Goal: Task Accomplishment & Management: Complete application form

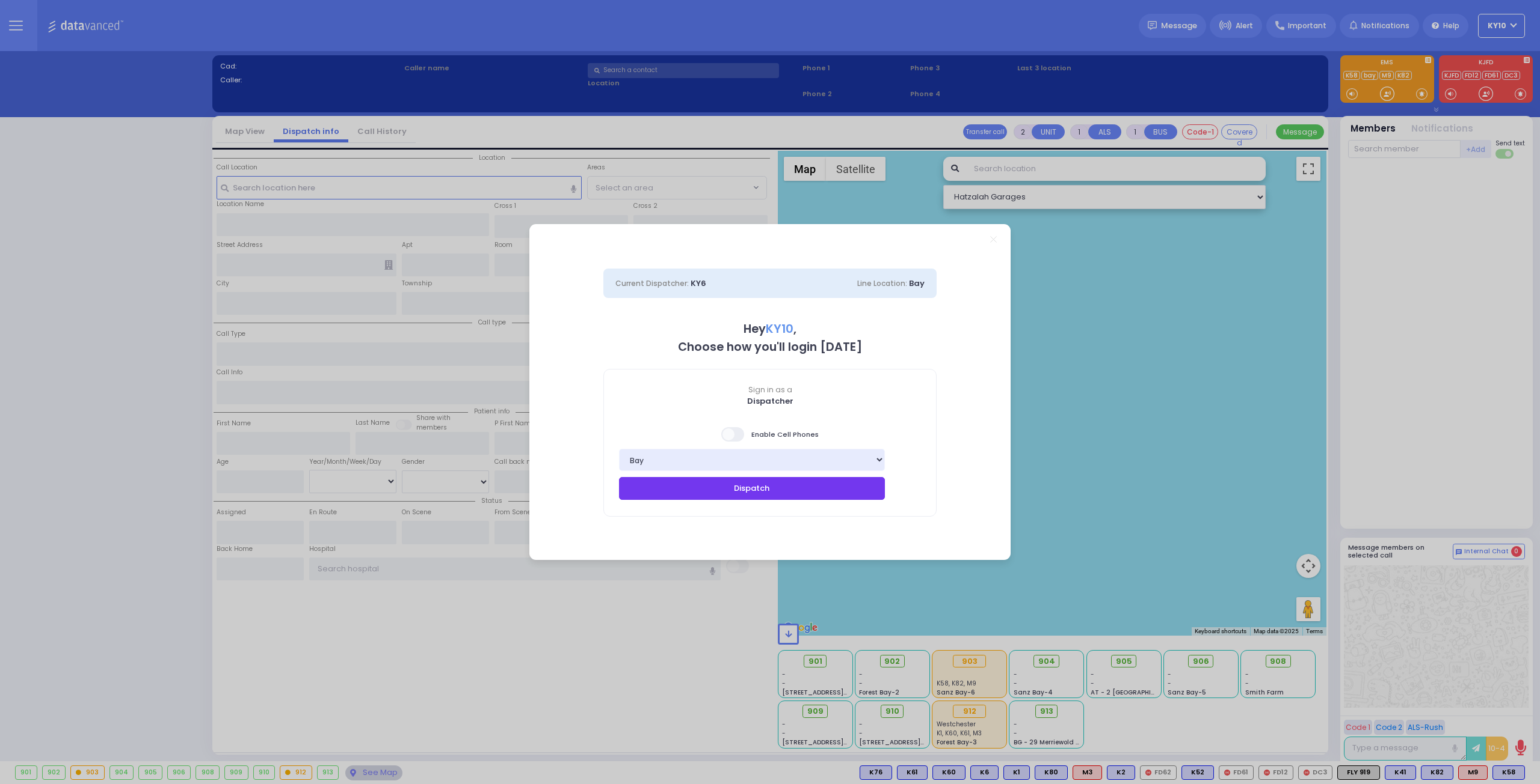
click at [757, 491] on button "Dispatch" at bounding box center [751, 488] width 266 height 23
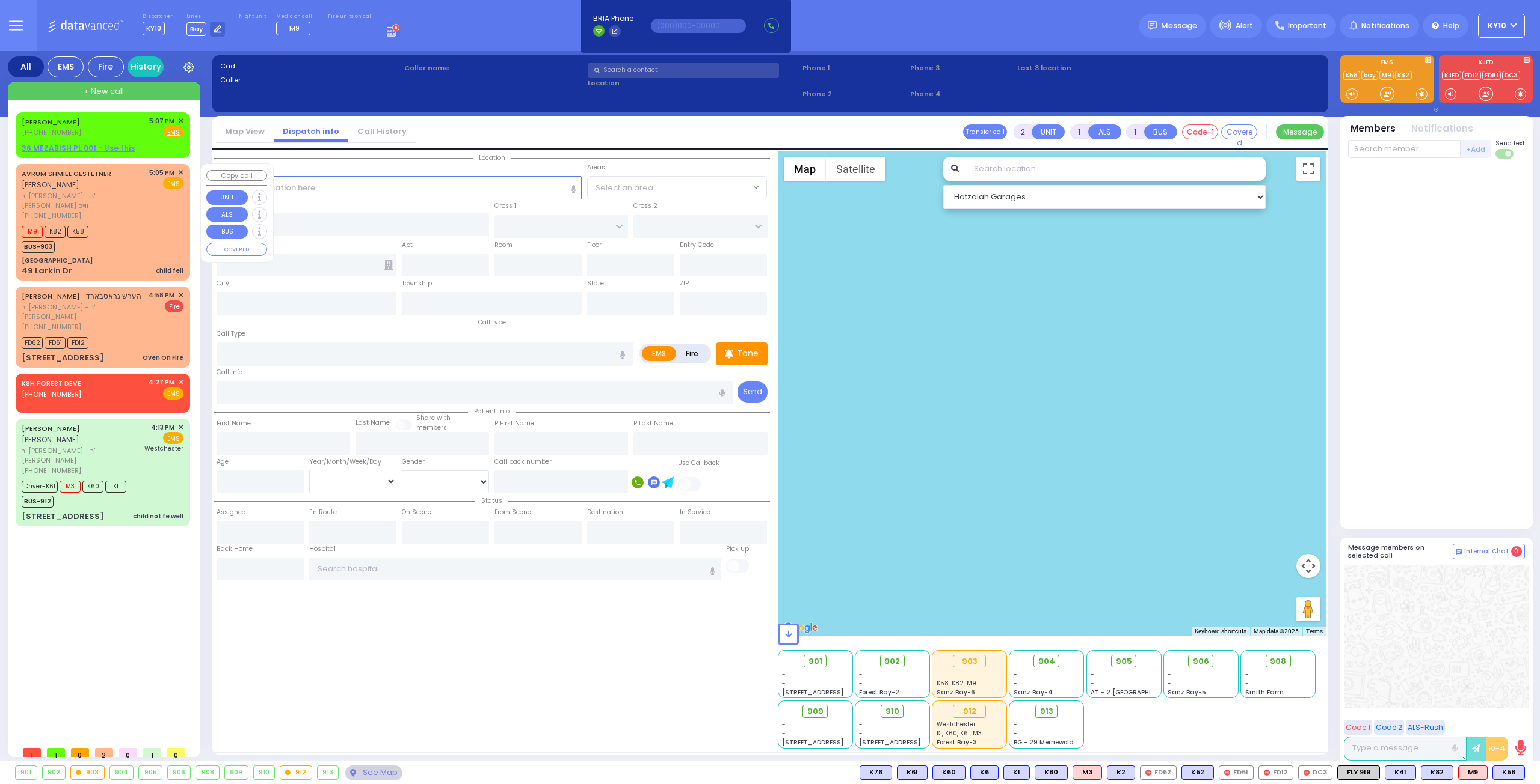
click at [122, 212] on div "AVRUM SHMIEL GESTETNER אברהם שמואל געשטעטנער ר' עזריאל נפתלי - ר' עמרם יודא ווי…" at bounding box center [103, 222] width 169 height 113
select select
type input "child fell"
radio input "true"
type input "AVRUM SHMIEL"
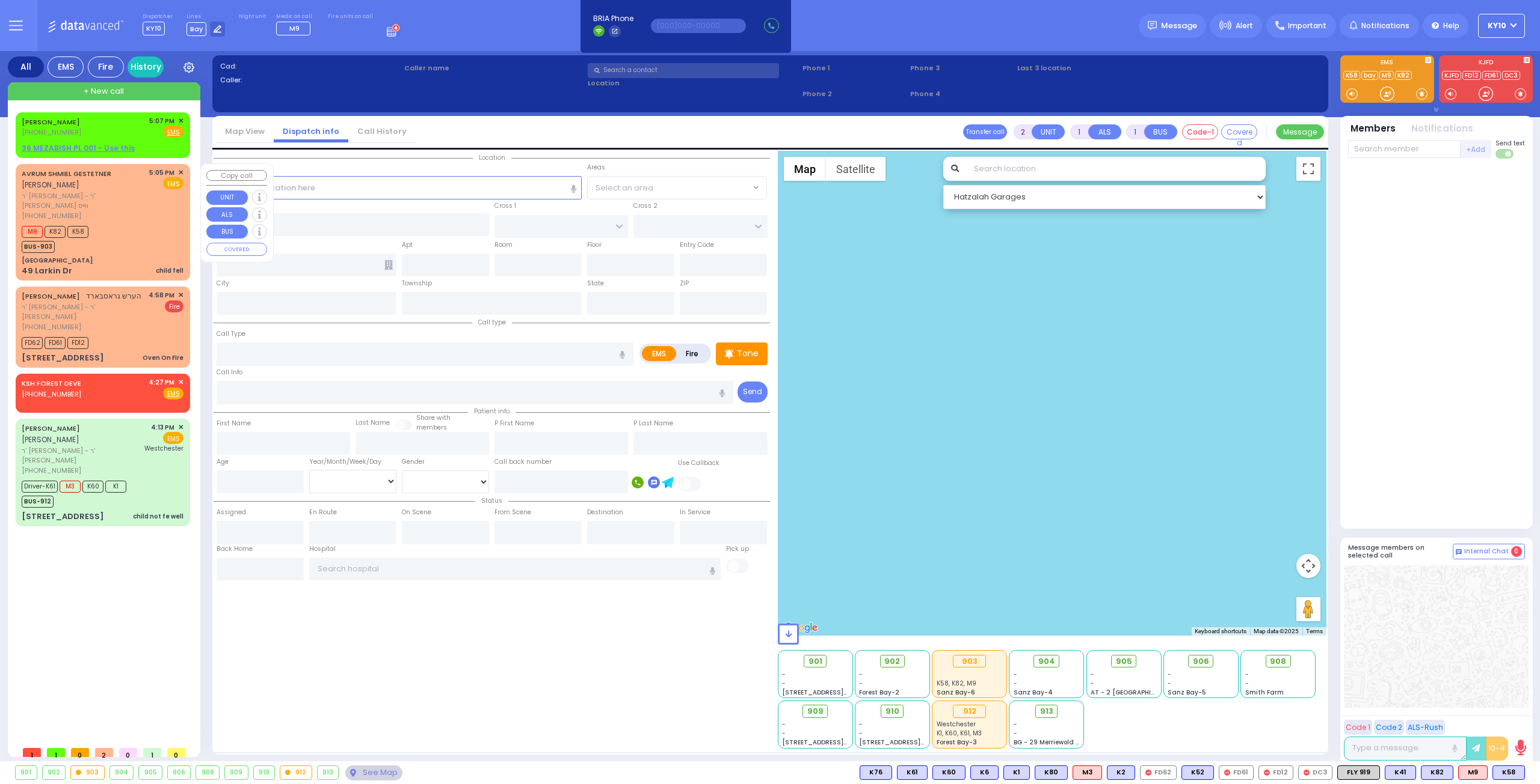
type input "GESTETNER"
select select
type input "17:05"
type input "17:07"
select select "Hatzalah Garages"
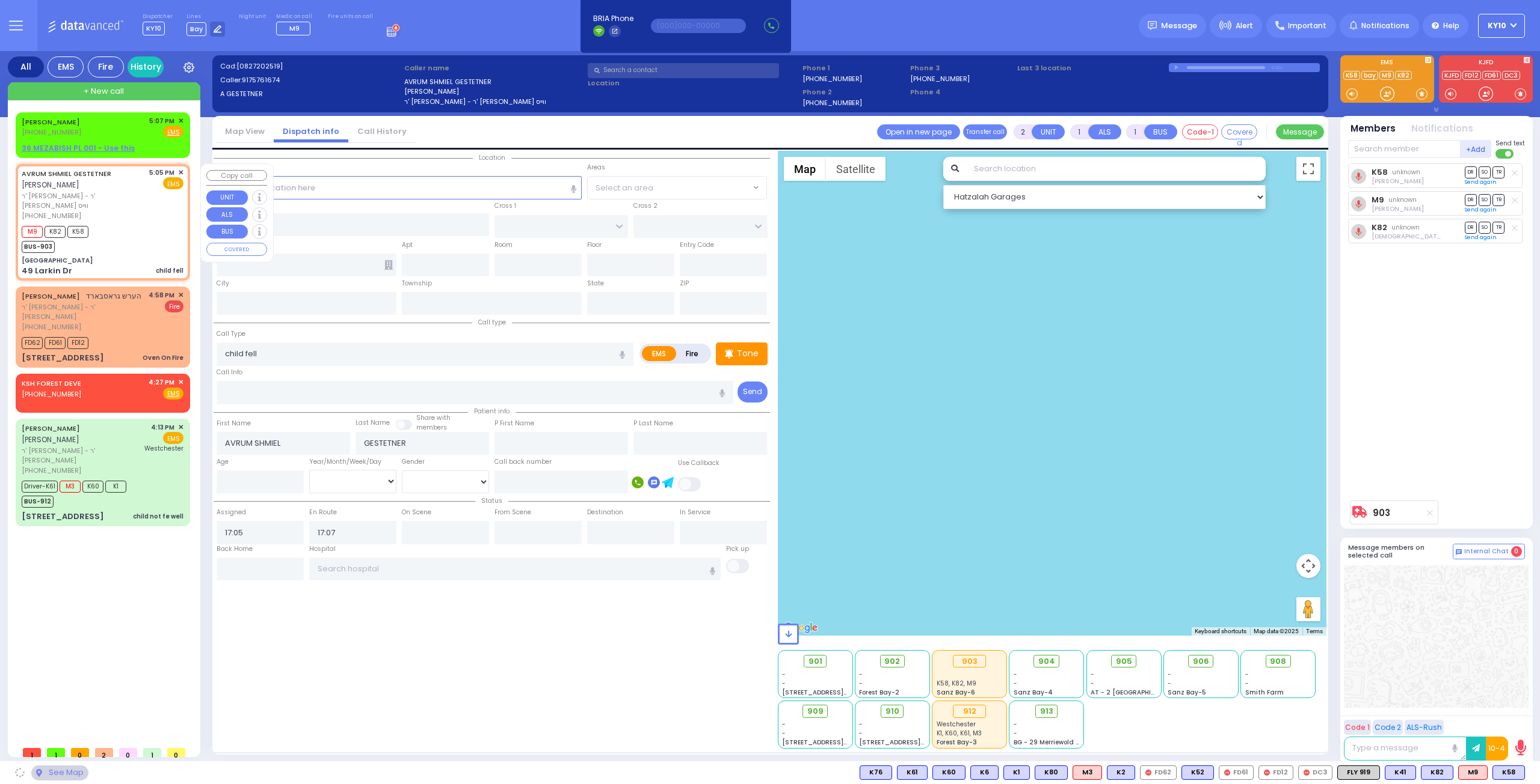
type input "[GEOGRAPHIC_DATA]"
type input "OLD COUNTRY RD"
type input "49 Larkin Dr"
type input "Monroe"
type input "[US_STATE]"
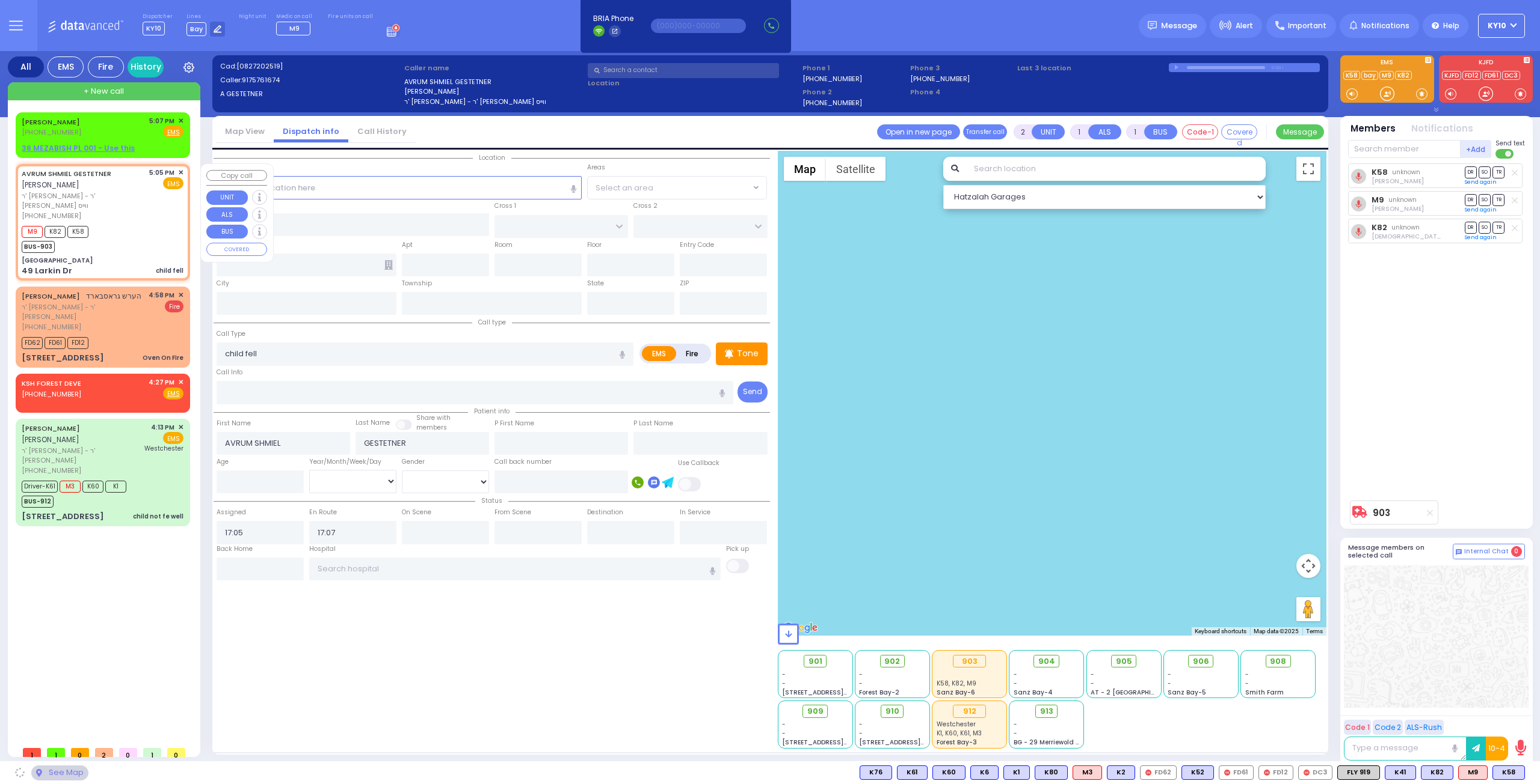
type input "10950"
select select "MONROE"
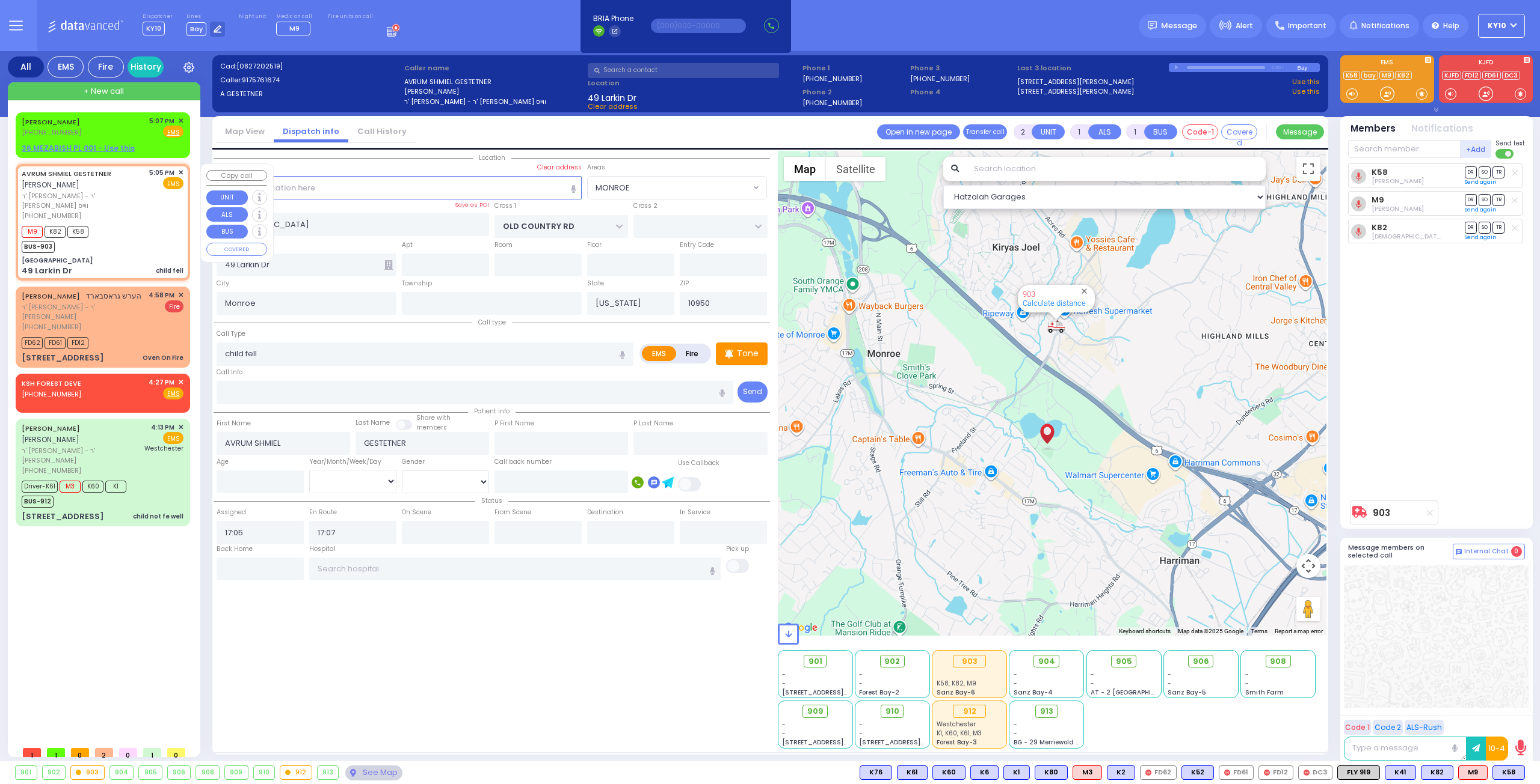
click at [149, 233] on div "M9 K82 K58 BUS-903" at bounding box center [103, 238] width 162 height 30
select select
radio input "true"
select select
select select "Hatzalah Garages"
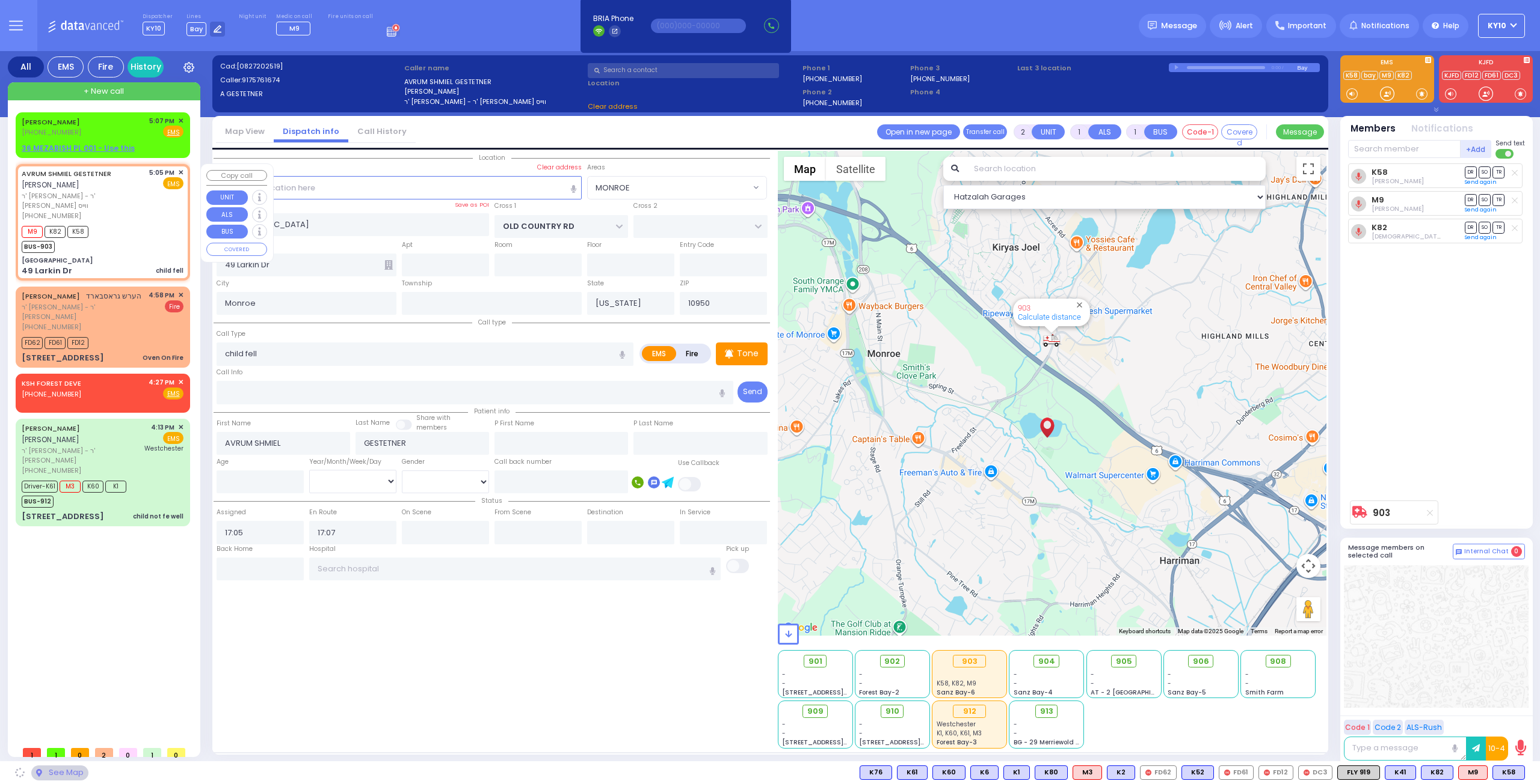
select select "MONROE"
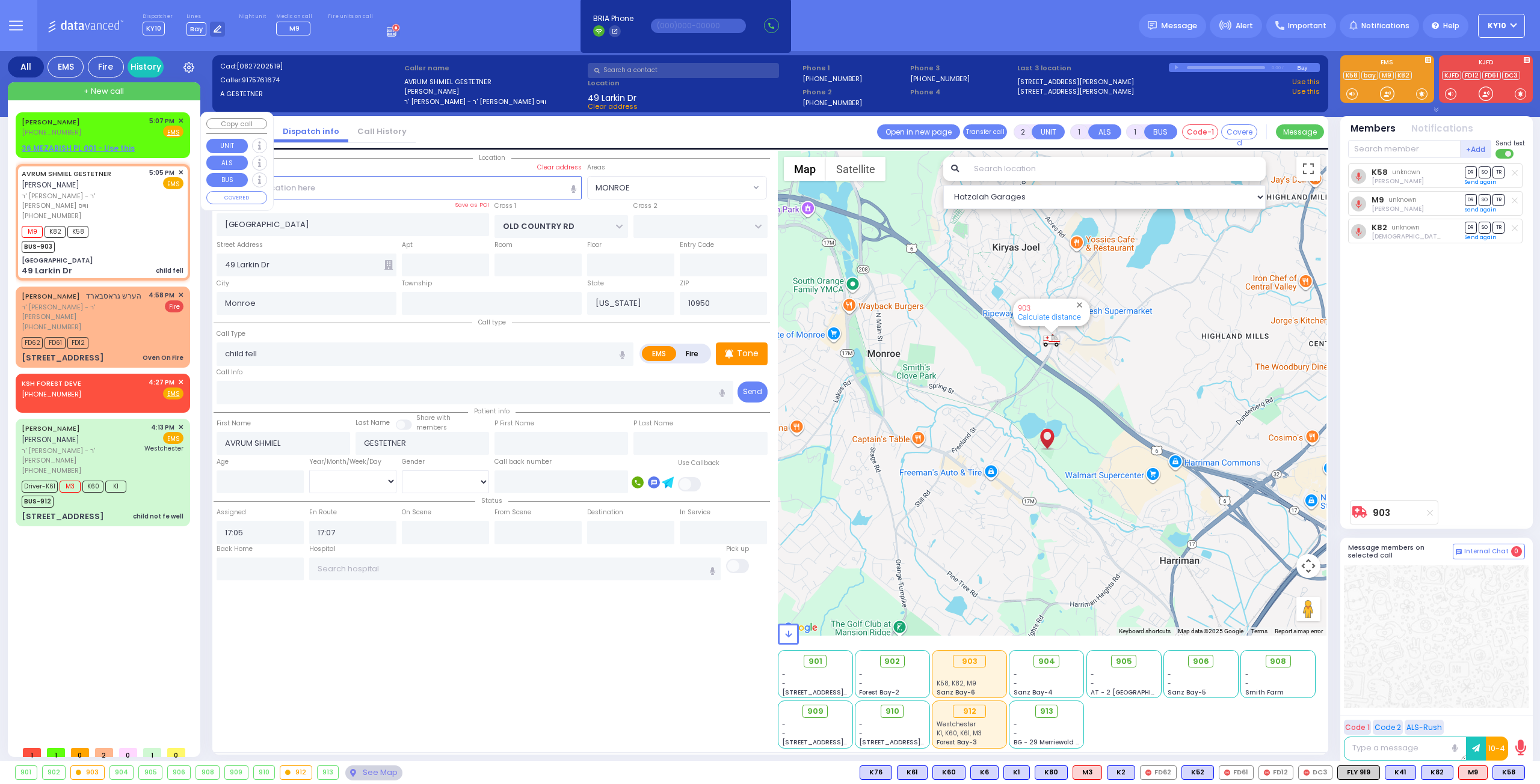
click at [125, 124] on div "AVRUM MAYER (845) 717-1161 5:07 PM ✕ Fire EMS" at bounding box center [103, 127] width 162 height 23
select select
radio input "true"
type input "AVRUM"
type input "MAYER"
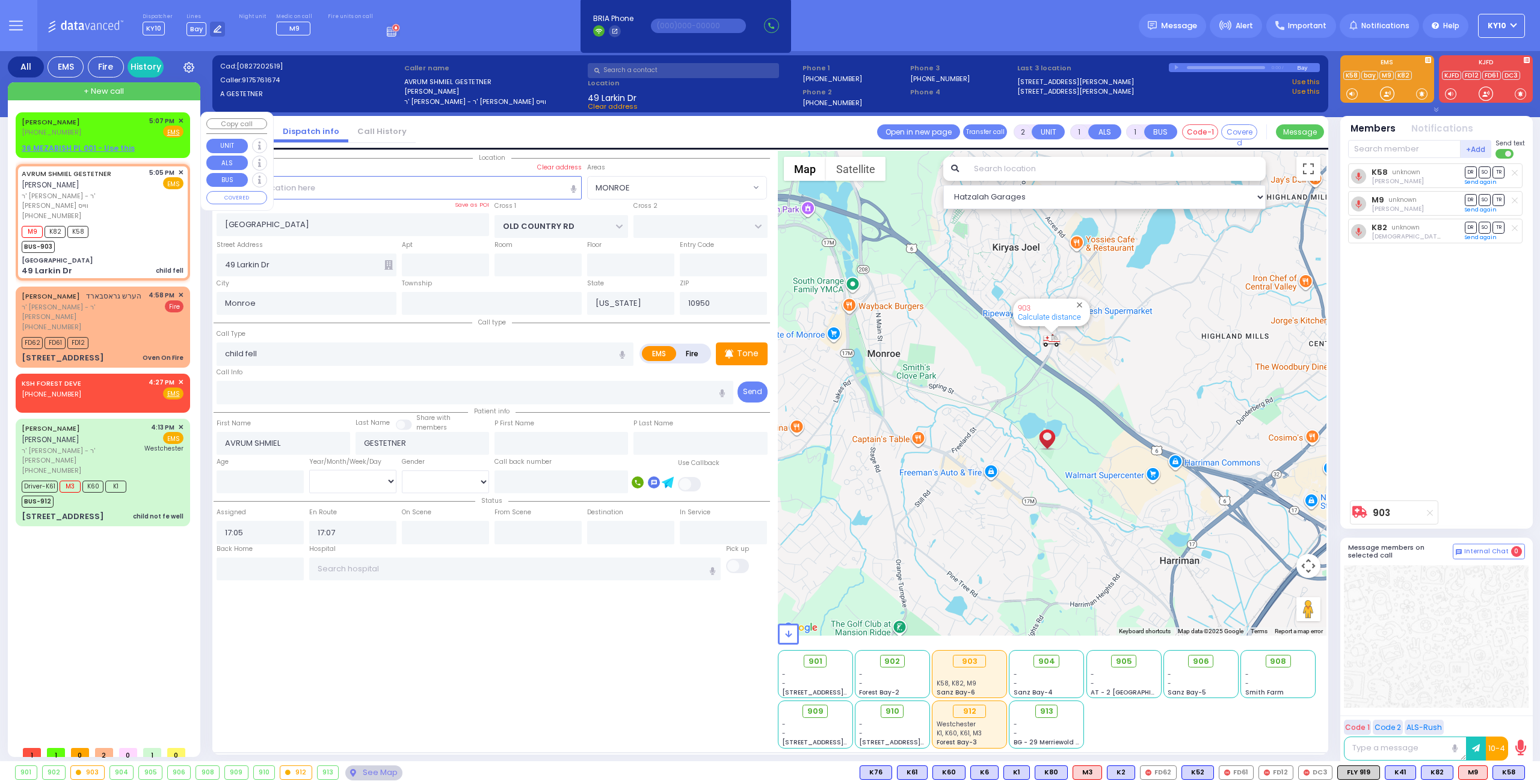
select select
type input "17:07"
select select "Hatzalah Garages"
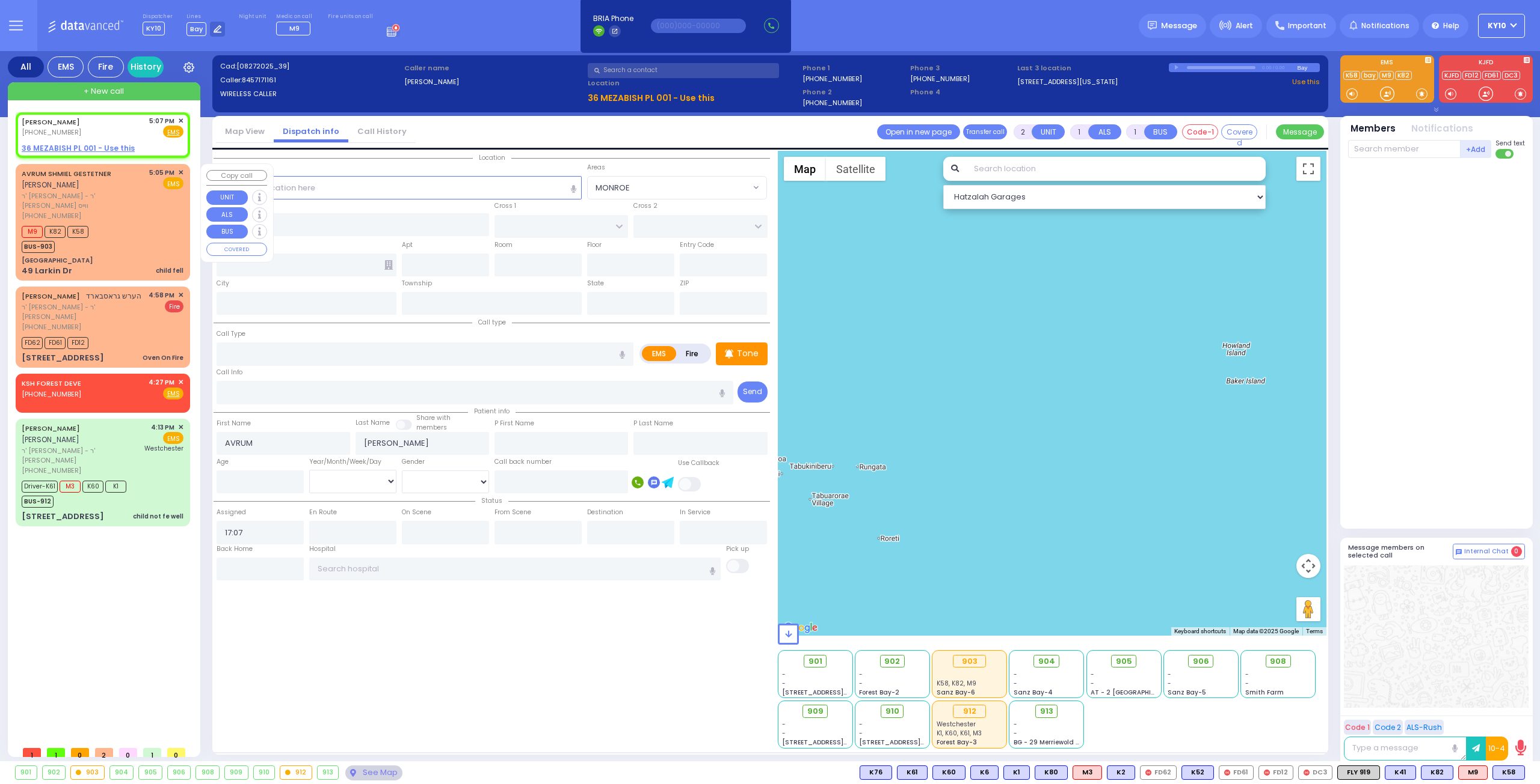
click at [136, 223] on div "M9 K82 K58 BUS-903" at bounding box center [103, 238] width 162 height 30
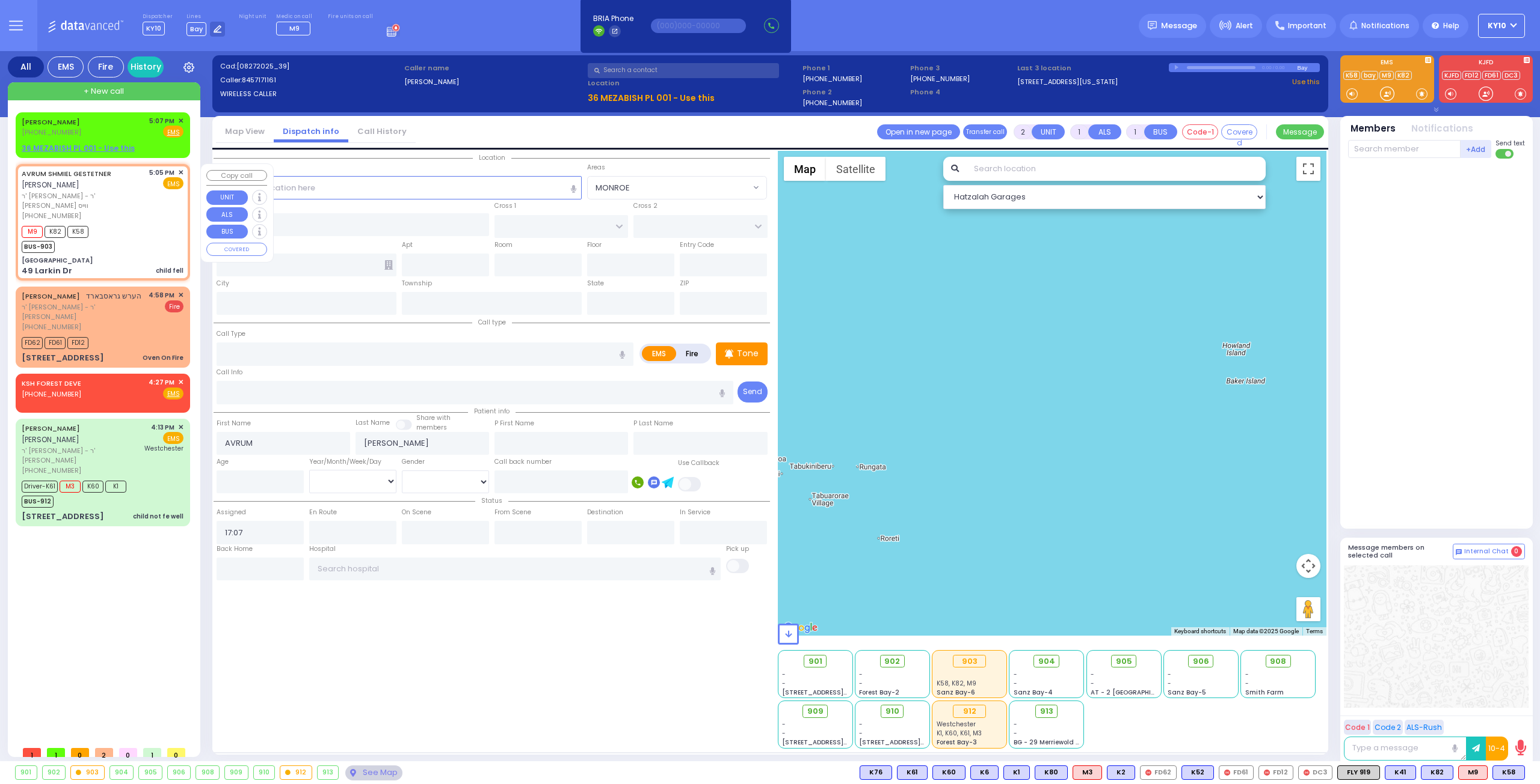
select select
type input "child fell"
radio input "true"
type input "AVRUM SHMIEL"
type input "GESTETNER"
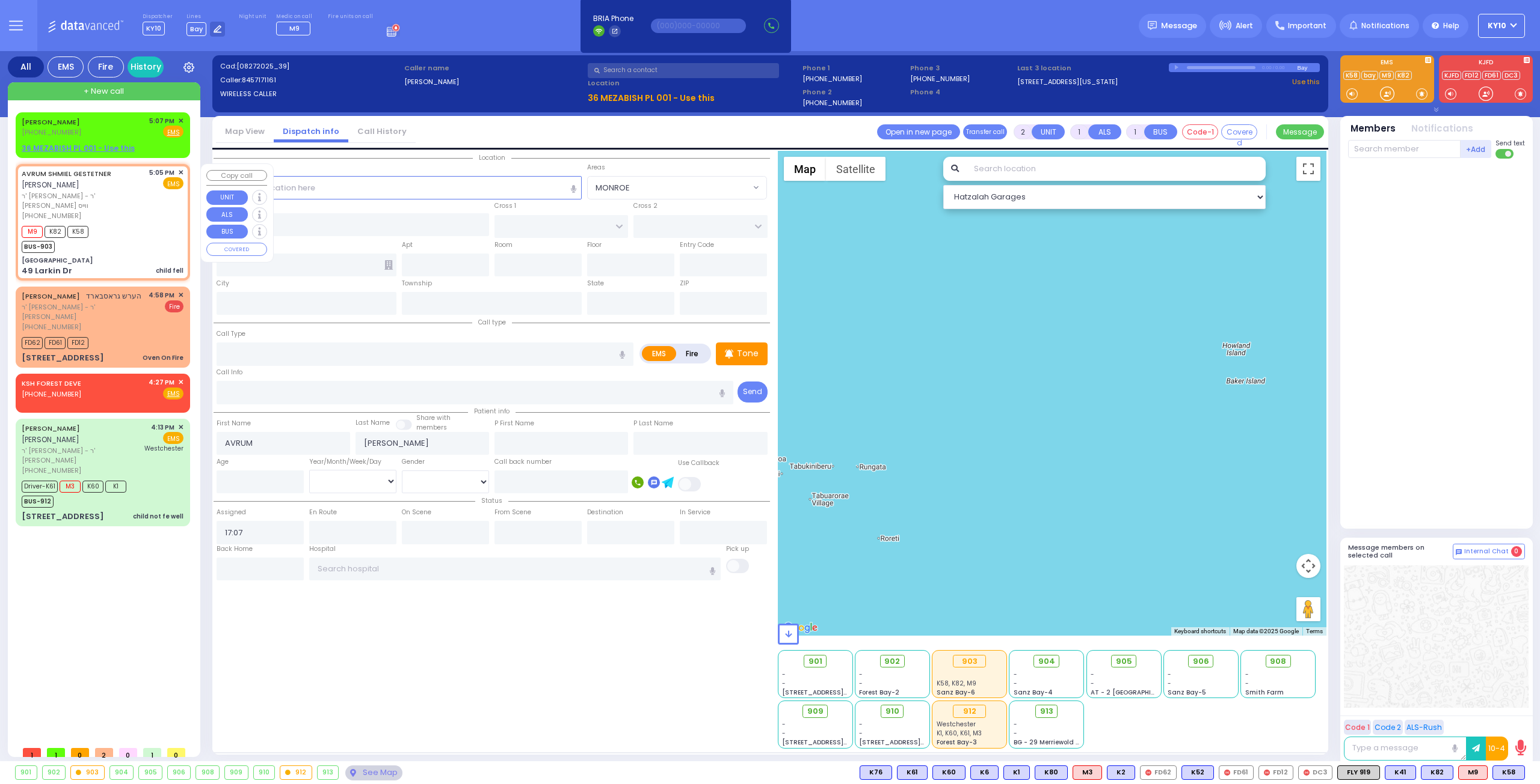
select select
type input "17:05"
type input "17:07"
type input "[GEOGRAPHIC_DATA]"
type input "OLD COUNTRY RD"
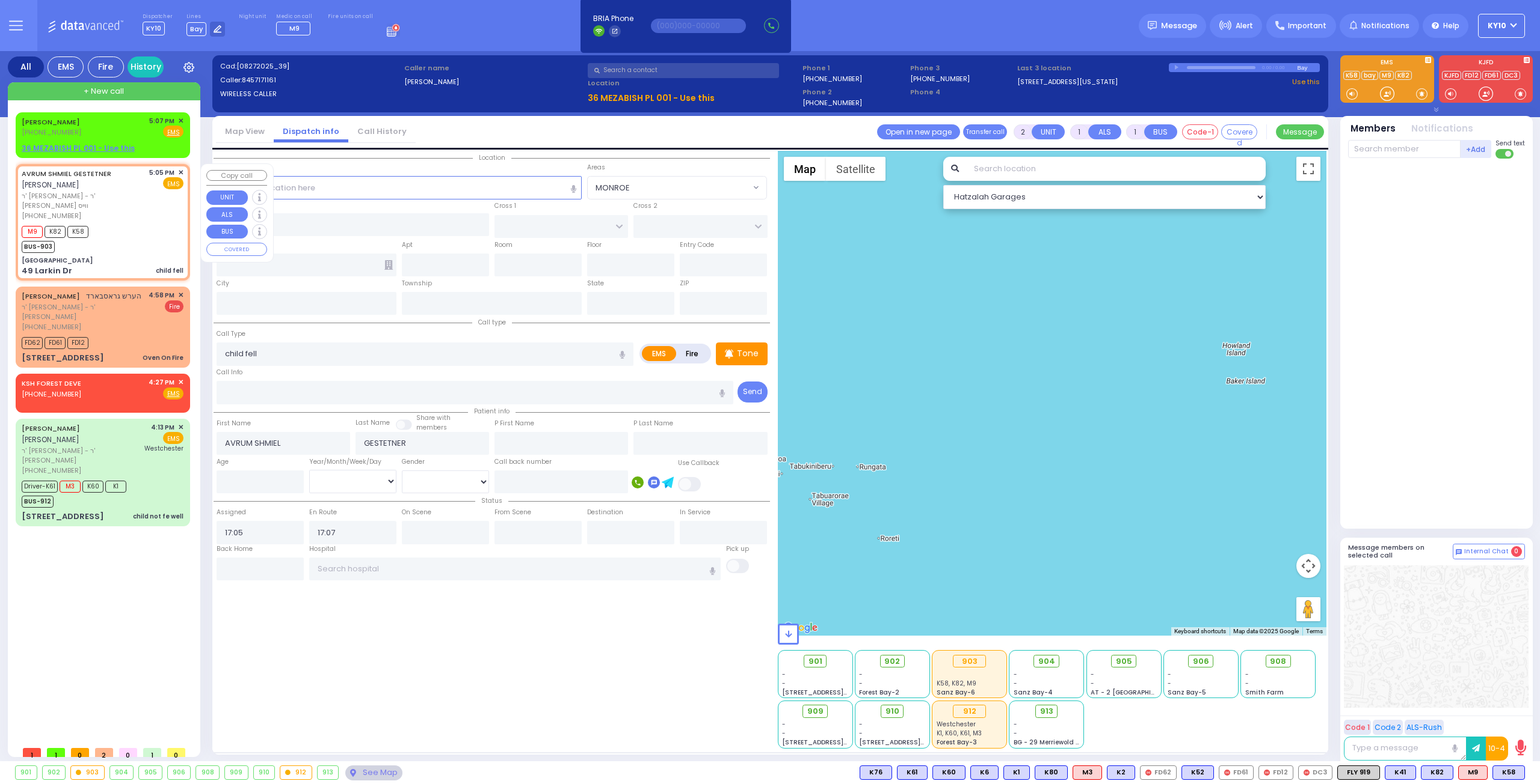
type input "49 Larkin Dr"
type input "Monroe"
type input "[US_STATE]"
type input "10950"
select select "MONROE"
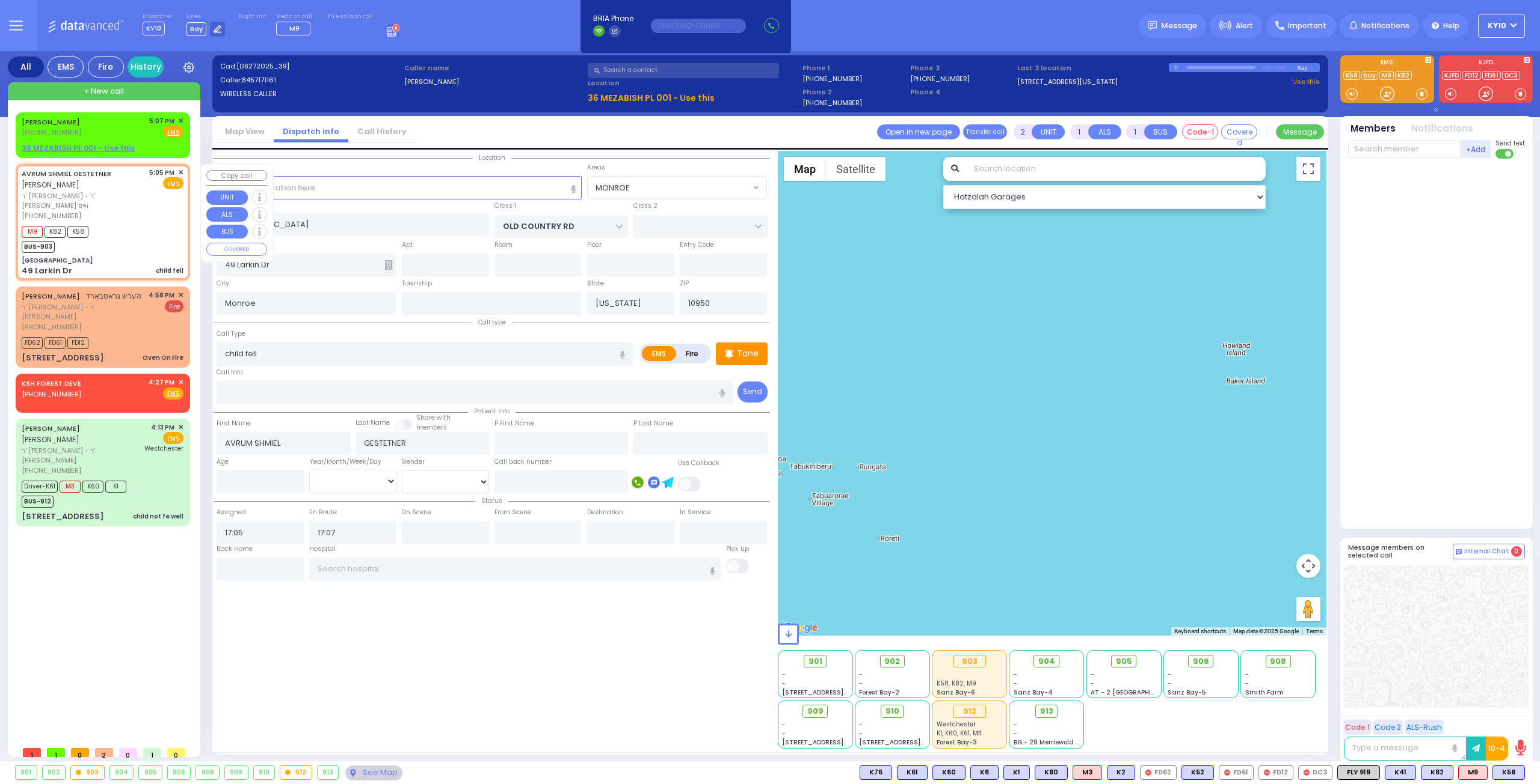
select select "Hatzalah Garages"
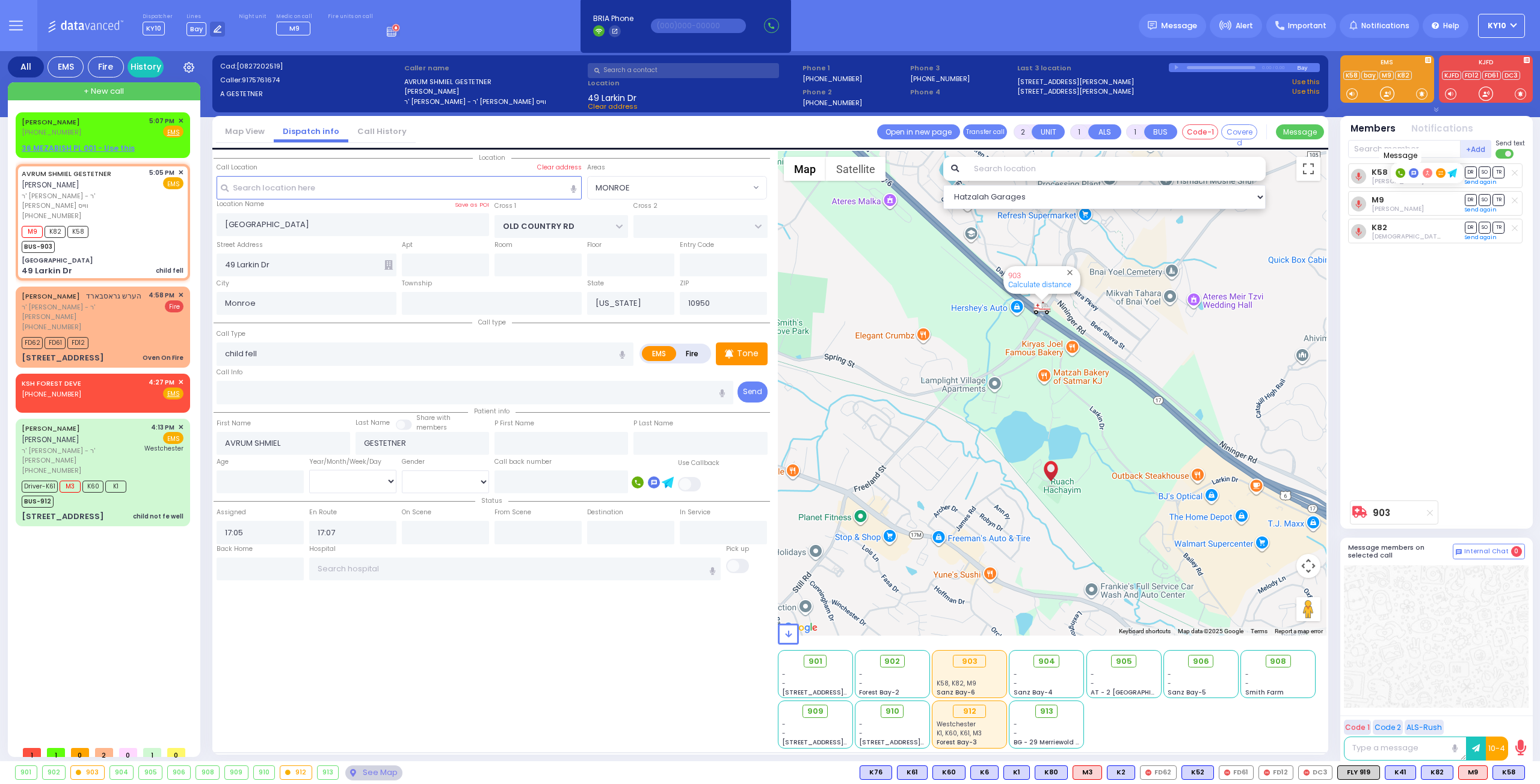
click at [1413, 171] on rect at bounding box center [1413, 173] width 10 height 10
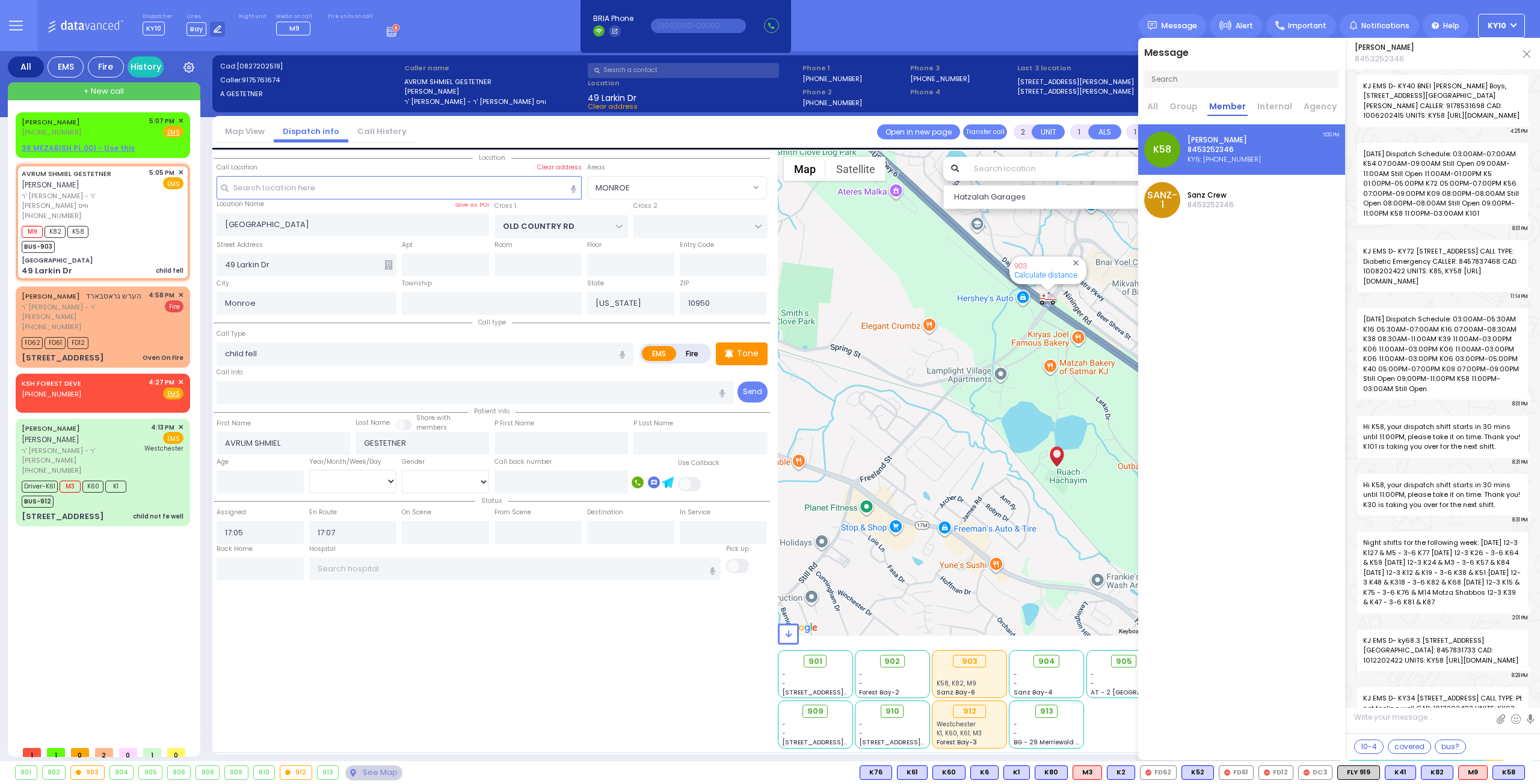
scroll to position [40193, 0]
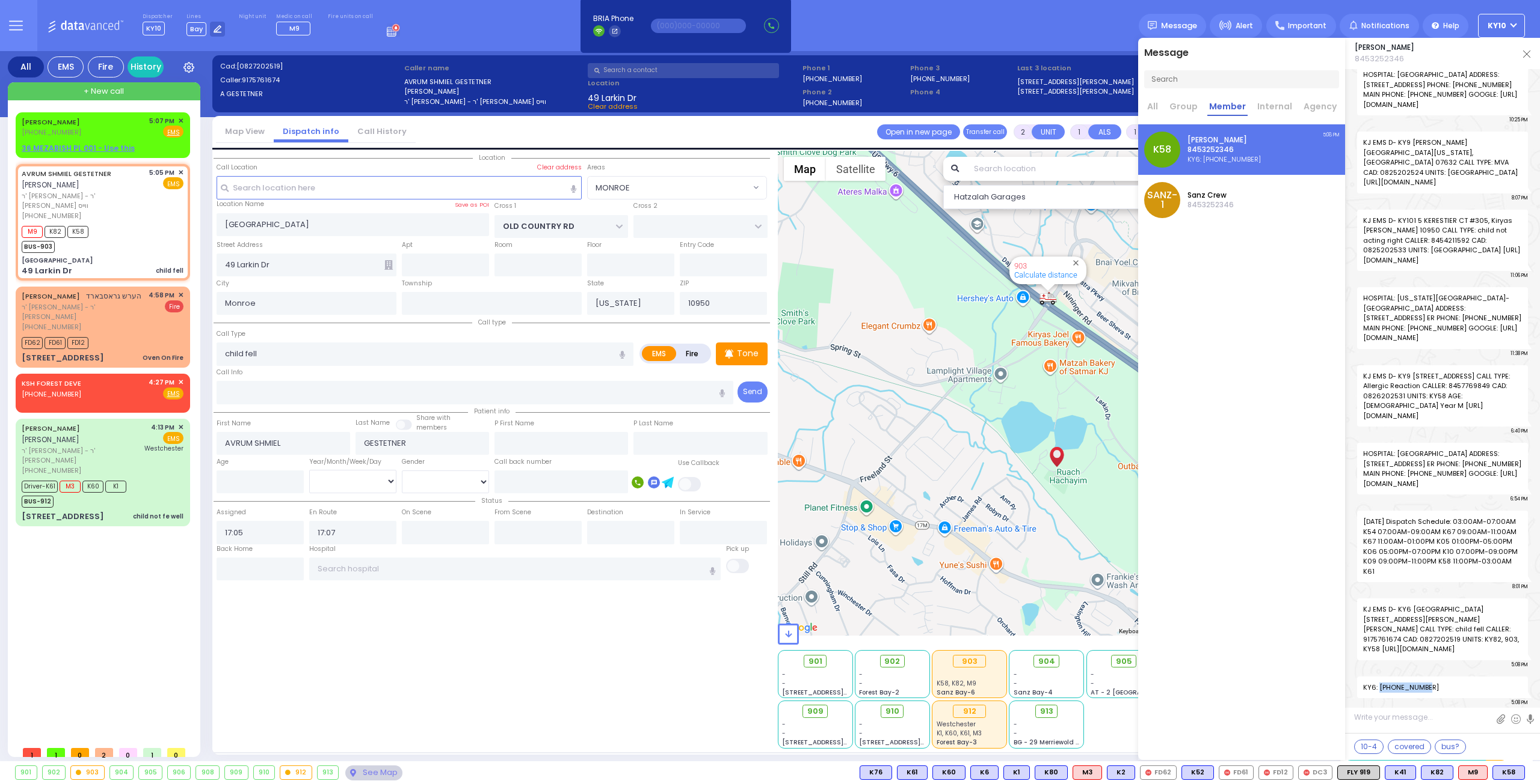
drag, startPoint x: 1431, startPoint y: 689, endPoint x: 1380, endPoint y: 689, distance: 51.0
click at [1380, 689] on span "KY6: 845-717-1161" at bounding box center [1443, 688] width 171 height 23
copy span "845-717-1161"
click at [169, 223] on div "M9 K82 K58 BUS-903" at bounding box center [103, 238] width 162 height 30
select select
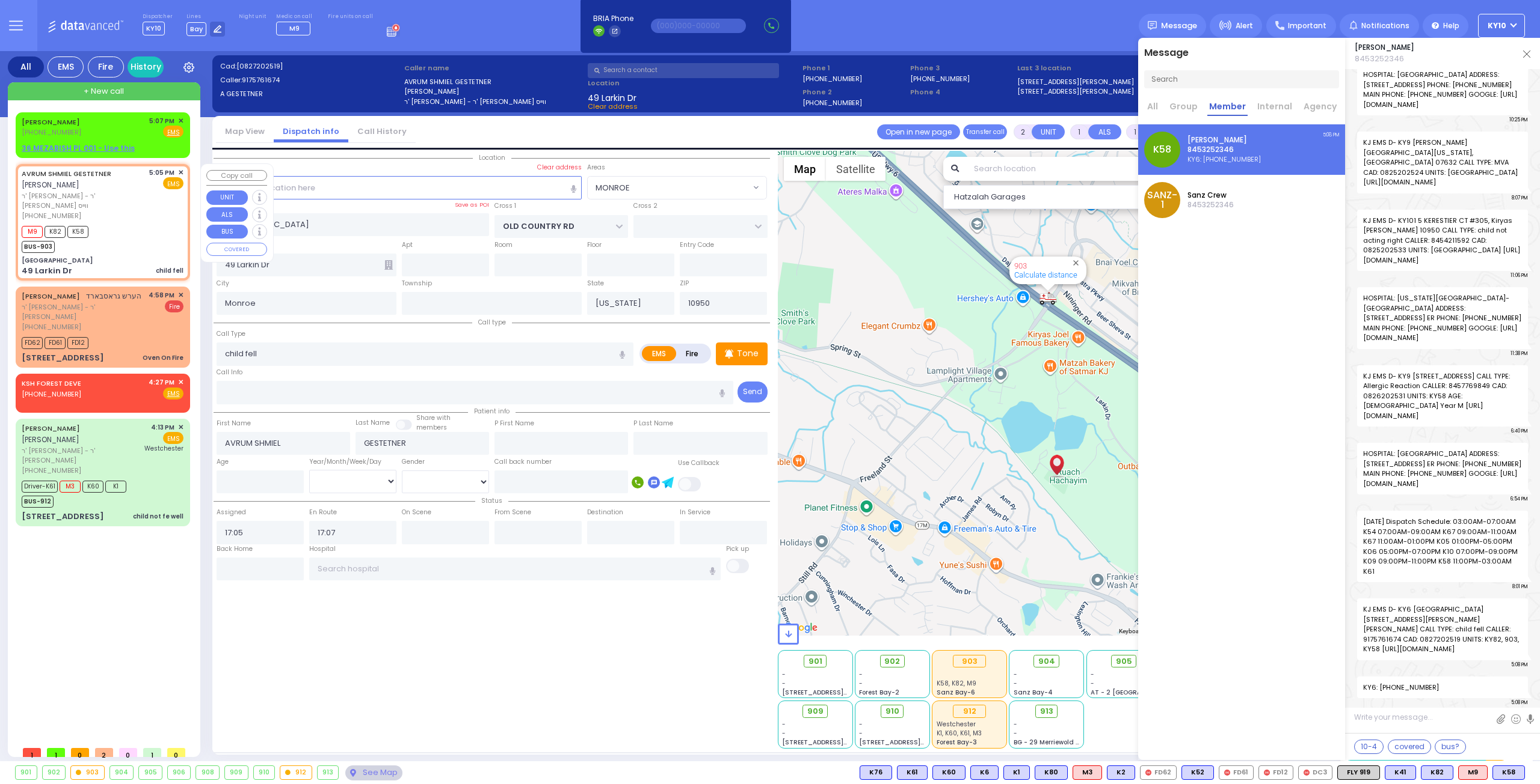
radio input "true"
select select
select select "Hatzalah Garages"
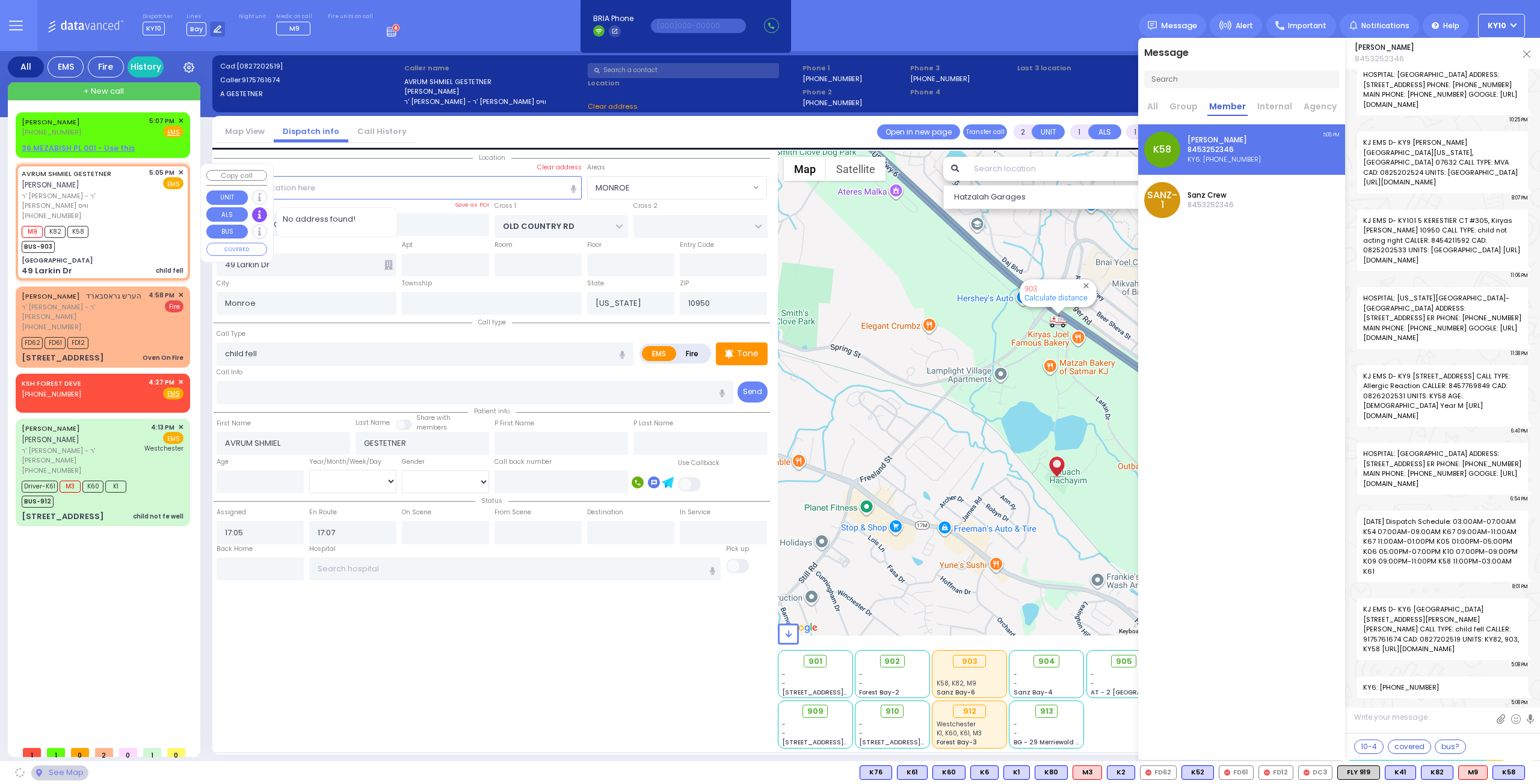
select select "MONROE"
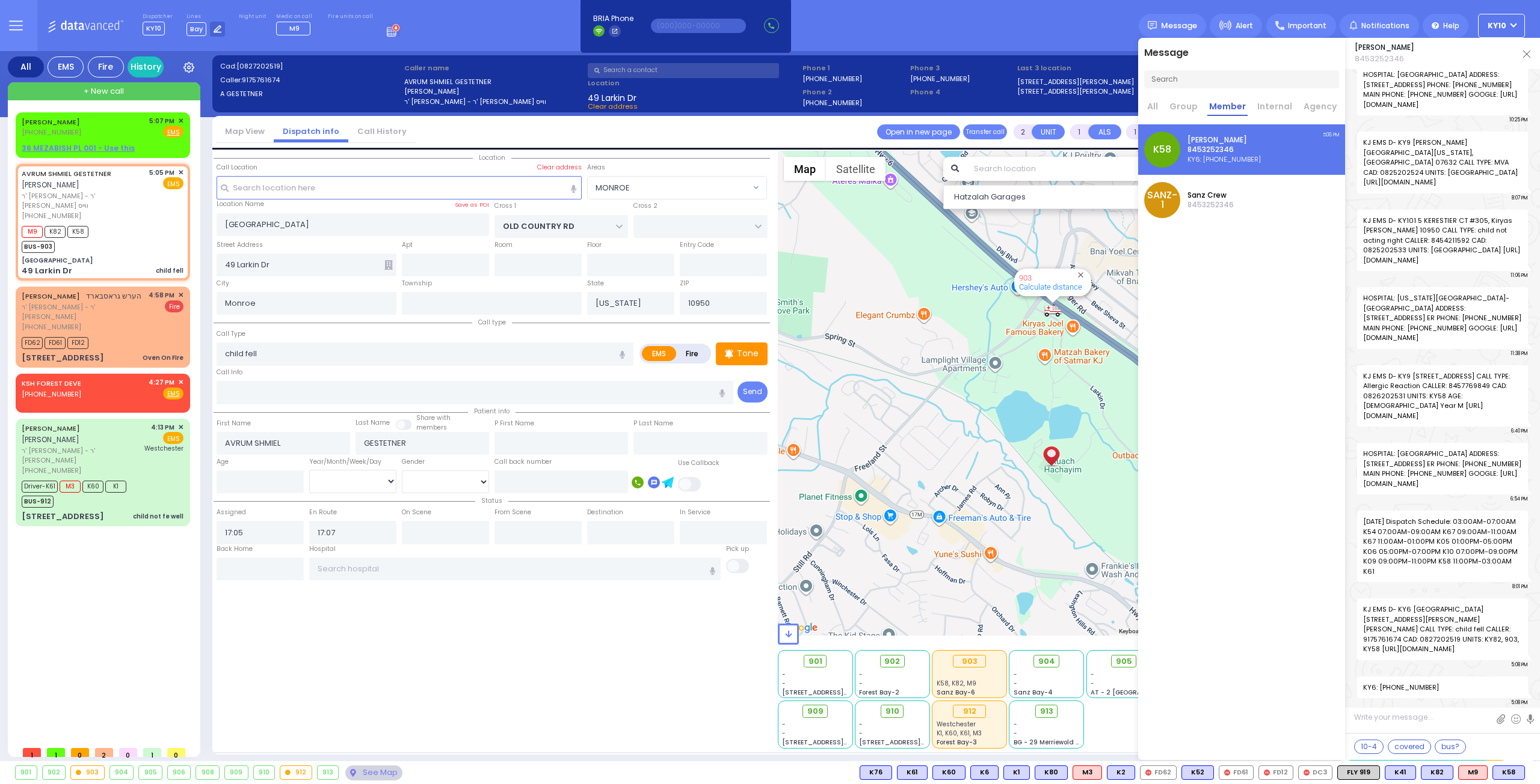
click at [1526, 56] on img at bounding box center [1526, 54] width 7 height 7
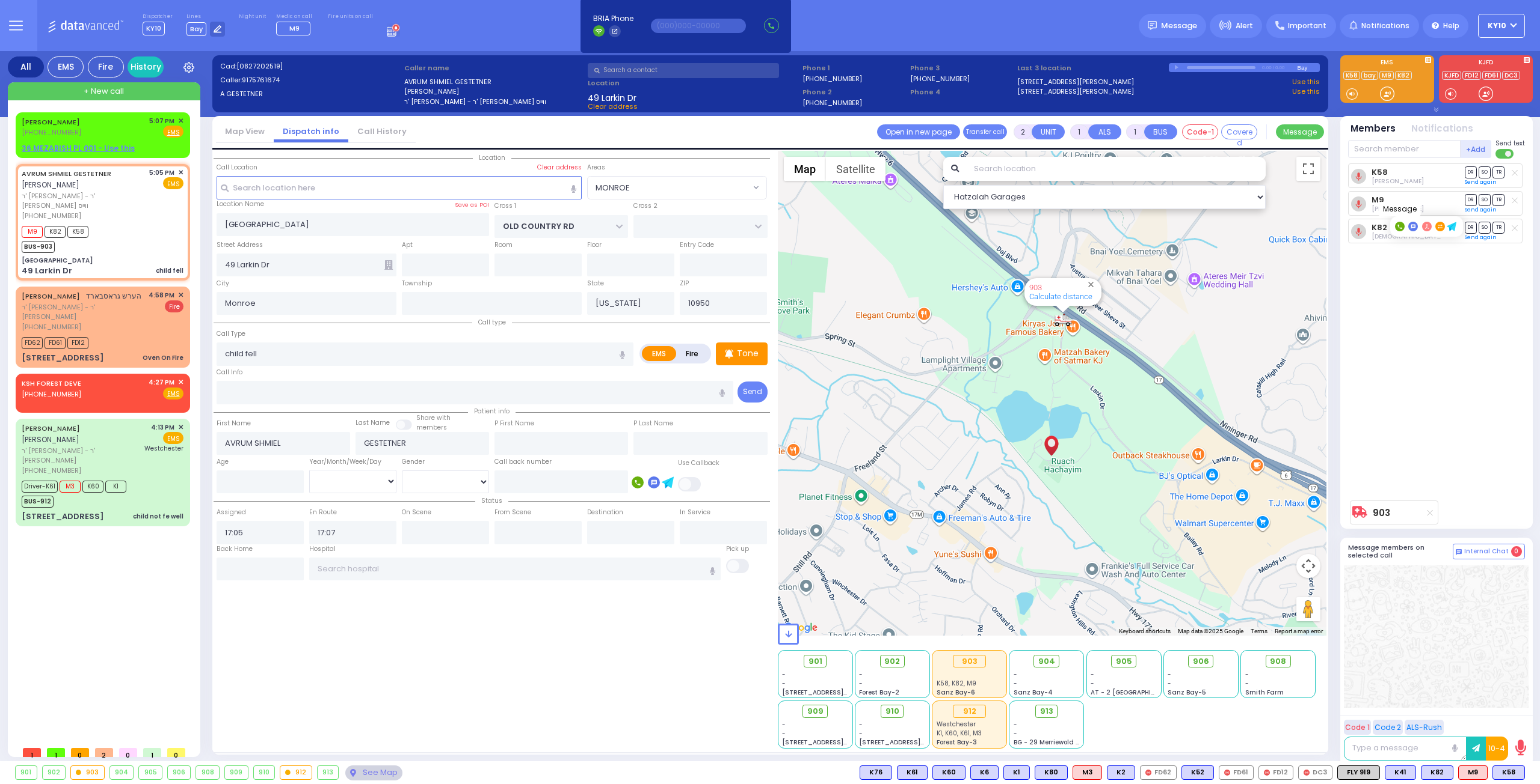
click at [1411, 225] on icon at bounding box center [1412, 226] width 5 height 5
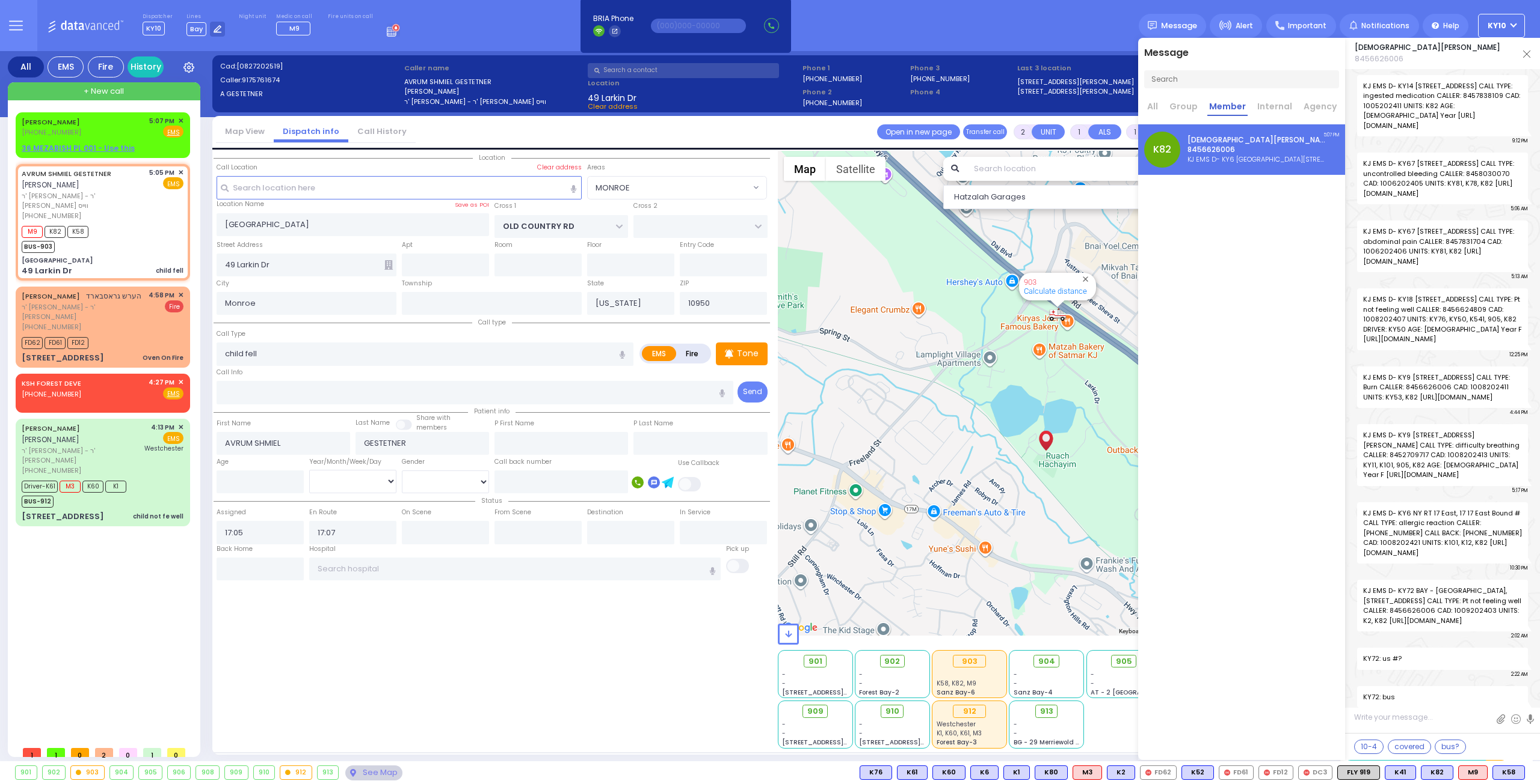
scroll to position [76833, 0]
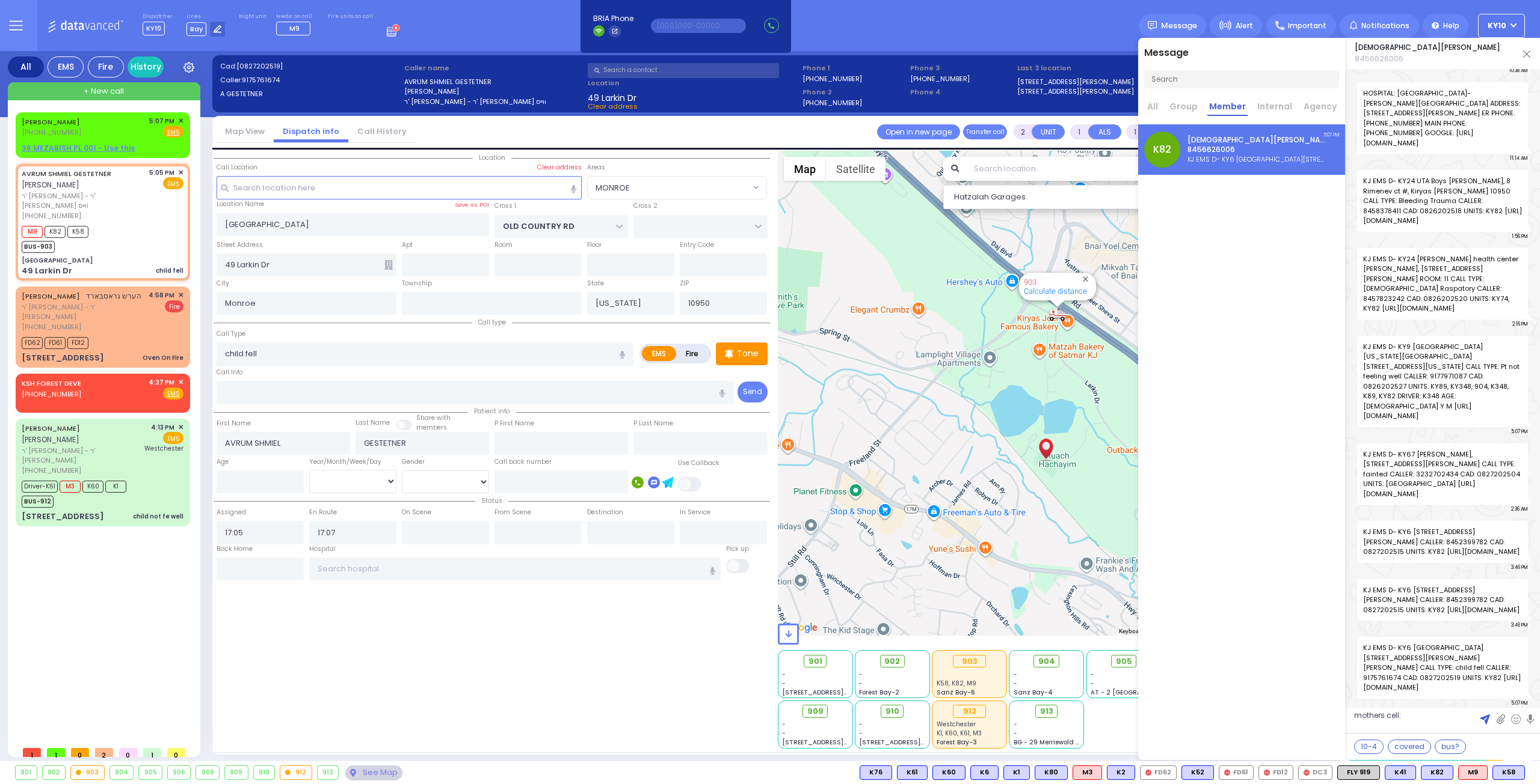
paste textarea "845-717-1161"
type textarea "mothers cell: [PHONE_NUMBER]"
click at [1483, 721] on img at bounding box center [1484, 719] width 10 height 10
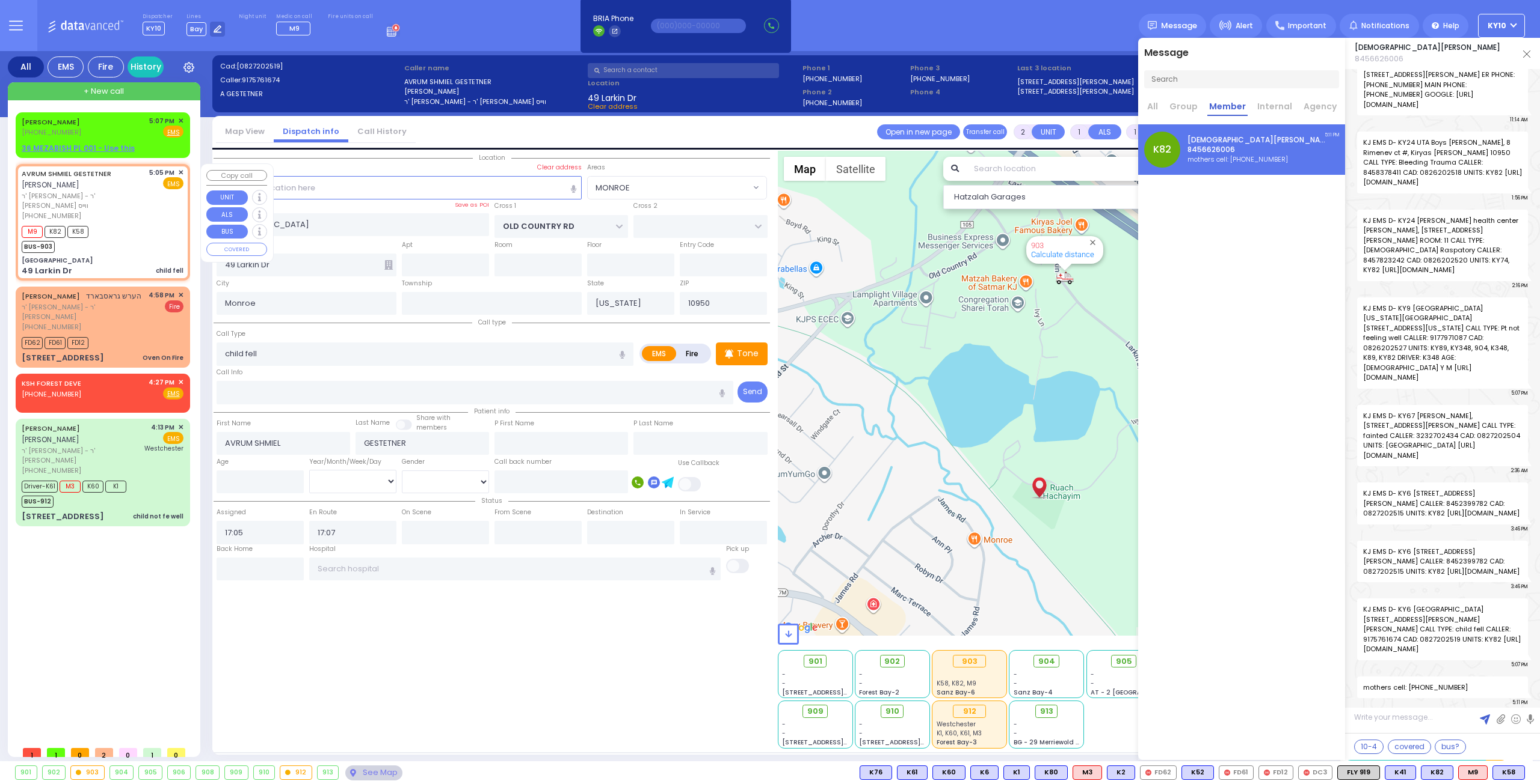
click at [137, 235] on div "M9 K82 K58 BUS-903" at bounding box center [103, 238] width 162 height 30
select select
radio input "true"
select select
select select "MONROE"
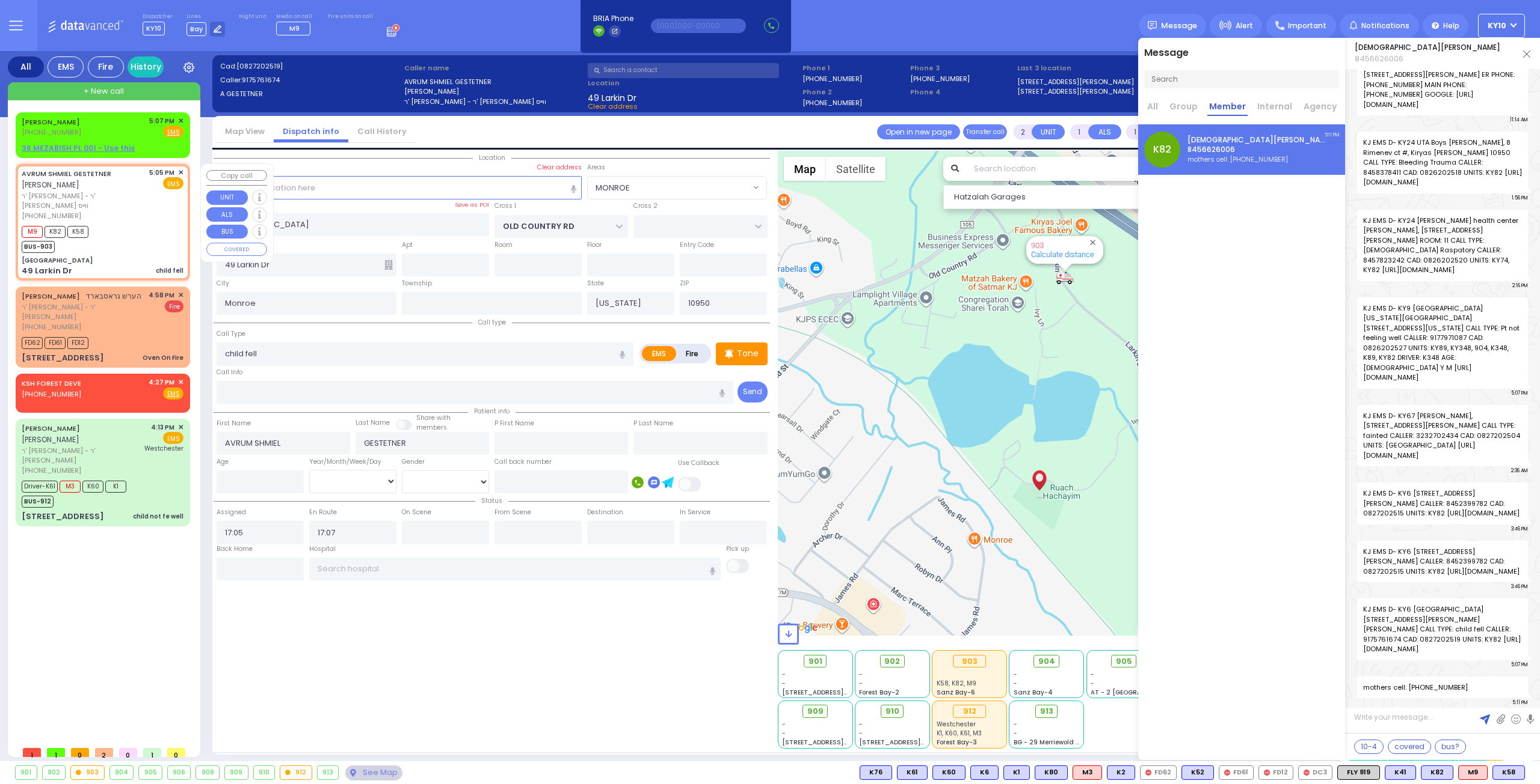
select select "Hatzalah Garages"
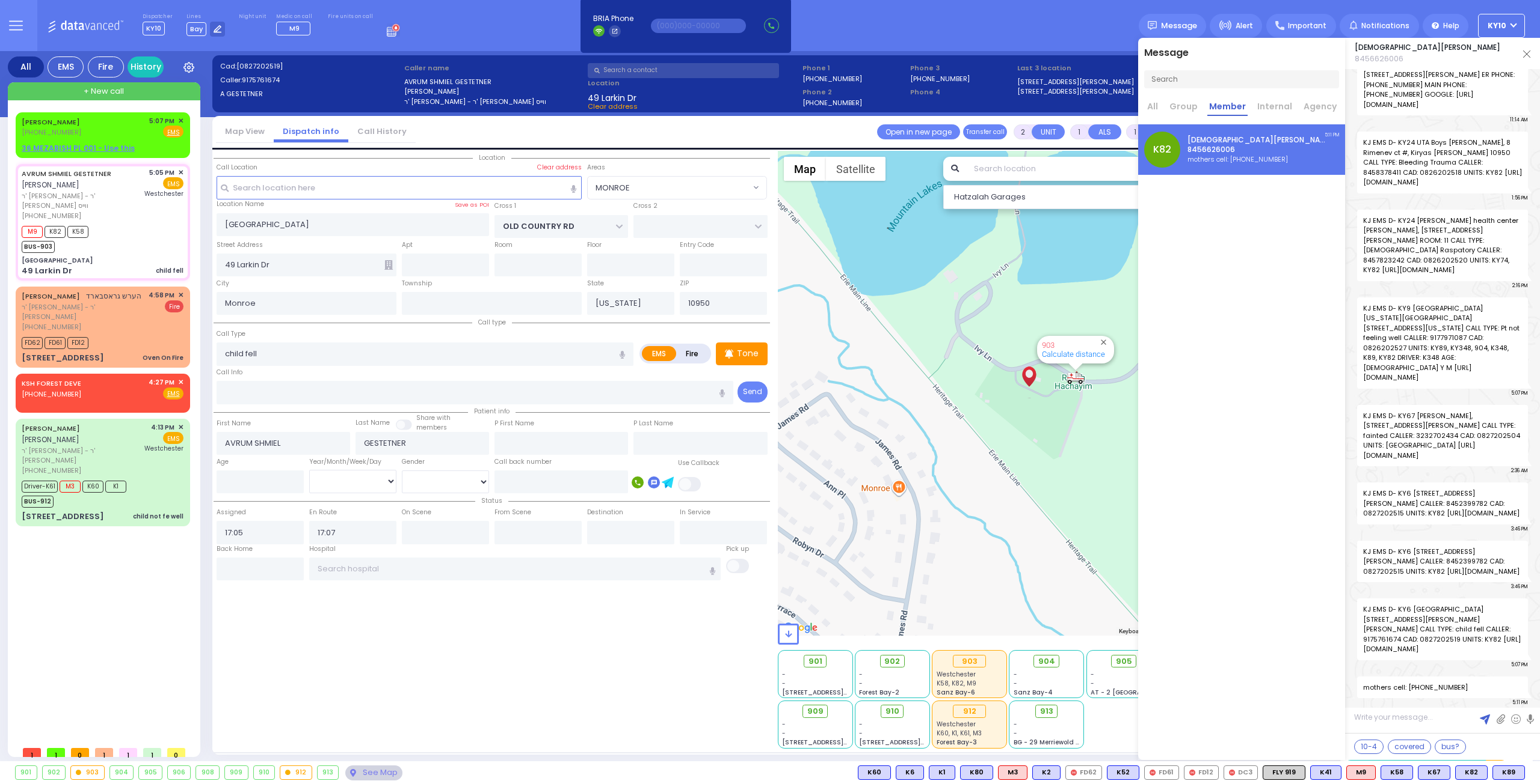
select select
radio input "true"
select select
type input "17:10"
type input "Westchester Medical Center-Woods Road"
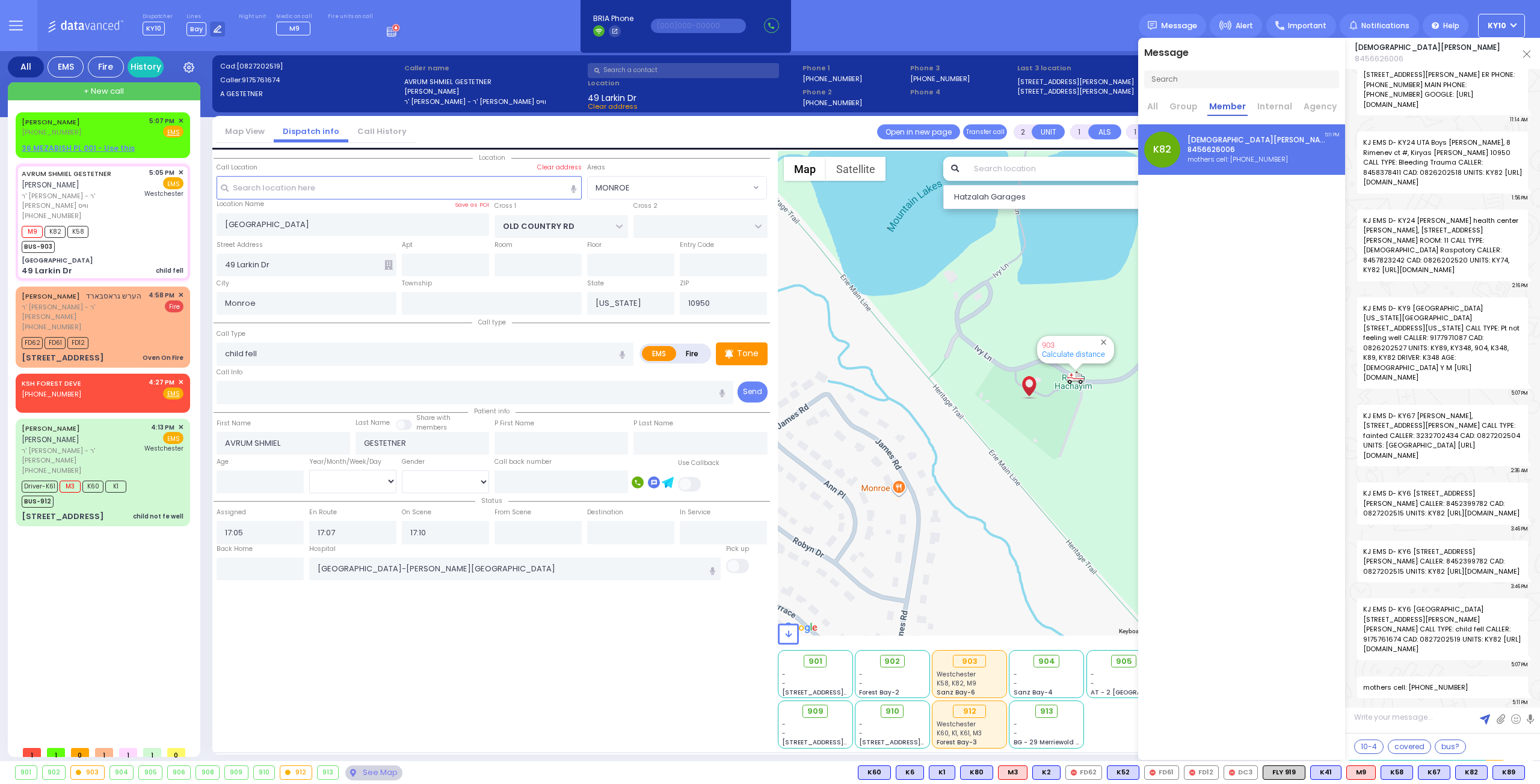
select select "Hatzalah Garages"
select select "MONROE"
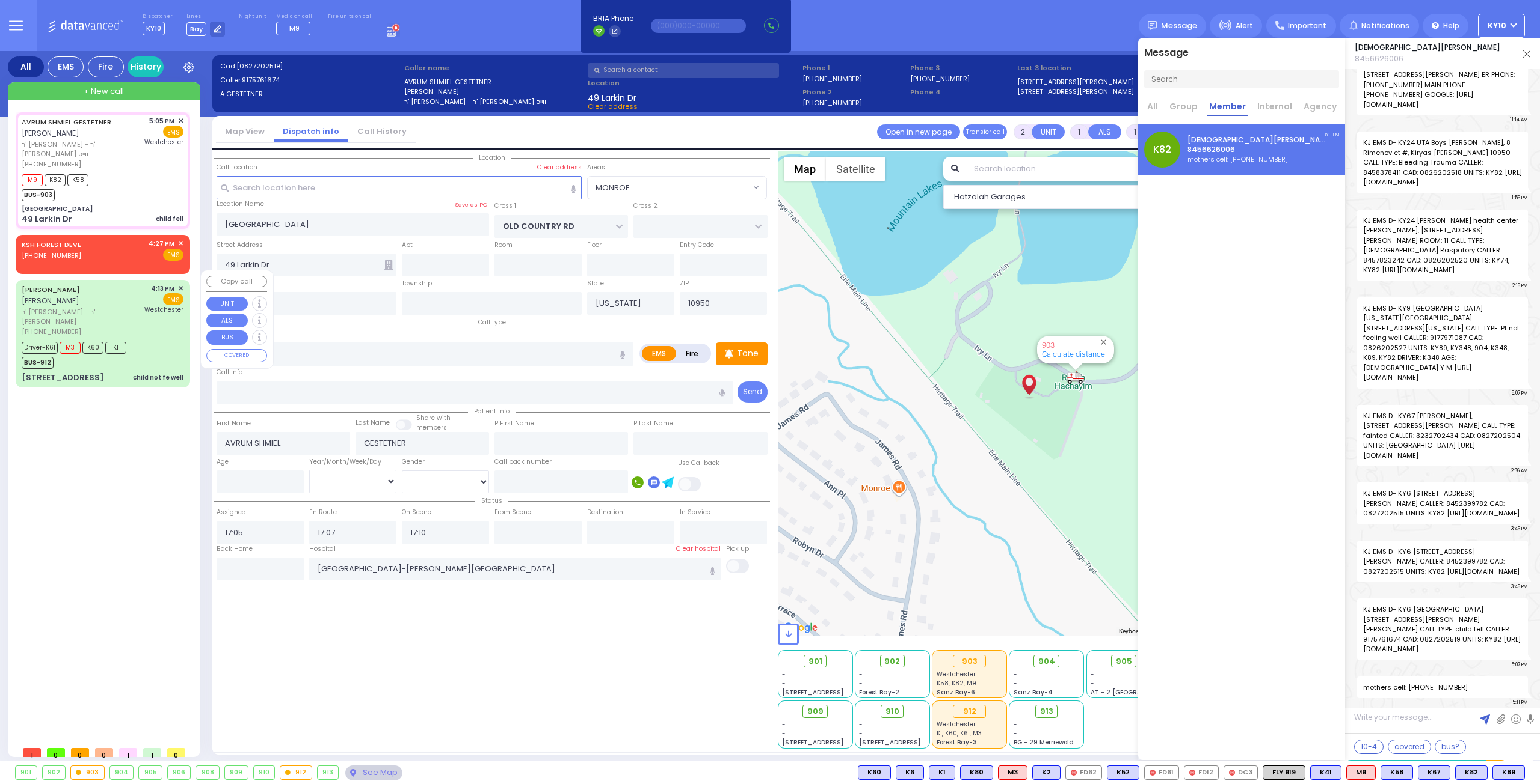
click at [168, 339] on div "Driver-K61 M3 K60 K1 BUS-912" at bounding box center [103, 354] width 162 height 30
type input "6"
select select
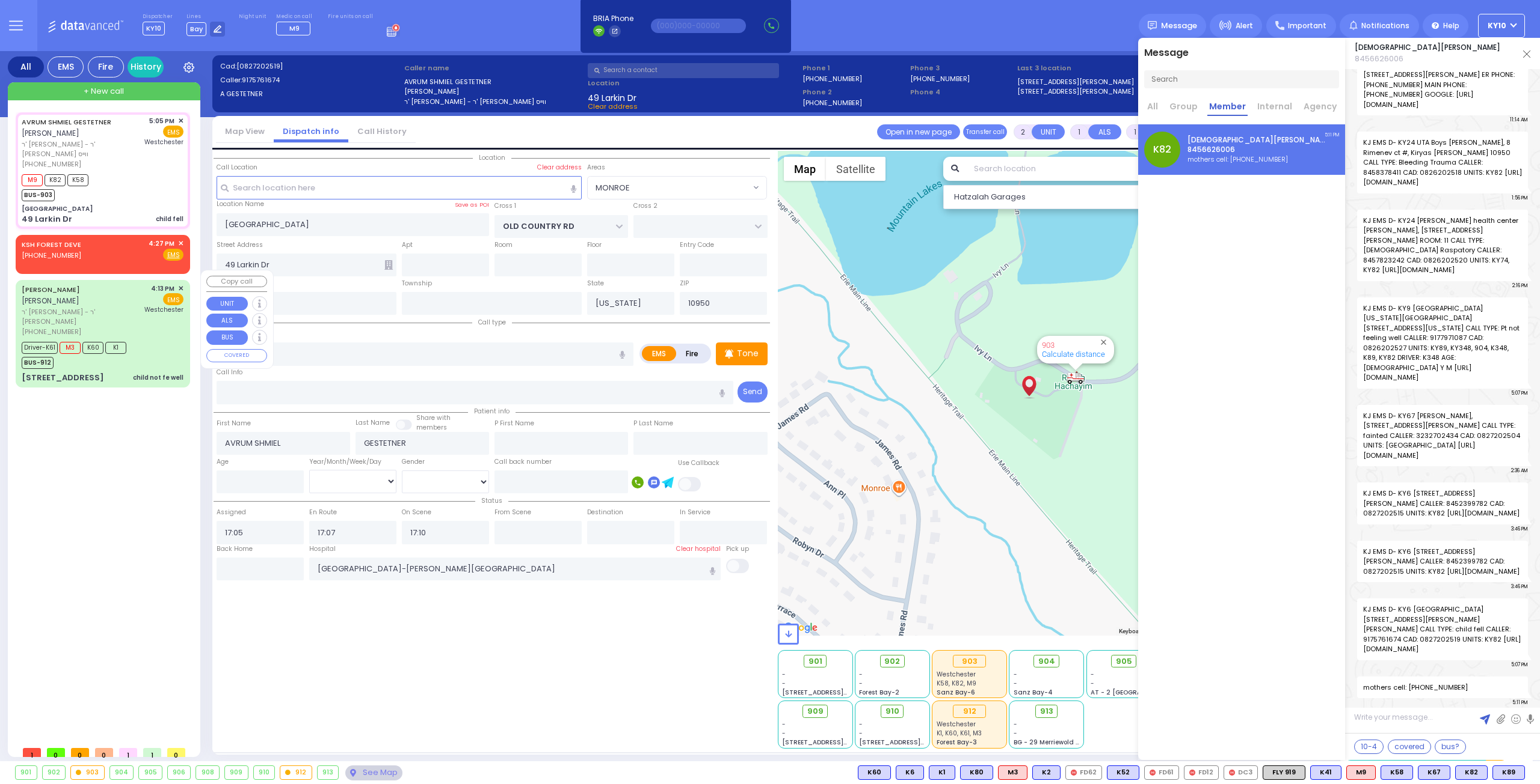
type input "child not fe well"
radio input "true"
type input "CHAIM MORDCHE"
type input "WEISS"
type input "Yitzchuk"
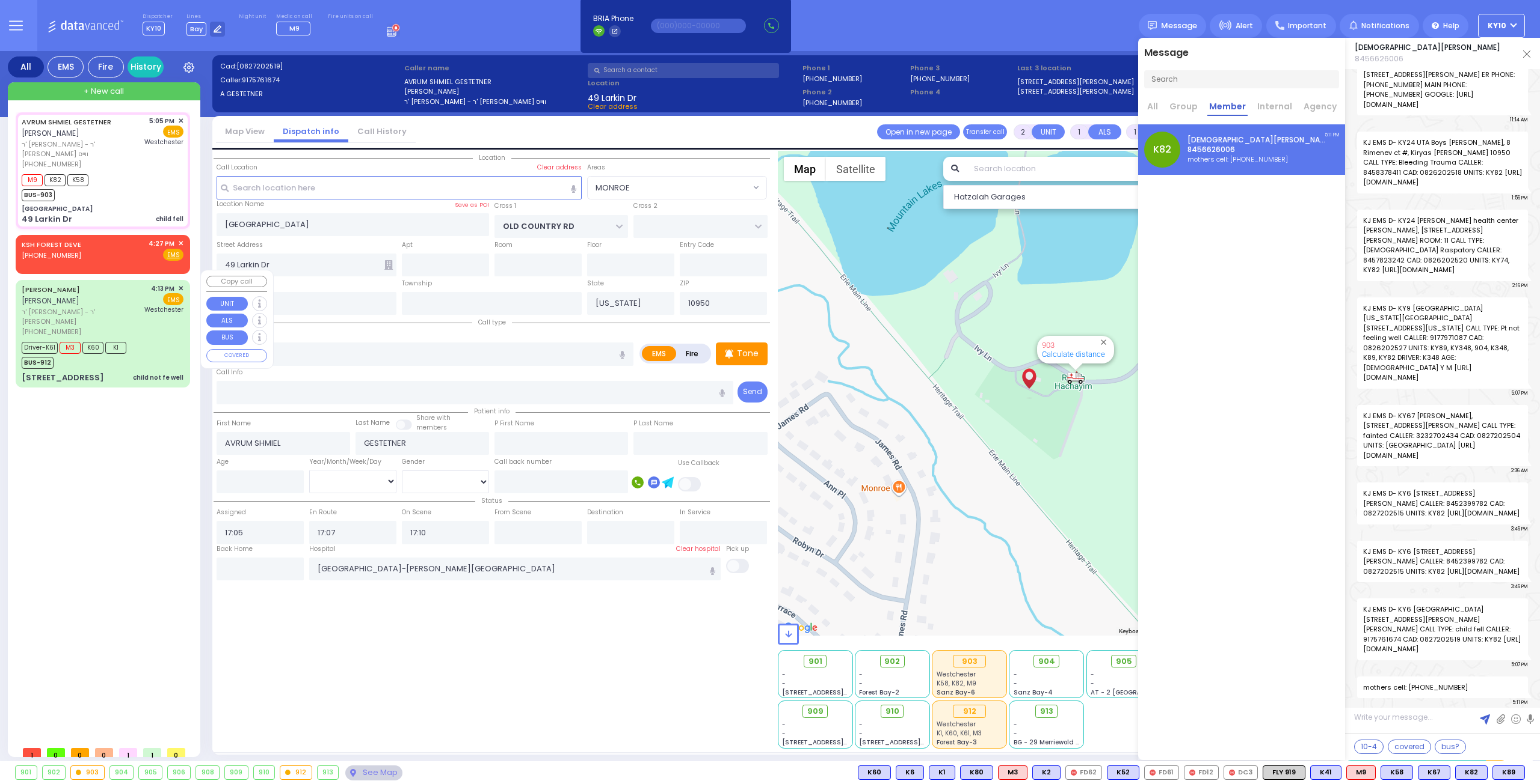
type input "Gotlieb"
type input "4"
select select "Year"
select select "[DEMOGRAPHIC_DATA]"
type input "16:13"
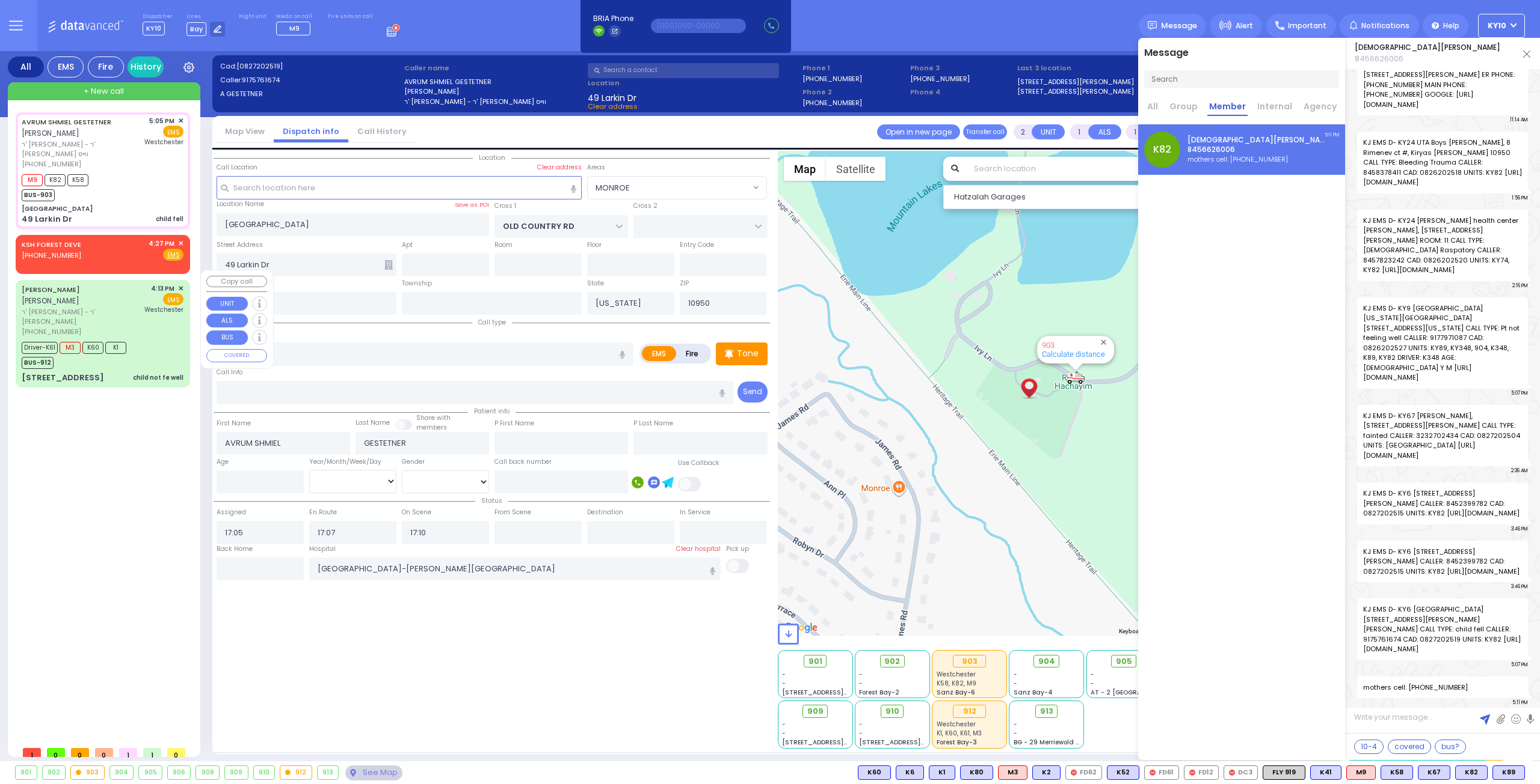
type input "16:15"
type input "16:22"
type input "16:40"
select select "Hatzalah Garages"
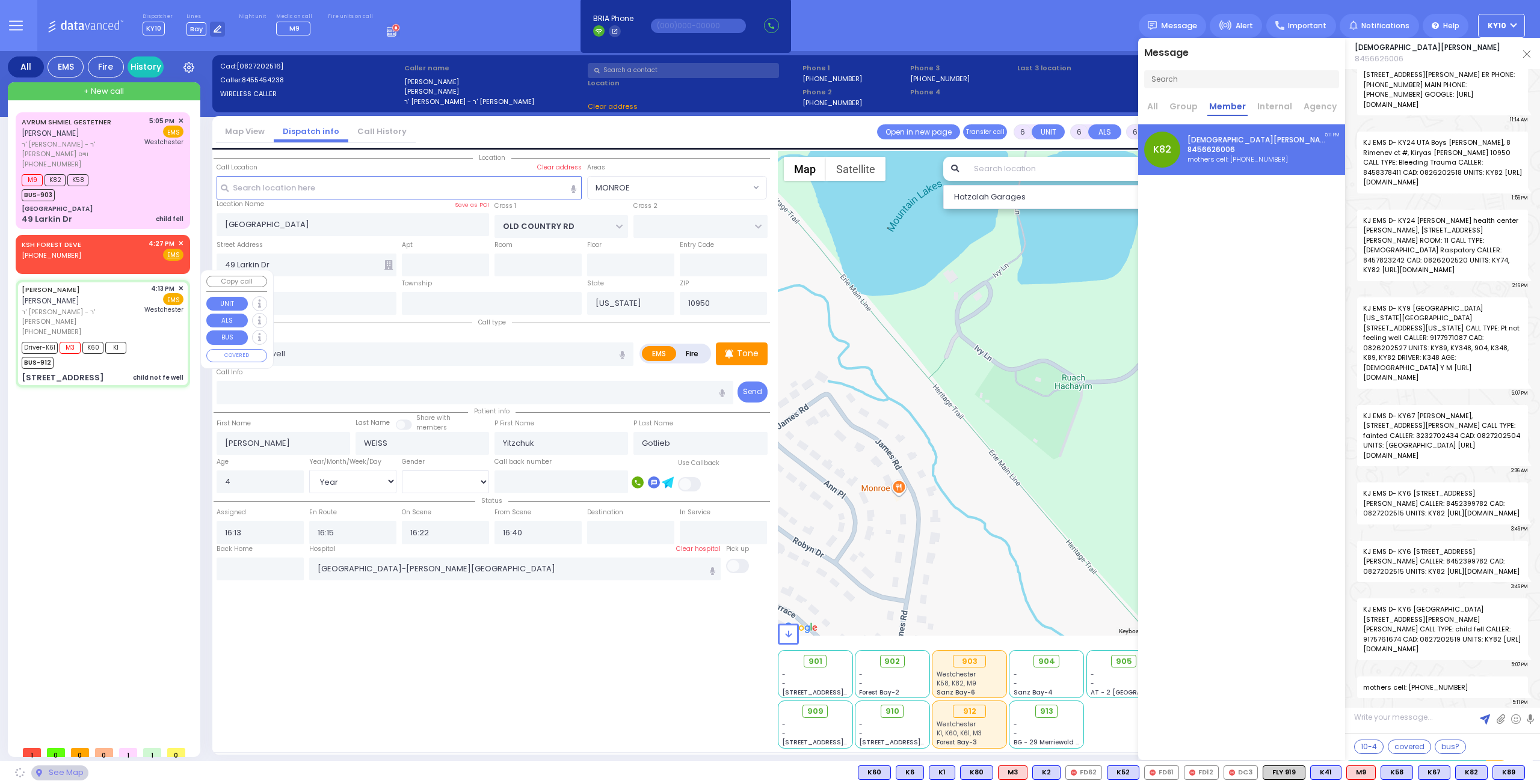
type input "MOUNTAINVIEW DR"
type input "SEVEN SPRINGS RD"
type input "37 RAYWOOD DR"
type input "202"
select select "MONROE"
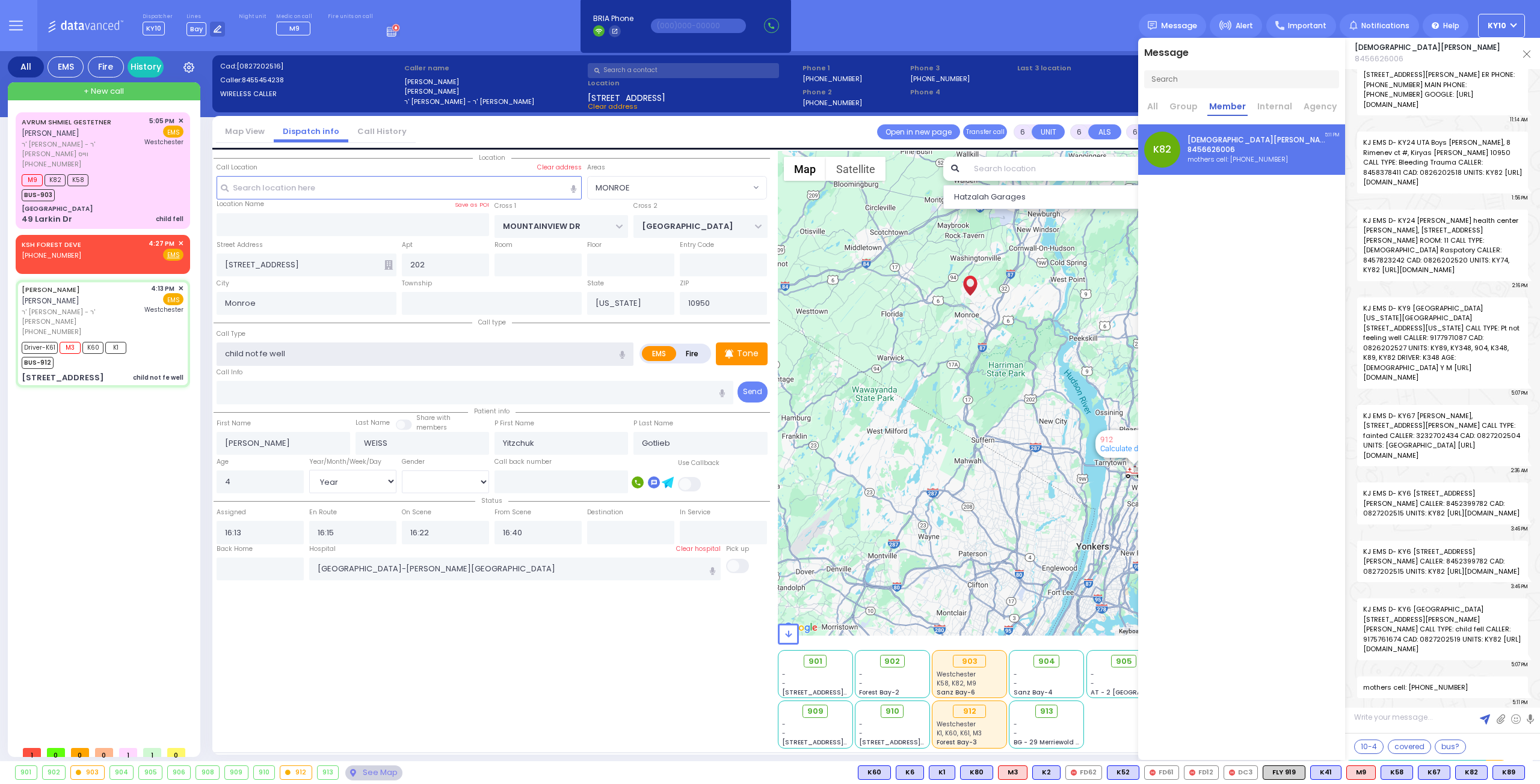
click at [267, 352] on input "child not fe well" at bounding box center [424, 354] width 417 height 23
type input "child not feeling well"
click at [294, 189] on input "text" at bounding box center [399, 187] width 366 height 23
select select
radio input "true"
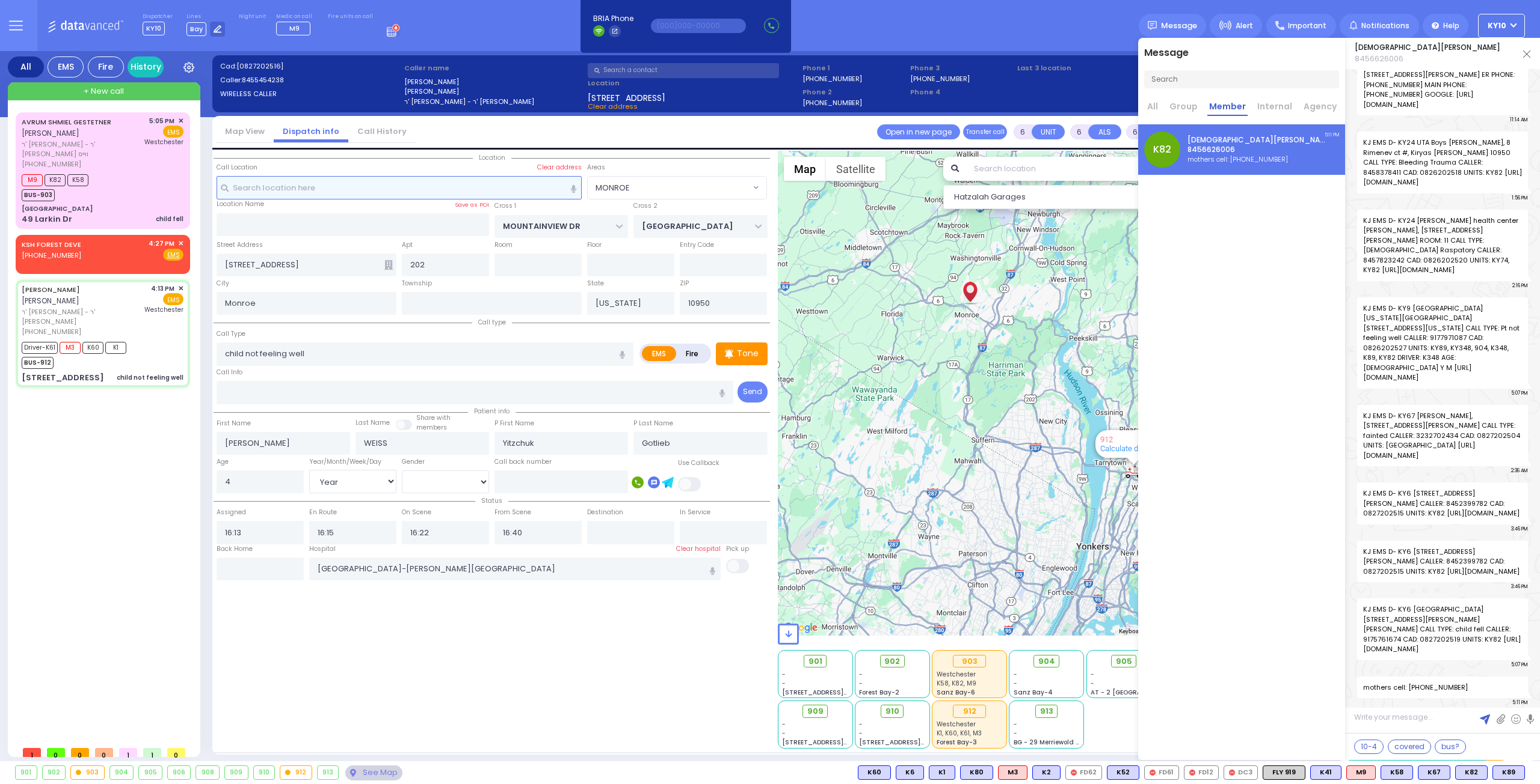
select select "Year"
select select "[DEMOGRAPHIC_DATA]"
select select "Hatzalah Garages"
select select
radio input "true"
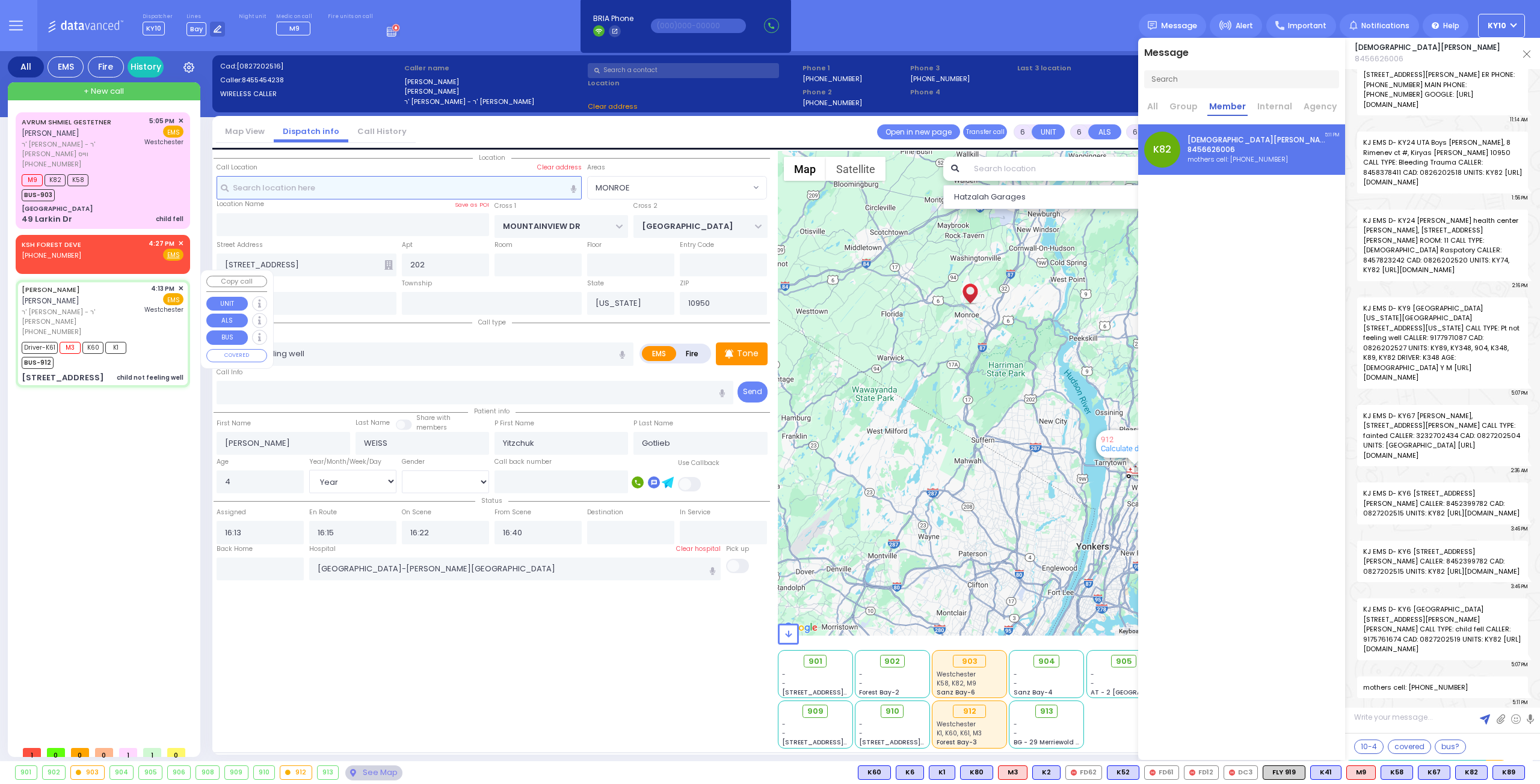
select select "Year"
select select "[DEMOGRAPHIC_DATA]"
select select "Hatzalah Garages"
select select "MONROE"
click at [149, 247] on div "KSH FOREST DEVE (845) 604-8716 4:27 PM ✕ Fire EMS" at bounding box center [103, 249] width 162 height 23
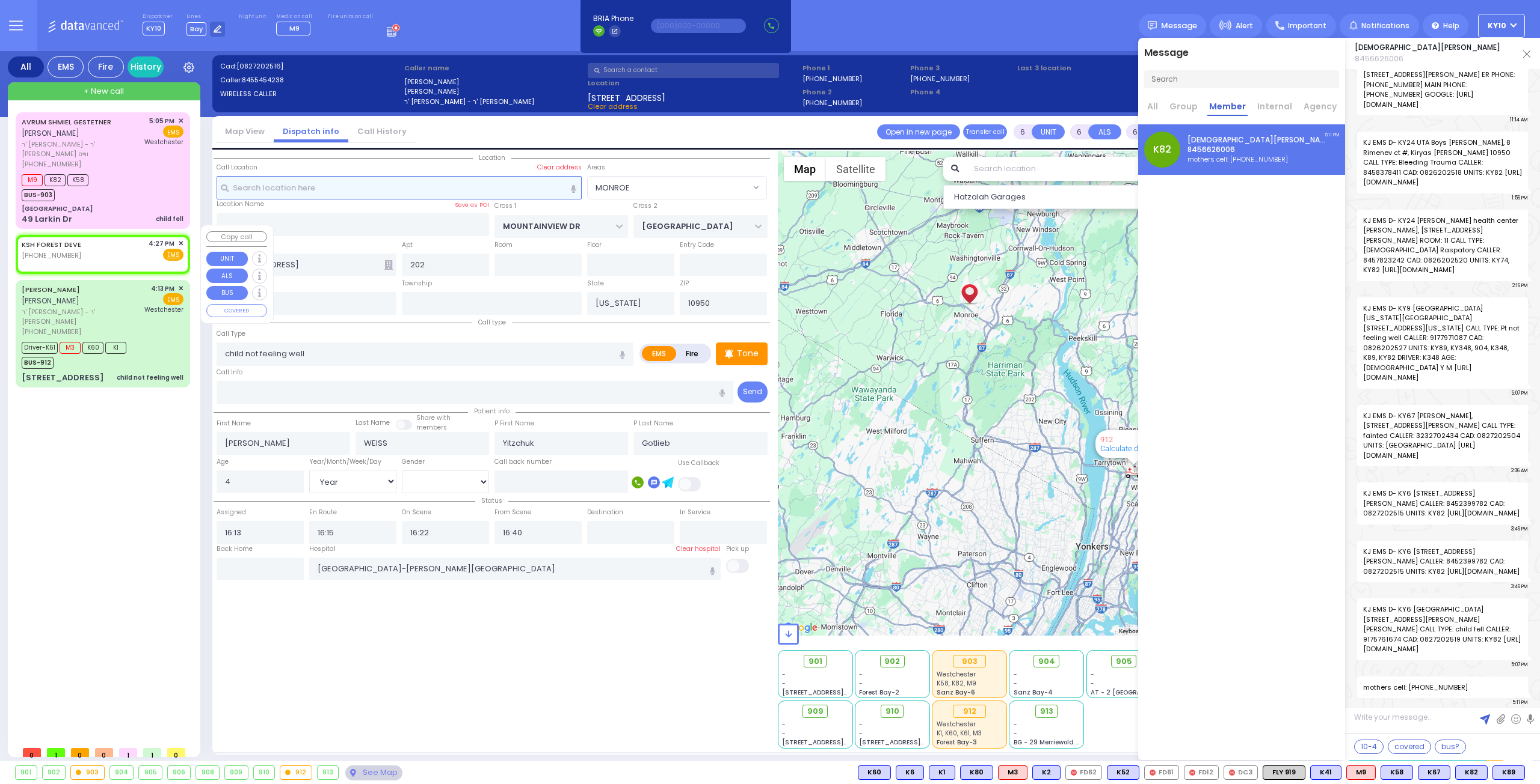
type input "2"
type input "1"
select select
radio input "true"
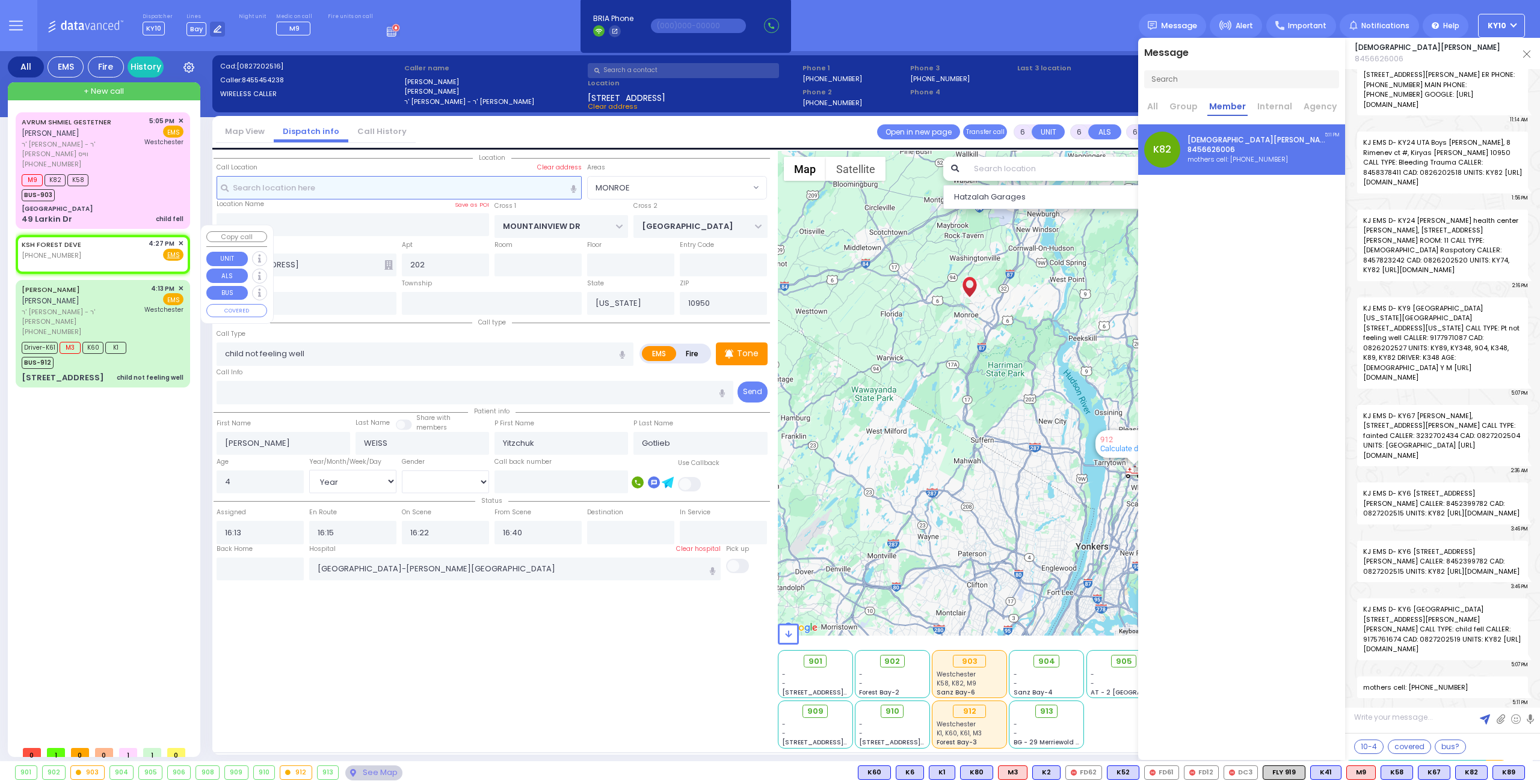
select select
type input "16:27"
select select "Hatzalah Garages"
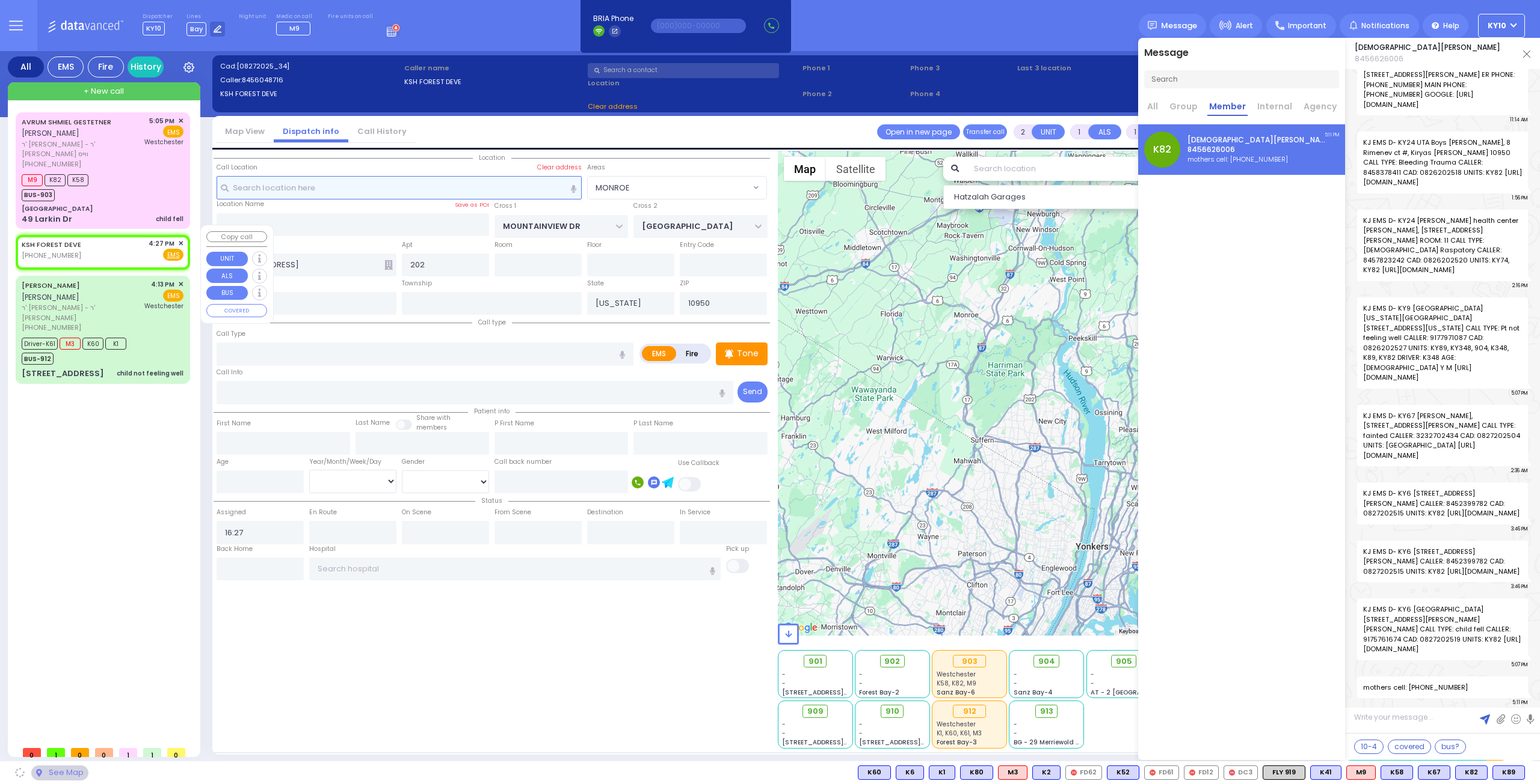
select select
radio input "true"
select select
select select "Hatzalah Garages"
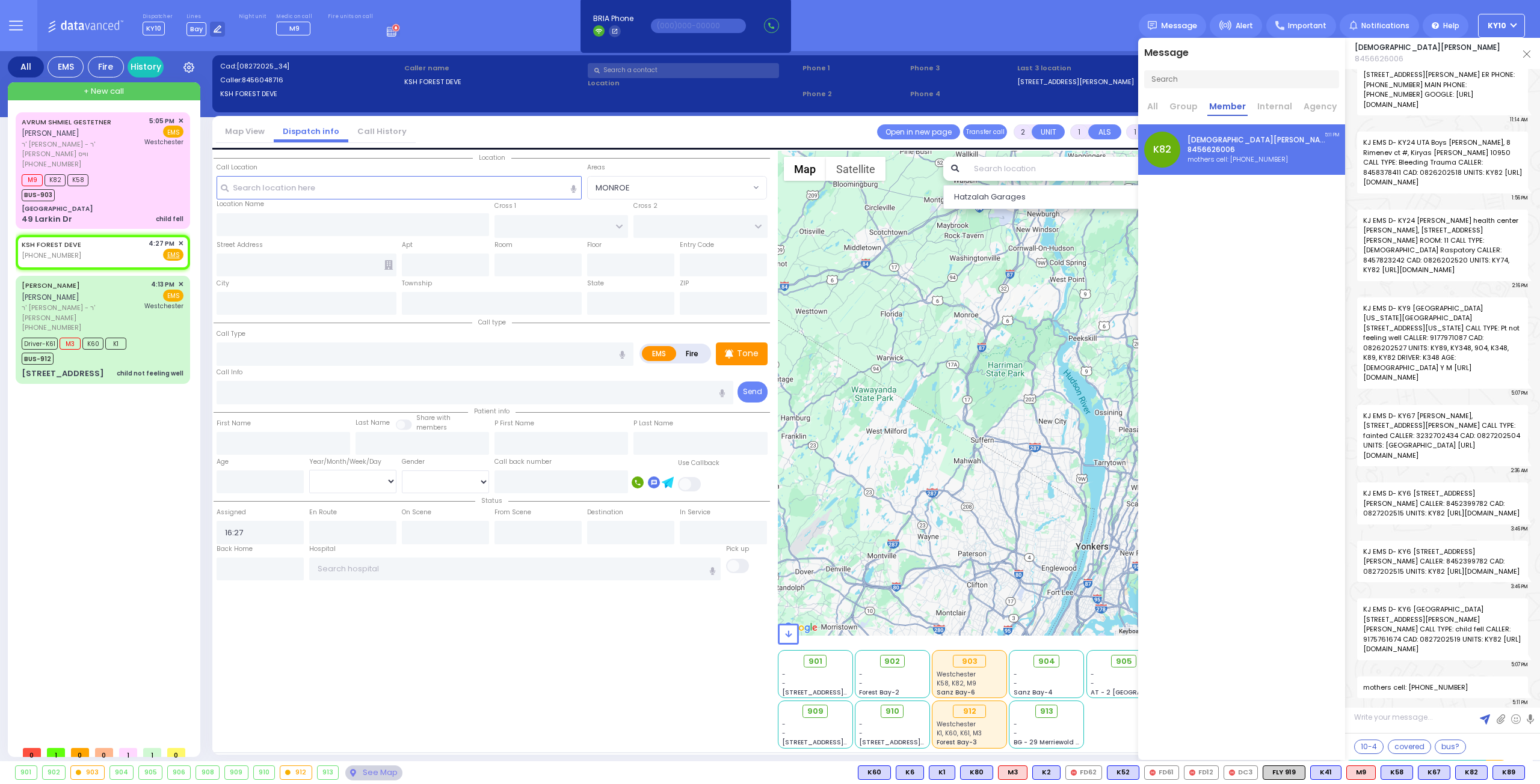
click at [1526, 53] on img at bounding box center [1526, 54] width 7 height 7
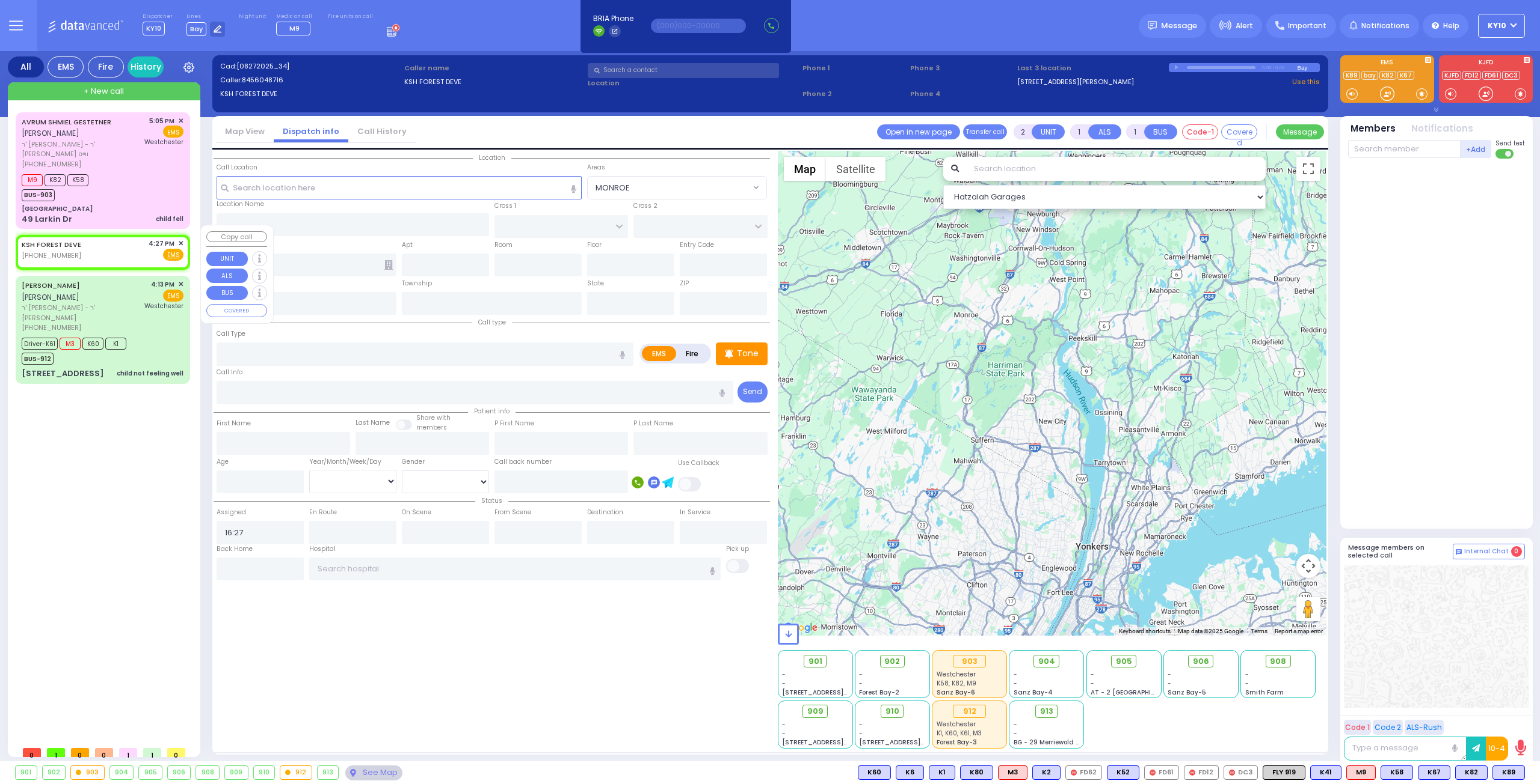
click at [181, 239] on span "✕" at bounding box center [181, 243] width 5 height 10
click at [182, 239] on span "✕" at bounding box center [181, 243] width 5 height 10
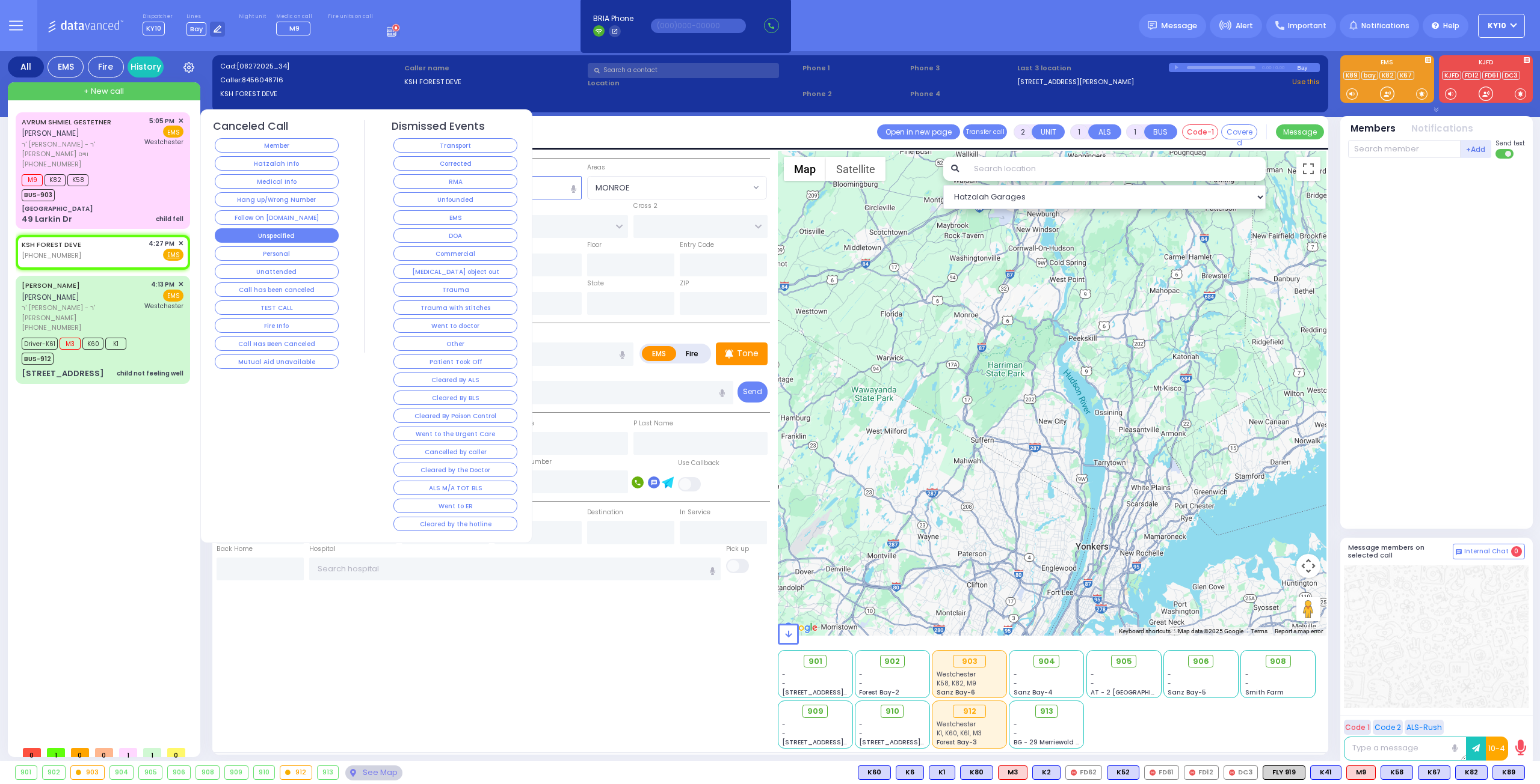
click at [289, 232] on button "Unspecified" at bounding box center [276, 236] width 124 height 14
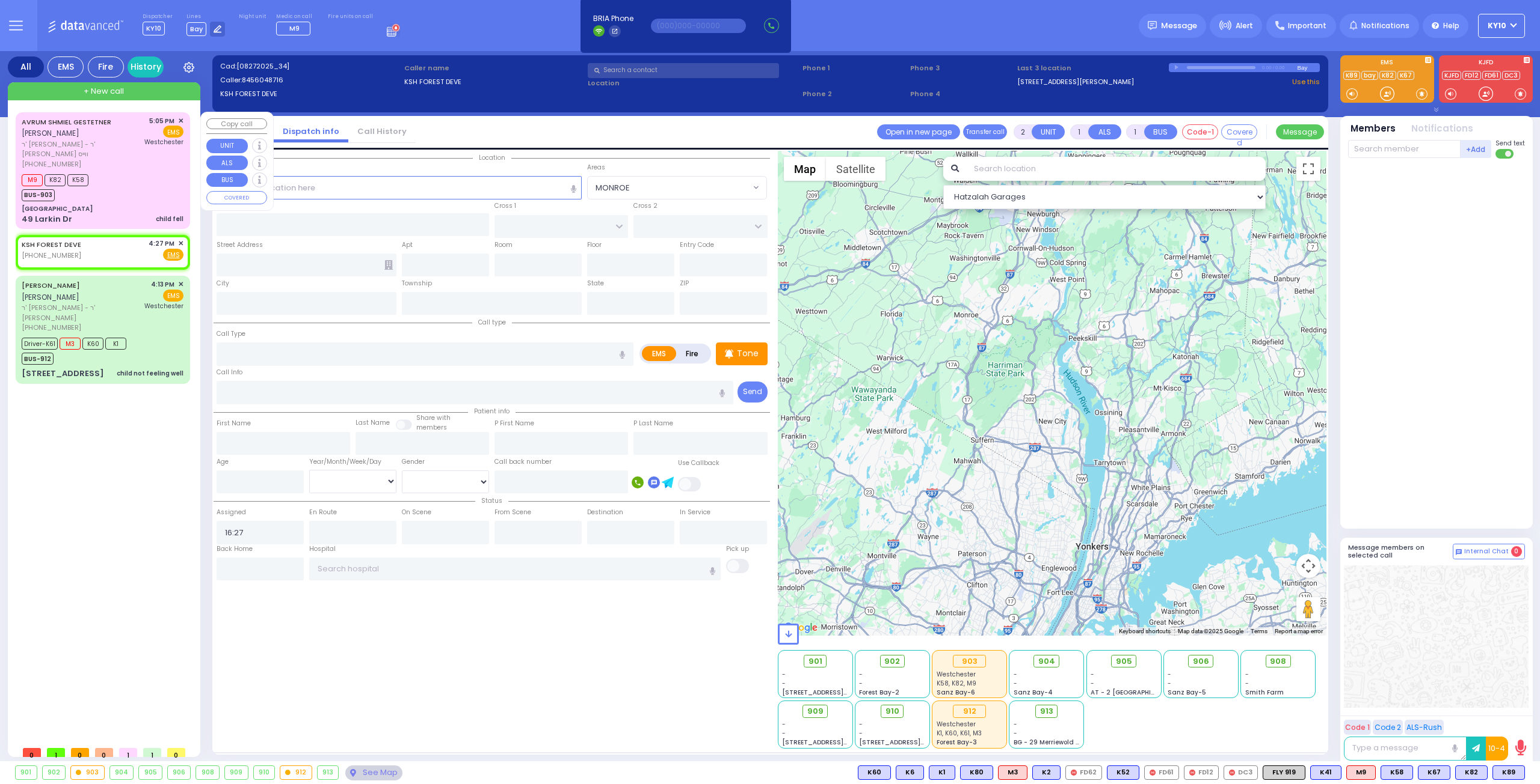
select select
radio input "true"
select select
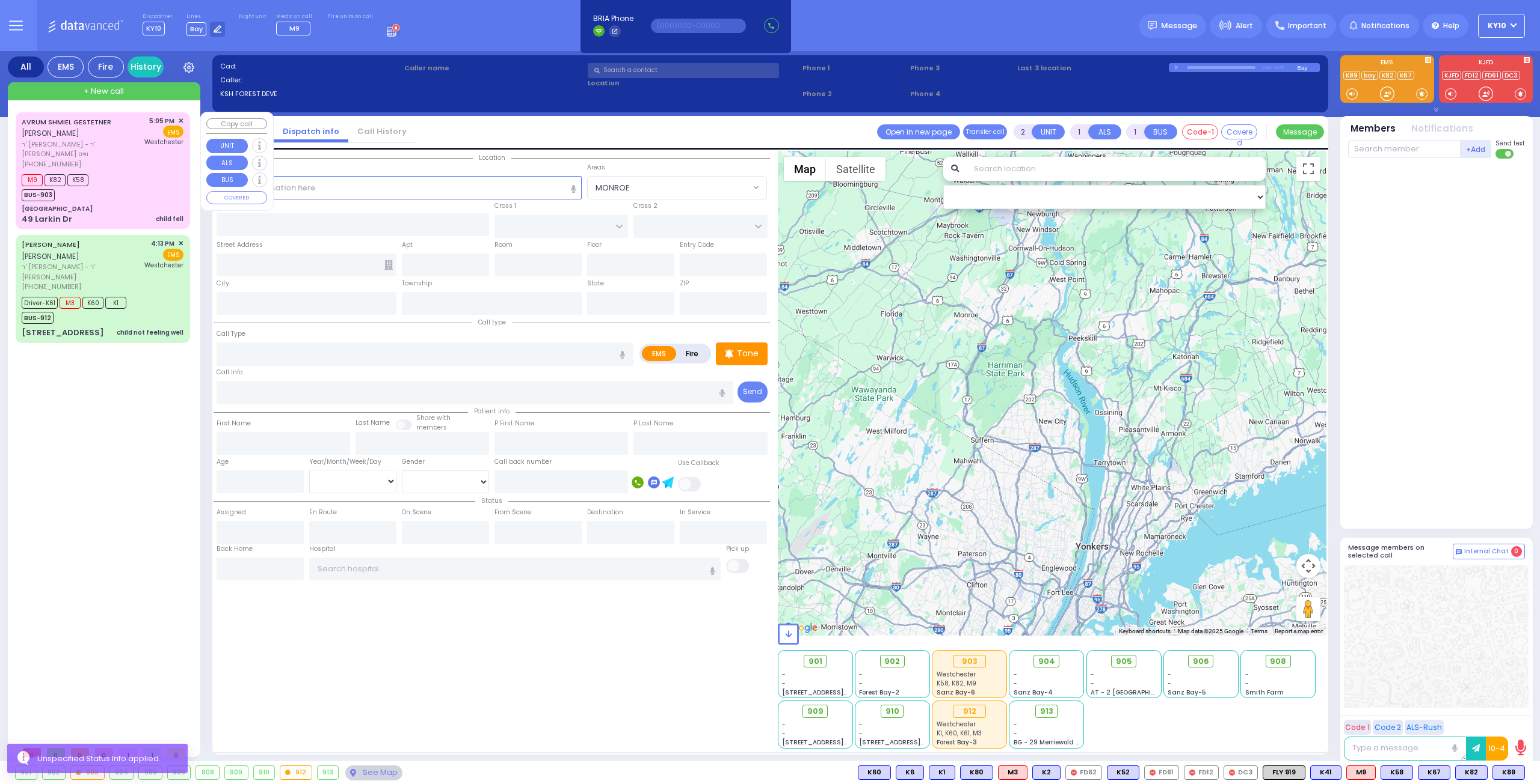
click at [167, 176] on div "M9 K82 K58 BUS-903" at bounding box center [103, 185] width 162 height 30
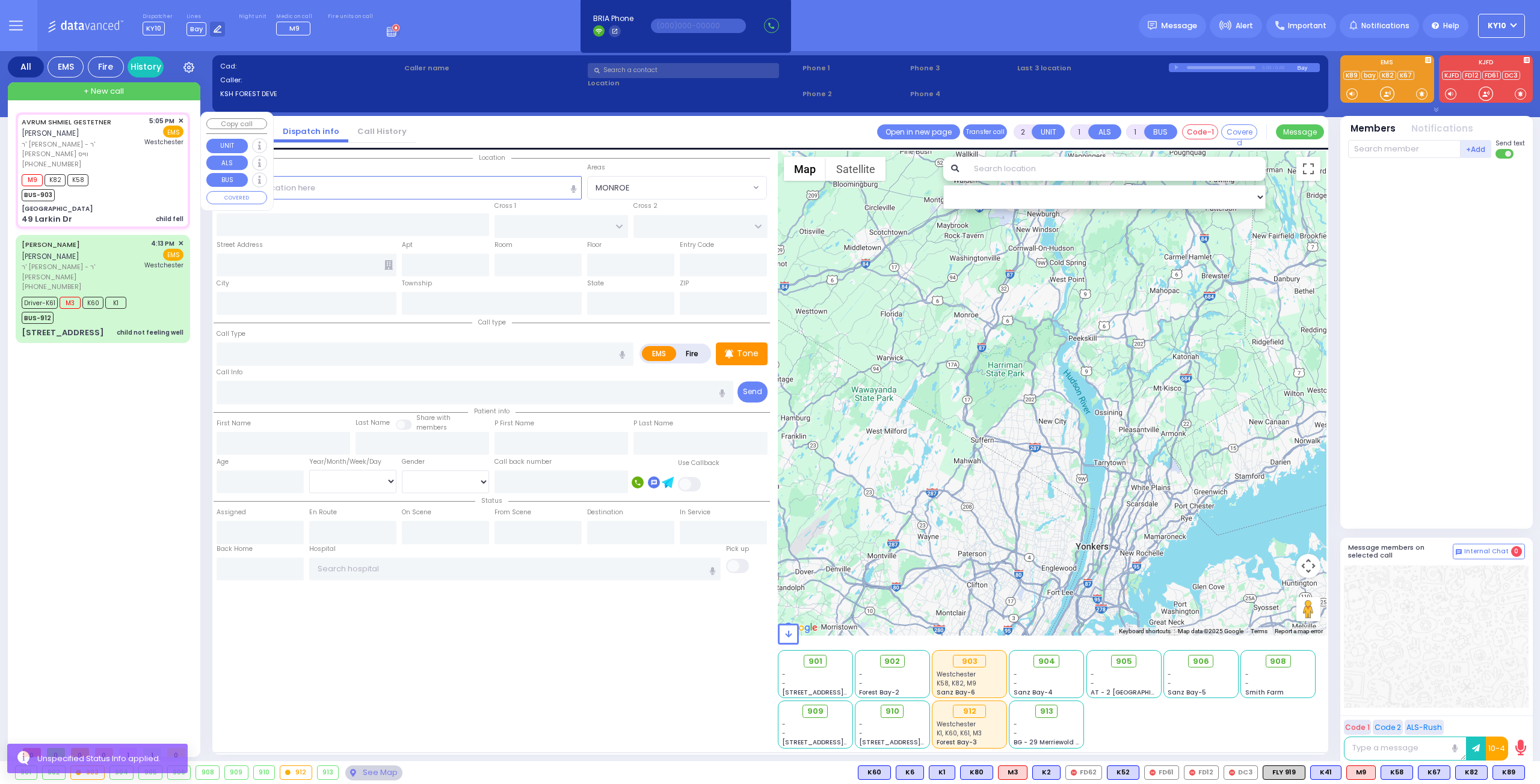
select select
type input "child fell"
radio input "true"
type input "AVRUM SHMIEL"
type input "GESTETNER"
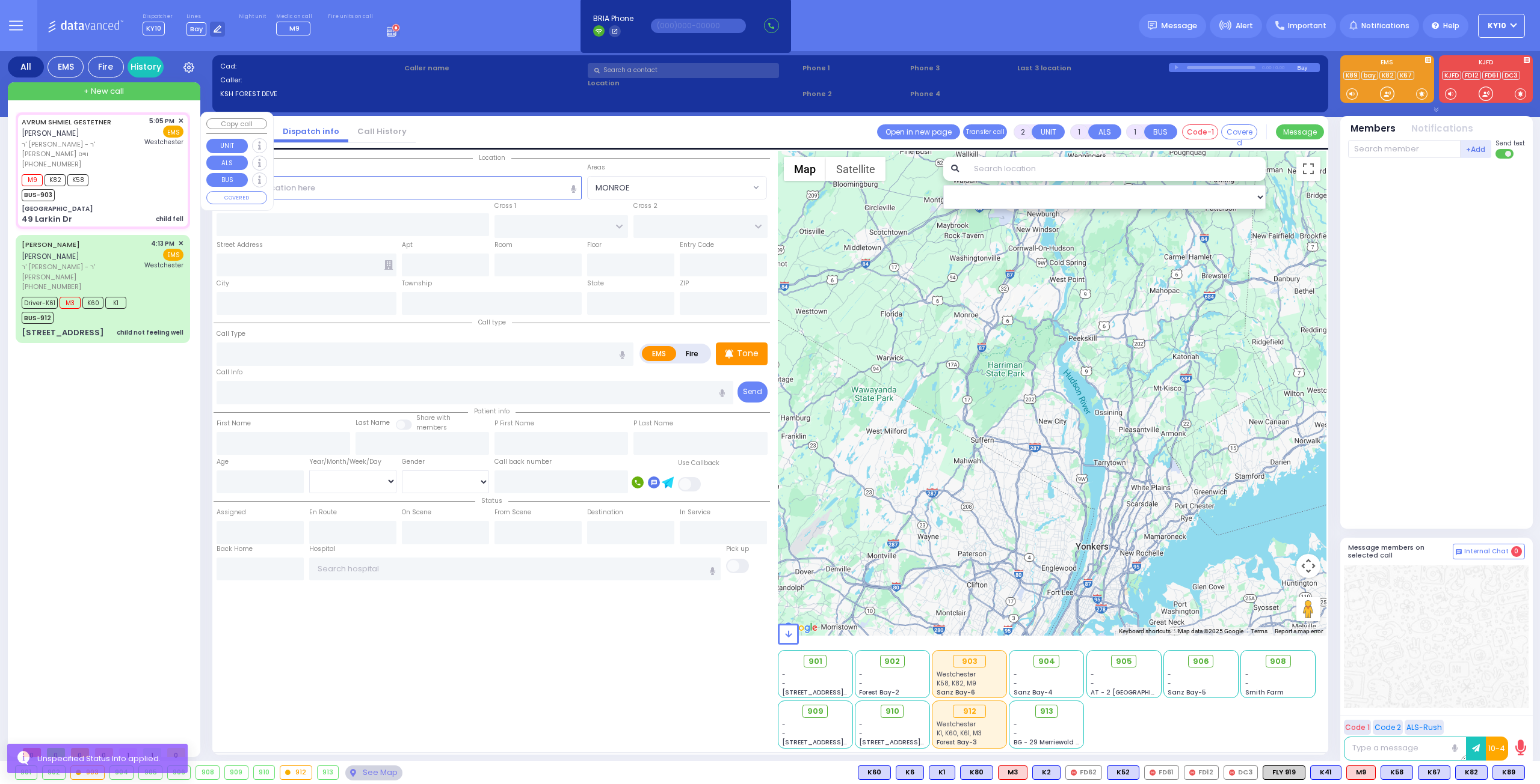
select select
type input "17:05"
type input "17:07"
type input "17:10"
type input "Westchester Medical Center-Woods Road"
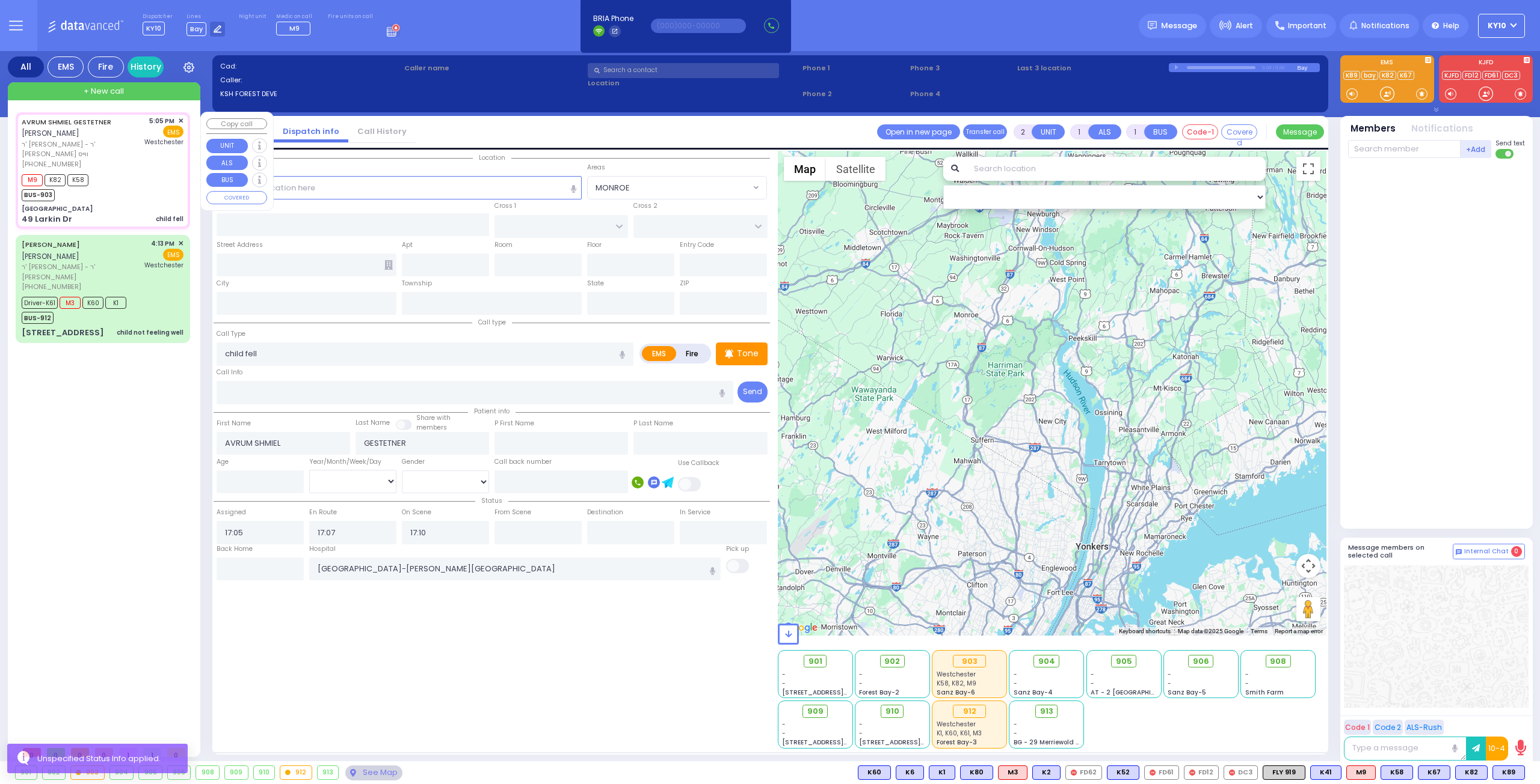
type input "[GEOGRAPHIC_DATA]"
type input "OLD COUNTRY RD"
type input "49 Larkin Dr"
type input "Monroe"
type input "[US_STATE]"
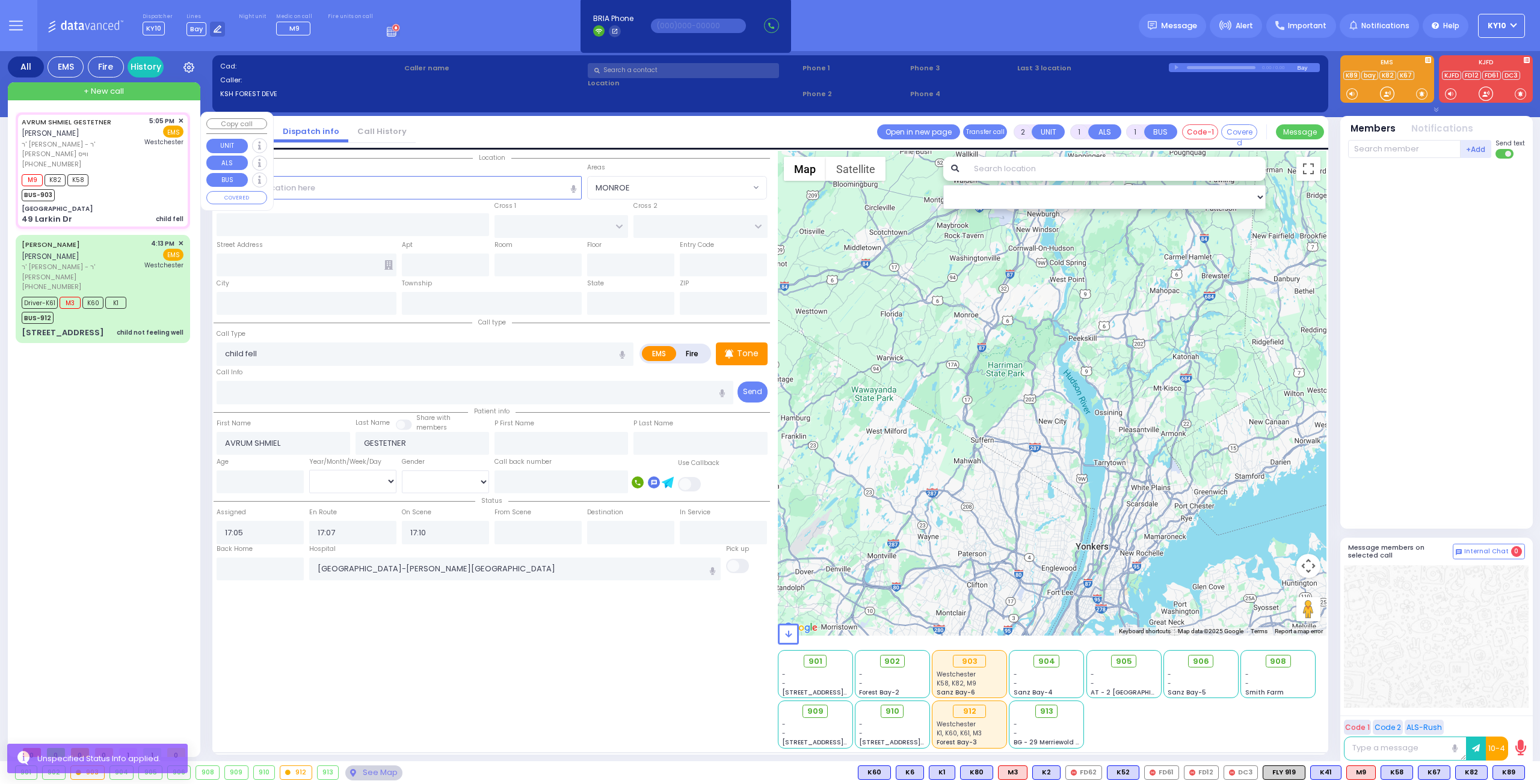
type input "10950"
select select "MONROE"
select select "Hatzalah Garages"
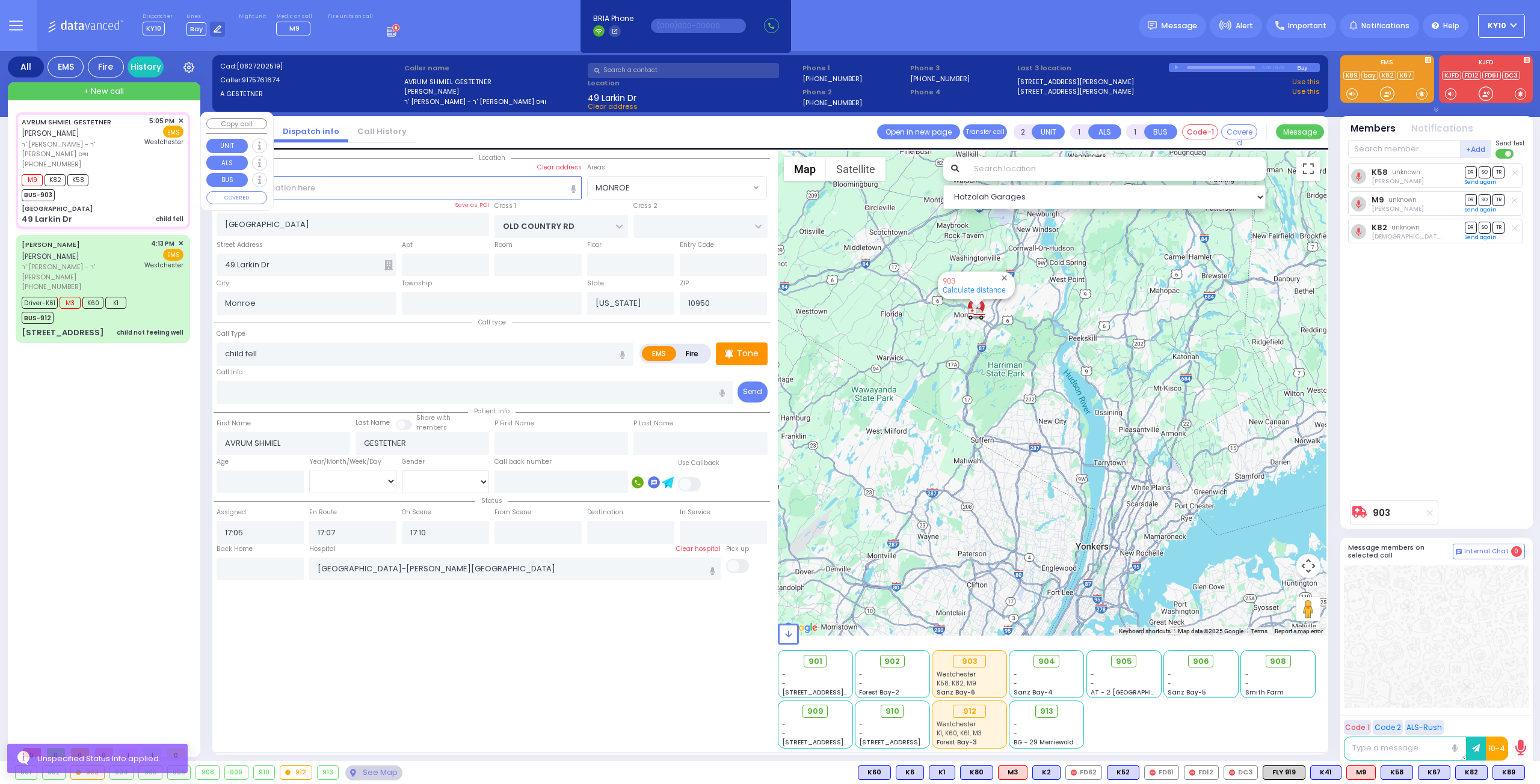
click at [167, 176] on div "M9 K82 K58 BUS-903" at bounding box center [103, 185] width 162 height 30
select select
radio input "true"
select select
click at [168, 173] on div "M9 K82 K58 BUS-903" at bounding box center [103, 185] width 162 height 30
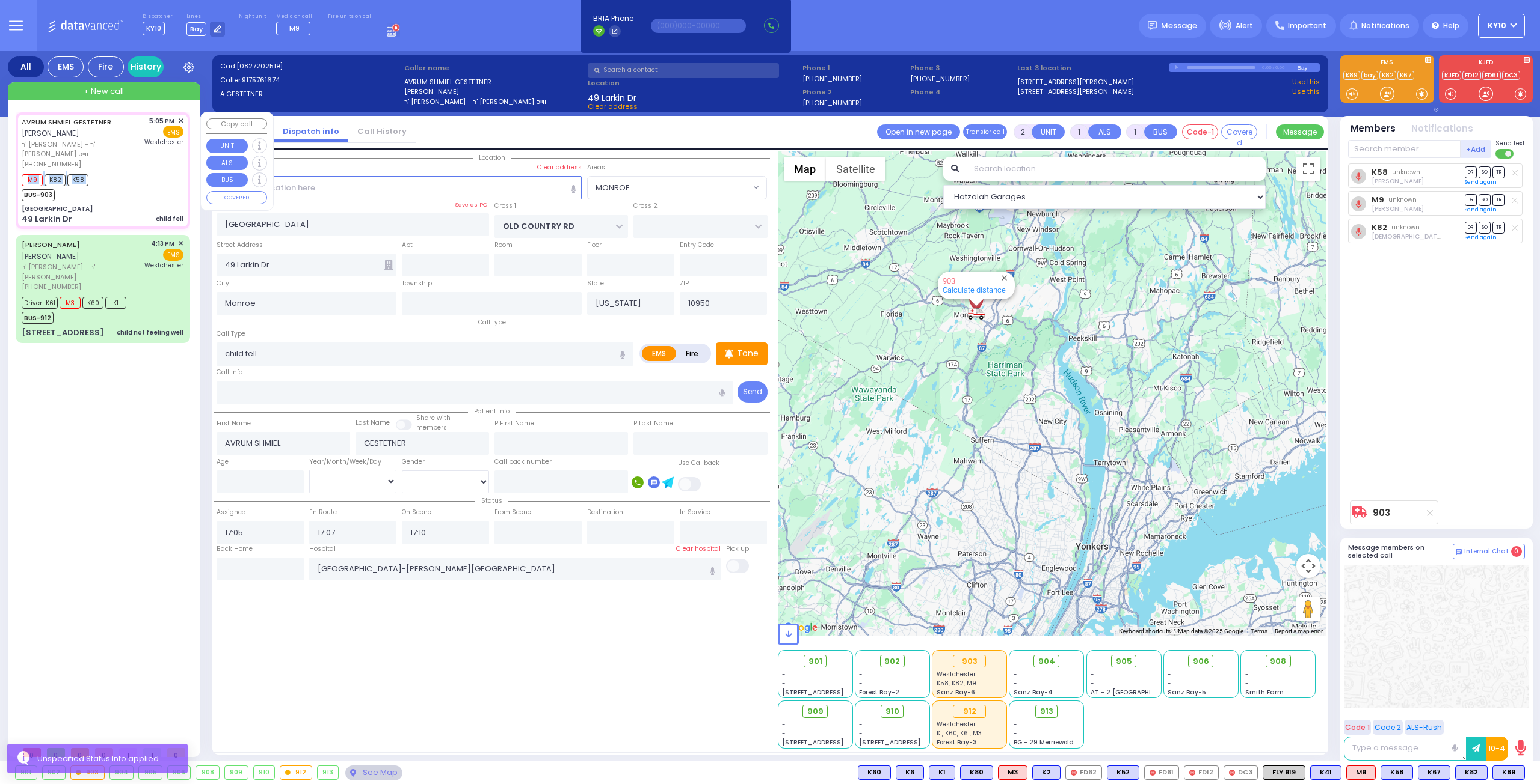
select select "MONROE"
select select "Hatzalah Garages"
select select
radio input "true"
select select
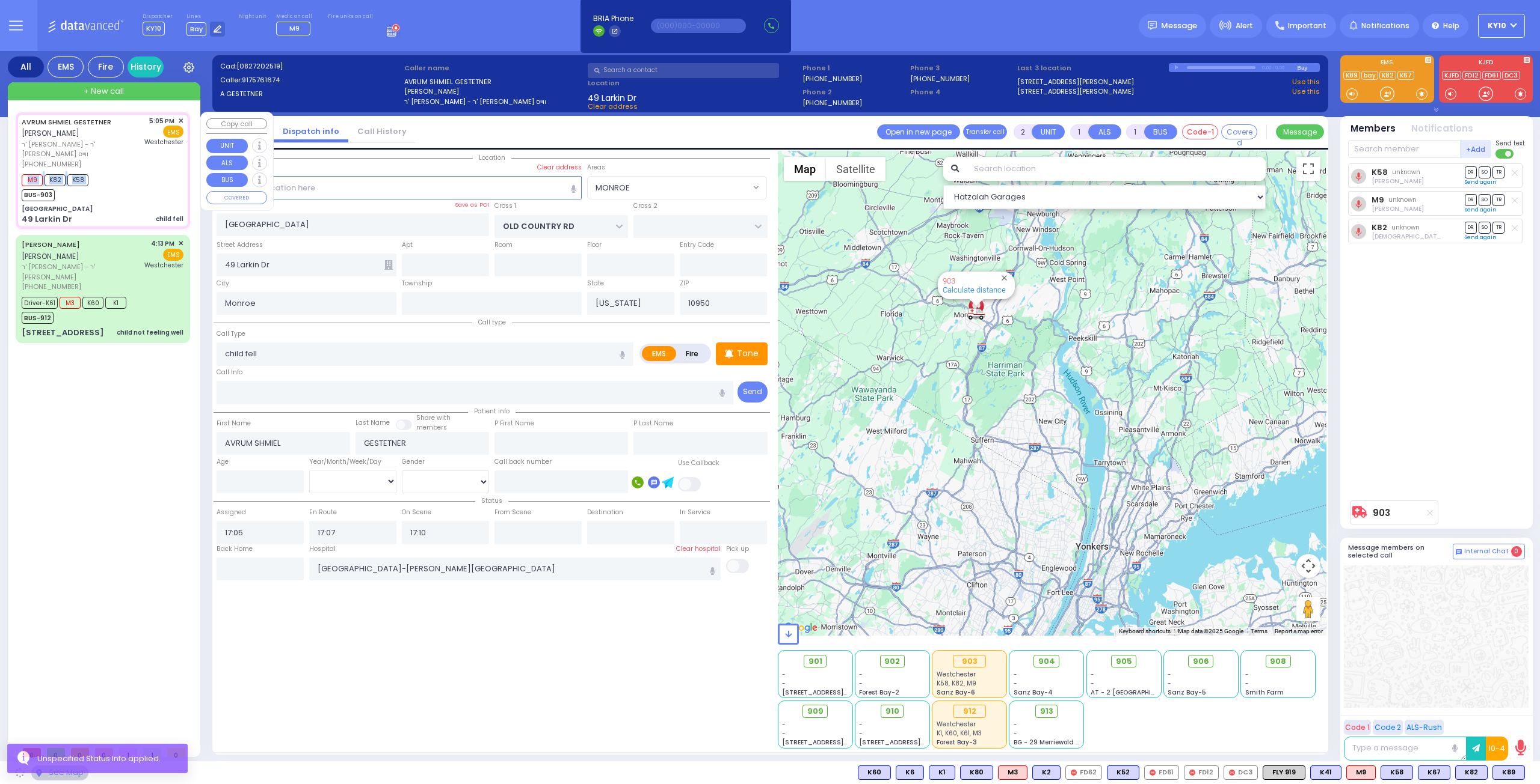
click at [168, 171] on div "M9 K82 K58 BUS-903" at bounding box center [103, 185] width 162 height 30
select select "MONROE"
select select "Hatzalah Garages"
select select
radio input "true"
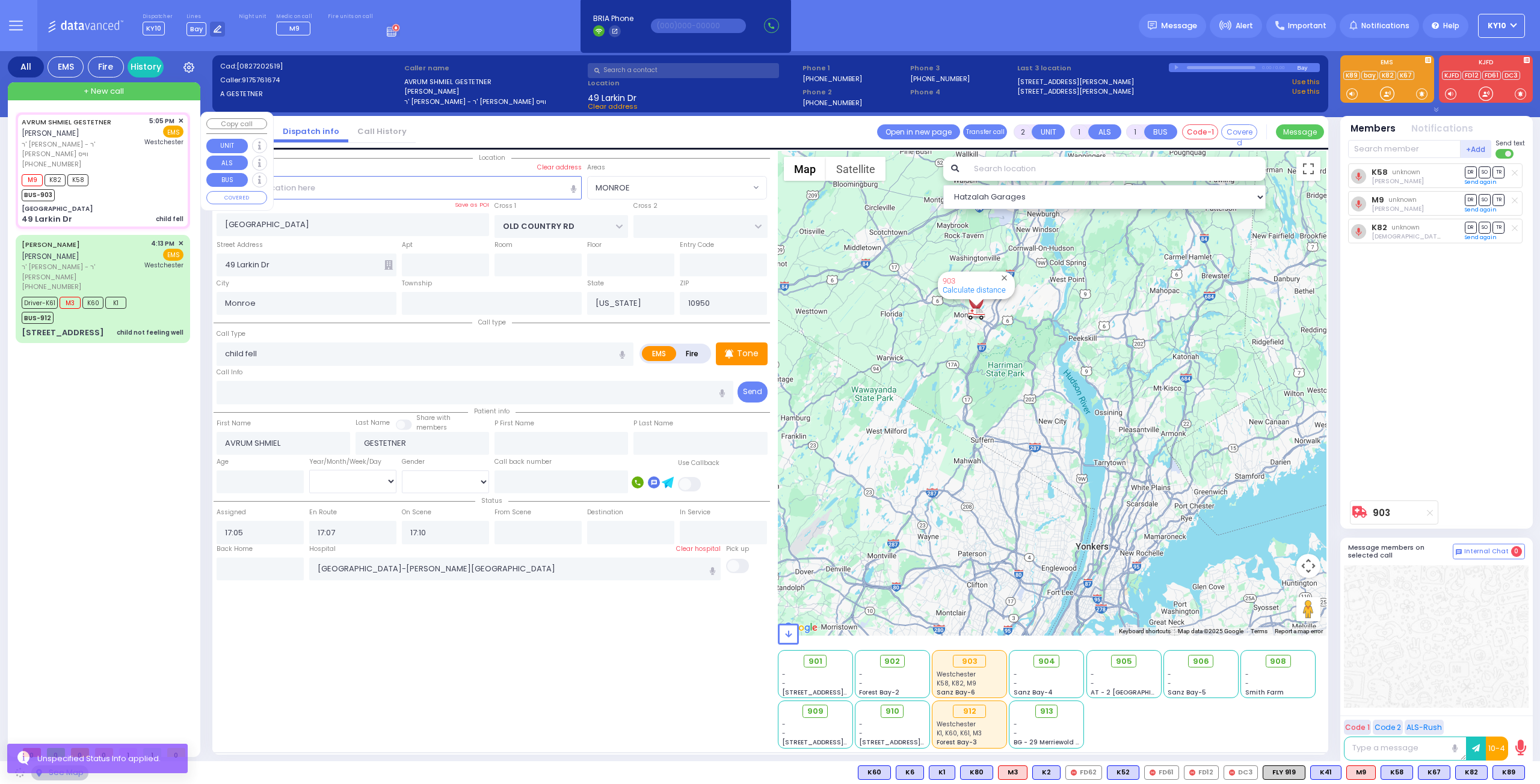
select select
click at [171, 173] on div "M9 K82 K58 BUS-903" at bounding box center [103, 185] width 162 height 30
radio input "true"
select select
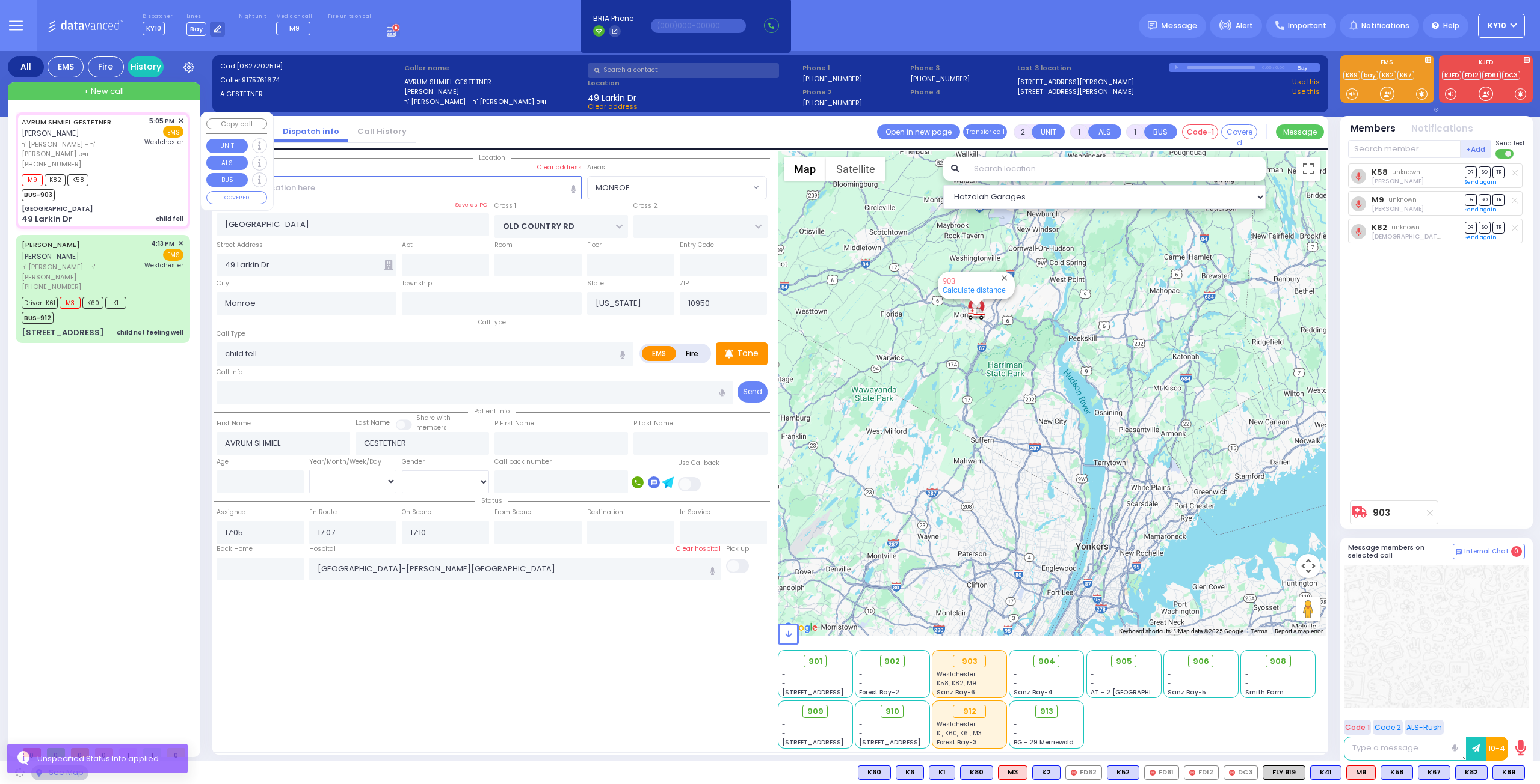
select select "Hatzalah Garages"
select select "MONROE"
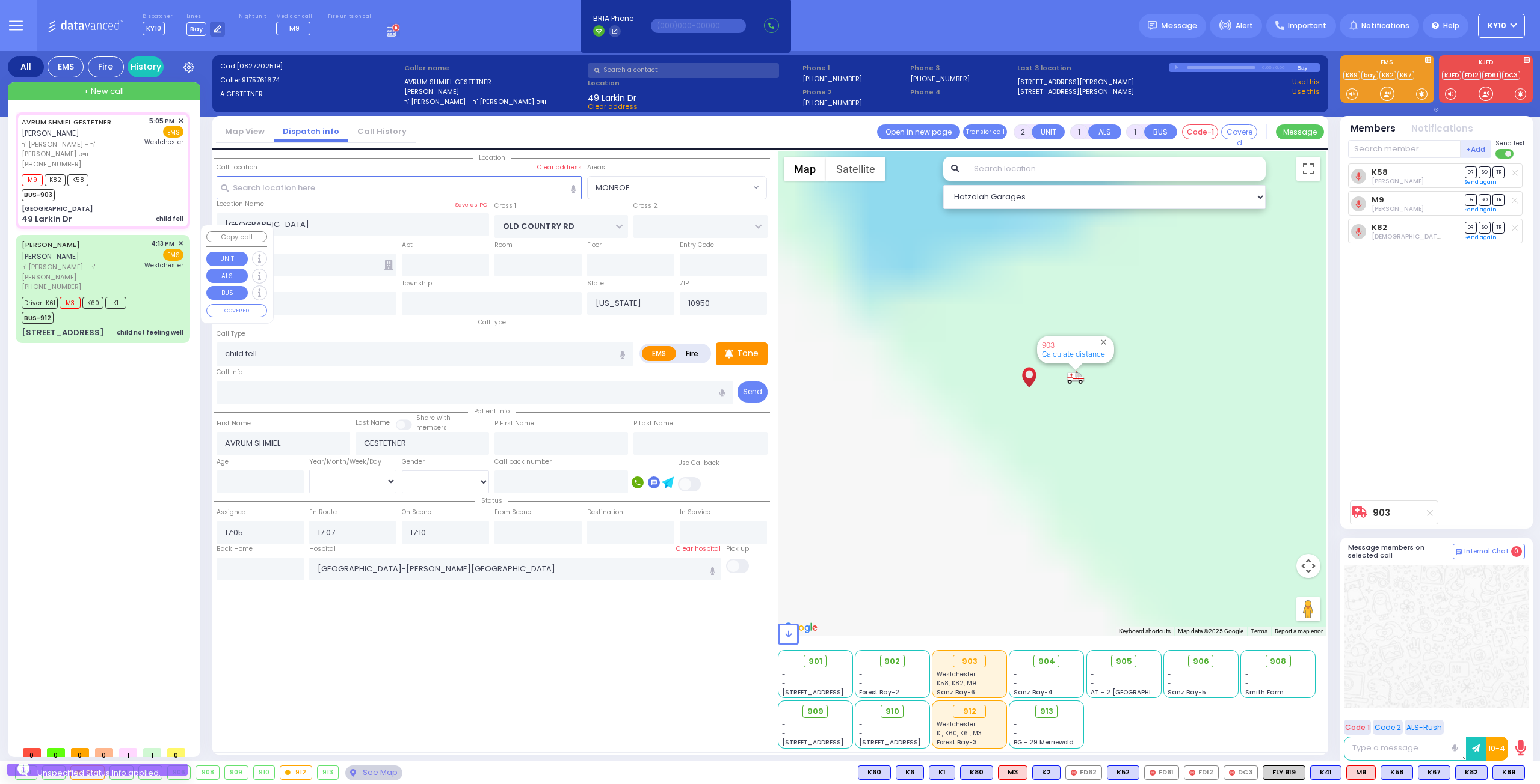
click at [159, 270] on div "4:13 PM ✕ EMS Westchester" at bounding box center [163, 265] width 39 height 53
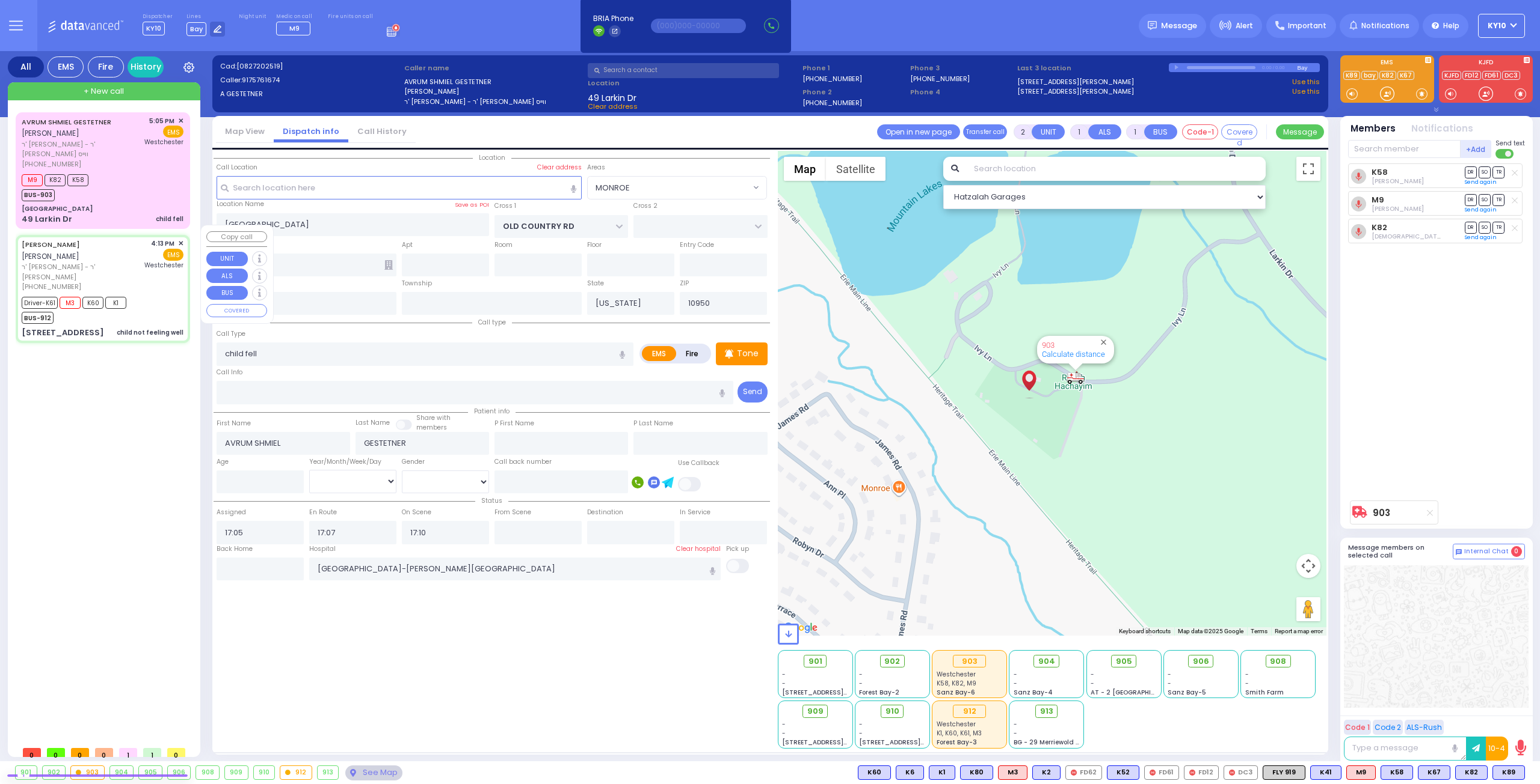
type input "6"
select select
type input "child not feeling well"
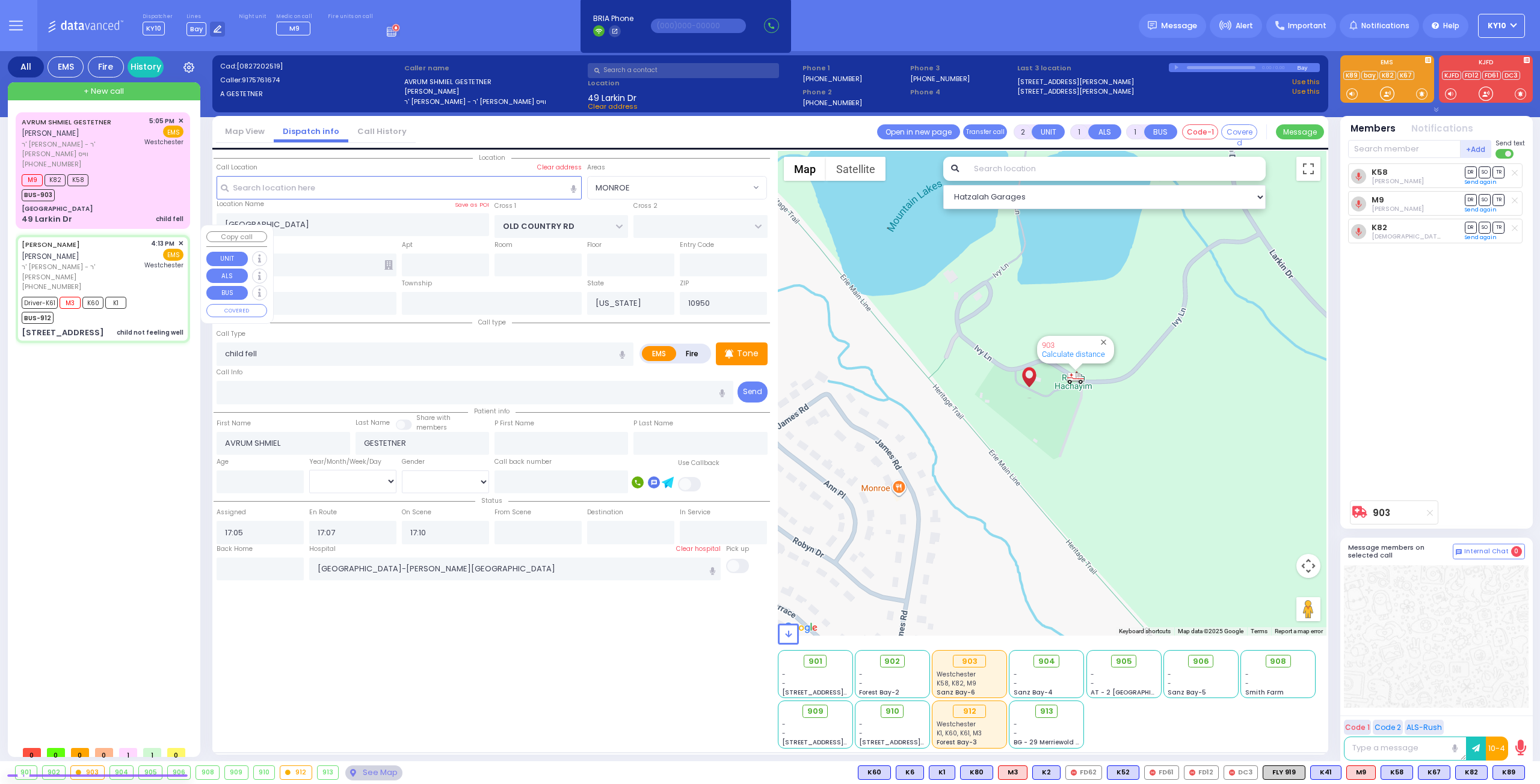
radio input "true"
type input "CHAIM MORDCHE"
type input "WEISS"
type input "Yitzchuk"
type input "Gotlieb"
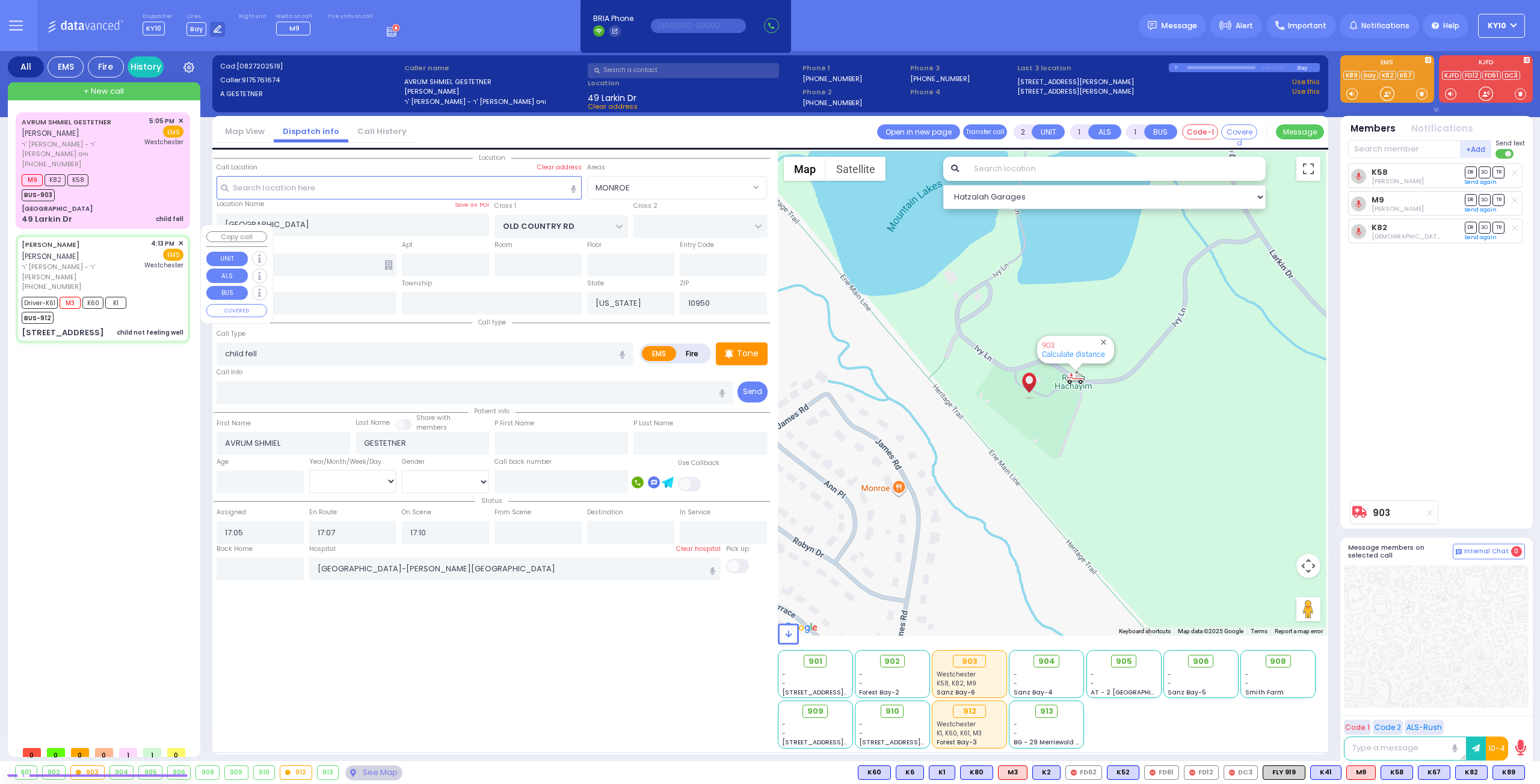
type input "4"
select select "Year"
select select "[DEMOGRAPHIC_DATA]"
type input "16:13"
type input "16:15"
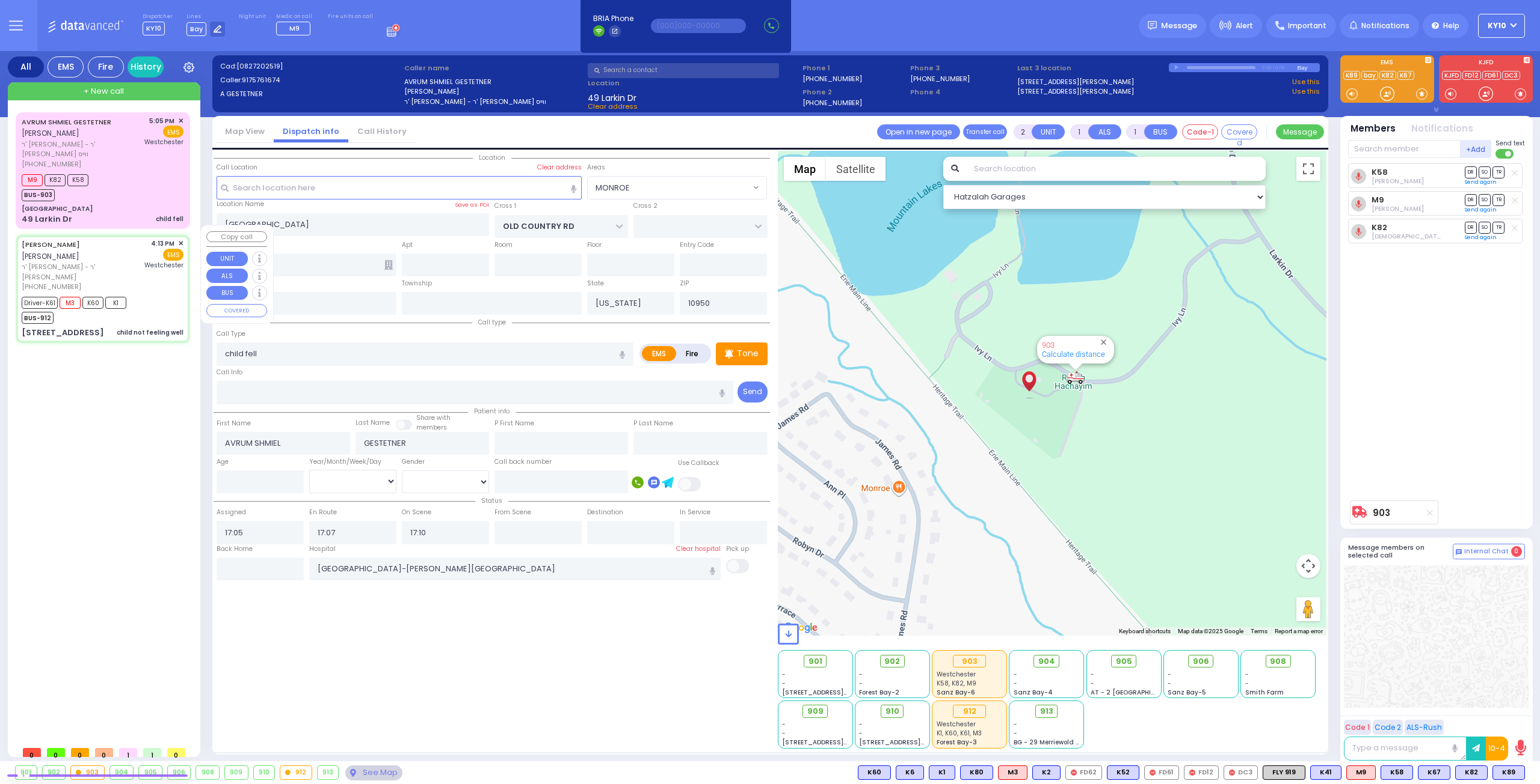
type input "16:22"
type input "16:40"
click at [162, 267] on div "4:13 PM ✕ EMS Westchester" at bounding box center [163, 265] width 39 height 53
select select "Hatzalah Garages"
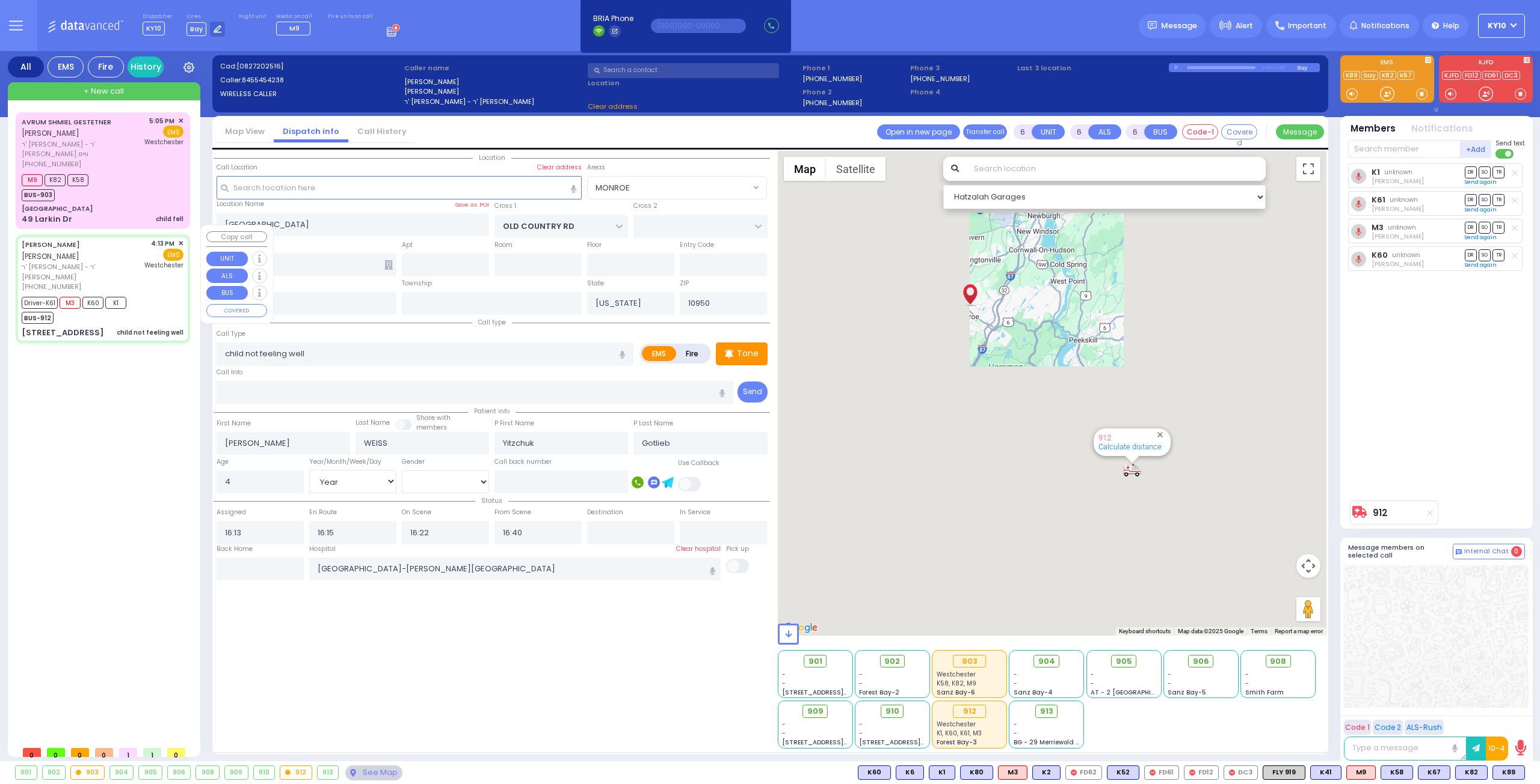
type input "MOUNTAINVIEW DR"
type input "SEVEN SPRINGS RD"
type input "37 RAYWOOD DR"
click at [159, 271] on div "4:13 PM ✕ EMS Westchester" at bounding box center [163, 265] width 39 height 53
click at [159, 271] on div "4:13 PM ✕ EMS Westchester" at bounding box center [163, 265] width 39 height 53
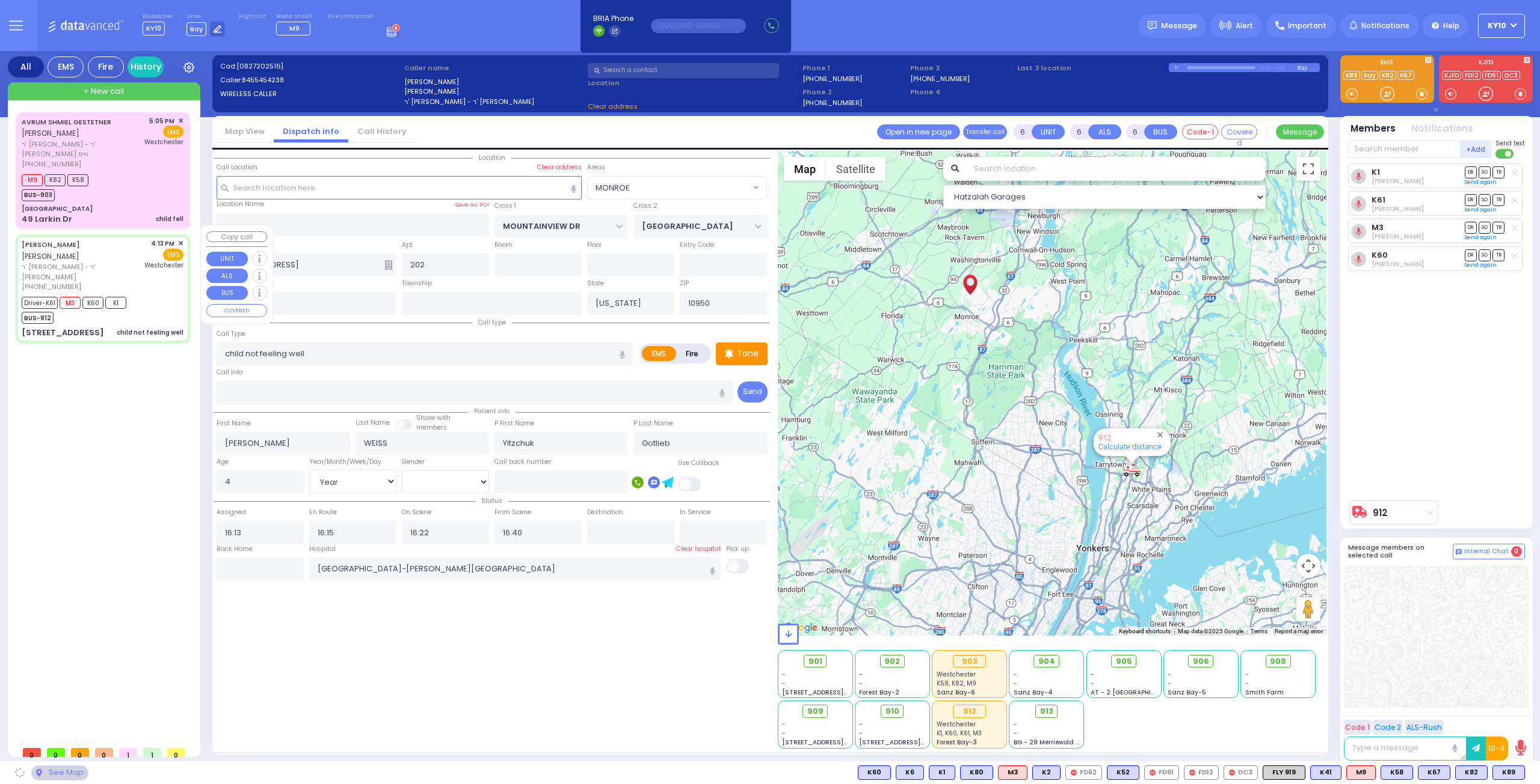
click at [159, 270] on div "4:13 PM ✕ EMS Westchester" at bounding box center [163, 265] width 39 height 53
click at [158, 269] on div "4:13 PM ✕ EMS Westchester" at bounding box center [163, 265] width 39 height 53
click at [147, 294] on div "Driver-K61 M3 K60 K1 BUS-912" at bounding box center [103, 309] width 162 height 30
click at [146, 294] on div "Driver-K61 M3 K60 K1 BUS-912" at bounding box center [103, 309] width 162 height 30
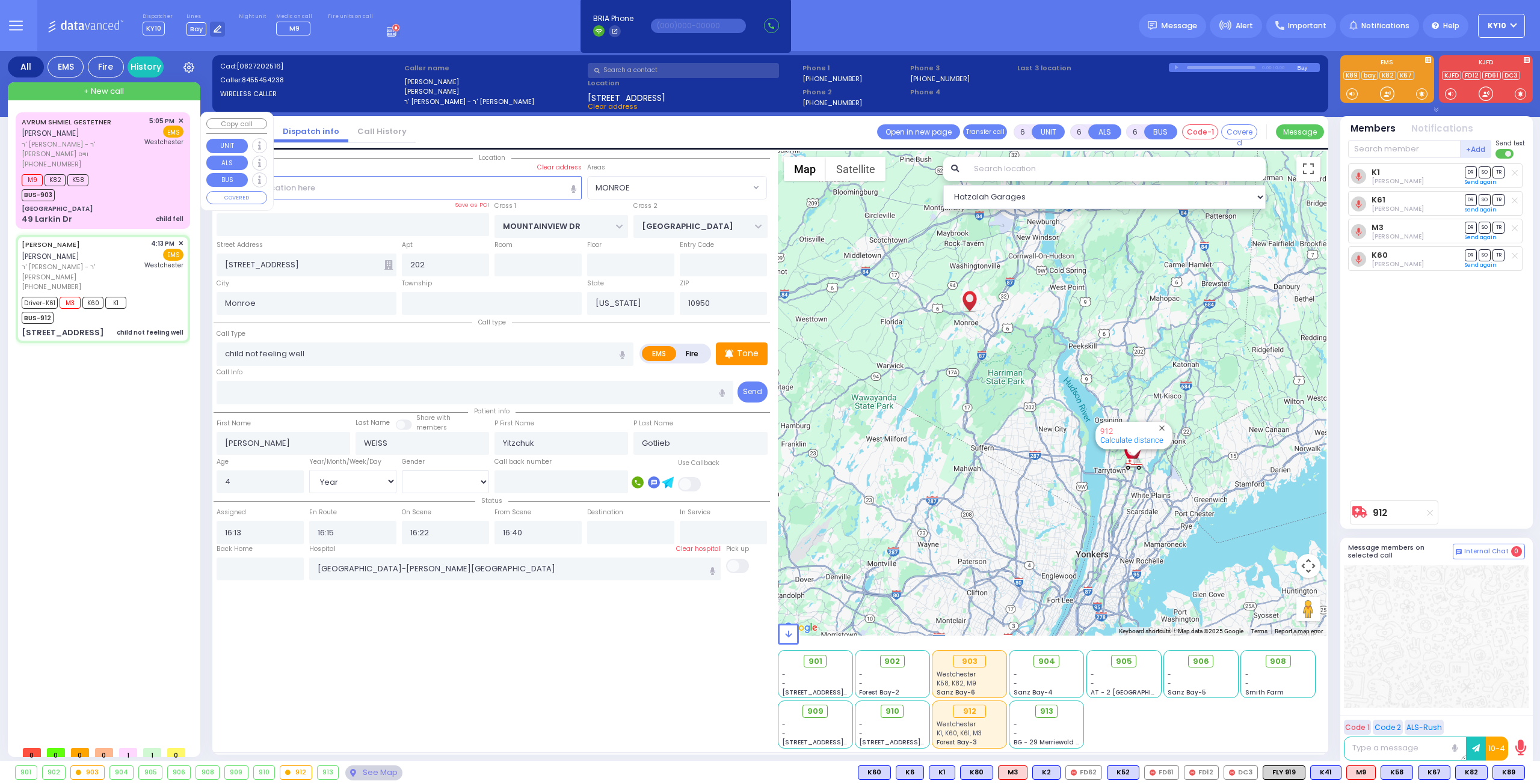
click at [144, 171] on div "M9 K82 K58 BUS-903" at bounding box center [103, 185] width 162 height 30
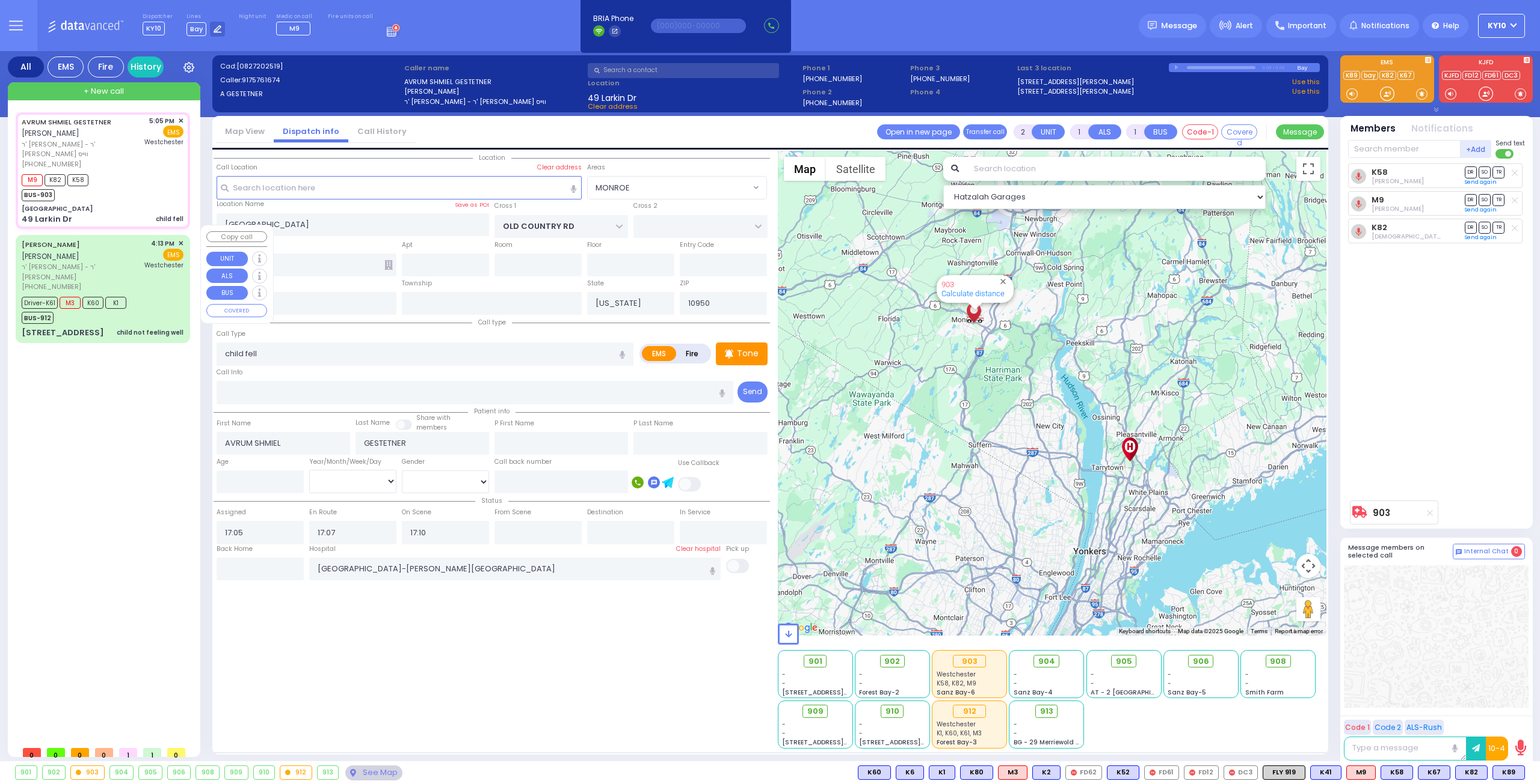
click at [146, 294] on div "Driver-K61 M3 K60 K1 BUS-912" at bounding box center [103, 309] width 162 height 30
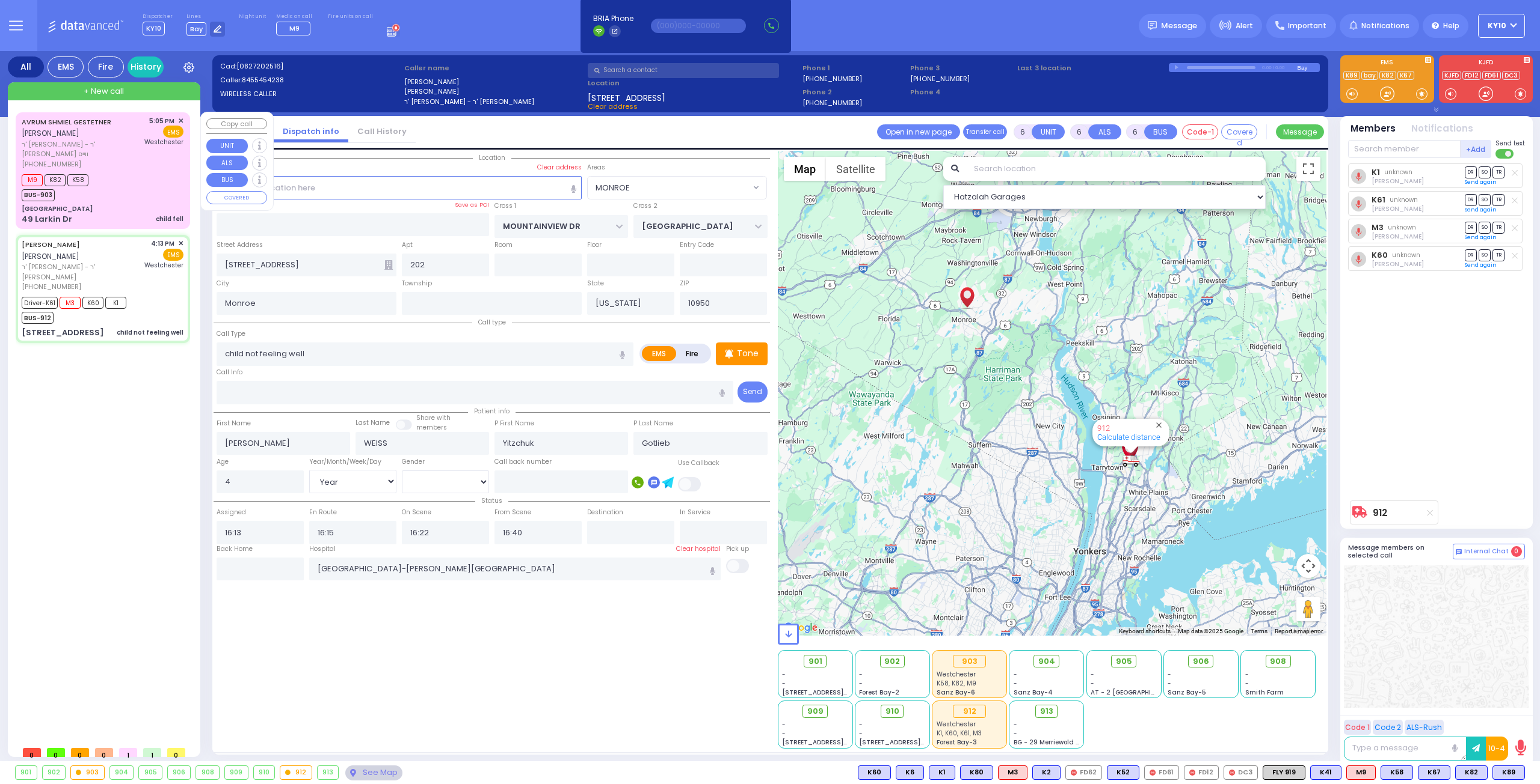
click at [152, 204] on div "[GEOGRAPHIC_DATA]" at bounding box center [103, 209] width 162 height 9
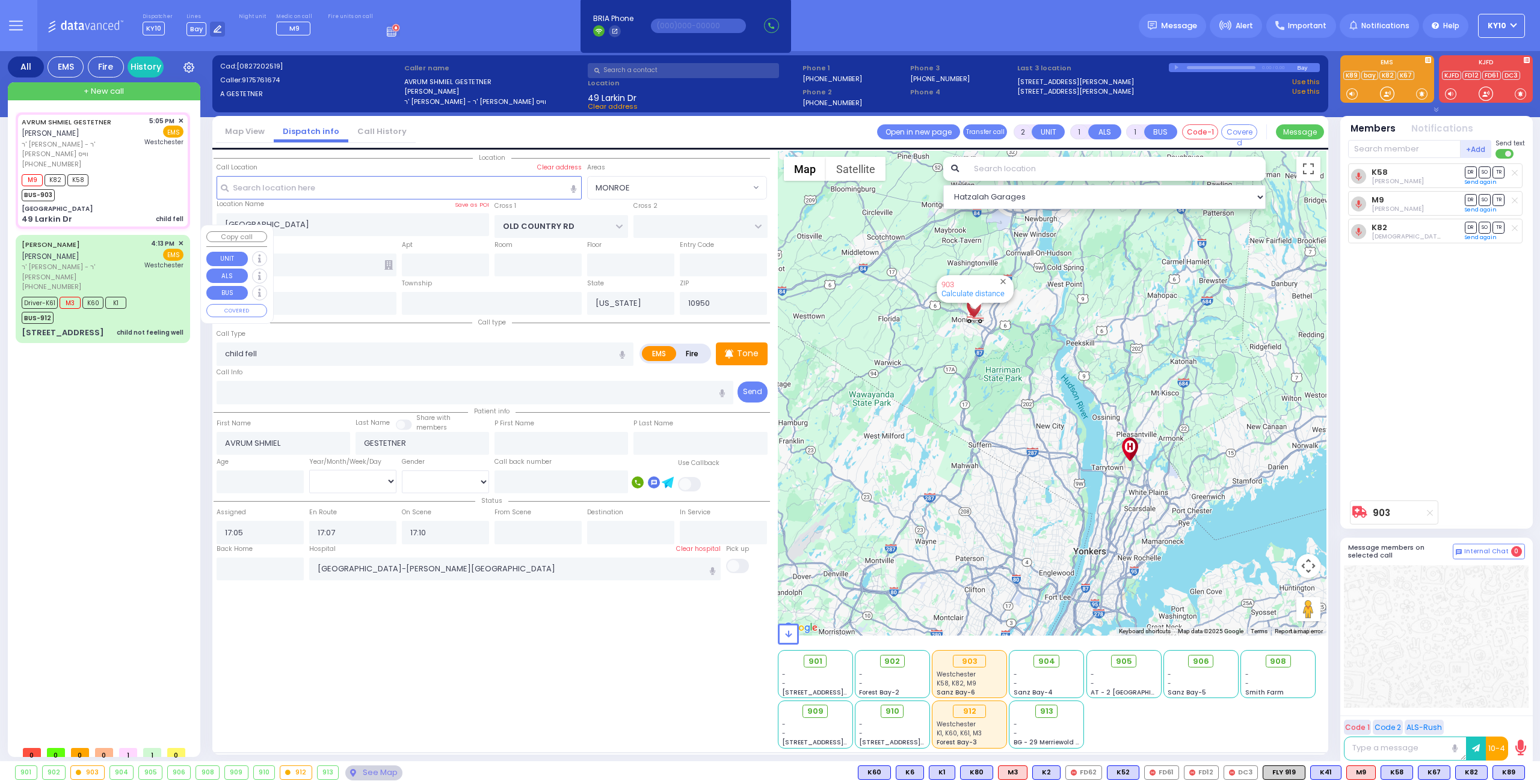
click at [189, 284] on div "CHAIM MORDCHE WEISS חיים מרדכי ווייס ר' אליעזר יוסף - ר' דוד זינגער (845) 545-4…" at bounding box center [103, 289] width 175 height 108
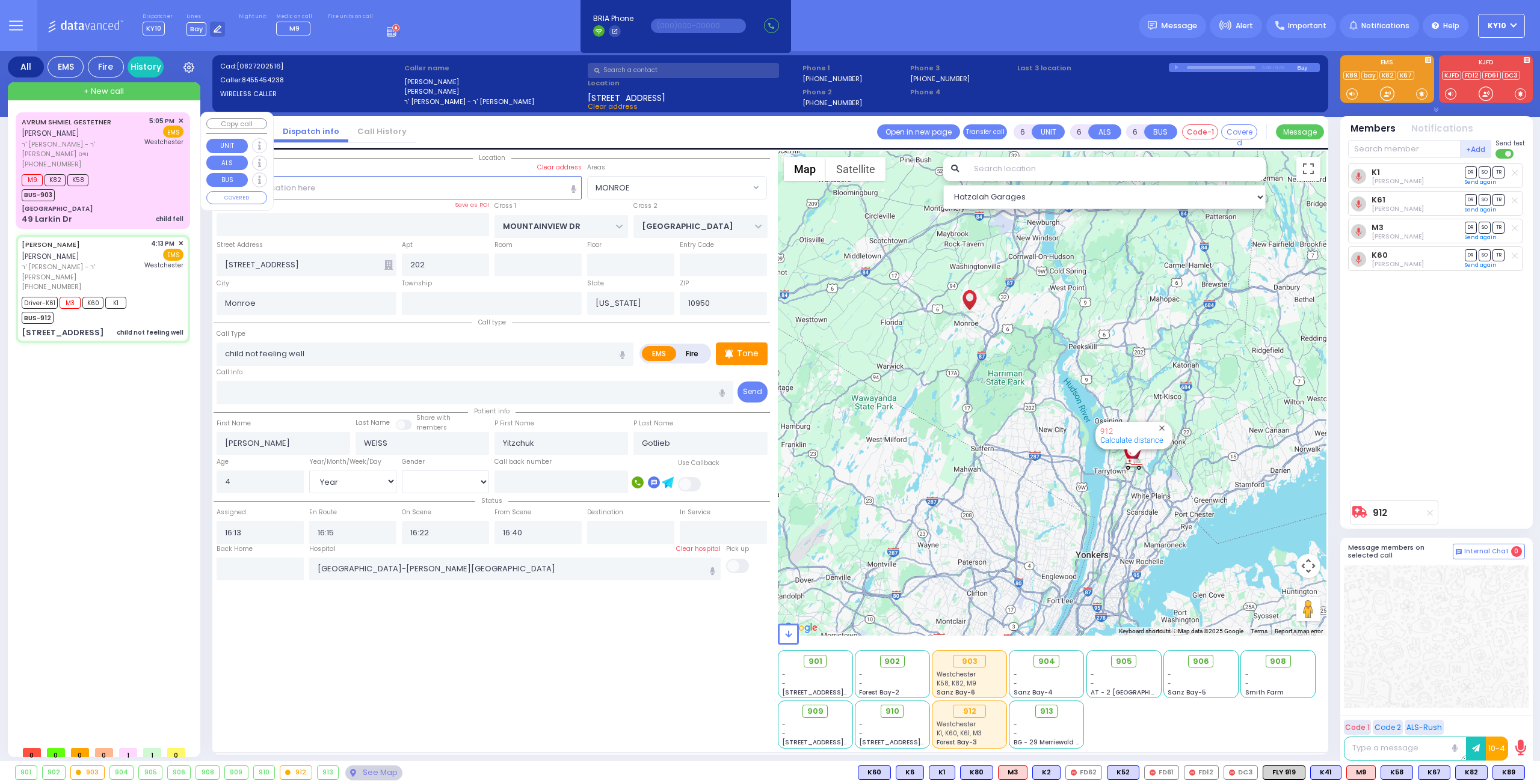
click at [165, 185] on div "M9 K82 K58 BUS-903" at bounding box center [103, 185] width 162 height 30
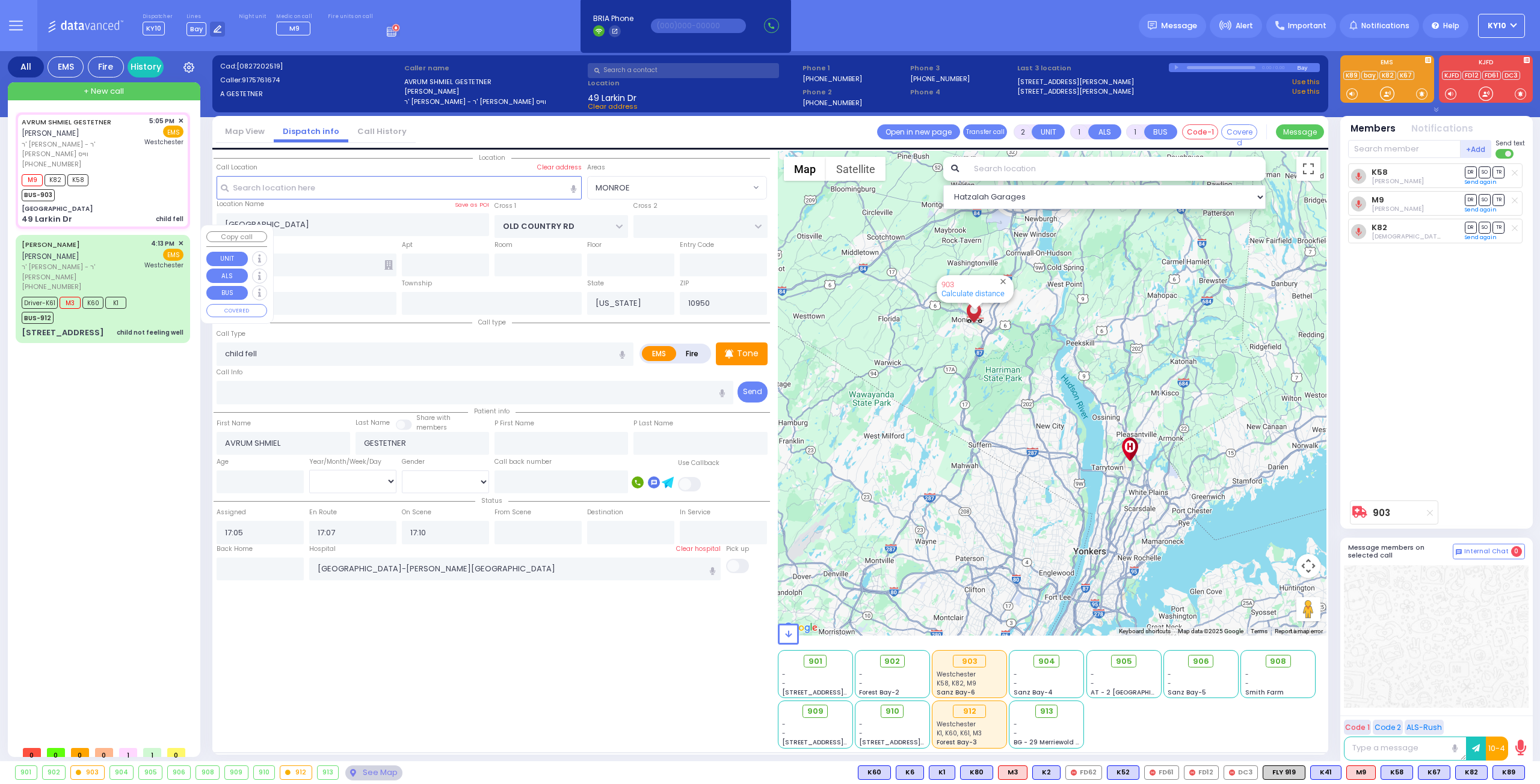
click at [154, 294] on div "Driver-K61 M3 K60 K1 BUS-912" at bounding box center [103, 309] width 162 height 30
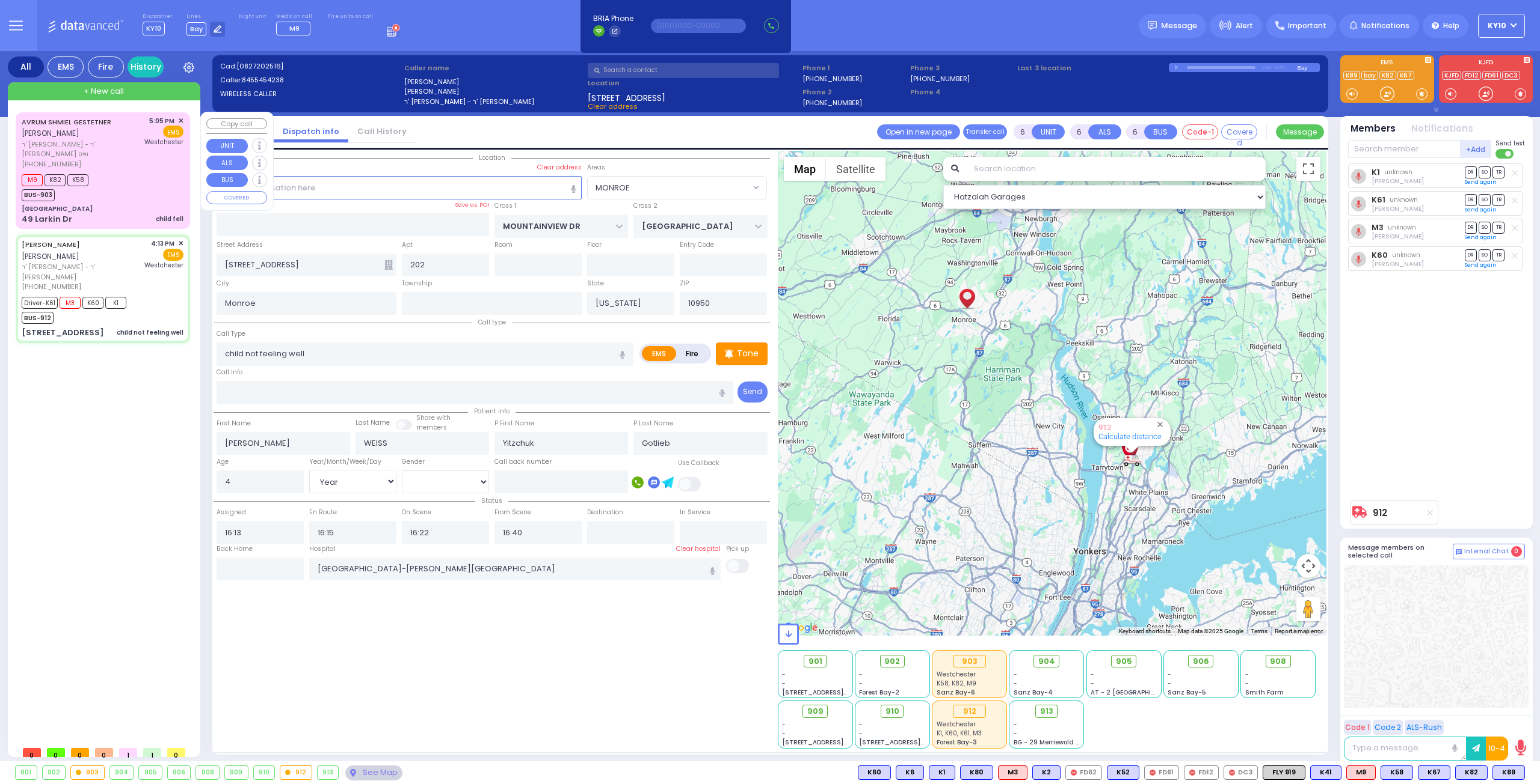
click at [146, 176] on div "M9 K82 K58 BUS-903" at bounding box center [103, 185] width 162 height 30
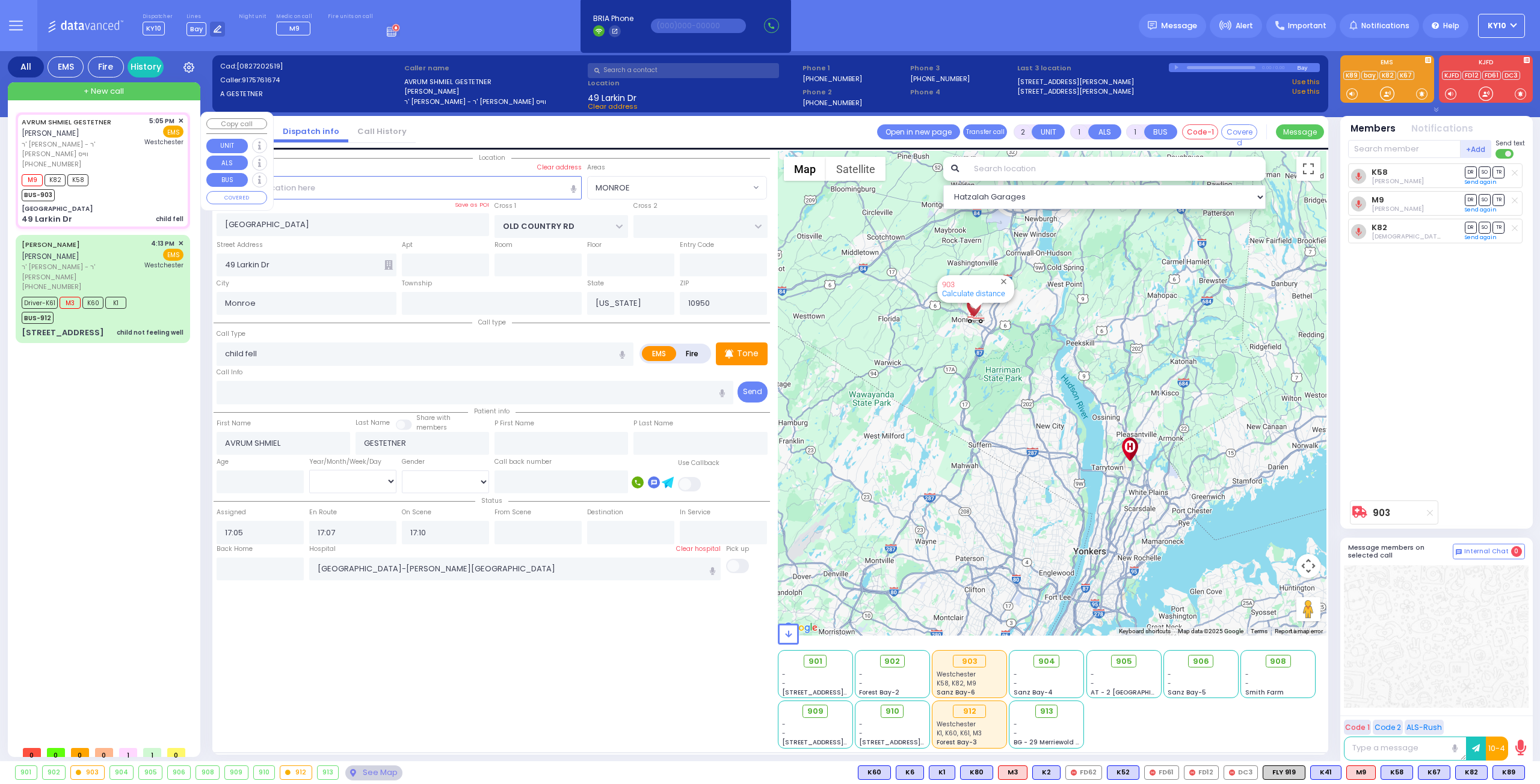
click at [154, 171] on div "M9 K82 K58 BUS-903" at bounding box center [103, 185] width 162 height 30
drag, startPoint x: 1484, startPoint y: 202, endPoint x: 1435, endPoint y: 211, distance: 49.8
click at [1482, 202] on span "SO" at bounding box center [1483, 200] width 12 height 12
click at [1380, 151] on input "text" at bounding box center [1404, 149] width 113 height 18
drag, startPoint x: 139, startPoint y: 184, endPoint x: 151, endPoint y: 182, distance: 12.2
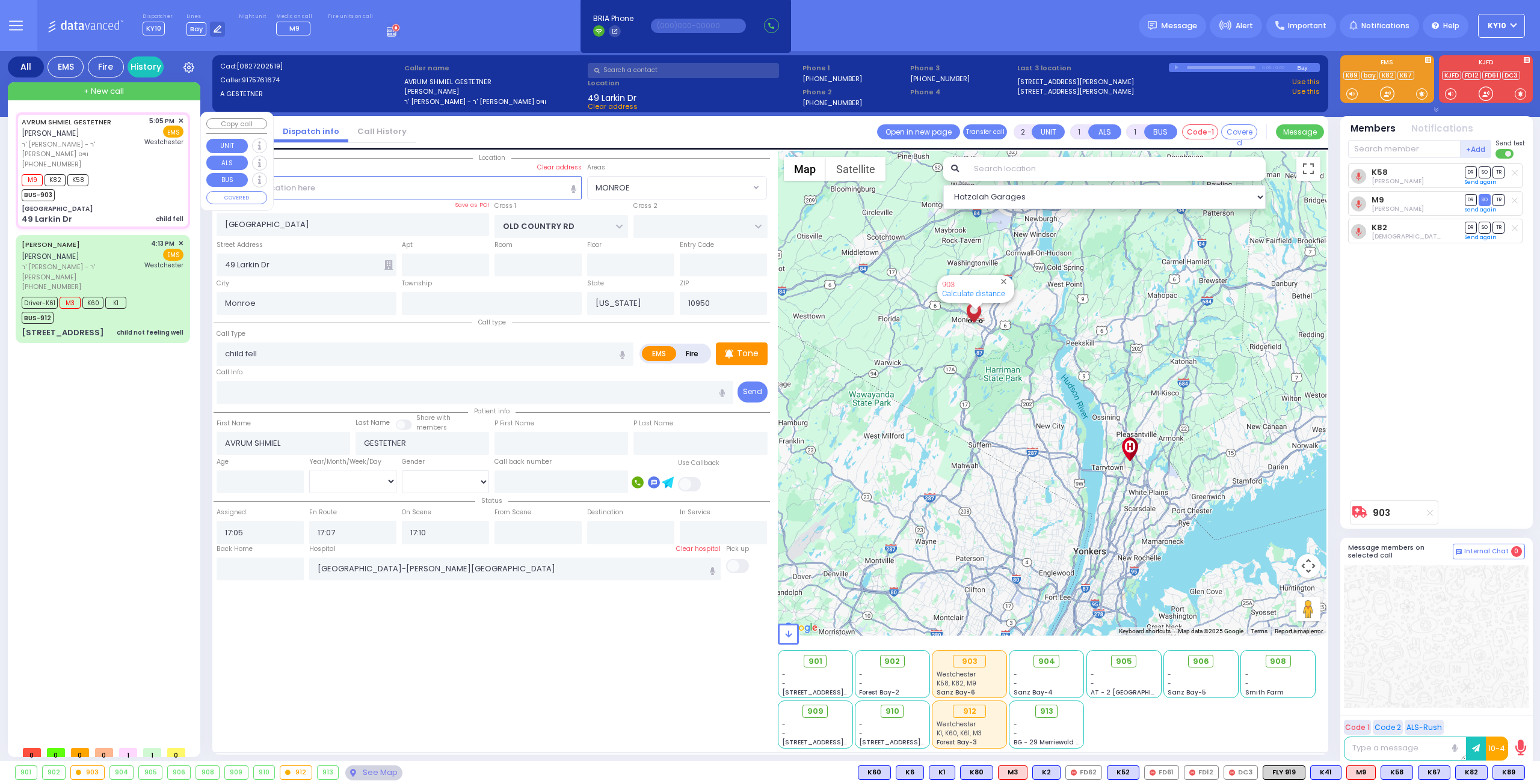
click at [139, 184] on div "M9 K82 K58 BUS-903" at bounding box center [103, 185] width 162 height 30
click at [1369, 141] on input "text" at bounding box center [1404, 149] width 113 height 18
click at [1502, 773] on span "K89" at bounding box center [1508, 772] width 32 height 14
click at [113, 248] on div "CHAIM MORDCHE WEISS חיים מרדכי ווייס" at bounding box center [81, 250] width 119 height 23
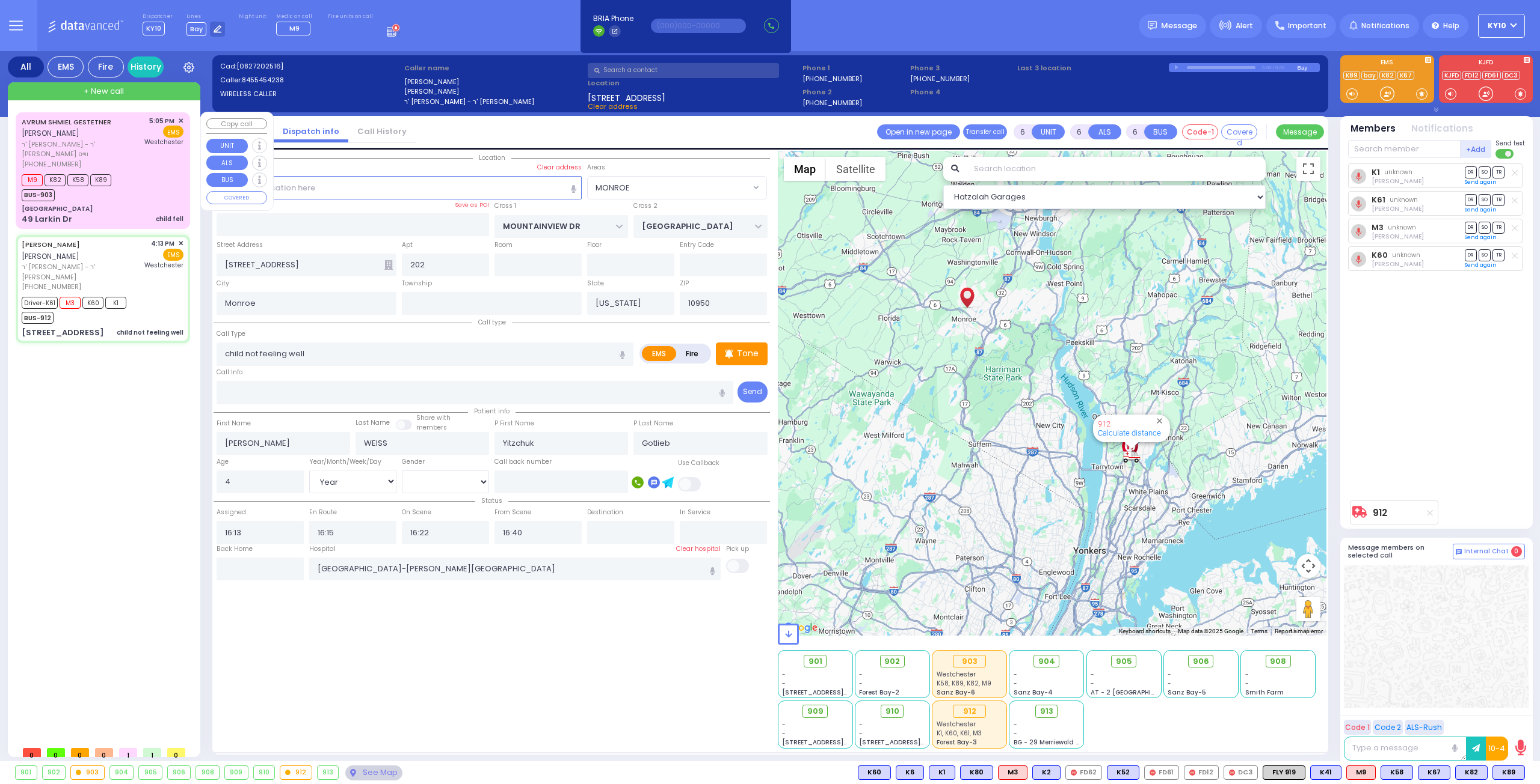
click at [121, 186] on div "M9 K82 K58 K89 BUS-903" at bounding box center [103, 185] width 162 height 30
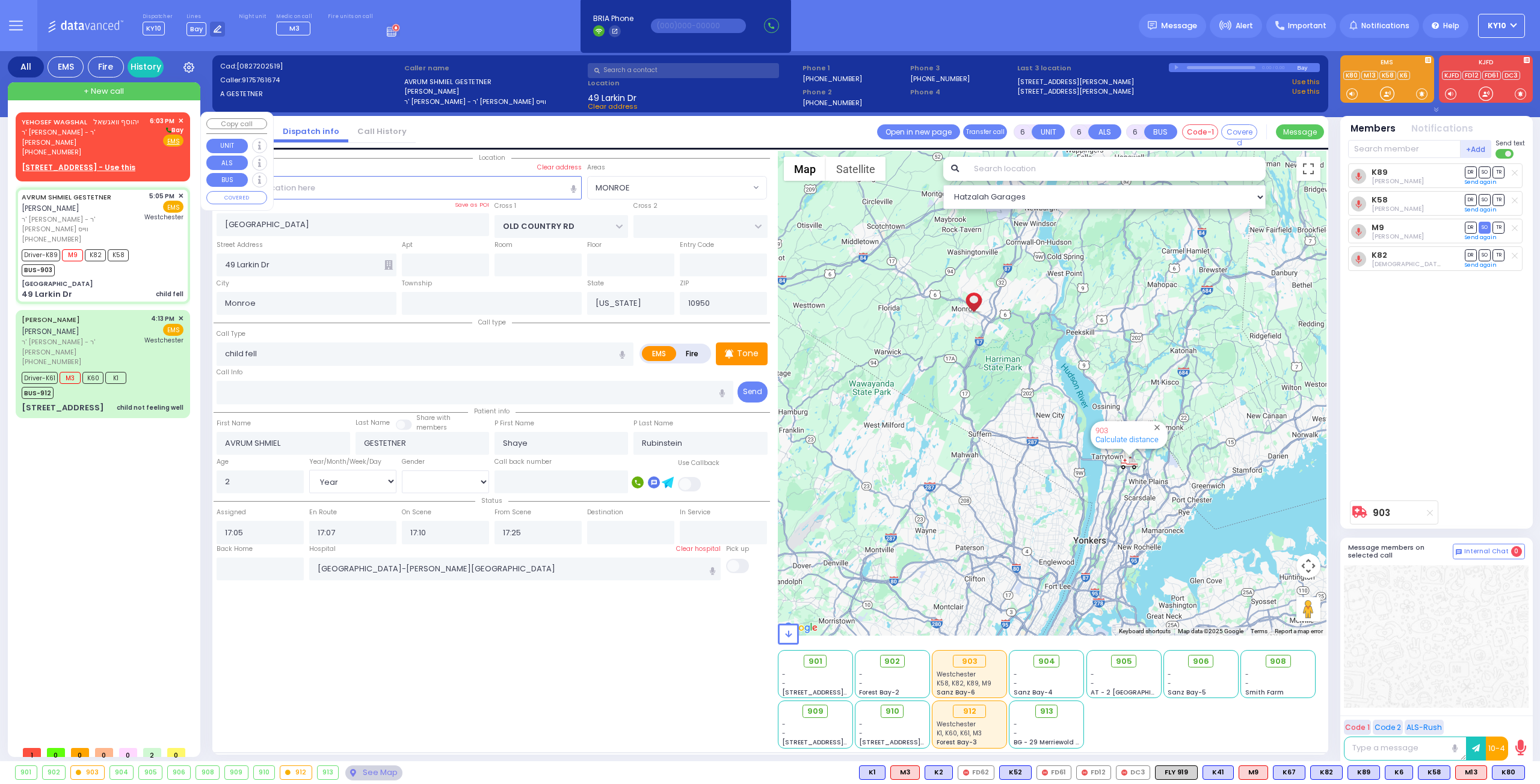
click at [125, 148] on div "[PHONE_NUMBER]" at bounding box center [84, 152] width 124 height 10
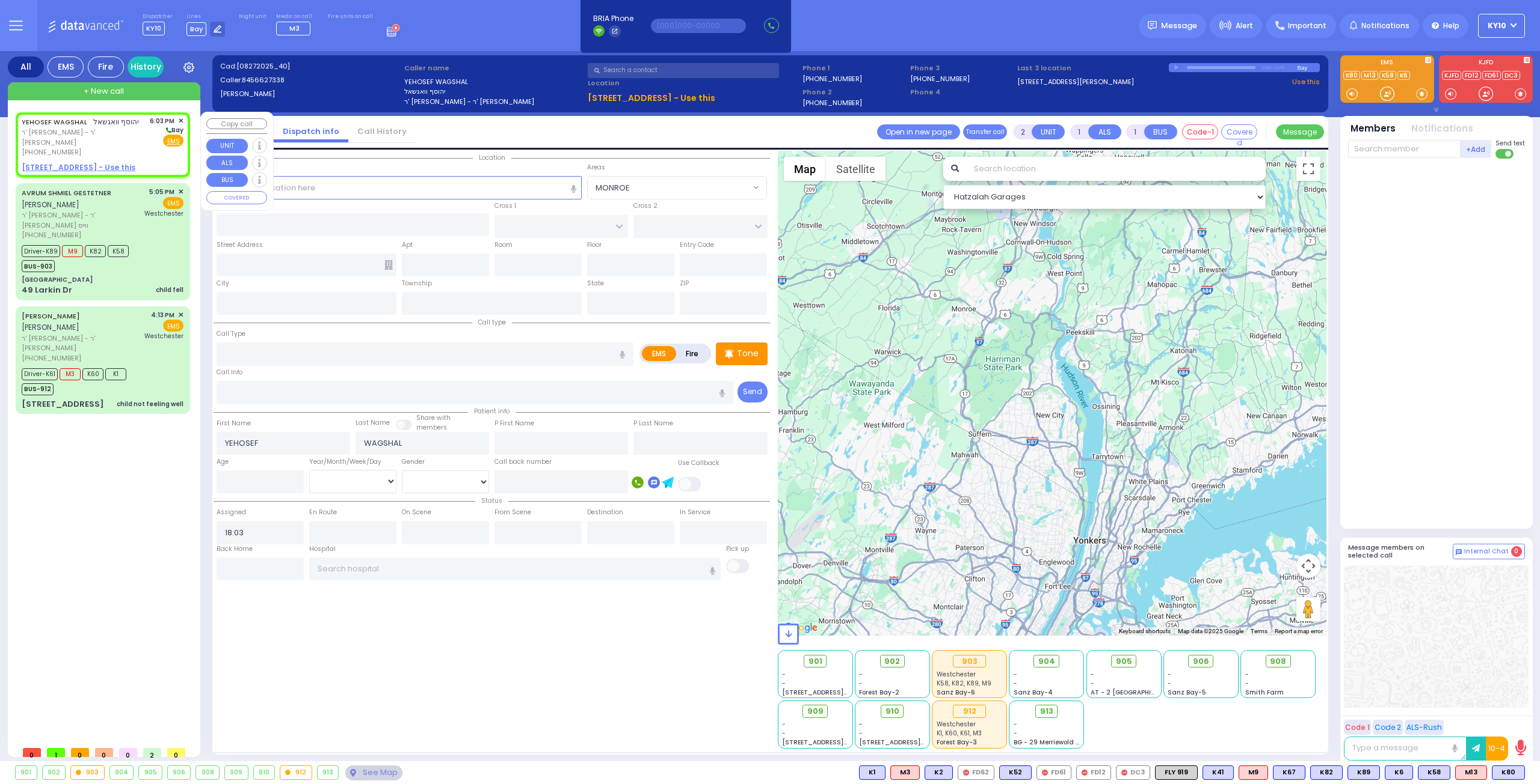
click at [98, 162] on u "18 MERON DR 102 - Use this" at bounding box center [78, 167] width 113 height 10
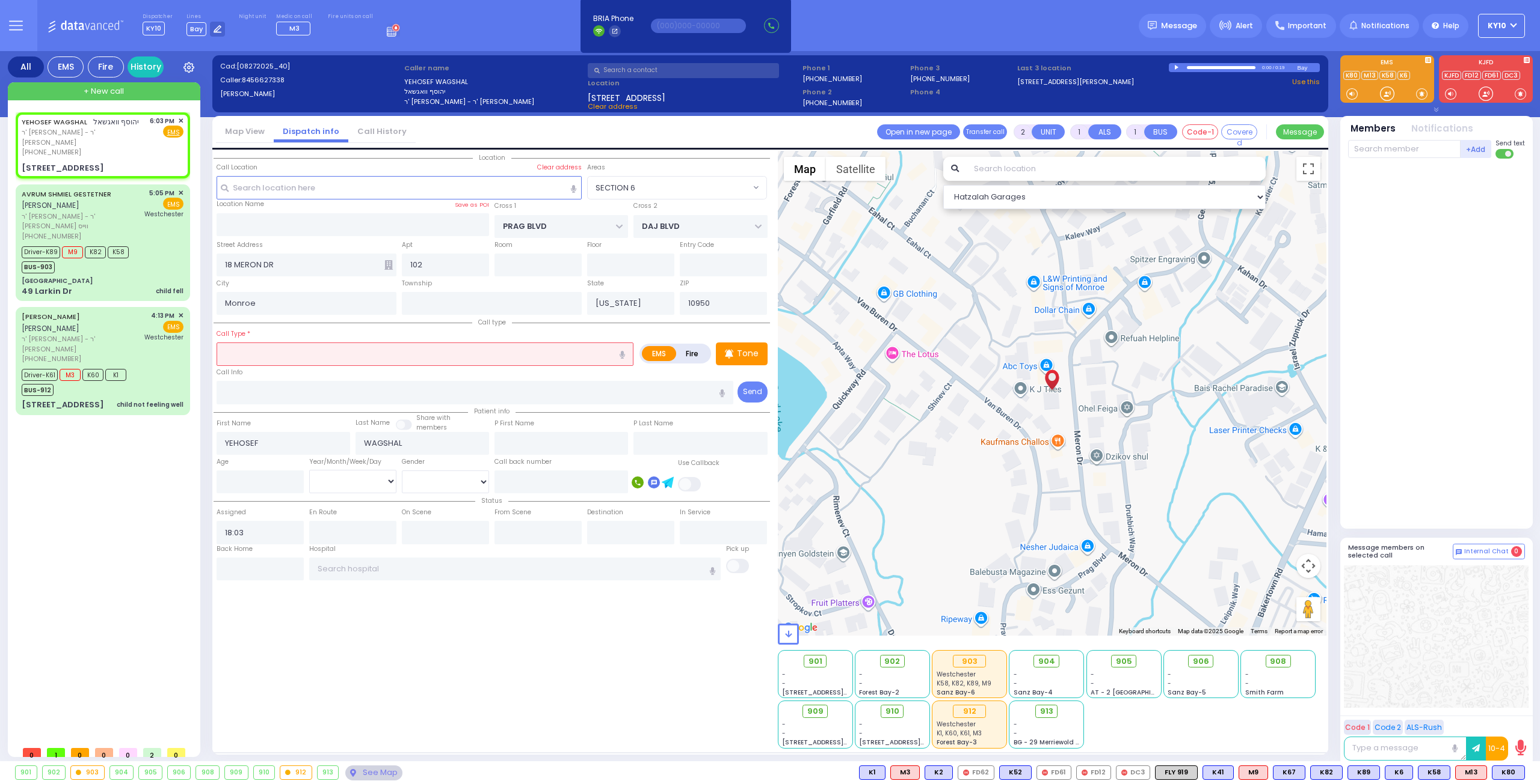
click at [259, 350] on input "text" at bounding box center [424, 354] width 417 height 23
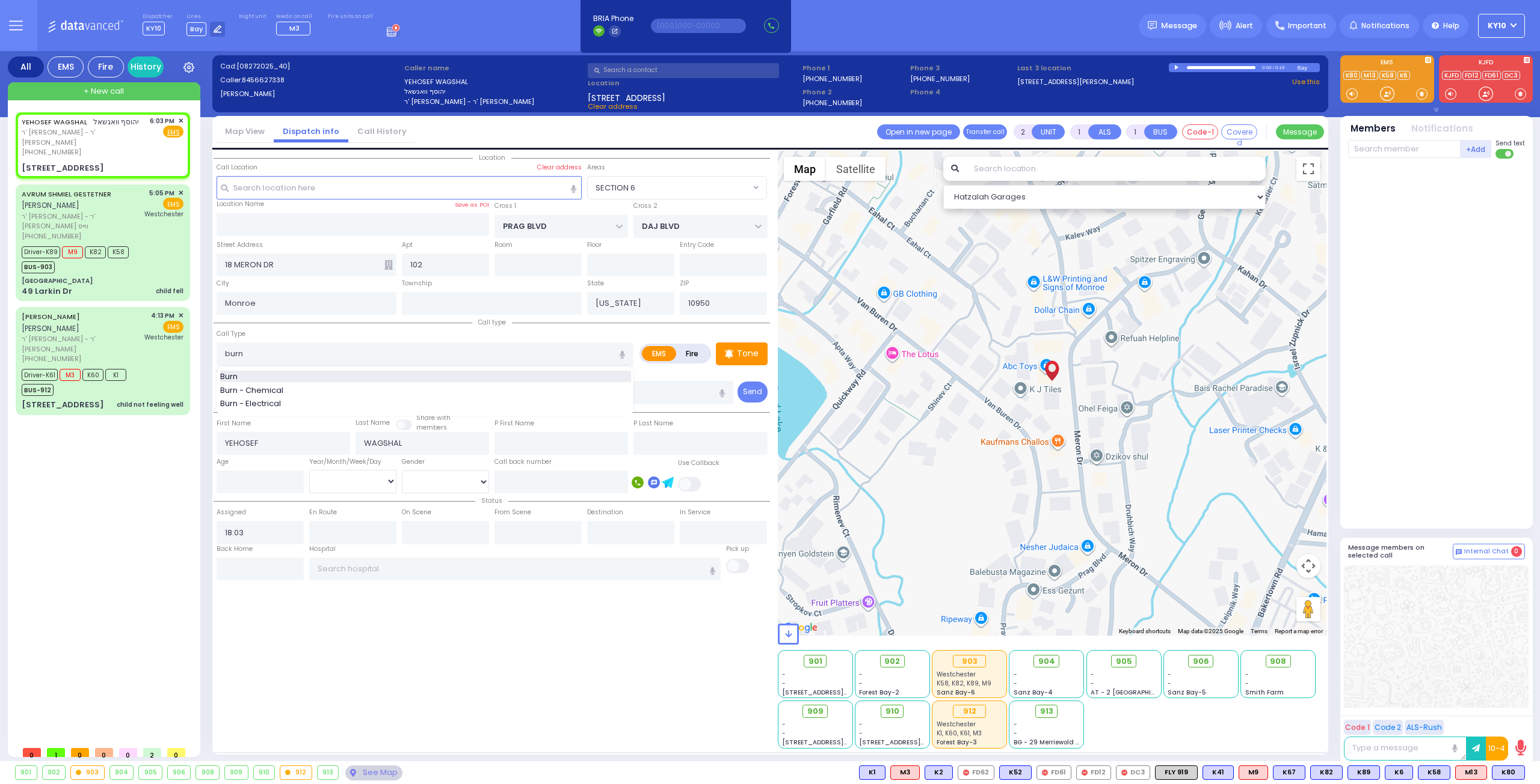
click at [282, 375] on div "Burn" at bounding box center [425, 376] width 411 height 12
select select "SECTION 6"
select select
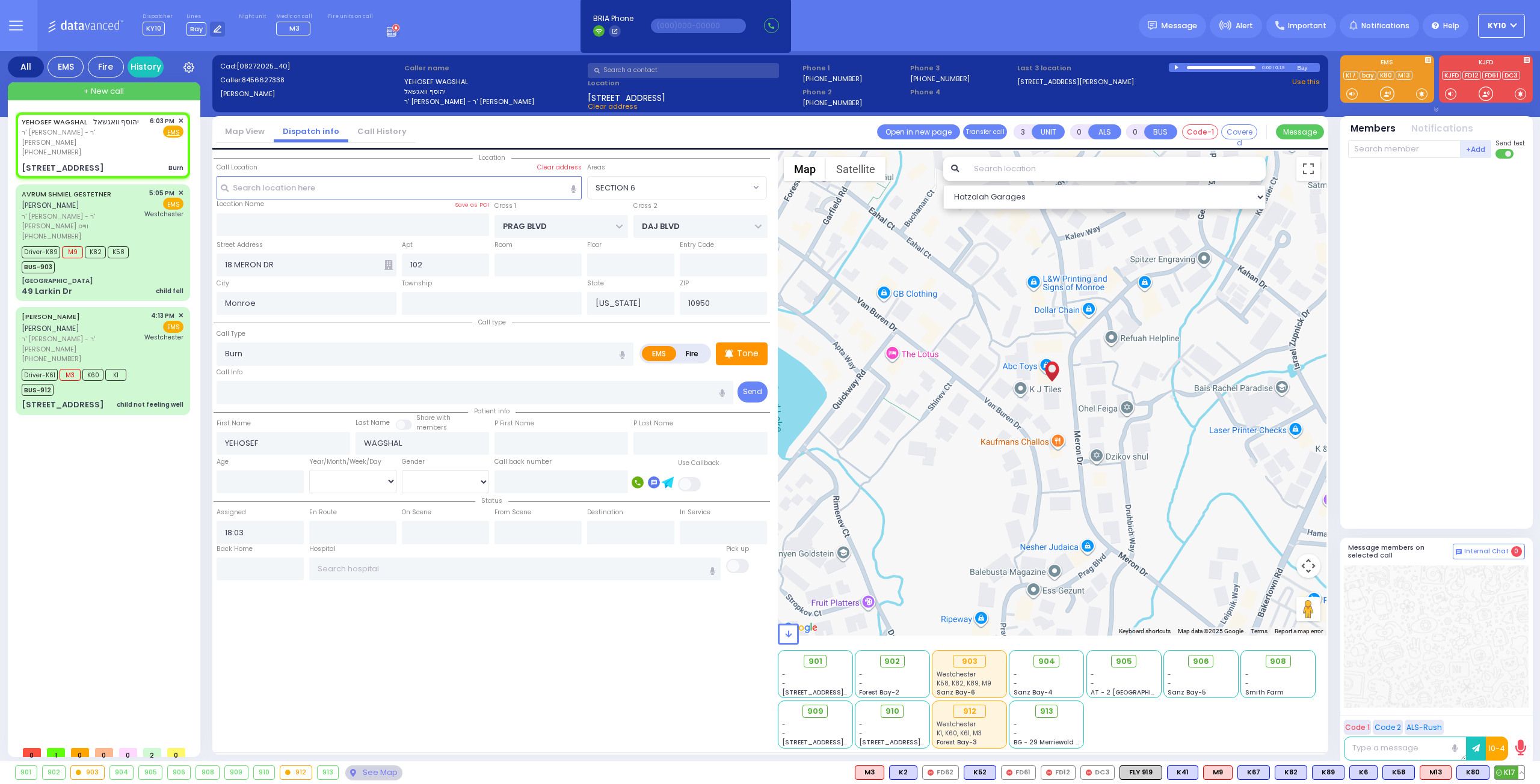
click at [1501, 774] on circle at bounding box center [1499, 772] width 5 height 5
select select
radio input "true"
select select
type input "18:04"
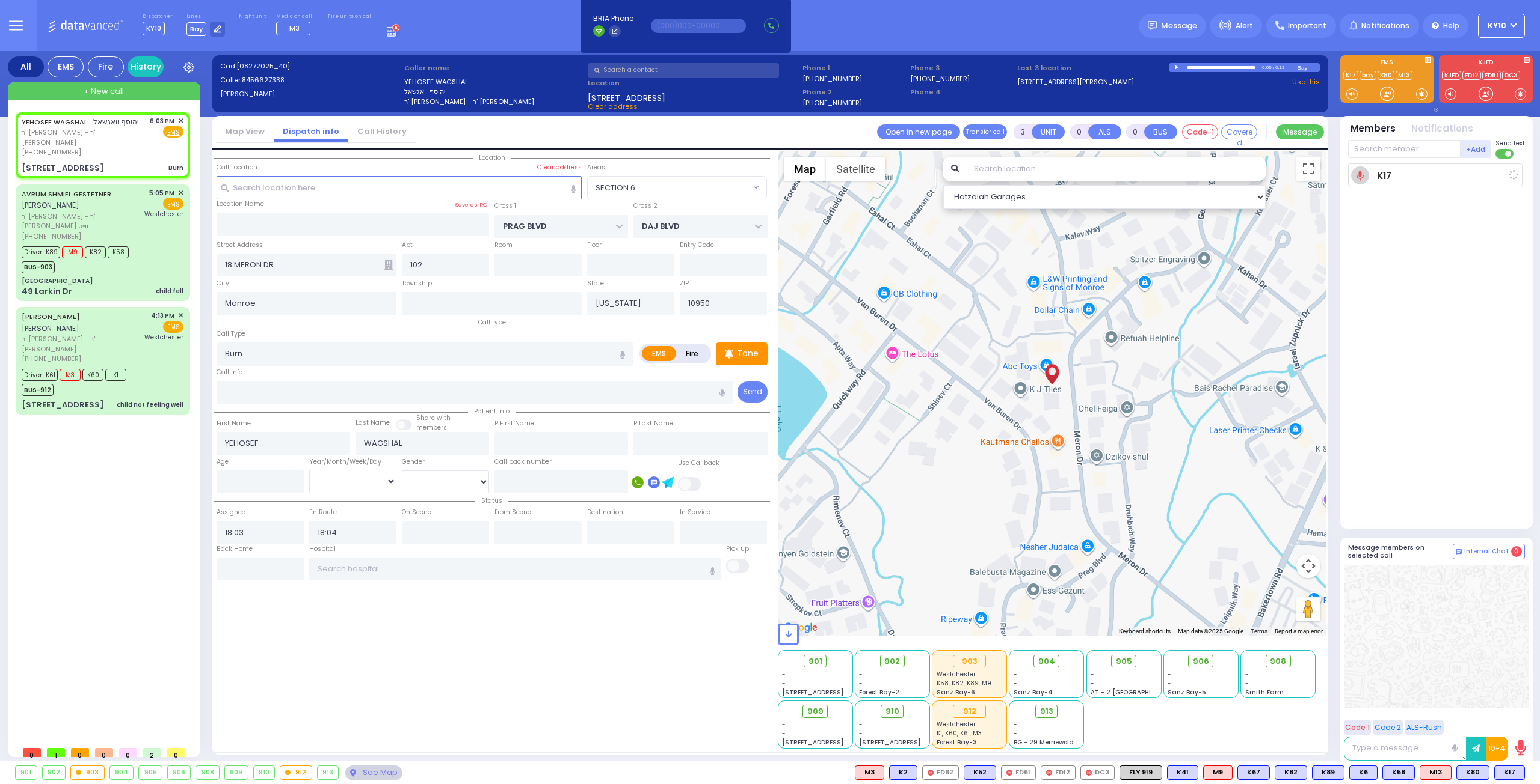
select select "Hatzalah Garages"
select select "SECTION 6"
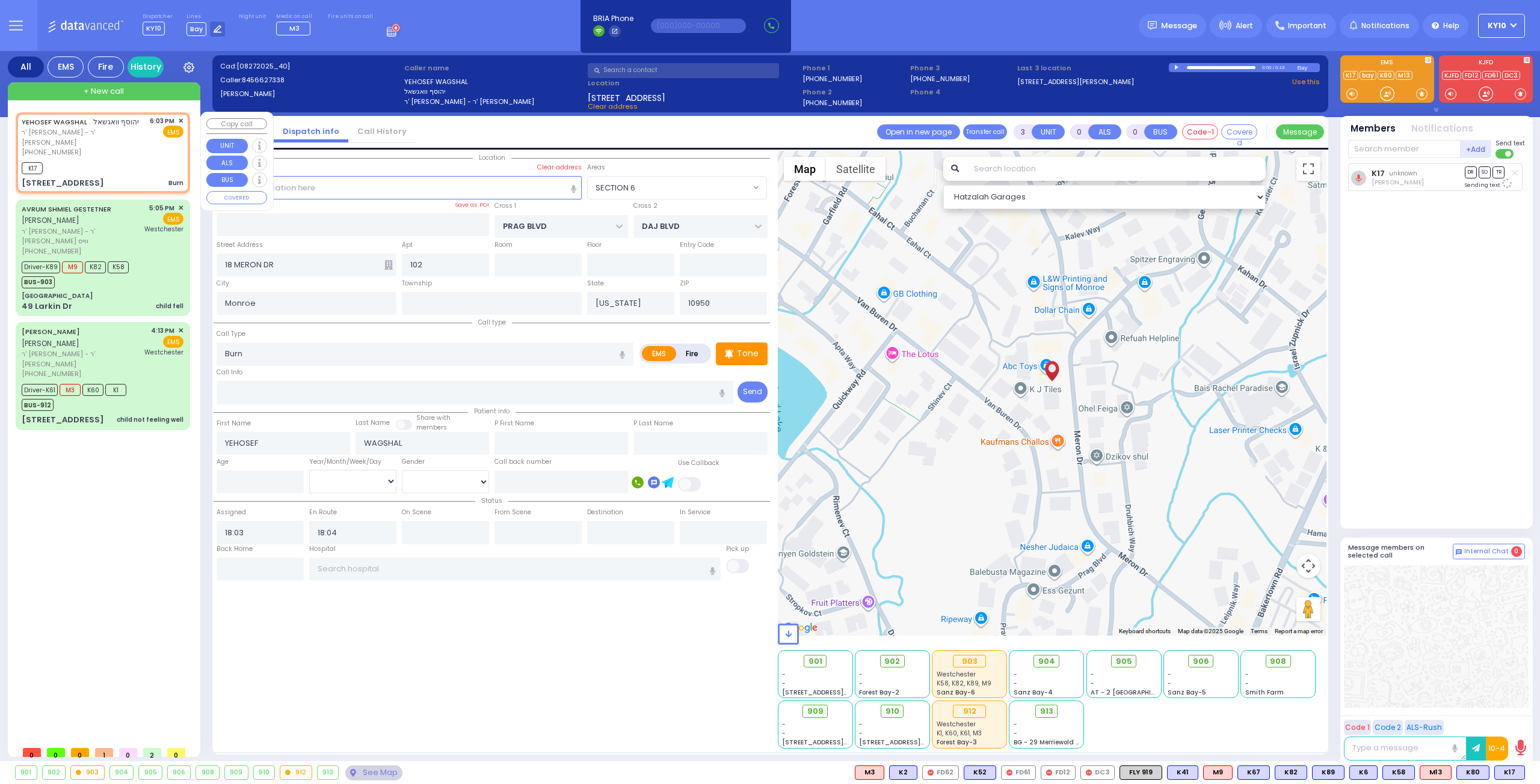
select select
radio input "true"
select select
select select "SECTION 6"
select select "Hatzalah Garages"
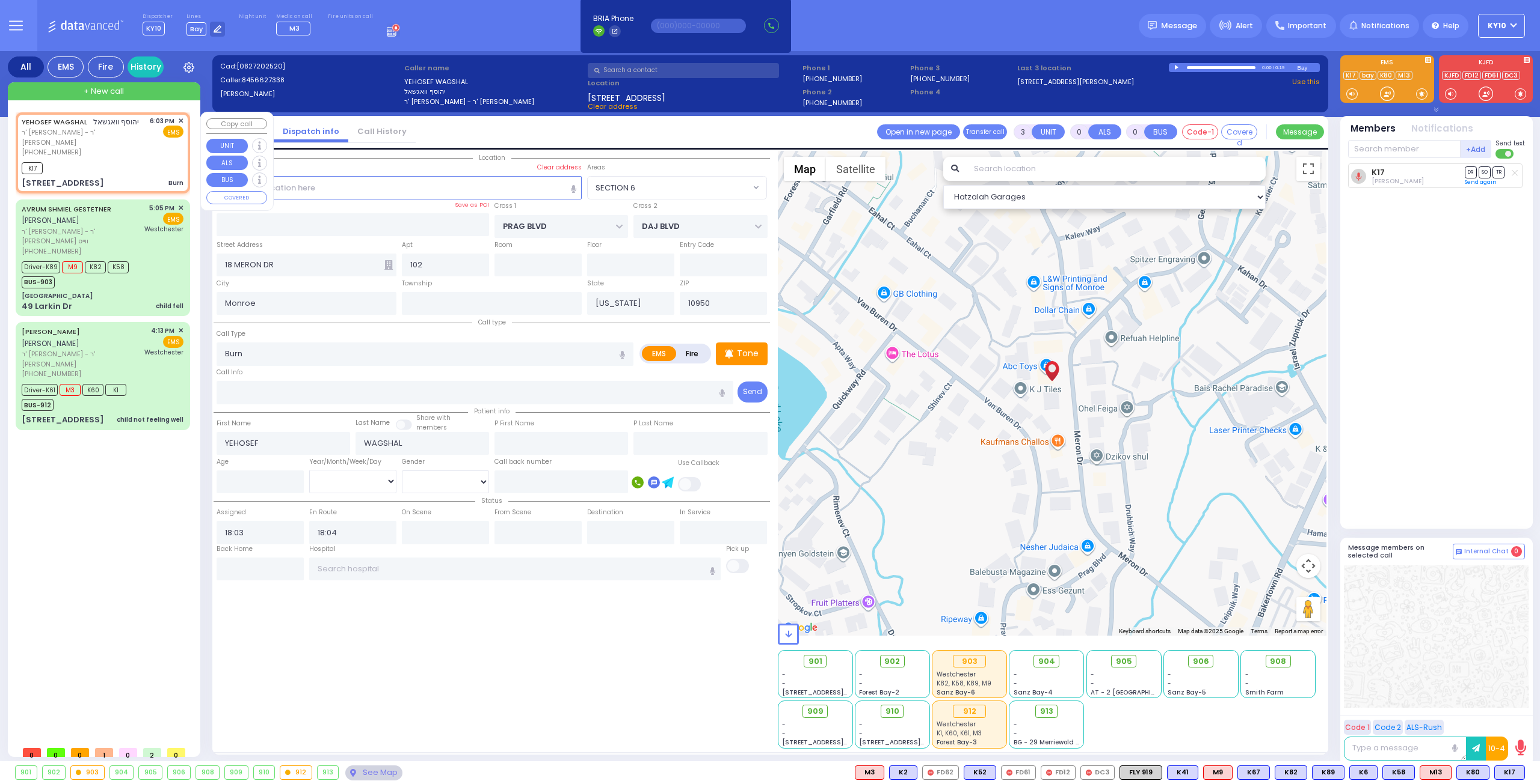
click at [133, 159] on div "K17" at bounding box center [103, 167] width 162 height 15
select select
radio input "true"
select select
select select "SECTION 6"
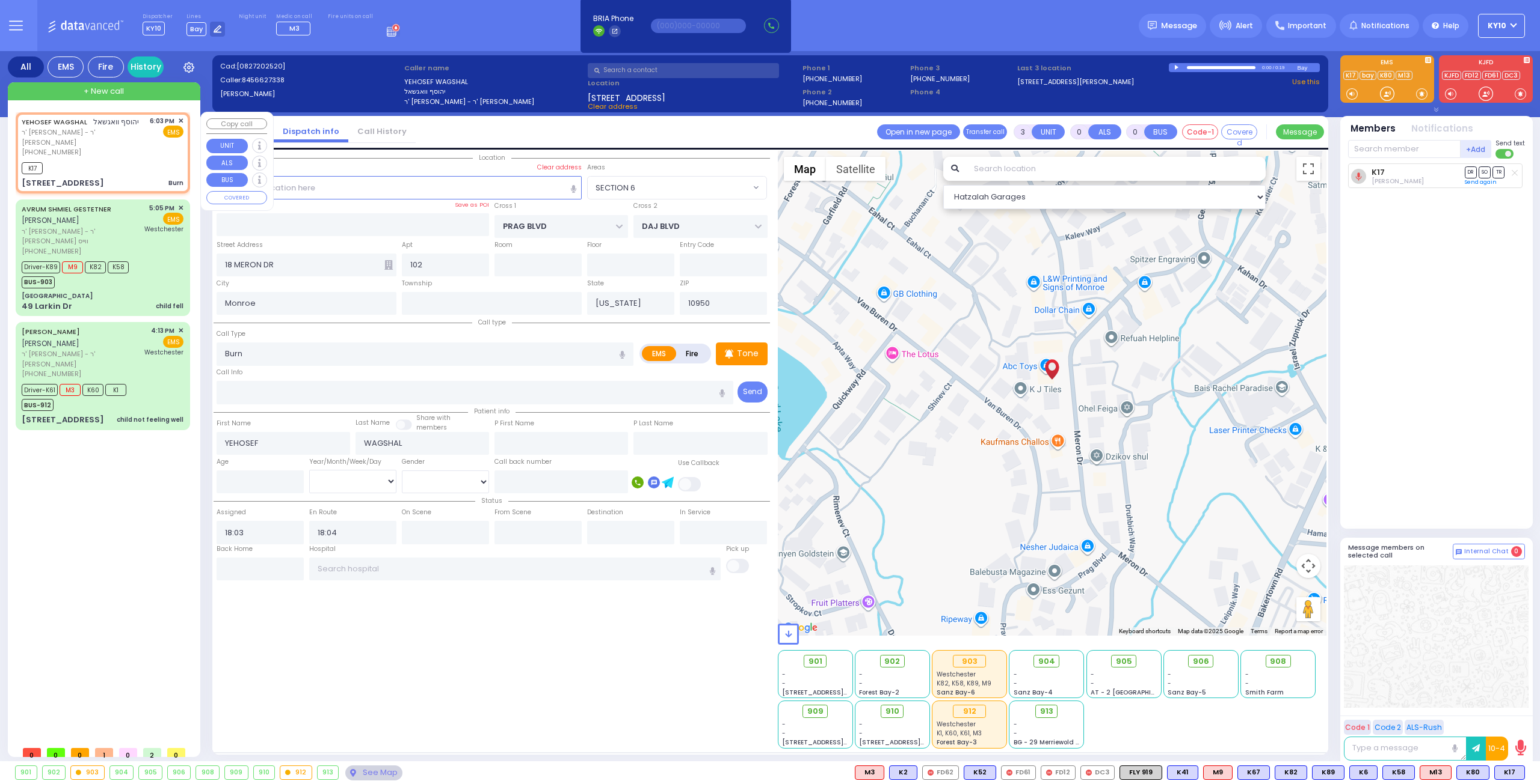
select select "Hatzalah Garages"
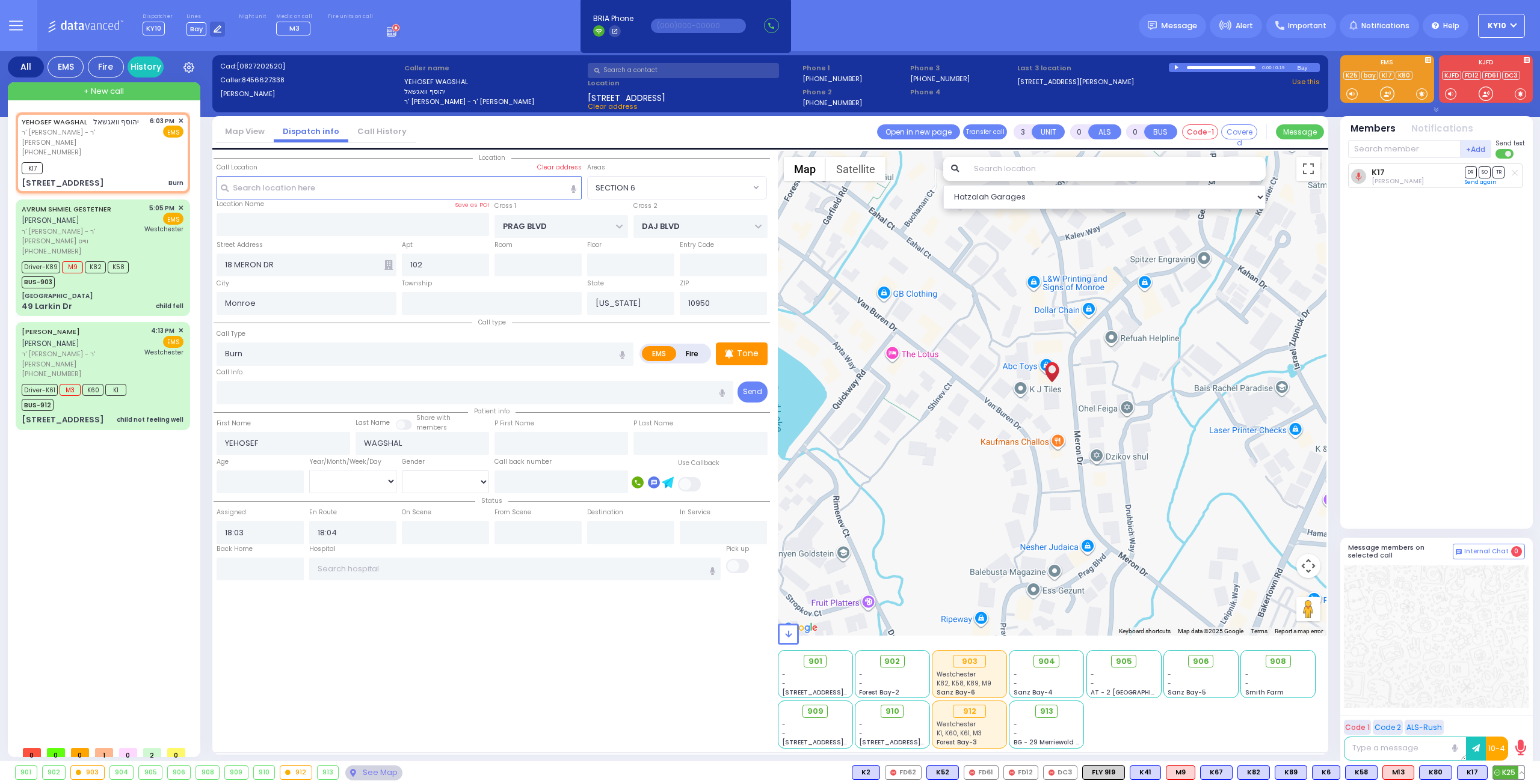
click at [1503, 772] on span "K25" at bounding box center [1508, 772] width 32 height 14
select select
radio input "true"
select select
select select "Hatzalah Garages"
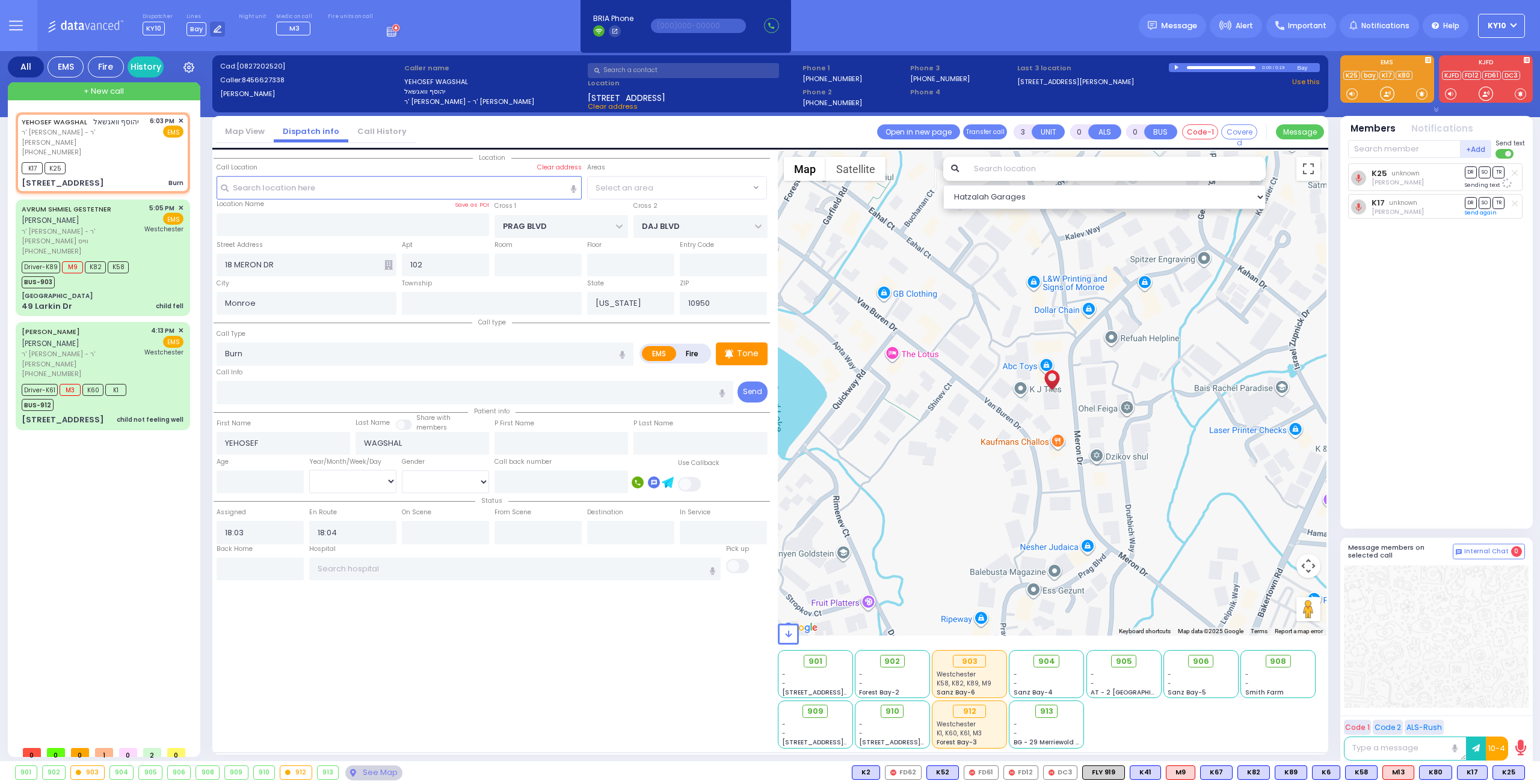
select select "SECTION 6"
click at [147, 164] on div "YEHOSEF WAGSHAL יהוסף וואגשאל ר' אלטר יצחק - ר' משה יעקב טענענבוים (845) 662-73…" at bounding box center [103, 152] width 169 height 77
select select
radio input "true"
select select
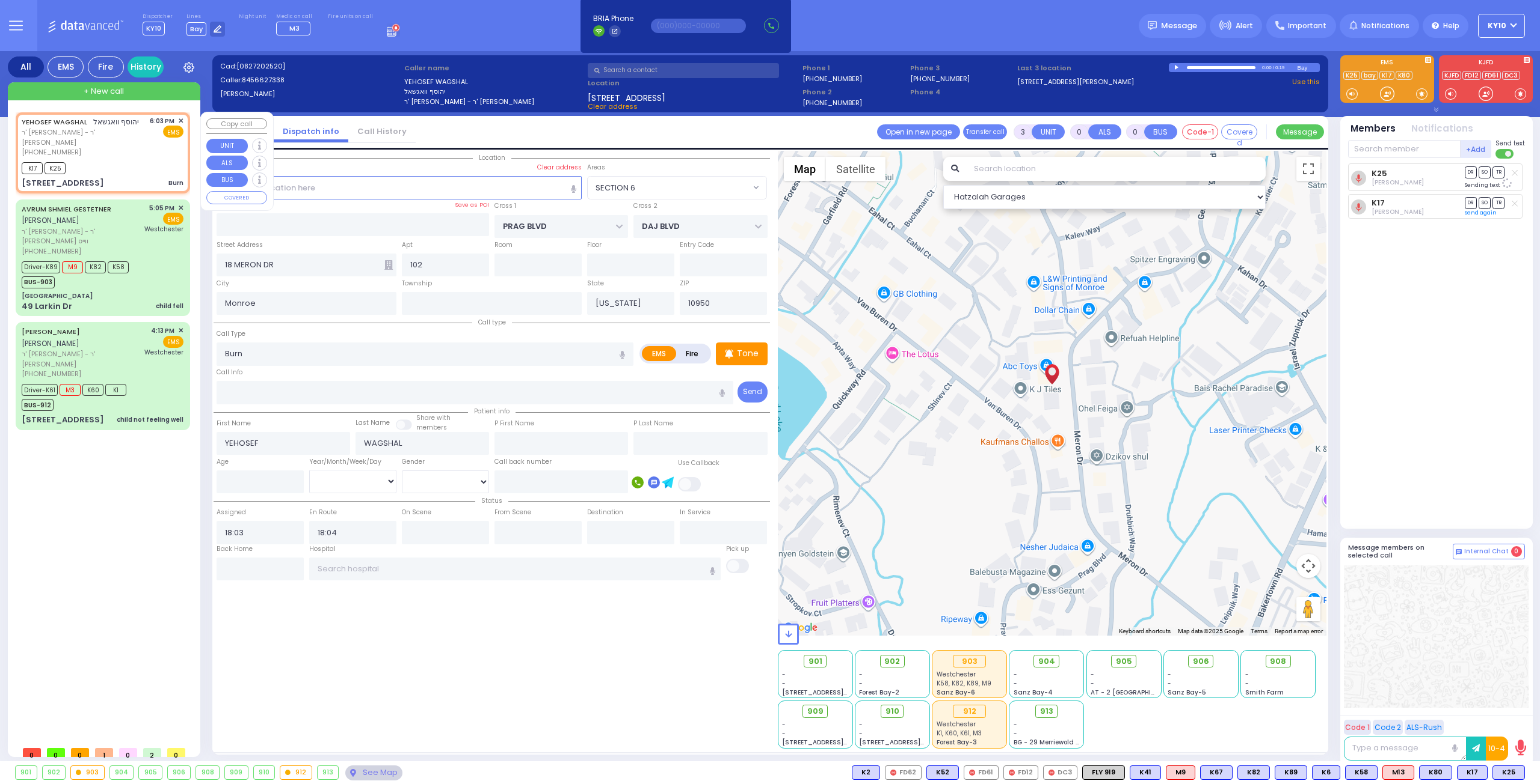
select select "Hatzalah Garages"
select select "SECTION 6"
click at [1522, 775] on button at bounding box center [1521, 772] width 6 height 14
click at [1515, 721] on icon at bounding box center [1512, 720] width 13 height 13
click at [180, 120] on span "✕" at bounding box center [181, 121] width 5 height 10
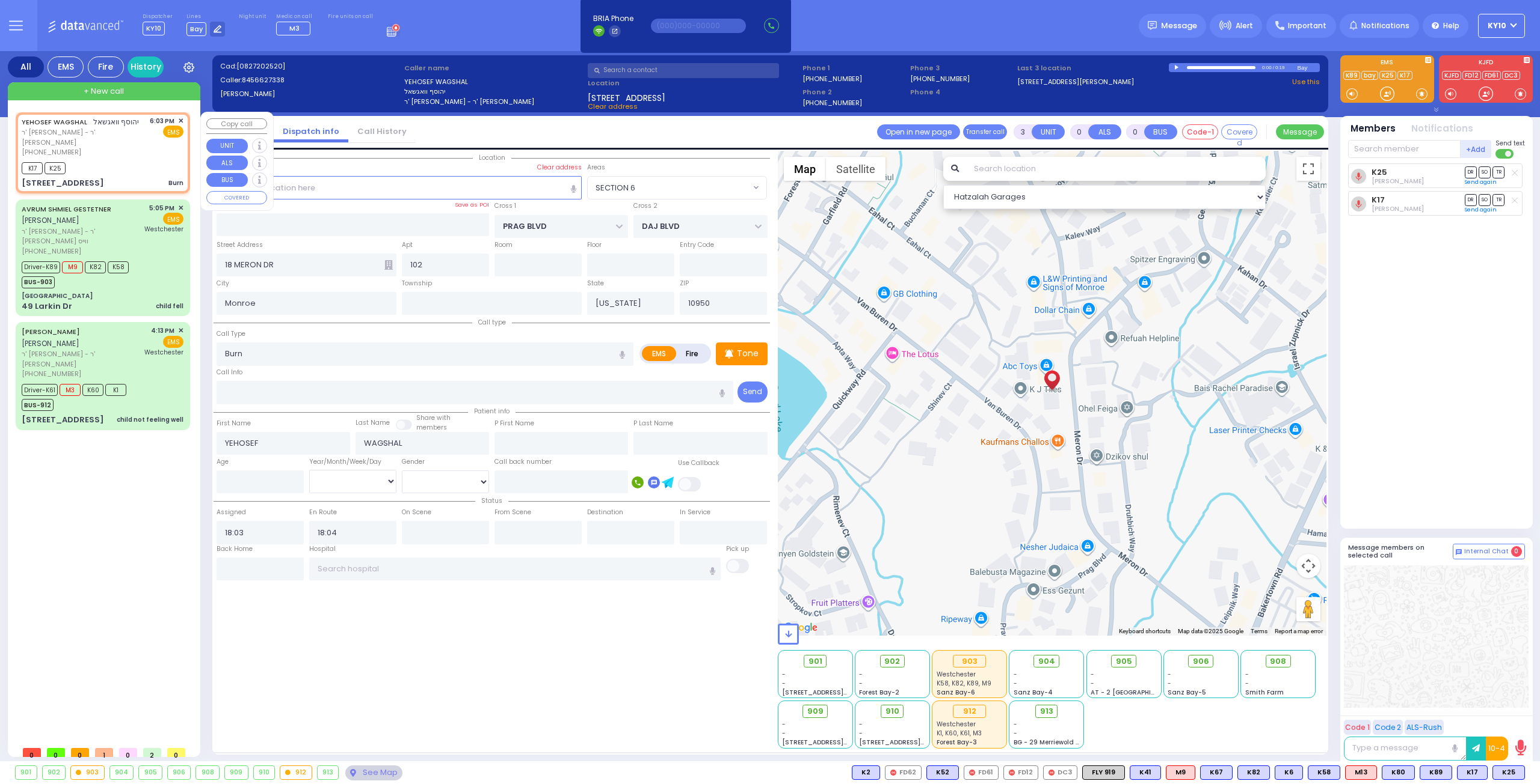
click at [181, 123] on span "✕" at bounding box center [181, 121] width 5 height 10
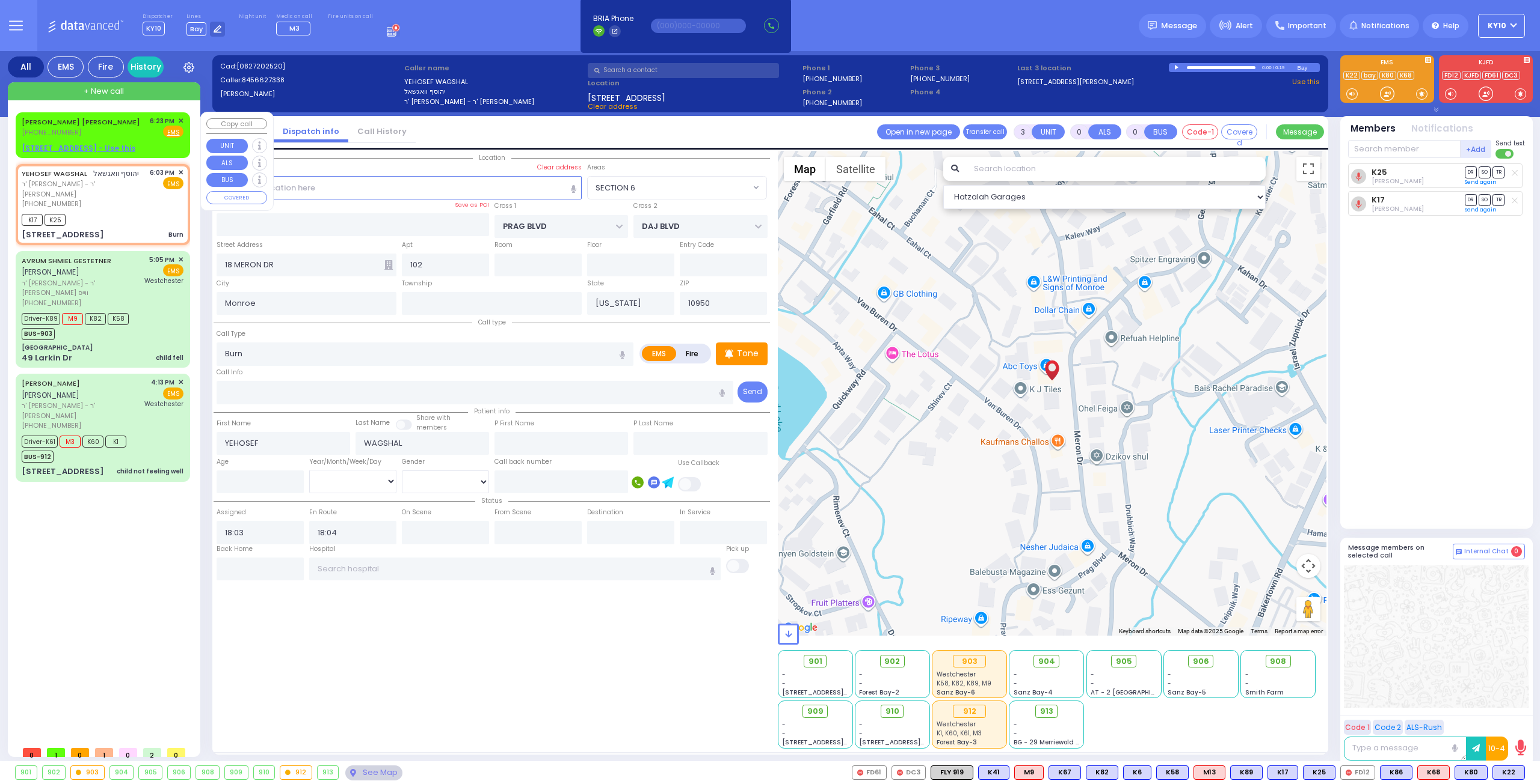
click at [151, 137] on div "Fire EMS" at bounding box center [167, 131] width 34 height 12
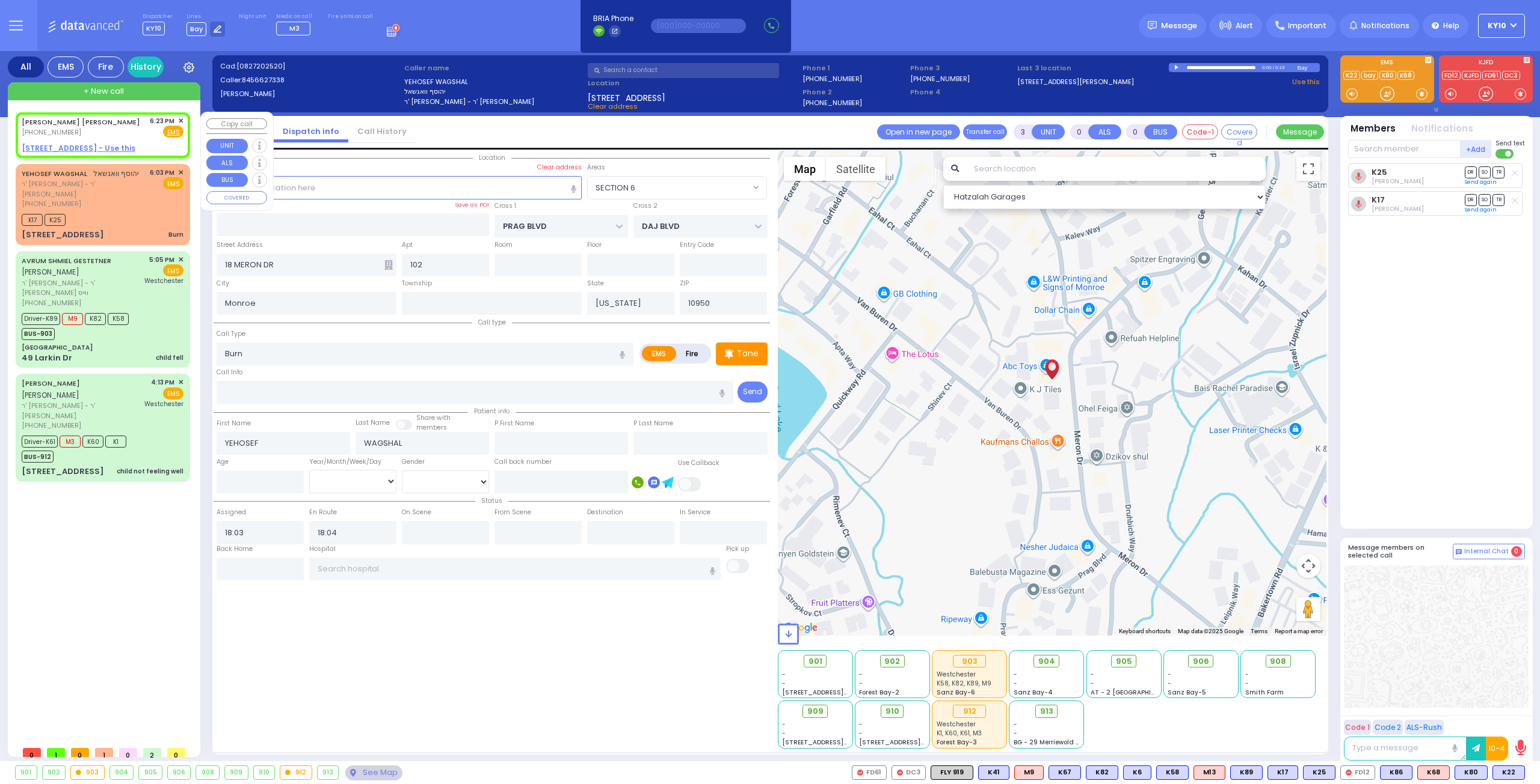
type input "2"
type input "1"
select select
radio input "true"
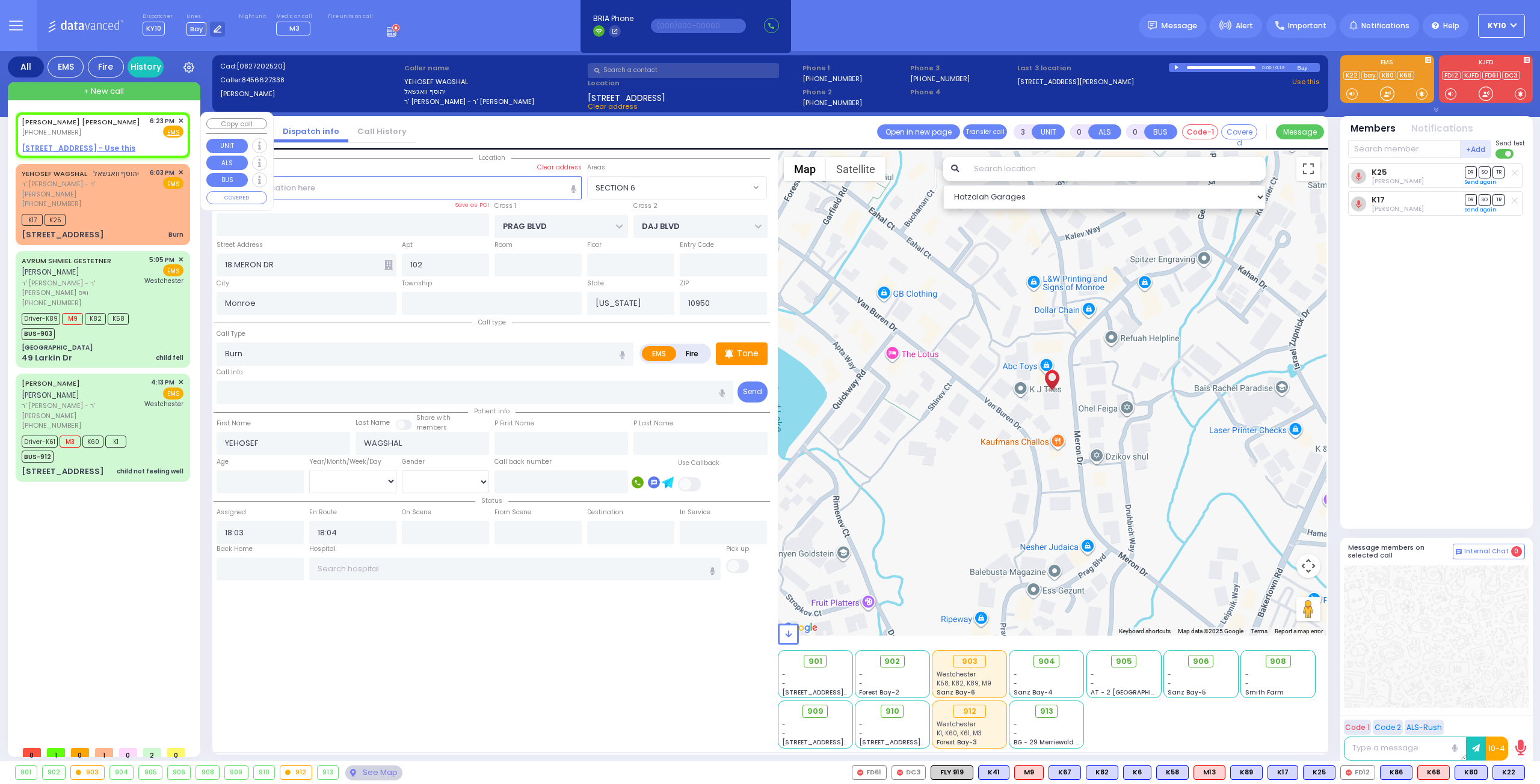
type input "SHIMON ISRAEL"
type input "[PERSON_NAME]"
select select
type input "18:23"
select select "Hatzalah Garages"
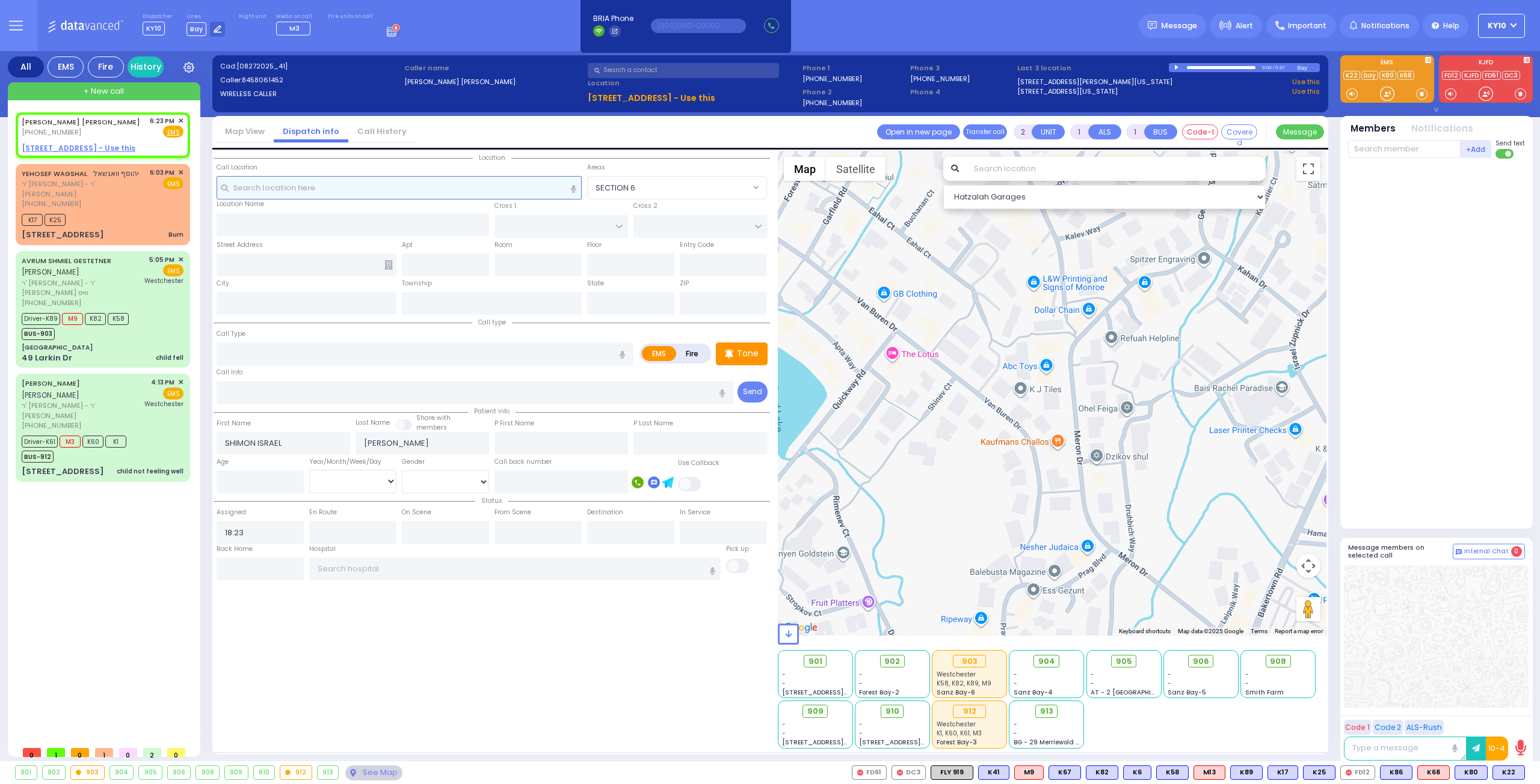
click at [353, 191] on input "text" at bounding box center [399, 187] width 366 height 23
drag, startPoint x: 322, startPoint y: 187, endPoint x: 338, endPoint y: 188, distance: 16.0
click at [324, 188] on input "text" at bounding box center [399, 187] width 366 height 23
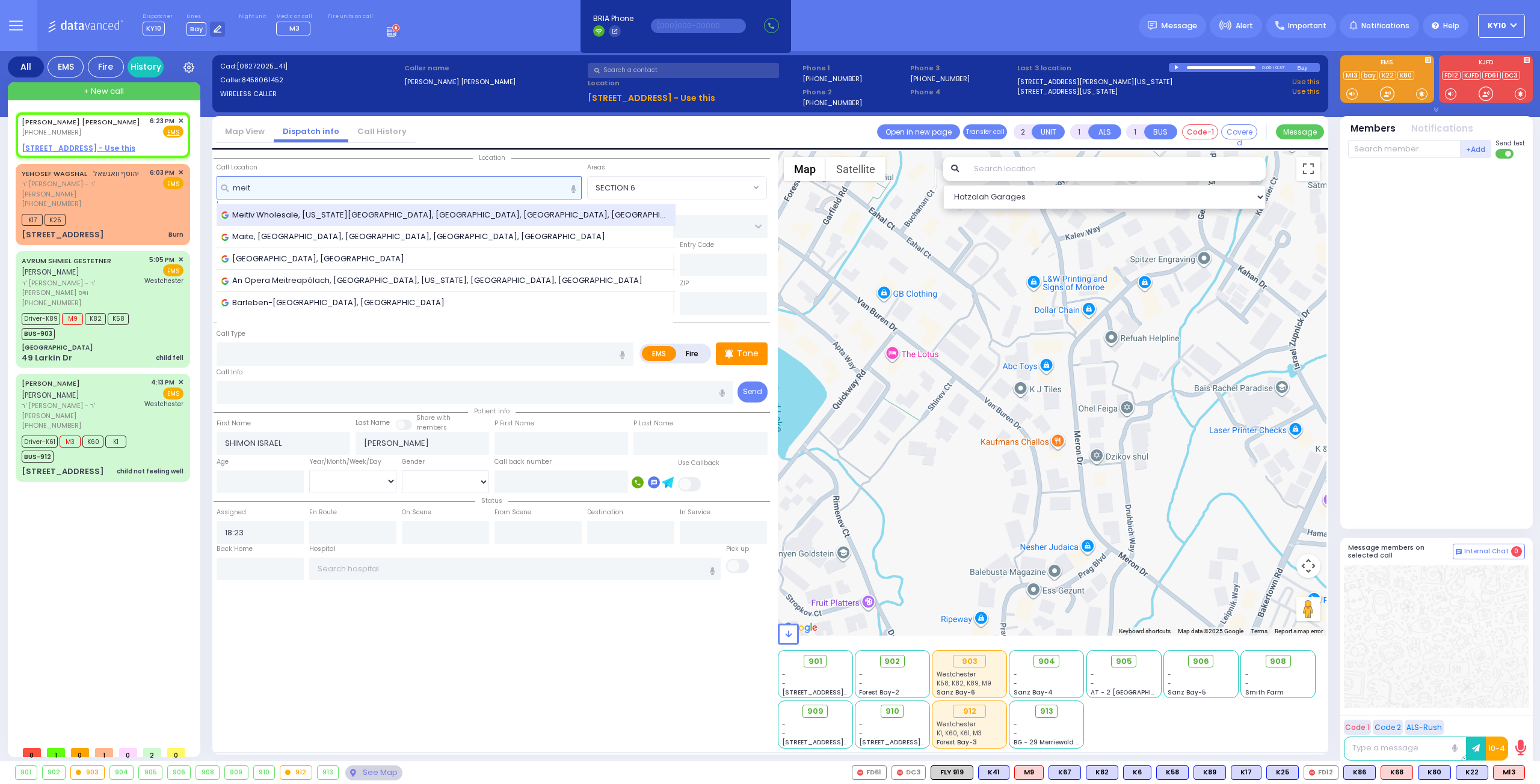
type input "meit"
click at [356, 214] on span "Meitiv Wholesale, [US_STATE][GEOGRAPHIC_DATA], [GEOGRAPHIC_DATA], [GEOGRAPHIC_D…" at bounding box center [447, 214] width 450 height 12
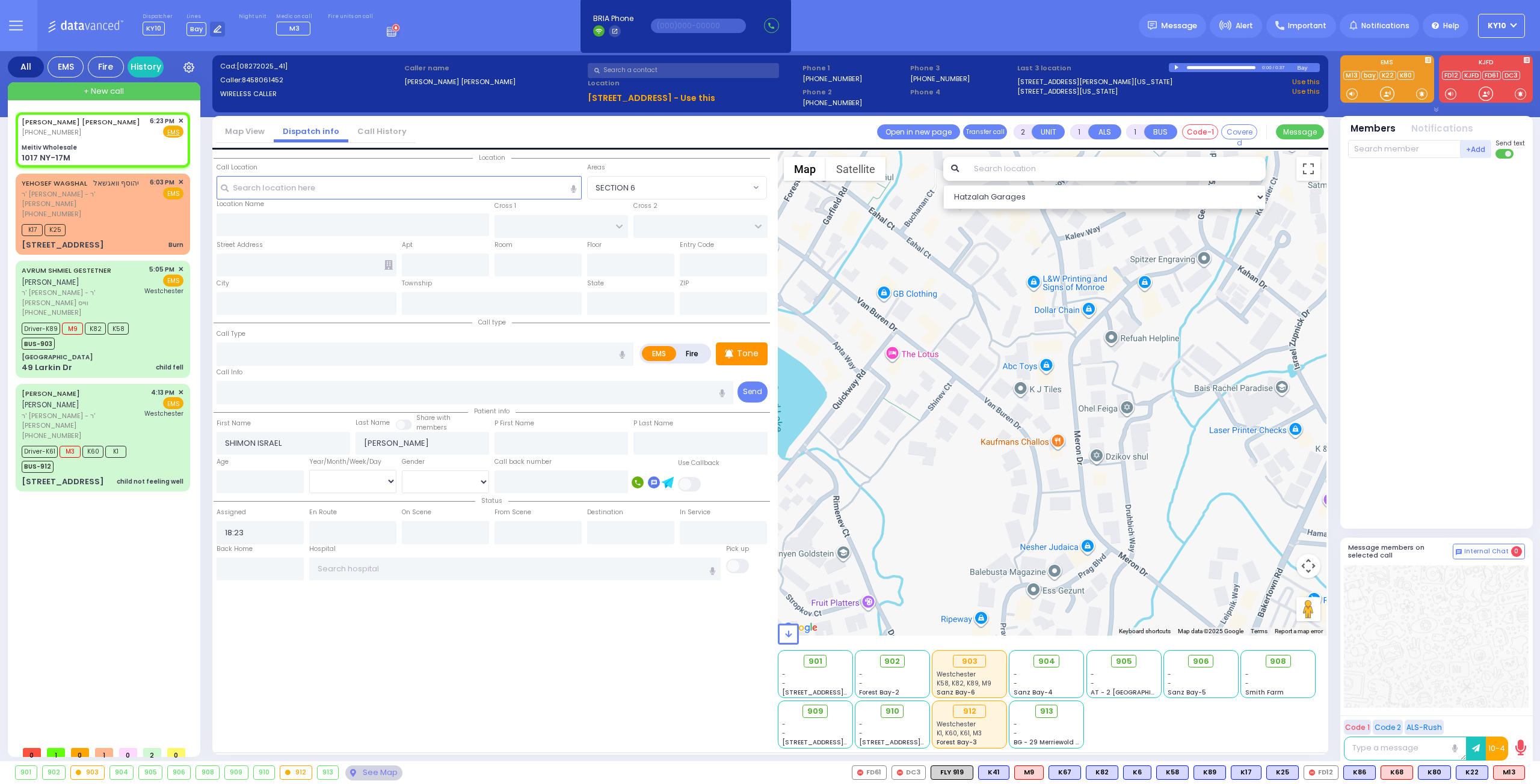
select select
radio input "true"
select select
select select "Hatzalah Garages"
type input "Meitiv Wholesale"
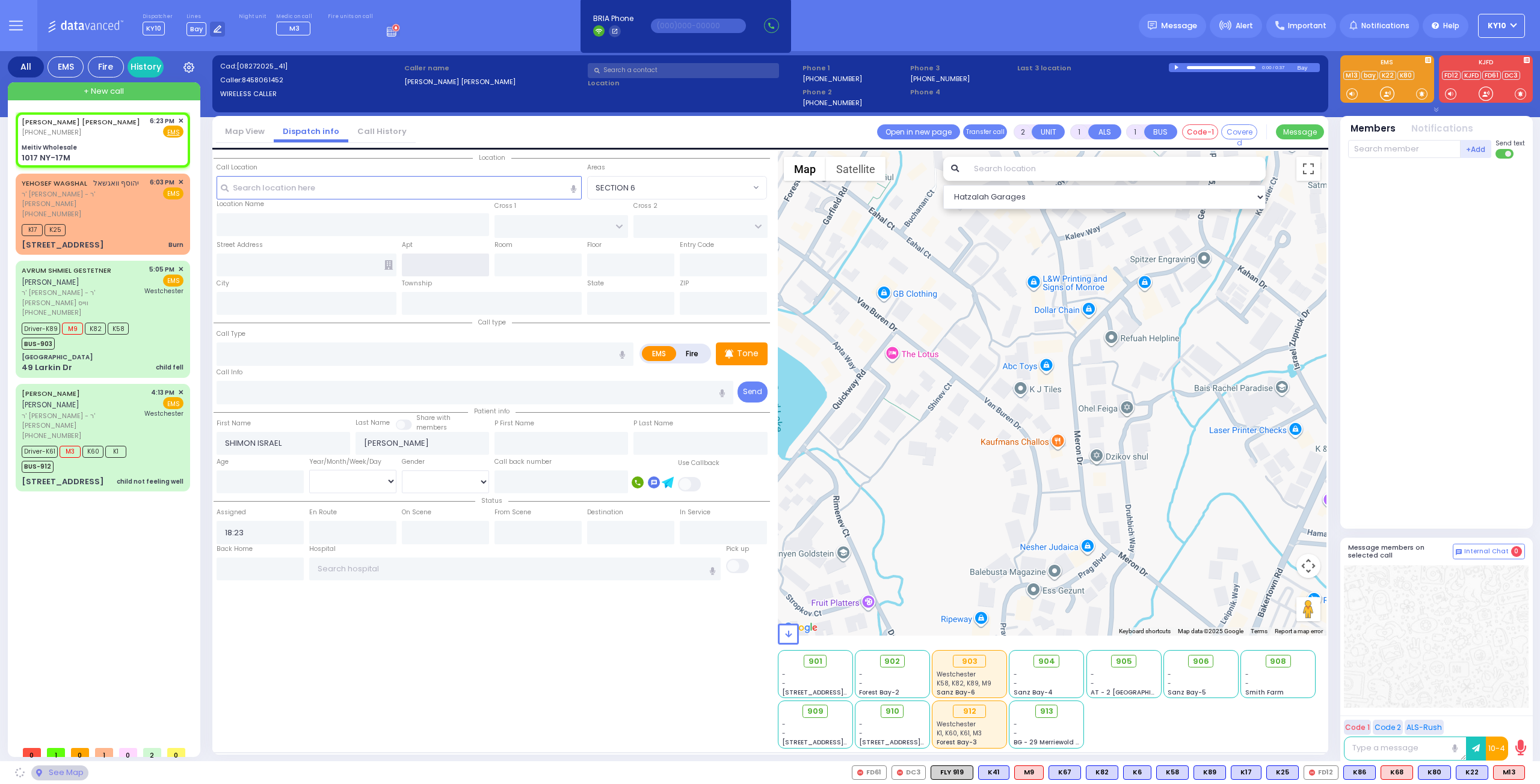
type input "[GEOGRAPHIC_DATA]"
type input "STAIR WAY"
type input "1017 NY-17M"
type input "Monroe"
type input "[US_STATE]"
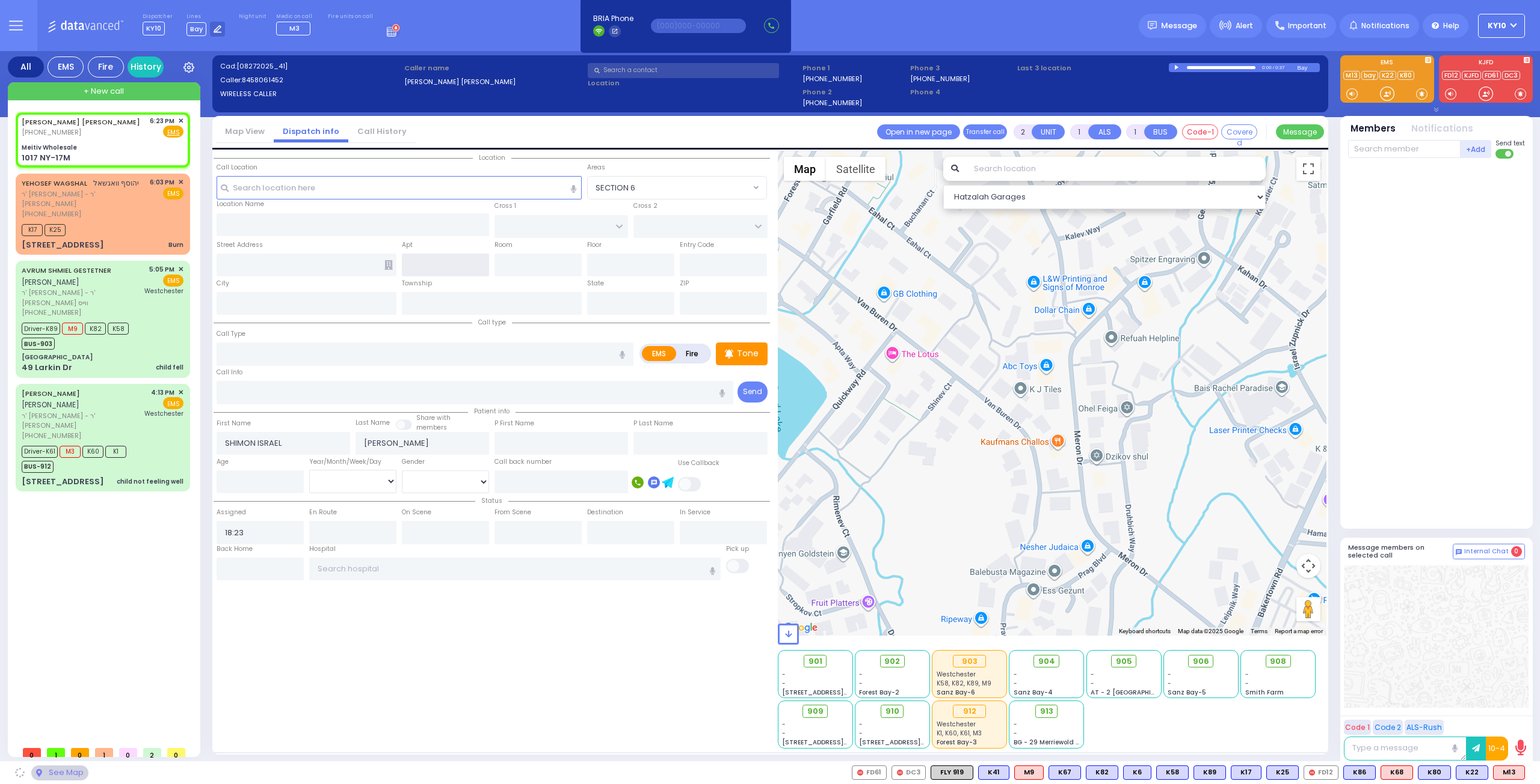
type input "10950"
click at [323, 356] on input "text" at bounding box center [424, 354] width 417 height 23
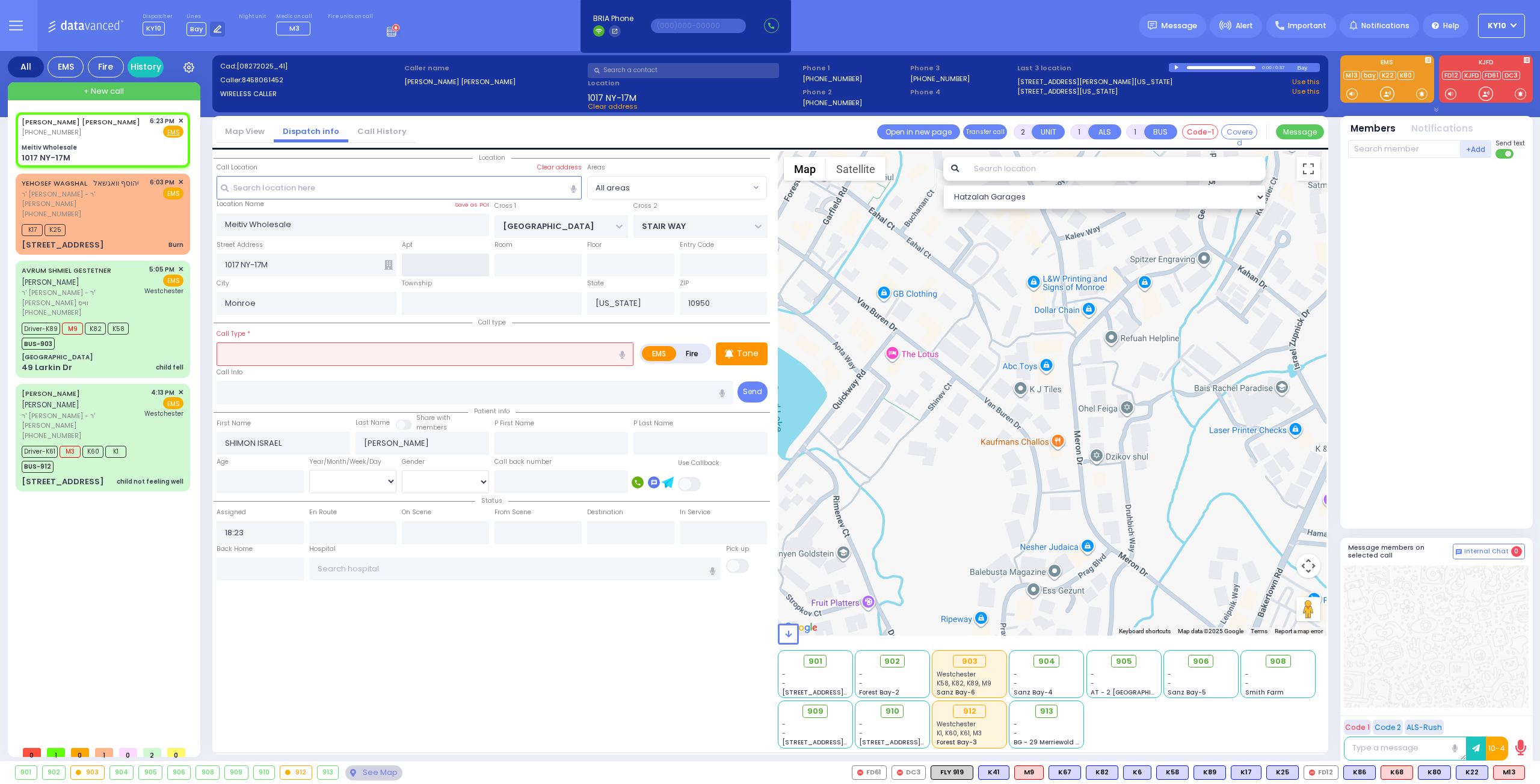
select select
radio input "true"
select select
select select "Hatzalah Garages"
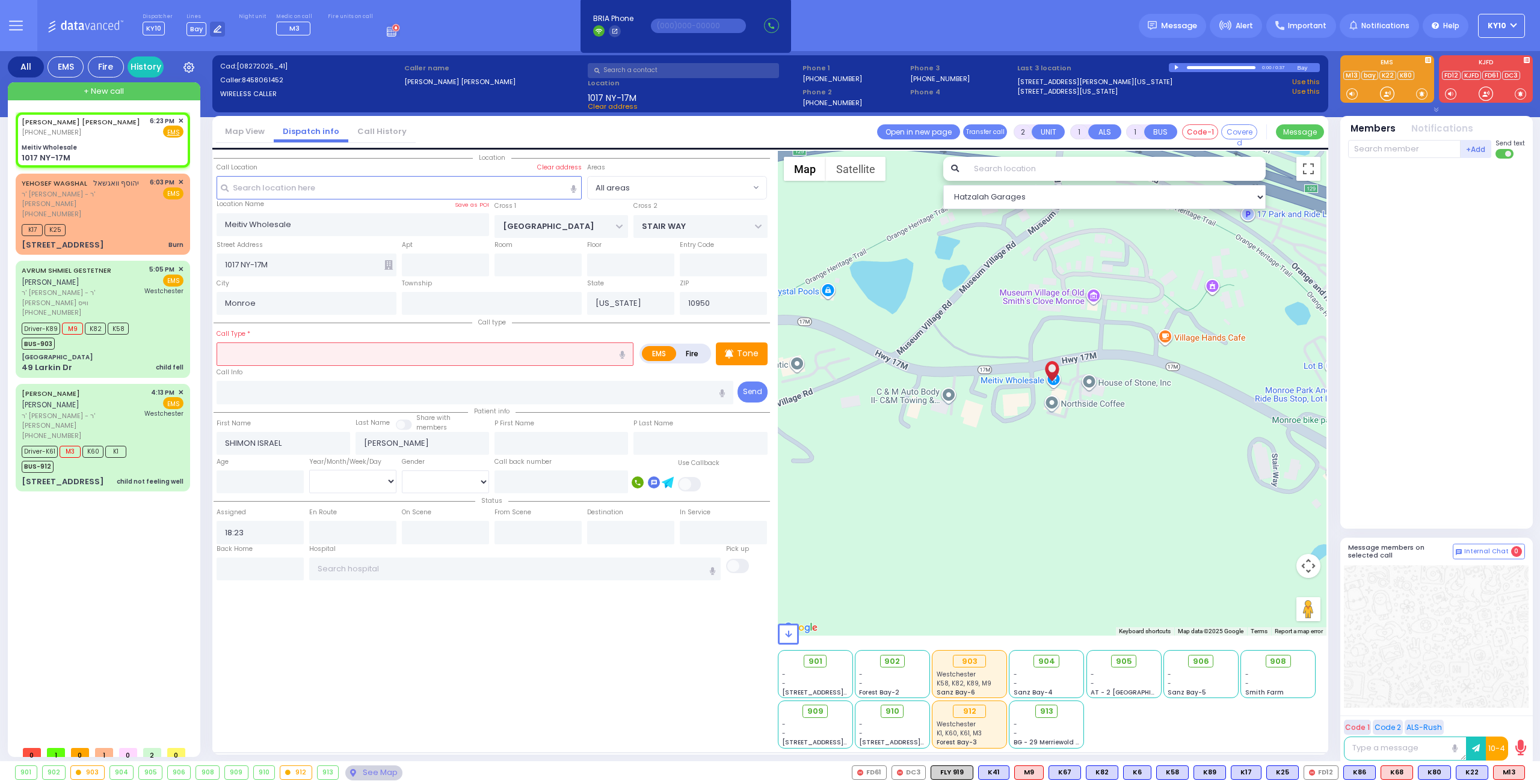
click at [334, 355] on input "text" at bounding box center [424, 354] width 417 height 23
click at [331, 374] on div "MVA" at bounding box center [425, 376] width 411 height 12
type input "MVA"
type input "4"
select select
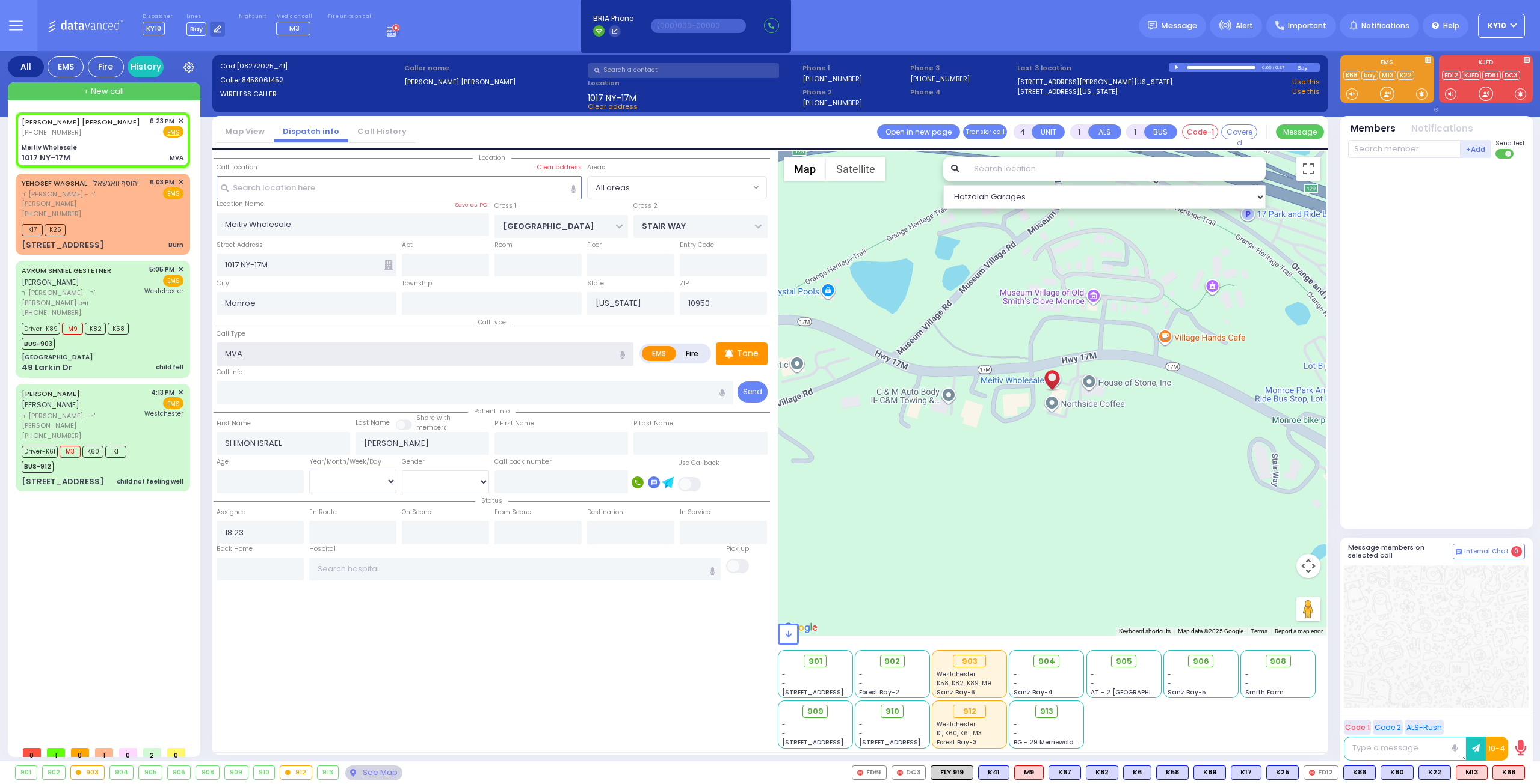
radio input "true"
select select
select select "Hatzalah Garages"
click at [117, 146] on div "Meitiv Wholesale" at bounding box center [103, 148] width 162 height 9
select select
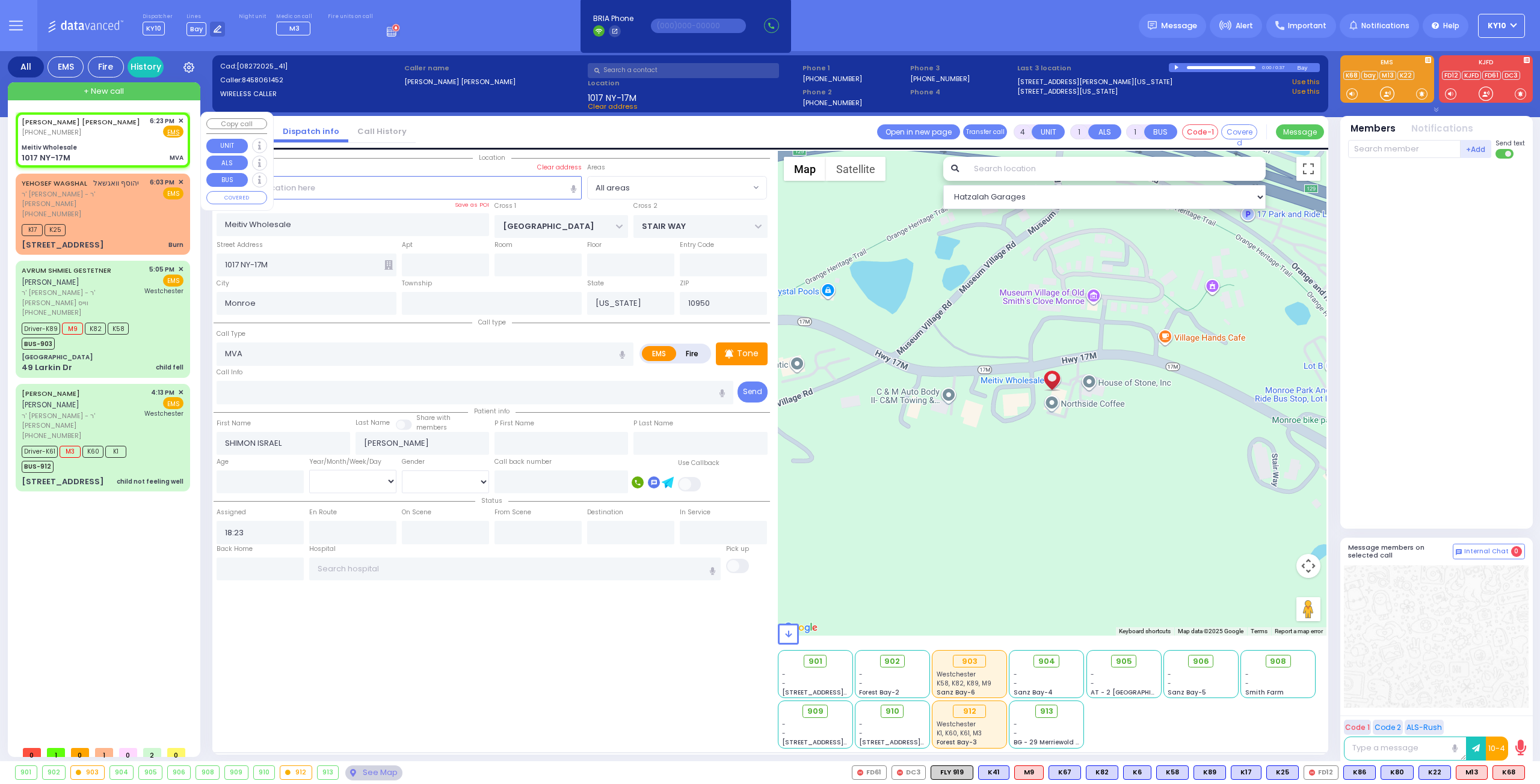
radio input "true"
select select
select select "Hatzalah Garages"
select select
radio input "true"
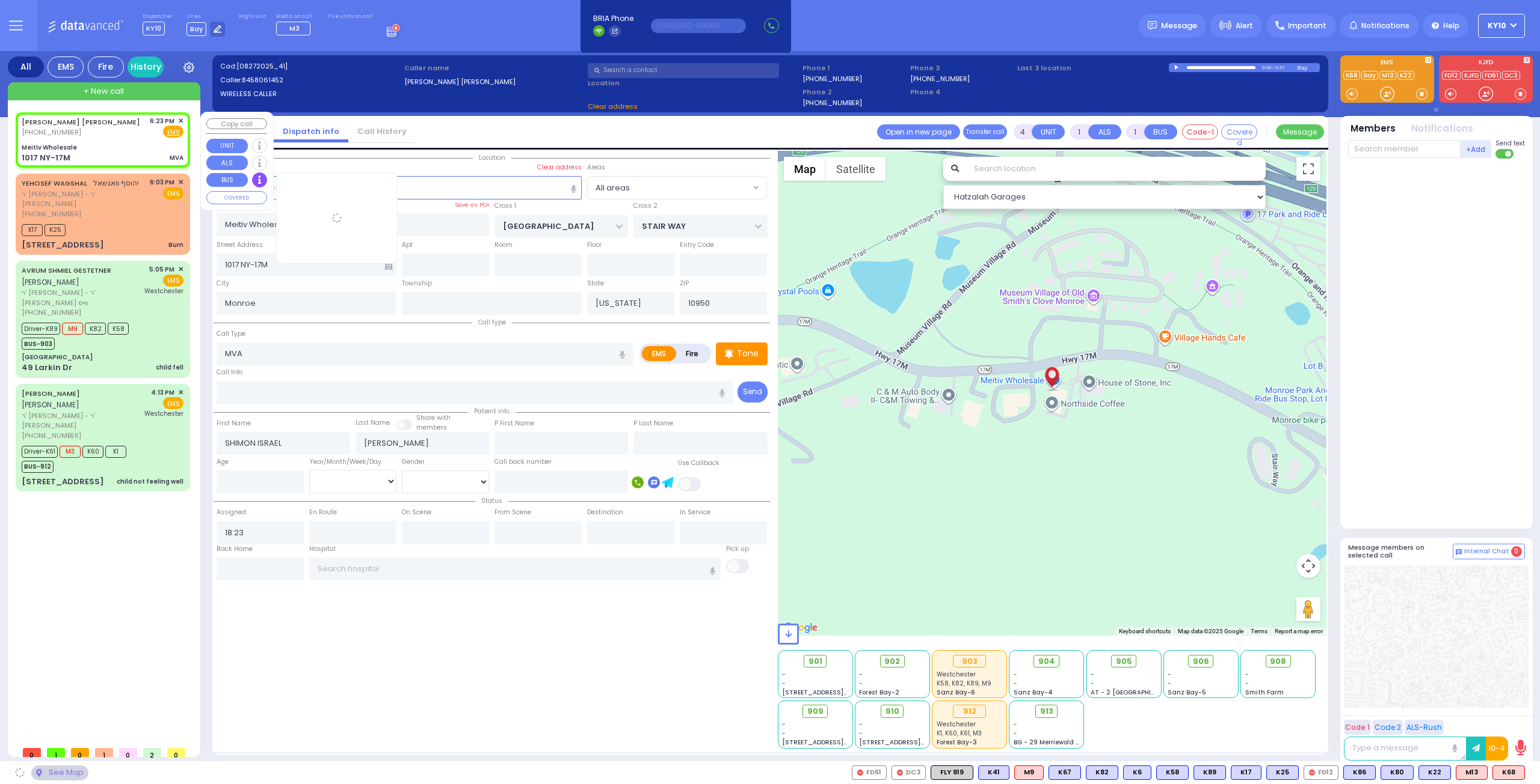
select select
select select "Hatzalah Garages"
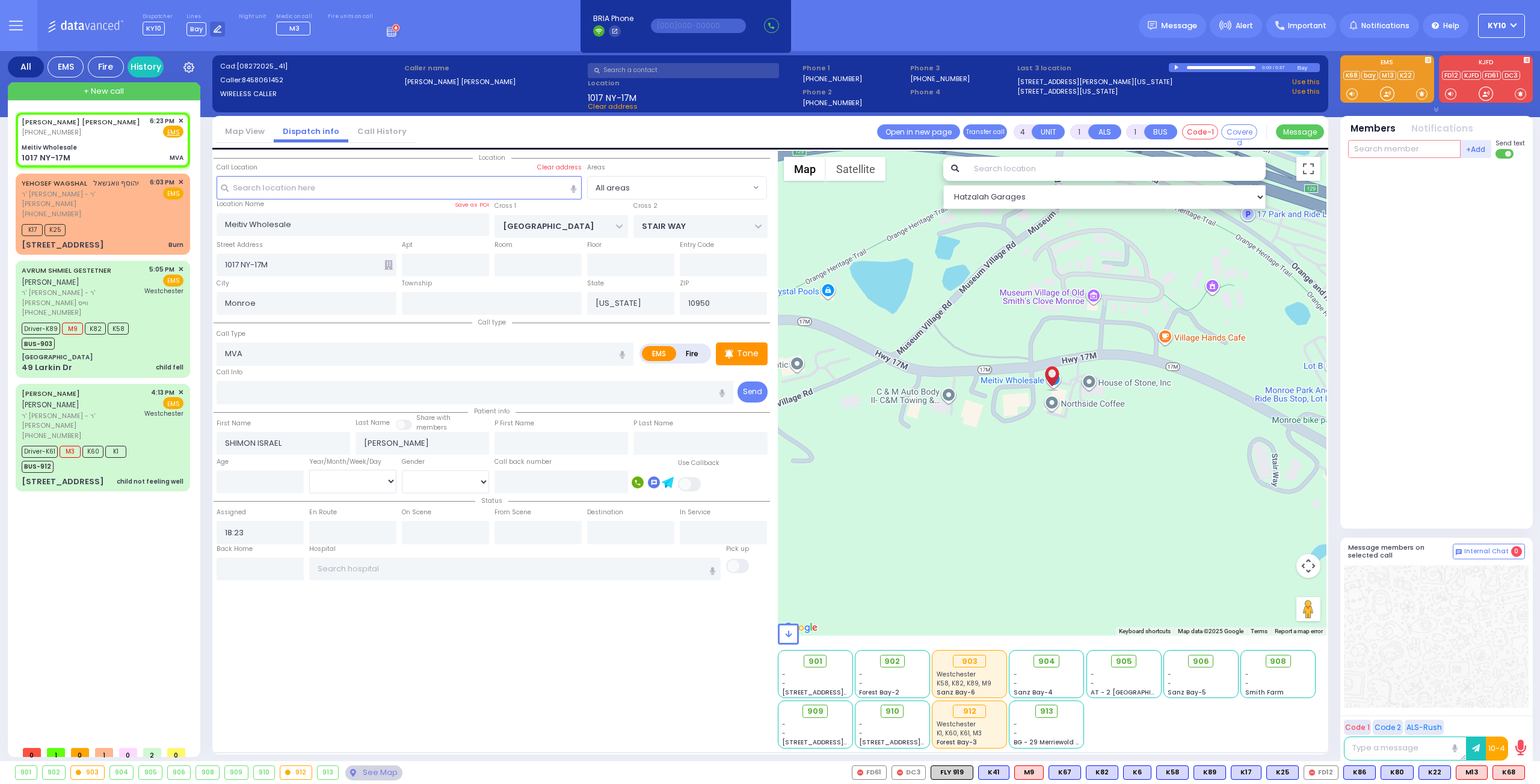
click at [1368, 147] on input "text" at bounding box center [1404, 149] width 113 height 18
click at [1510, 771] on span "K68" at bounding box center [1508, 772] width 32 height 14
click at [1473, 774] on span "M13" at bounding box center [1472, 772] width 31 height 14
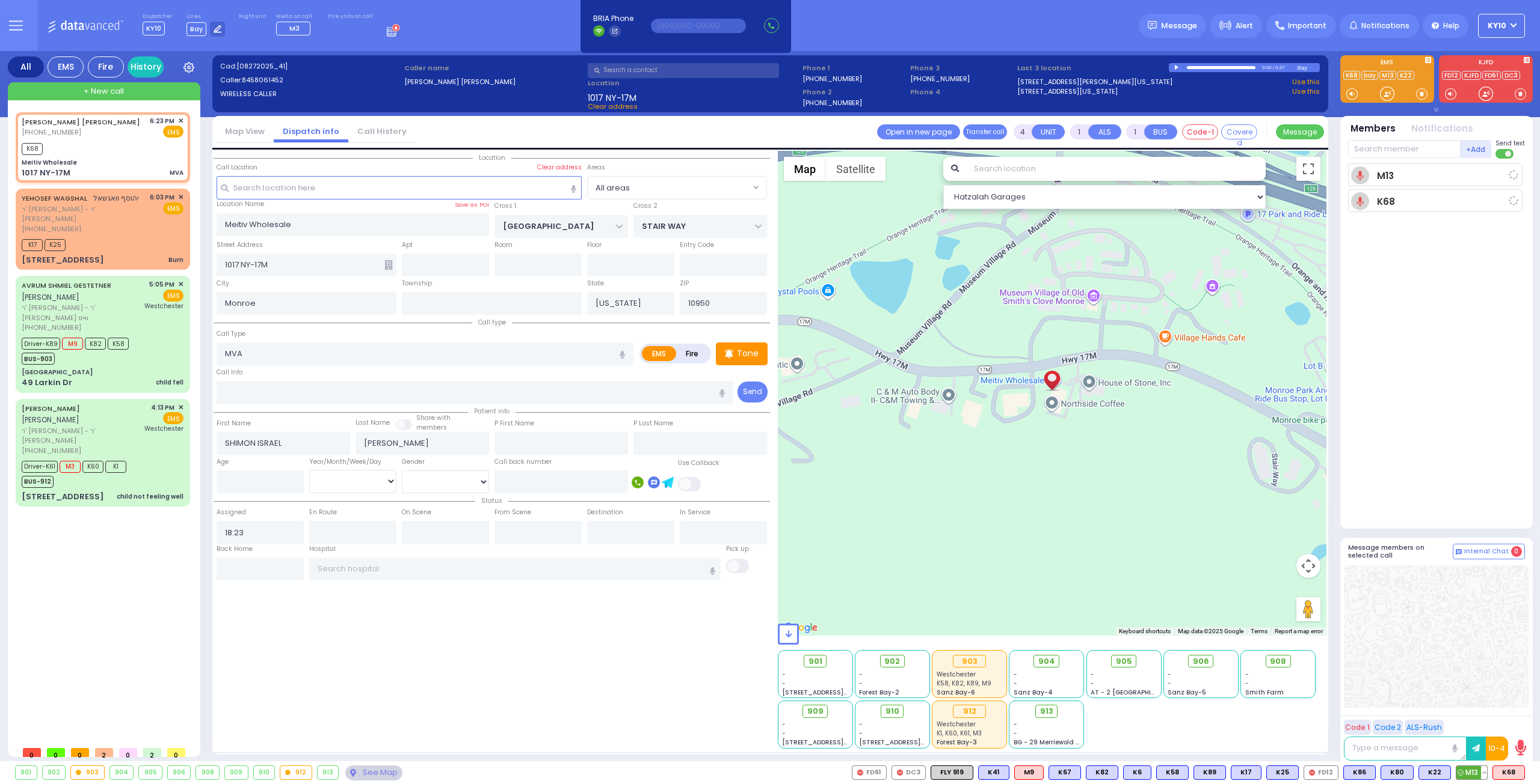
select select
radio input "true"
select select
type input "18:25"
select select "Hatzalah Garages"
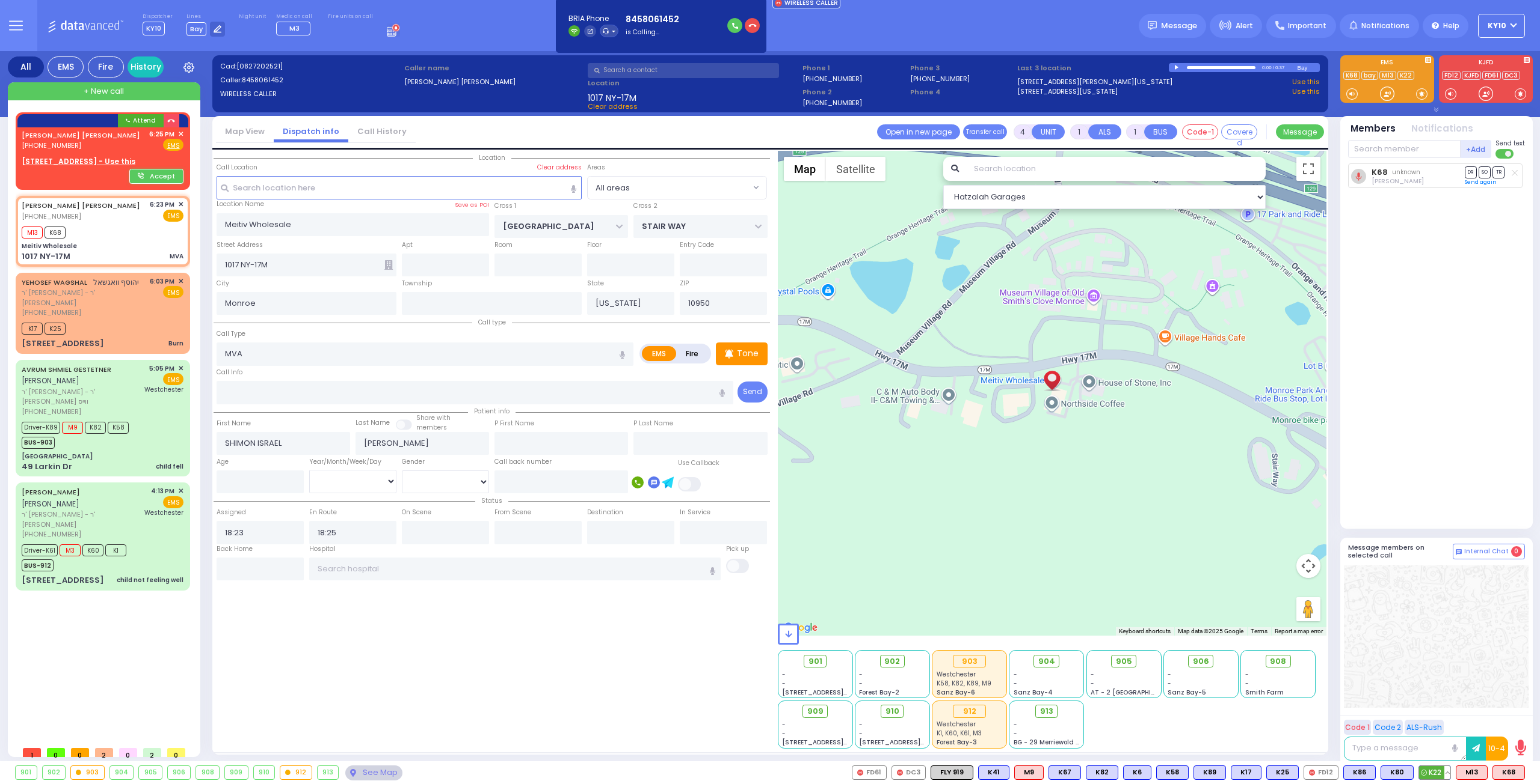
click at [1434, 773] on span "K22" at bounding box center [1434, 772] width 32 height 14
click at [1394, 770] on span "K80" at bounding box center [1396, 772] width 32 height 14
select select
radio input "true"
select select
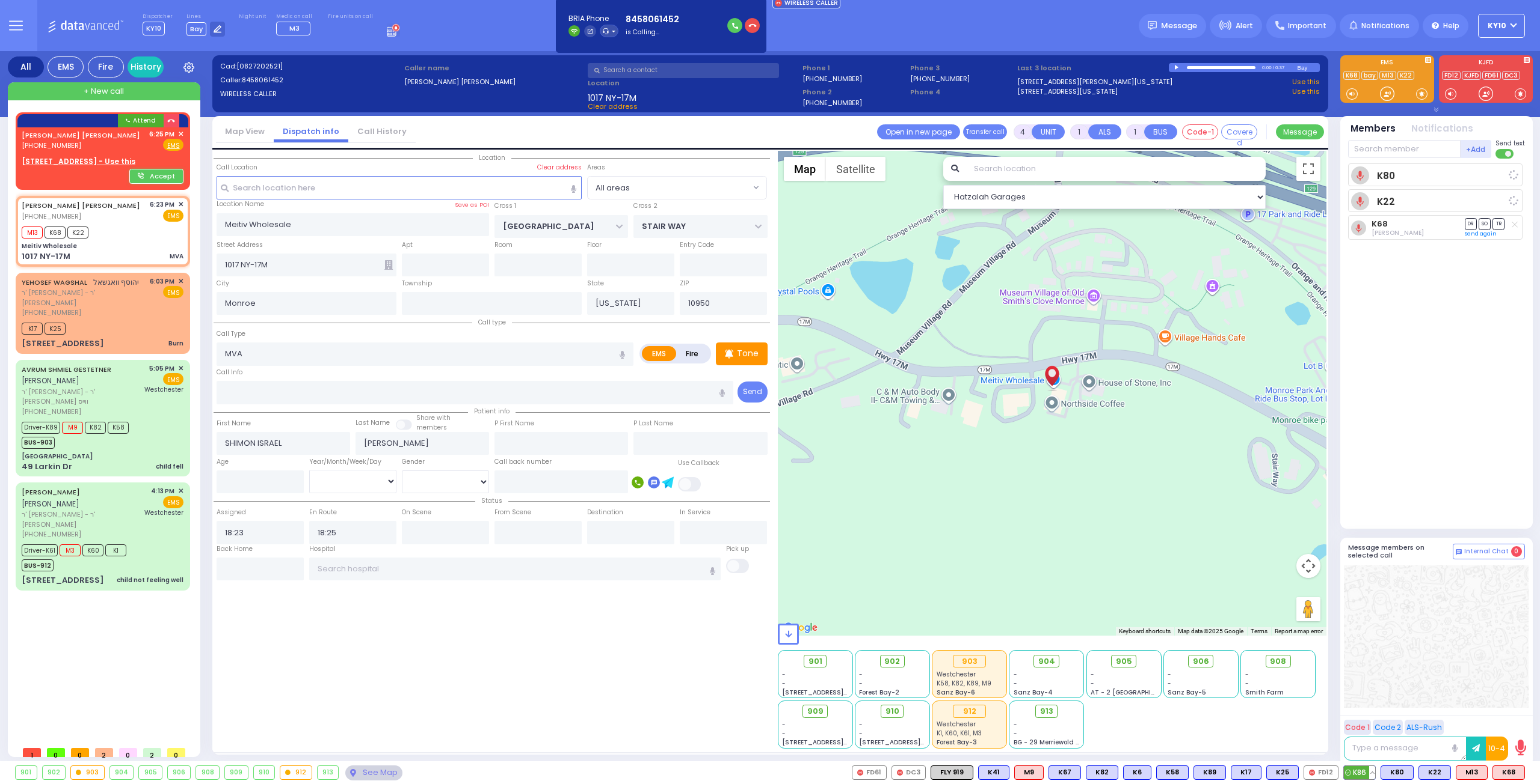
select select "Hatzalah Garages"
select select
radio input "true"
select select
select select "Hatzalah Garages"
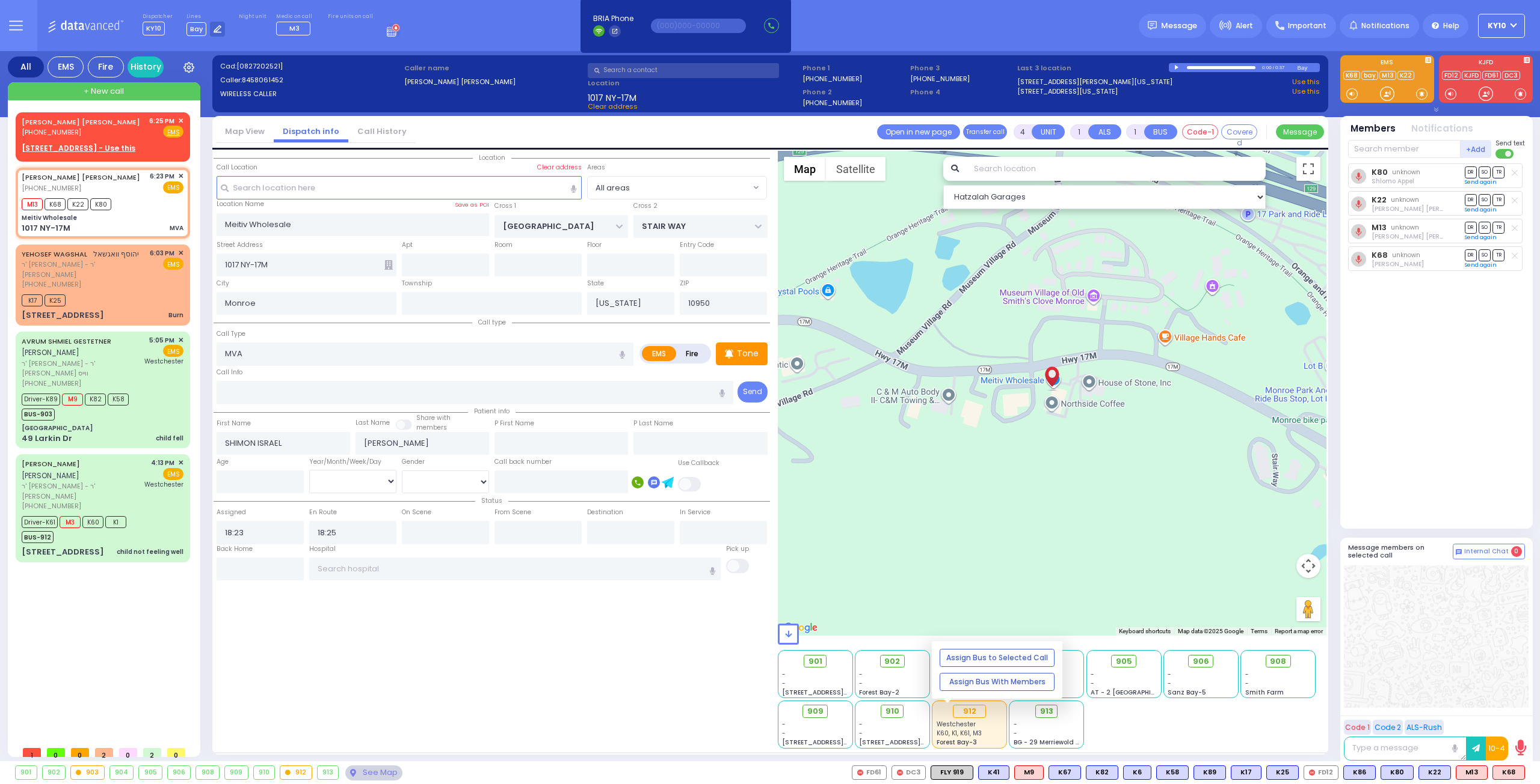
select select
radio input "true"
select select
select select "Hatzalah Garages"
click at [157, 140] on div "[PERSON_NAME] [PERSON_NAME] [PHONE_NUMBER] 6:25 PM ✕ Fire EMS" at bounding box center [103, 135] width 169 height 41
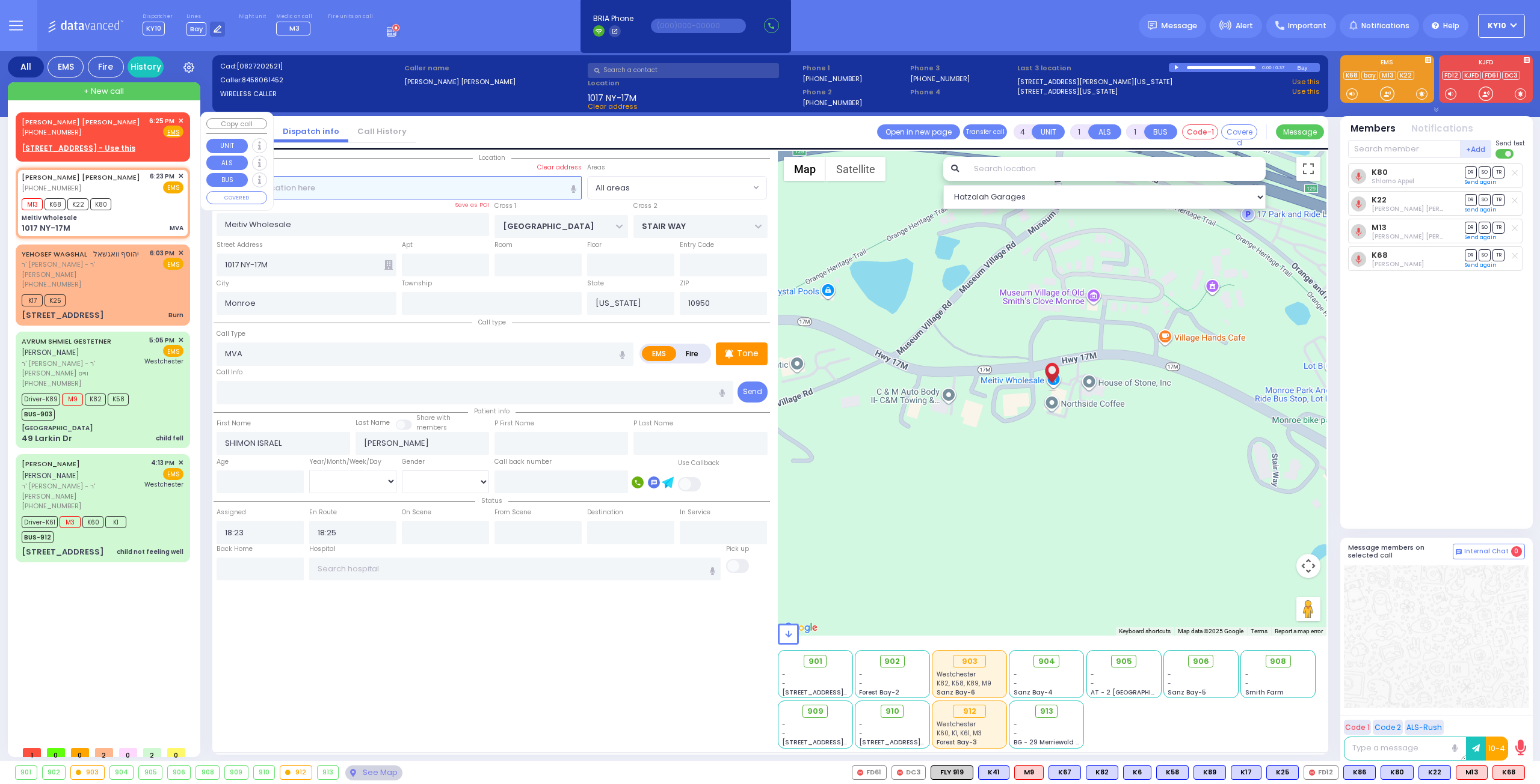
type input "2"
select select
radio input "true"
select select
type input "18:25"
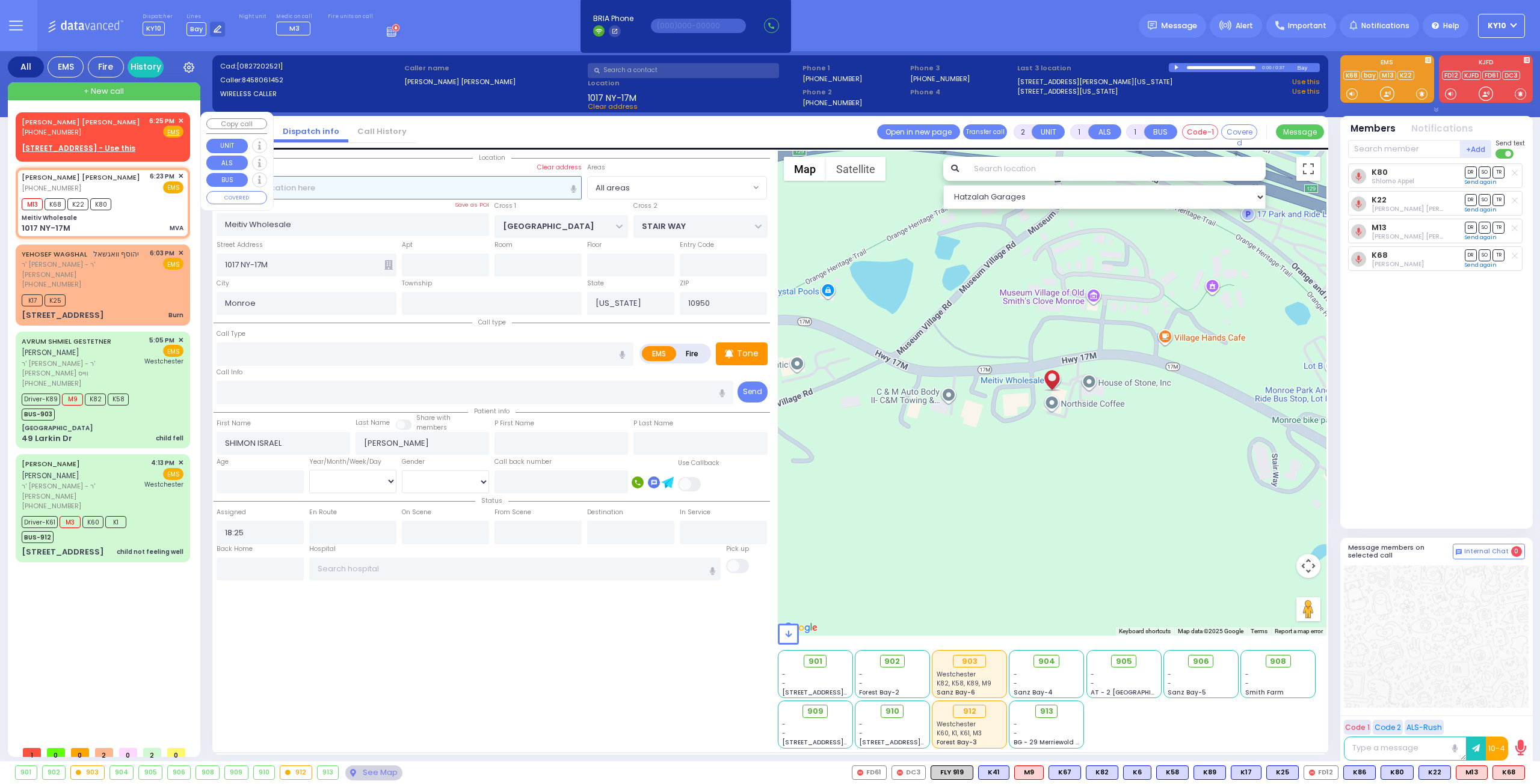
select select "Hatzalah Garages"
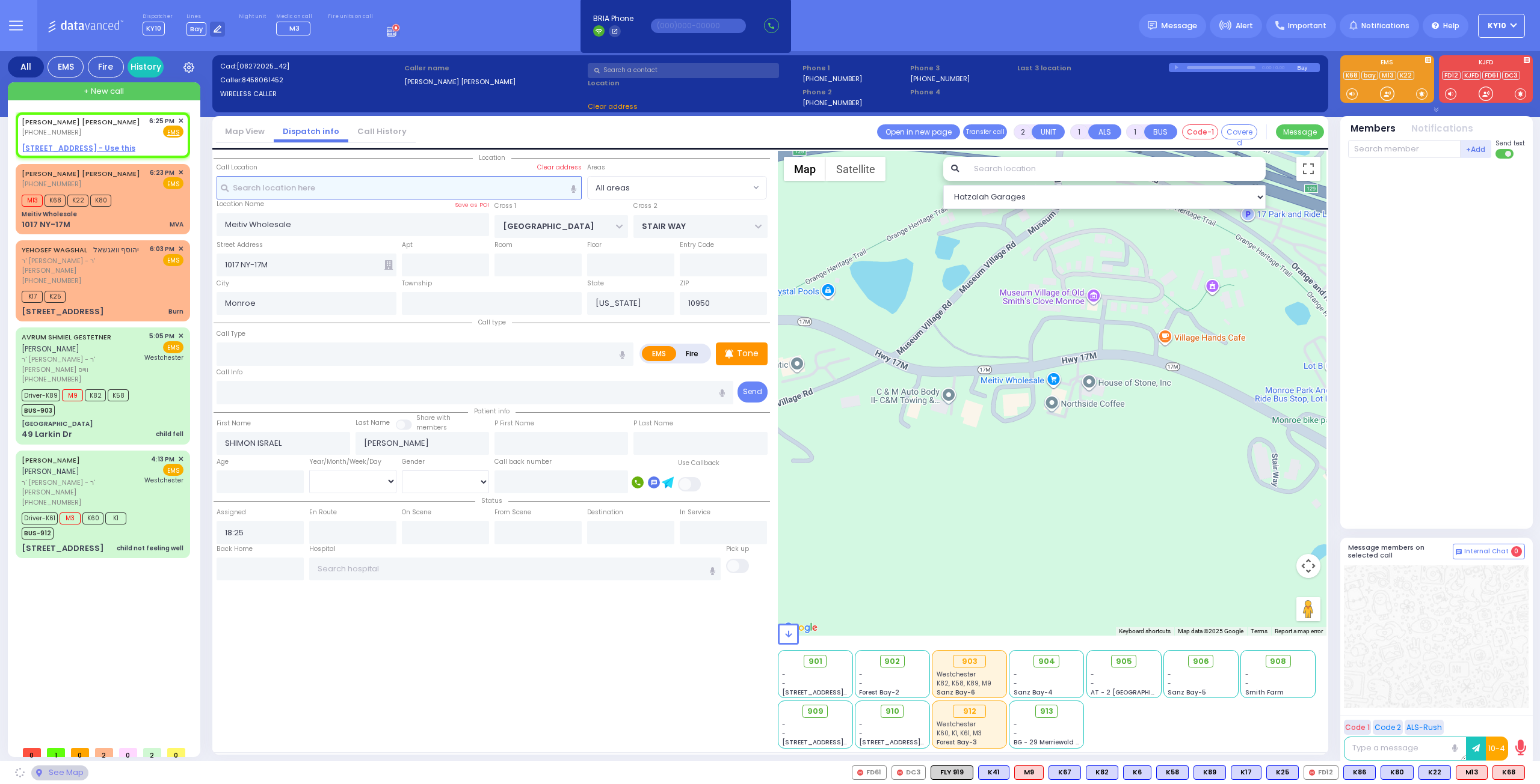
select select
radio input "true"
select select
select select "Hatzalah Garages"
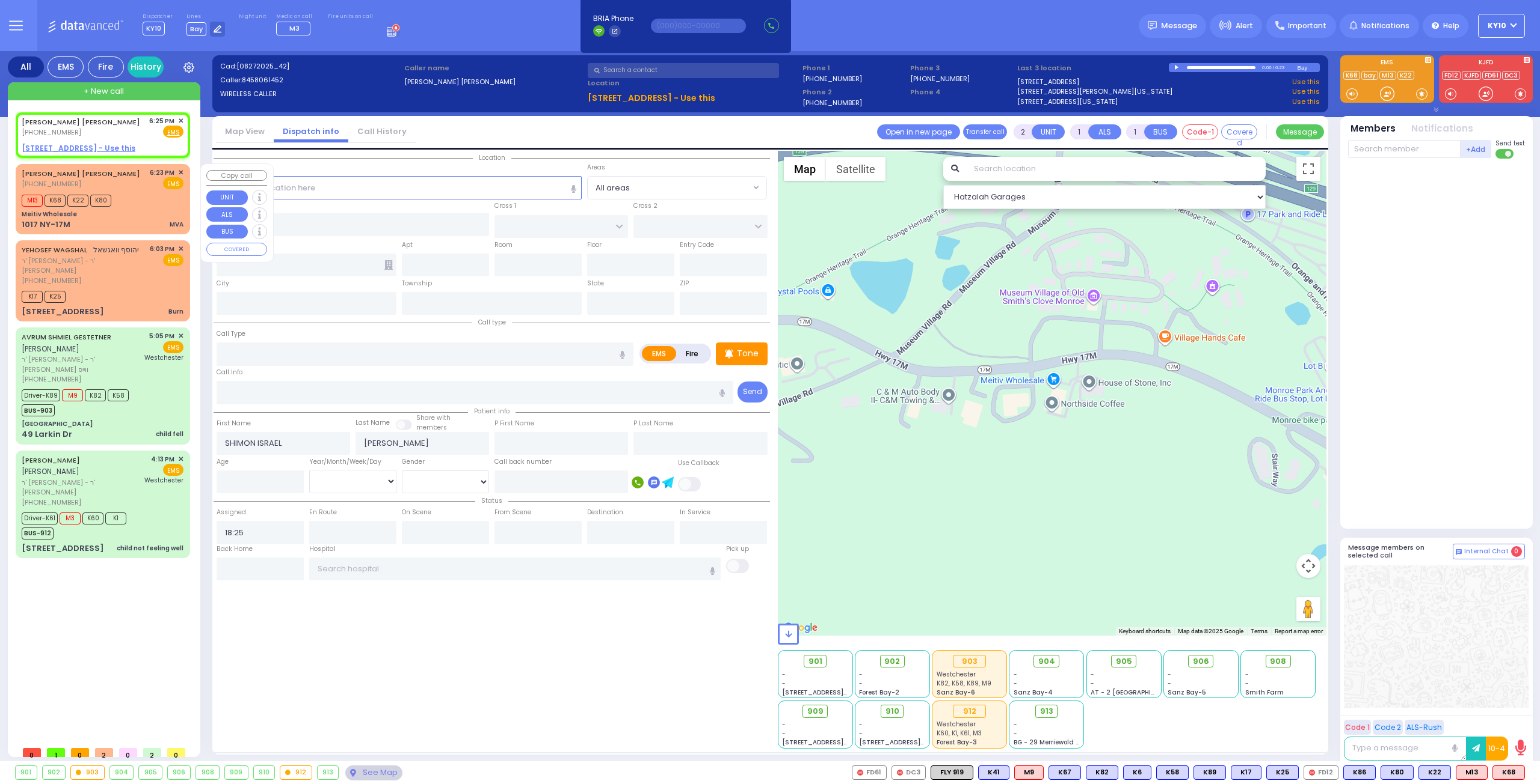
click at [151, 202] on div "M13 K68 K22 K80" at bounding box center [103, 199] width 162 height 15
type input "4"
select select
type input "MVA"
radio input "true"
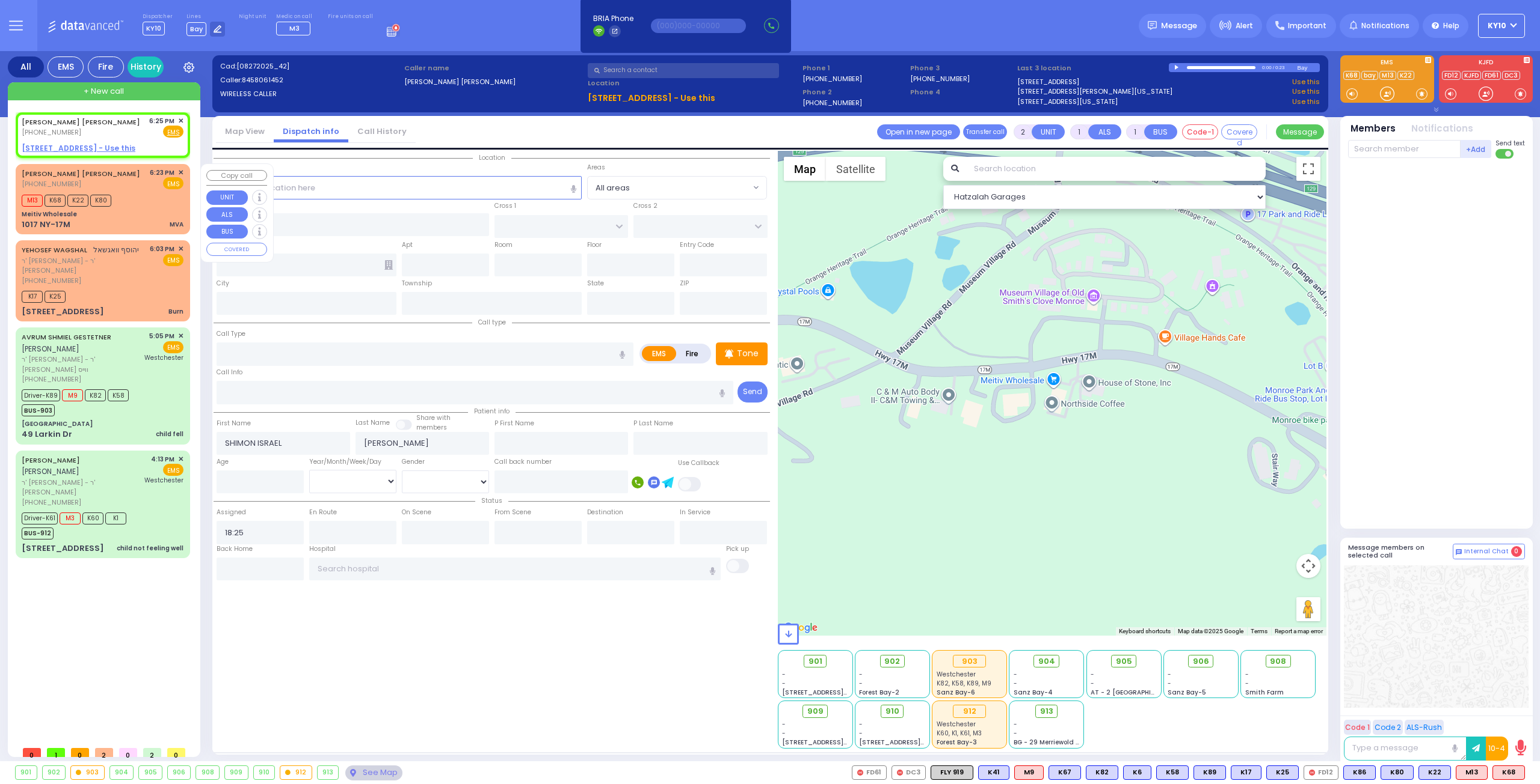
select select
type input "18:23"
type input "18:25"
select select "Hatzalah Garages"
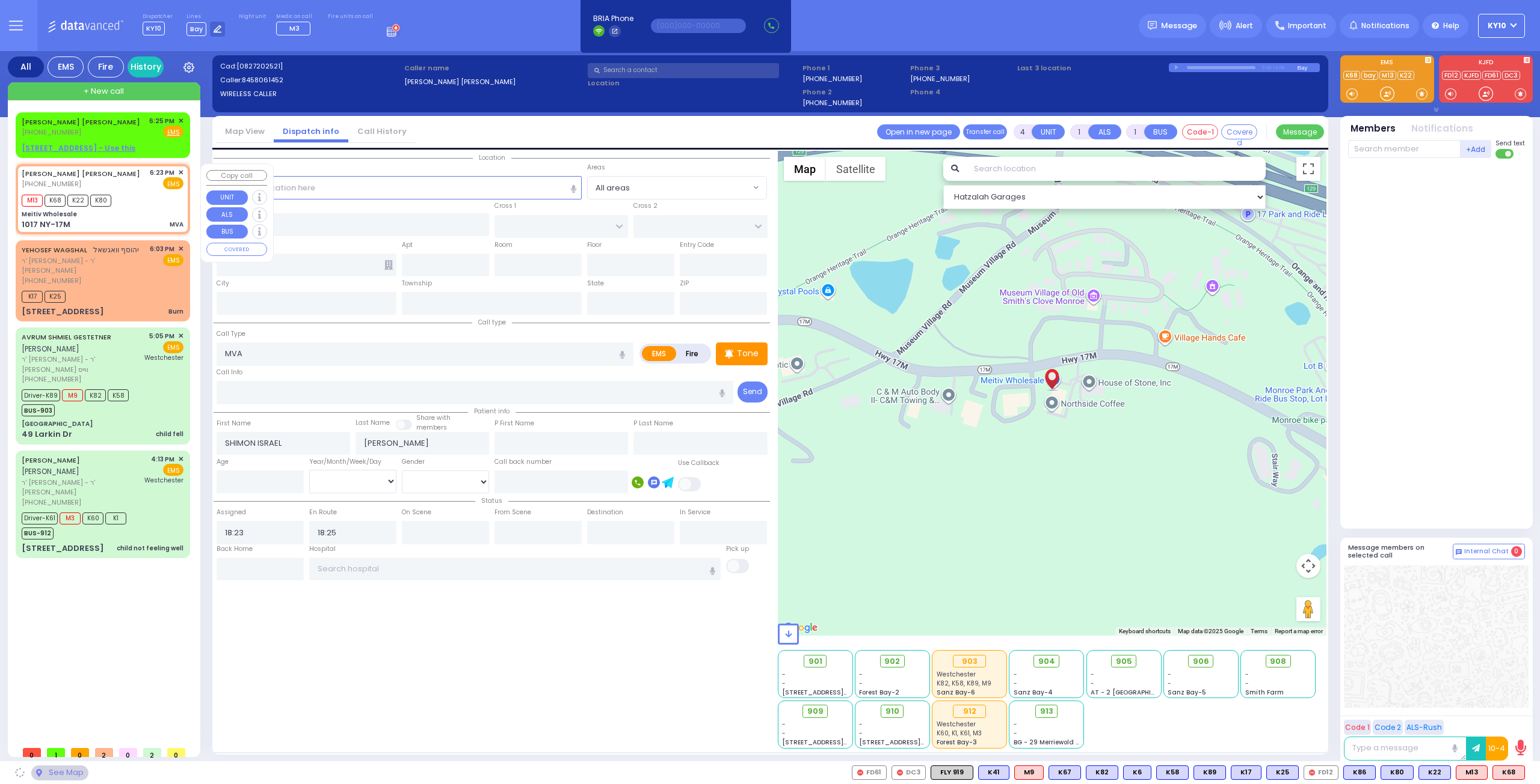
type input "Meitiv Wholesale"
type input "[GEOGRAPHIC_DATA]"
type input "STAIR WAY"
type input "1017 NY-17M"
type input "Monroe"
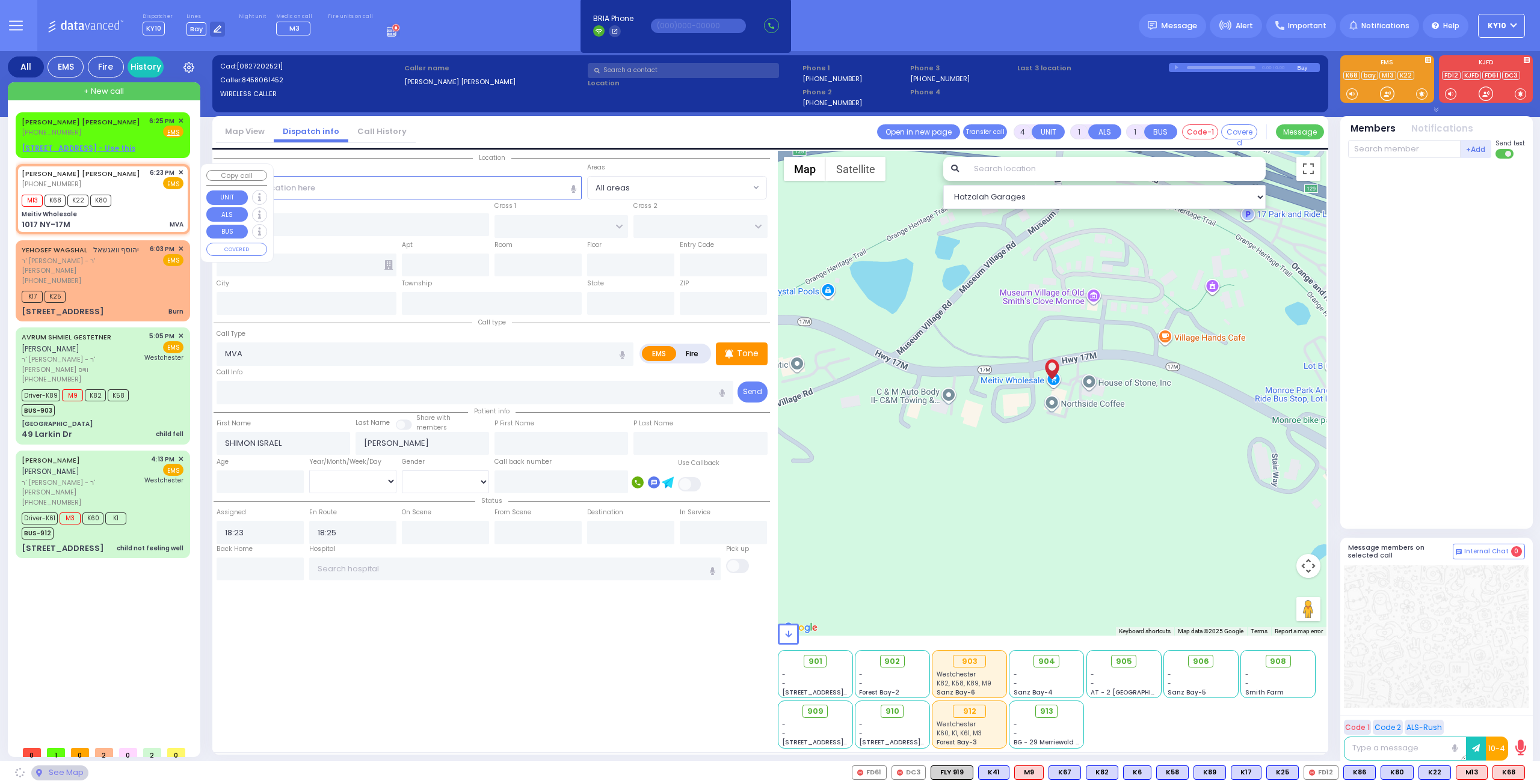
type input "[US_STATE]"
type input "10950"
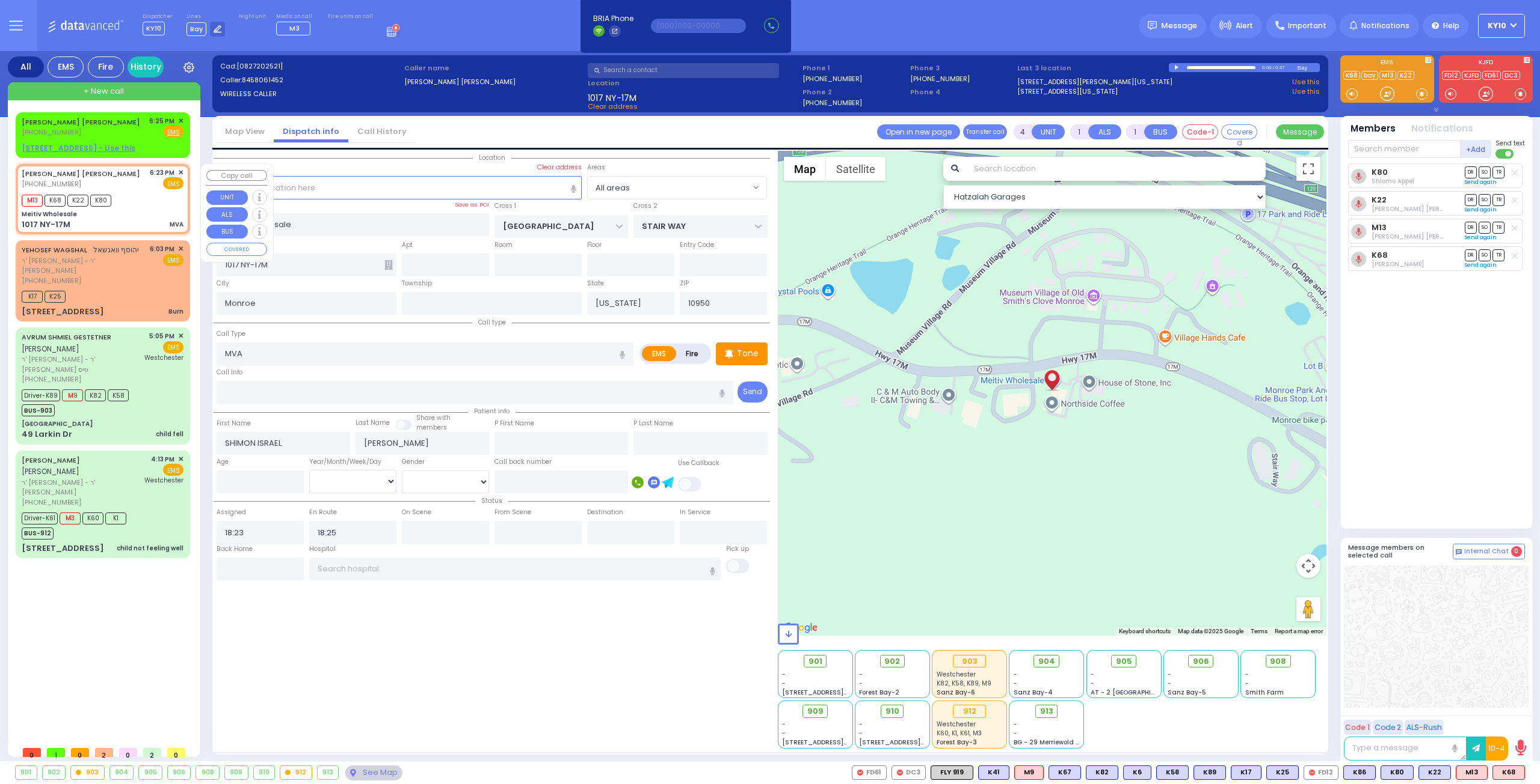
click at [160, 203] on div "M13 K68 K22 K80" at bounding box center [103, 199] width 162 height 15
select select
radio input "true"
select select
select select "Hatzalah Garages"
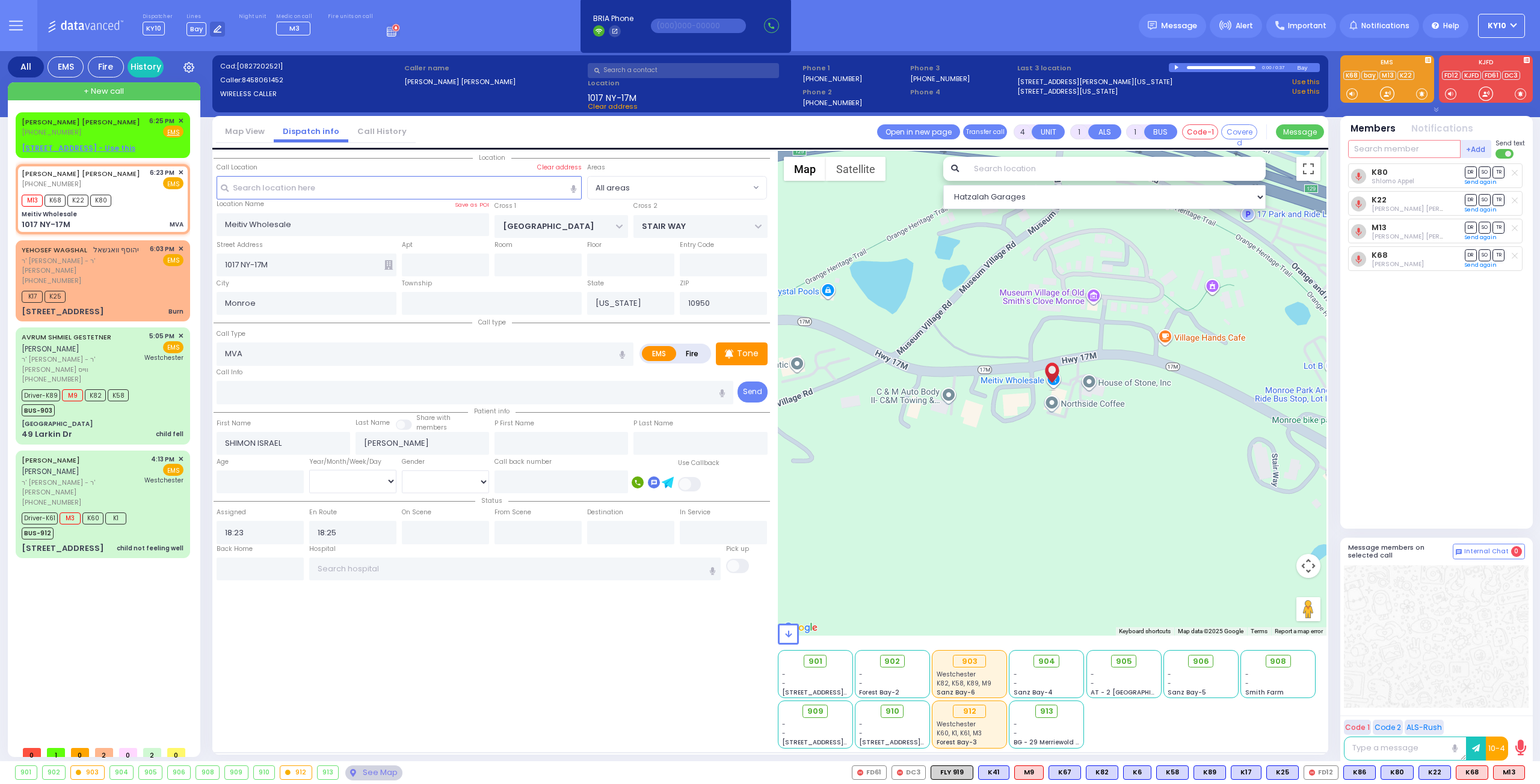
click at [1373, 150] on input "text" at bounding box center [1404, 149] width 113 height 18
click at [1363, 773] on span "K86" at bounding box center [1359, 772] width 32 height 14
select select
radio input "true"
select select
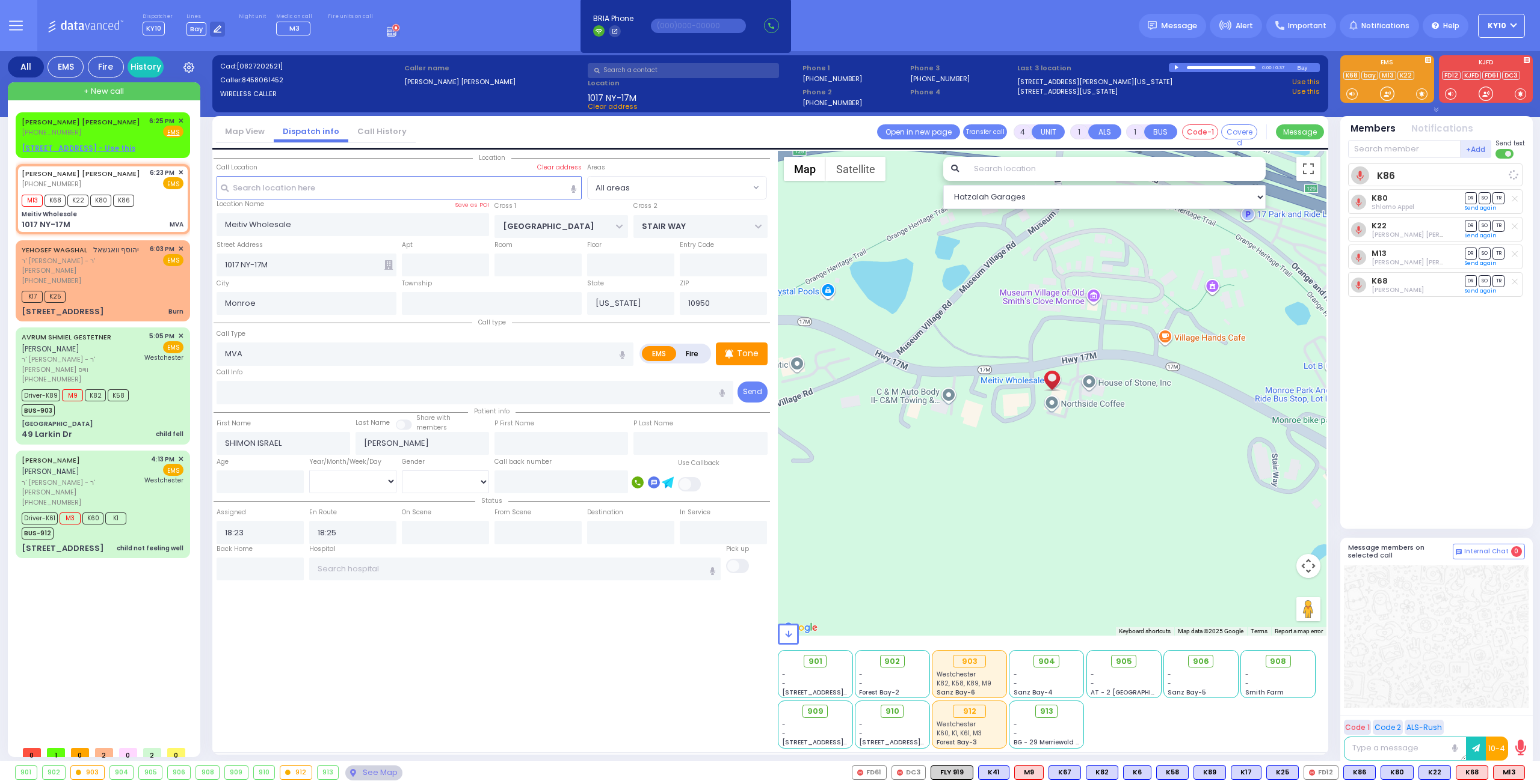
select select "Hatzalah Garages"
click at [1390, 148] on input "text" at bounding box center [1404, 149] width 113 height 18
type input "6"
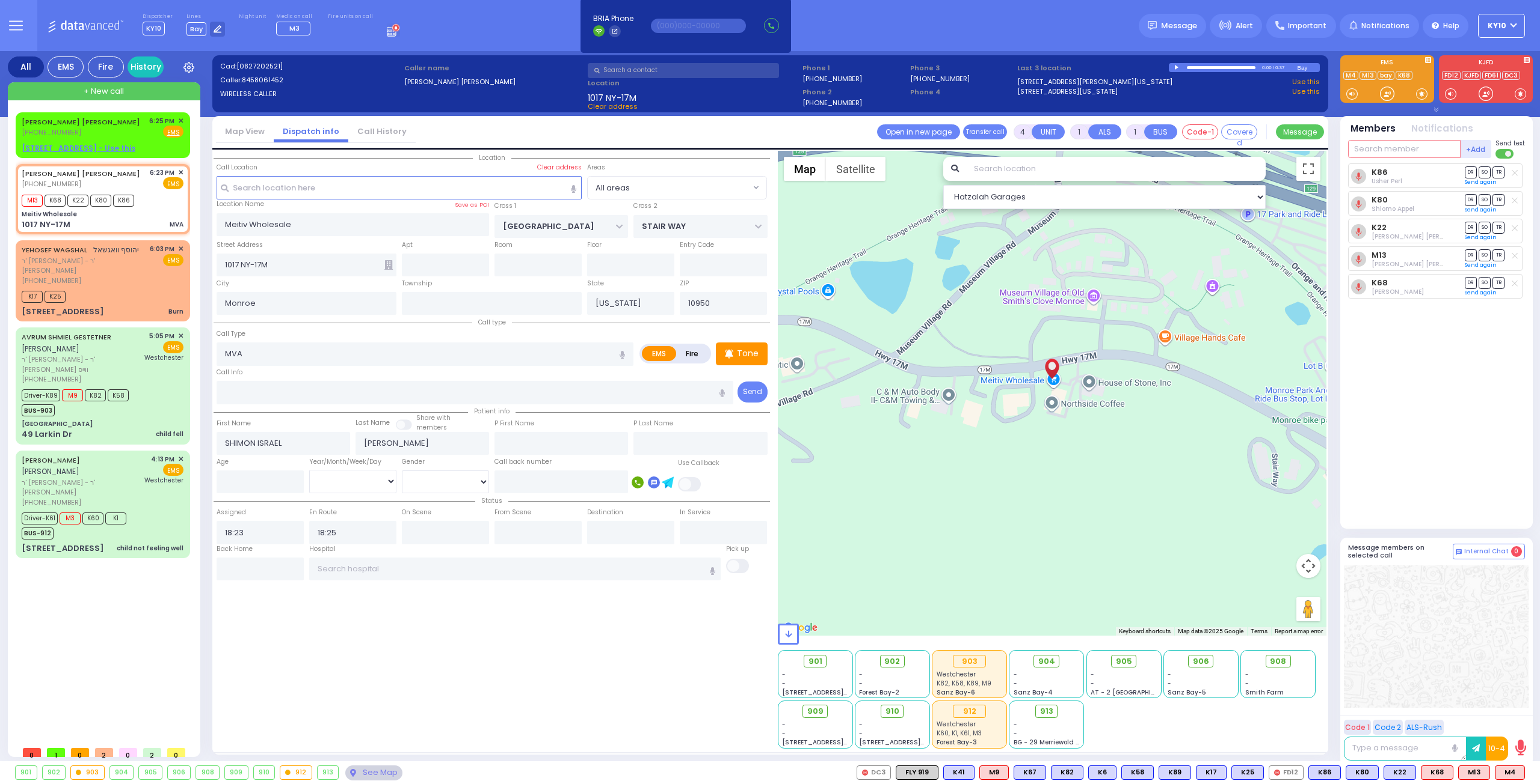
select select
radio input "true"
type input "Unknown"
select select "Year"
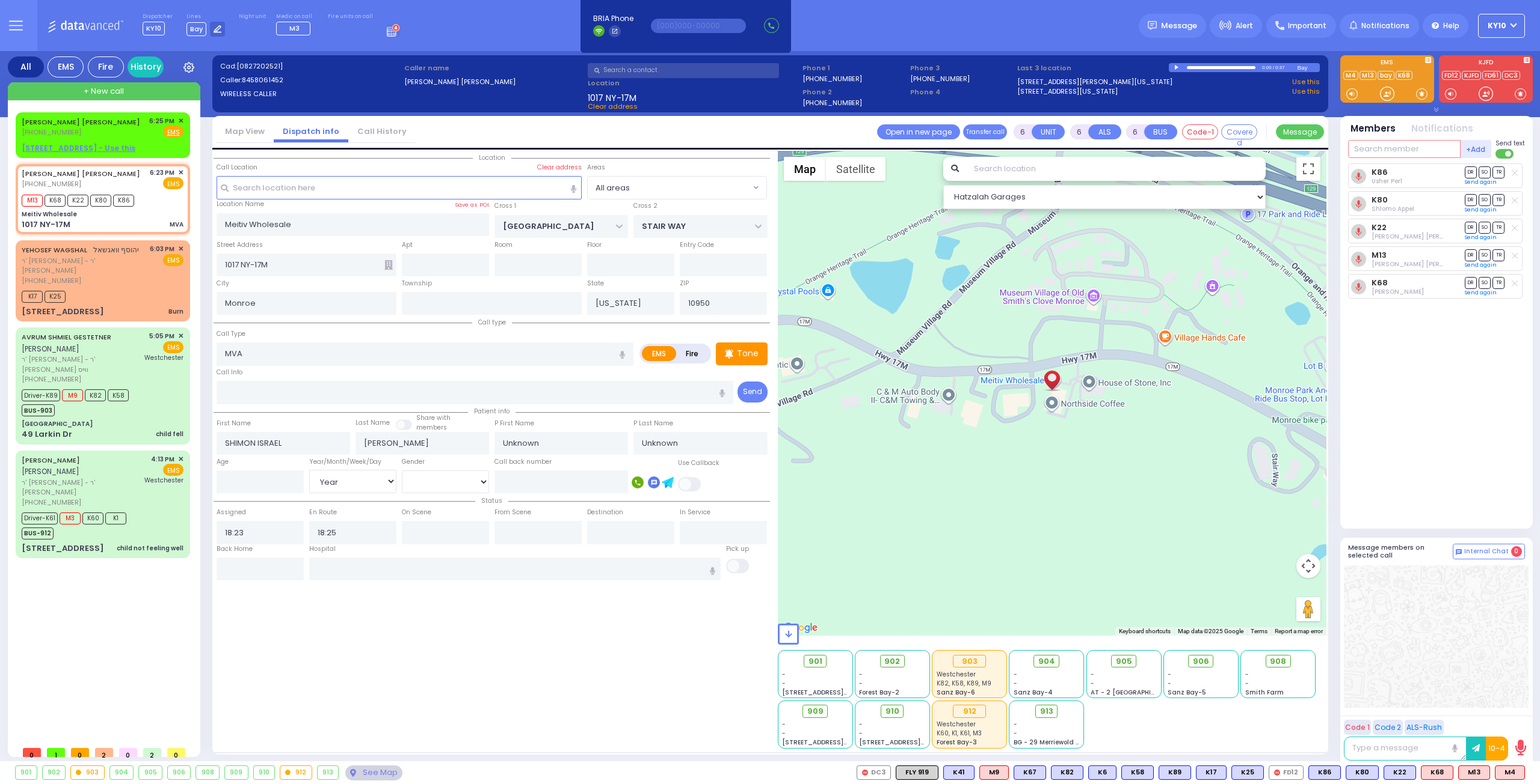
select select "Hatzalah Garages"
select select "Year"
drag, startPoint x: 149, startPoint y: 198, endPoint x: 156, endPoint y: 197, distance: 7.1
click at [150, 198] on div "M13 K68 K22 K80 K86" at bounding box center [103, 199] width 162 height 15
select select
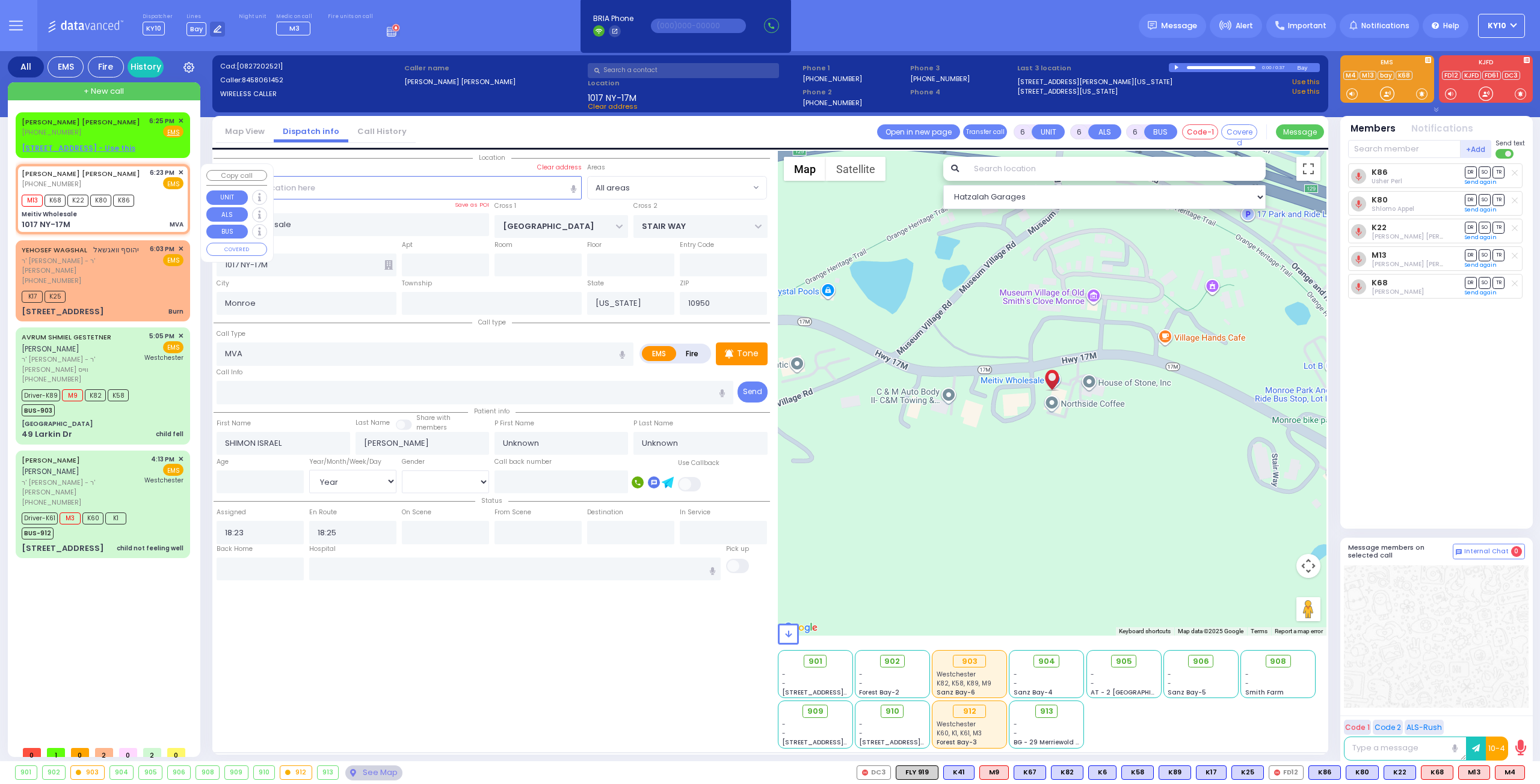
radio input "true"
select select "Year"
select select "Hatzalah Garages"
drag, startPoint x: 1374, startPoint y: 149, endPoint x: 1388, endPoint y: 165, distance: 21.3
click at [1370, 153] on input "text" at bounding box center [1404, 149] width 113 height 18
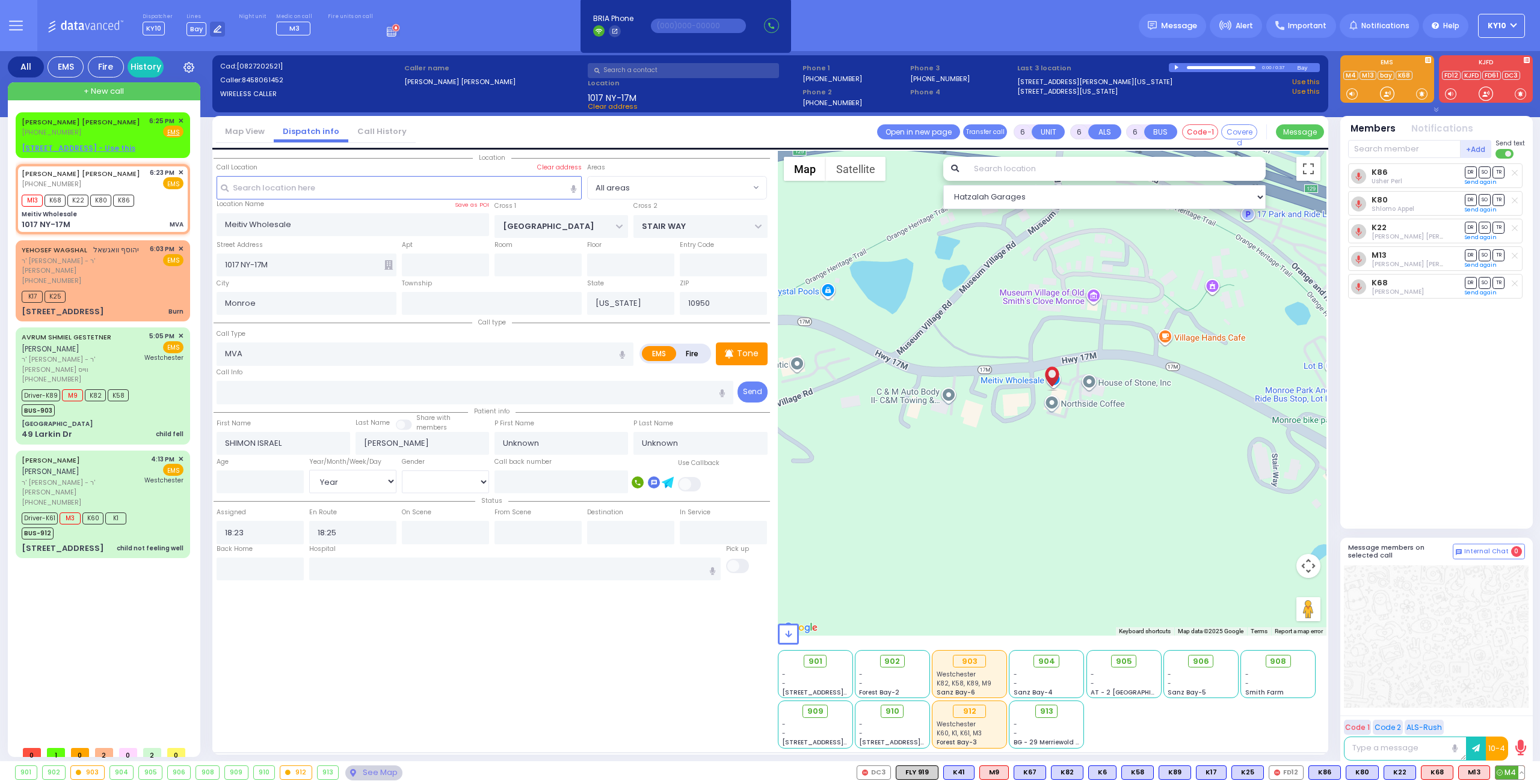
click at [1505, 773] on span "M4" at bounding box center [1509, 772] width 29 height 14
select select
radio input "true"
select select "Year"
select select "Hatzalah Garages"
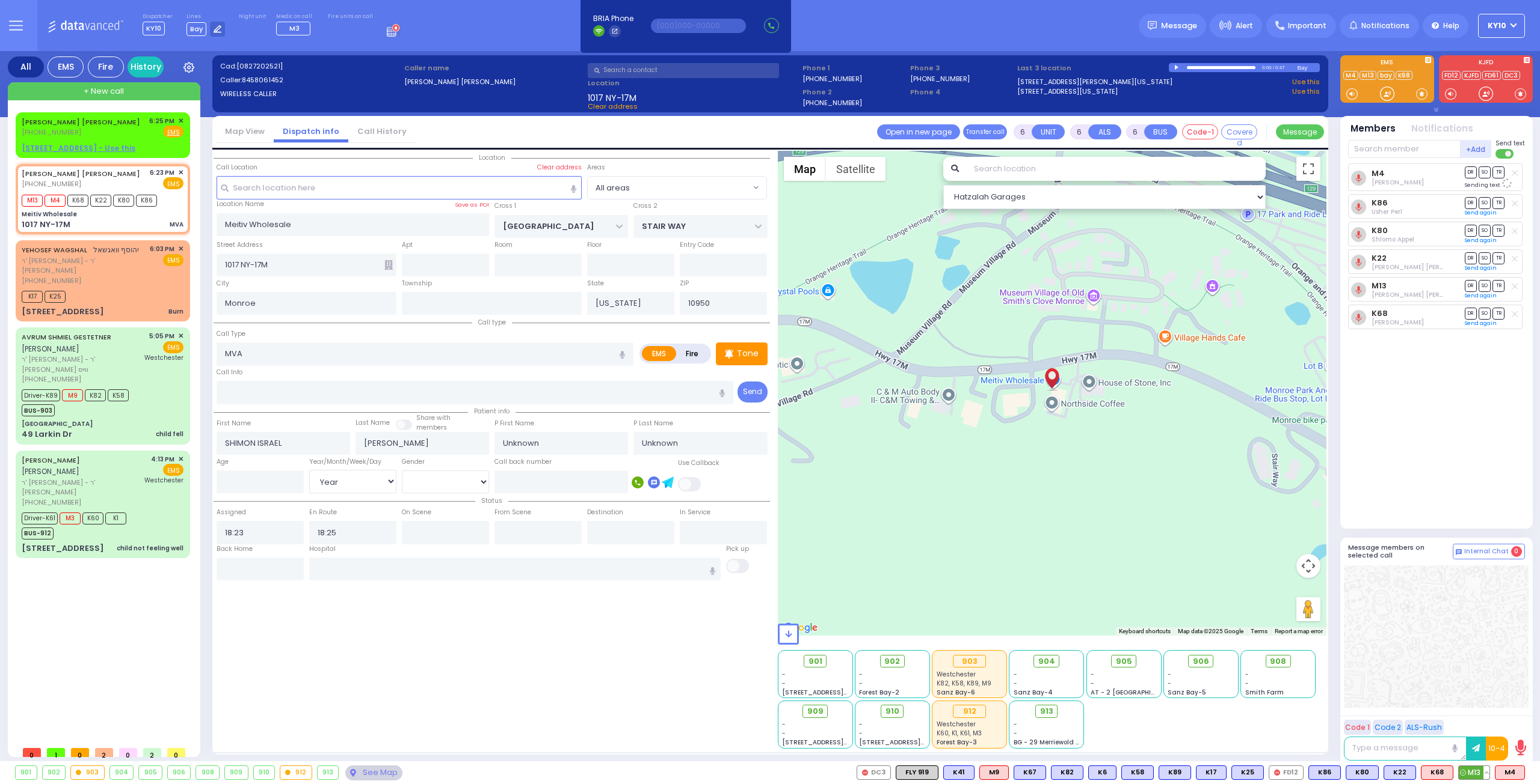
click at [1483, 777] on div "M13 M13" at bounding box center [1473, 773] width 32 height 14
click at [1485, 773] on button at bounding box center [1486, 772] width 6 height 14
click at [1476, 723] on icon at bounding box center [1477, 720] width 13 height 13
click at [1478, 702] on icon at bounding box center [1477, 703] width 13 height 13
click at [1476, 722] on icon at bounding box center [1477, 720] width 13 height 13
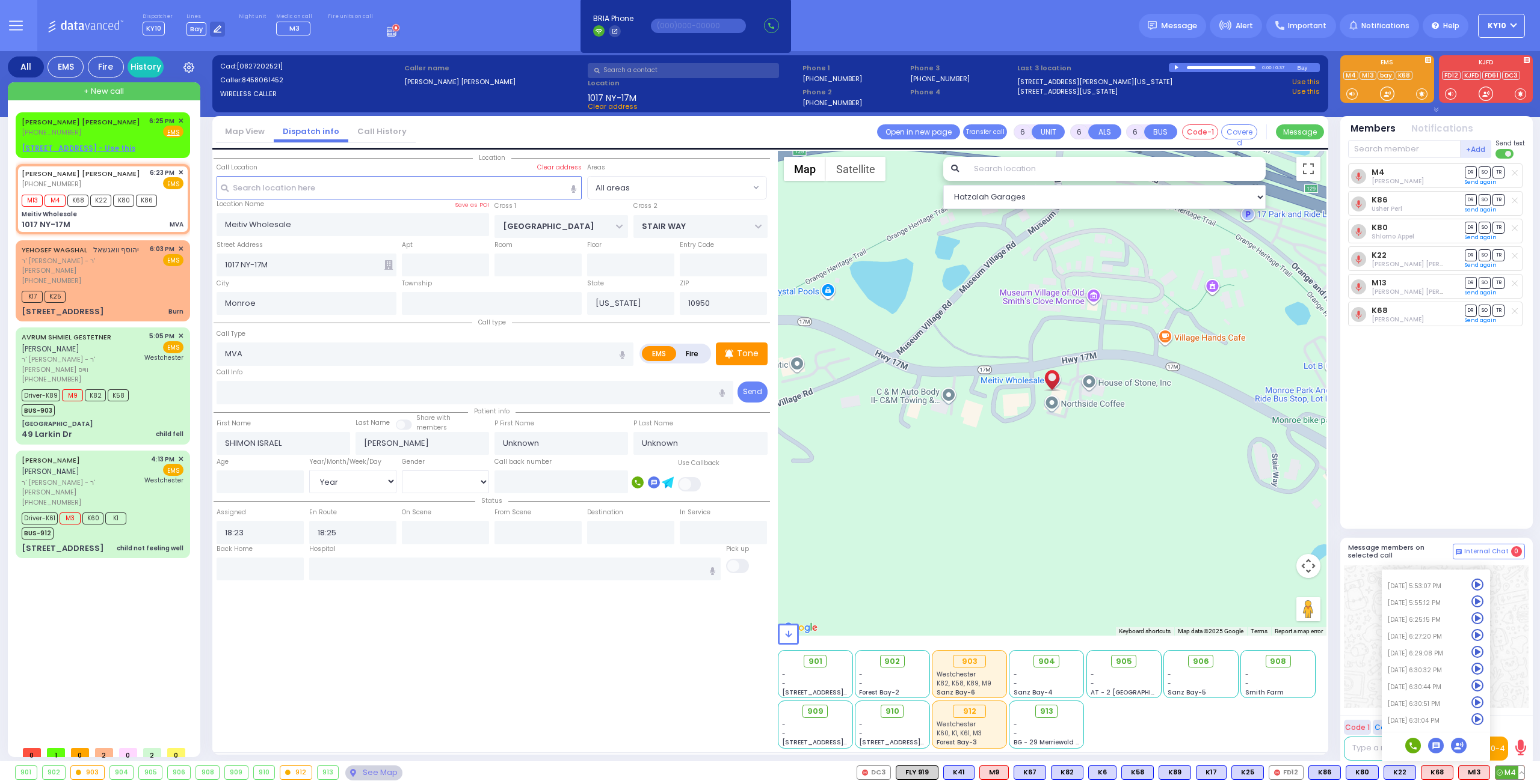
click at [1522, 777] on button at bounding box center [1521, 772] width 6 height 14
click at [1509, 723] on icon at bounding box center [1512, 720] width 13 height 13
select select
radio input "true"
type input "[PERSON_NAME]"
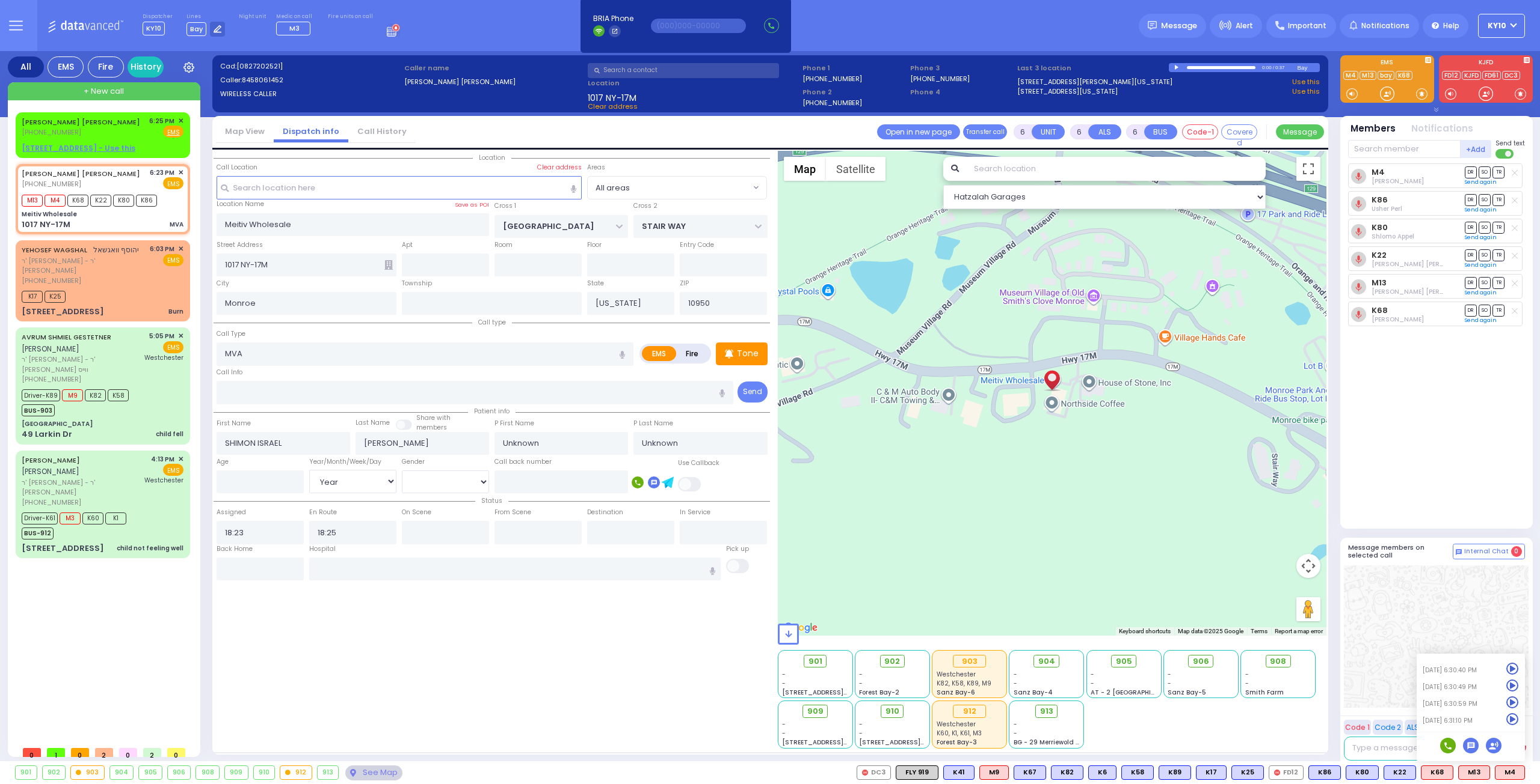
type input "[PERSON_NAME]"
select select "Year"
select select "Hatzalah Garages"
click at [118, 135] on div "[PERSON_NAME] [PERSON_NAME] [PHONE_NUMBER] 6:25 PM ✕ Fire EMS" at bounding box center [103, 127] width 162 height 23
type input "2"
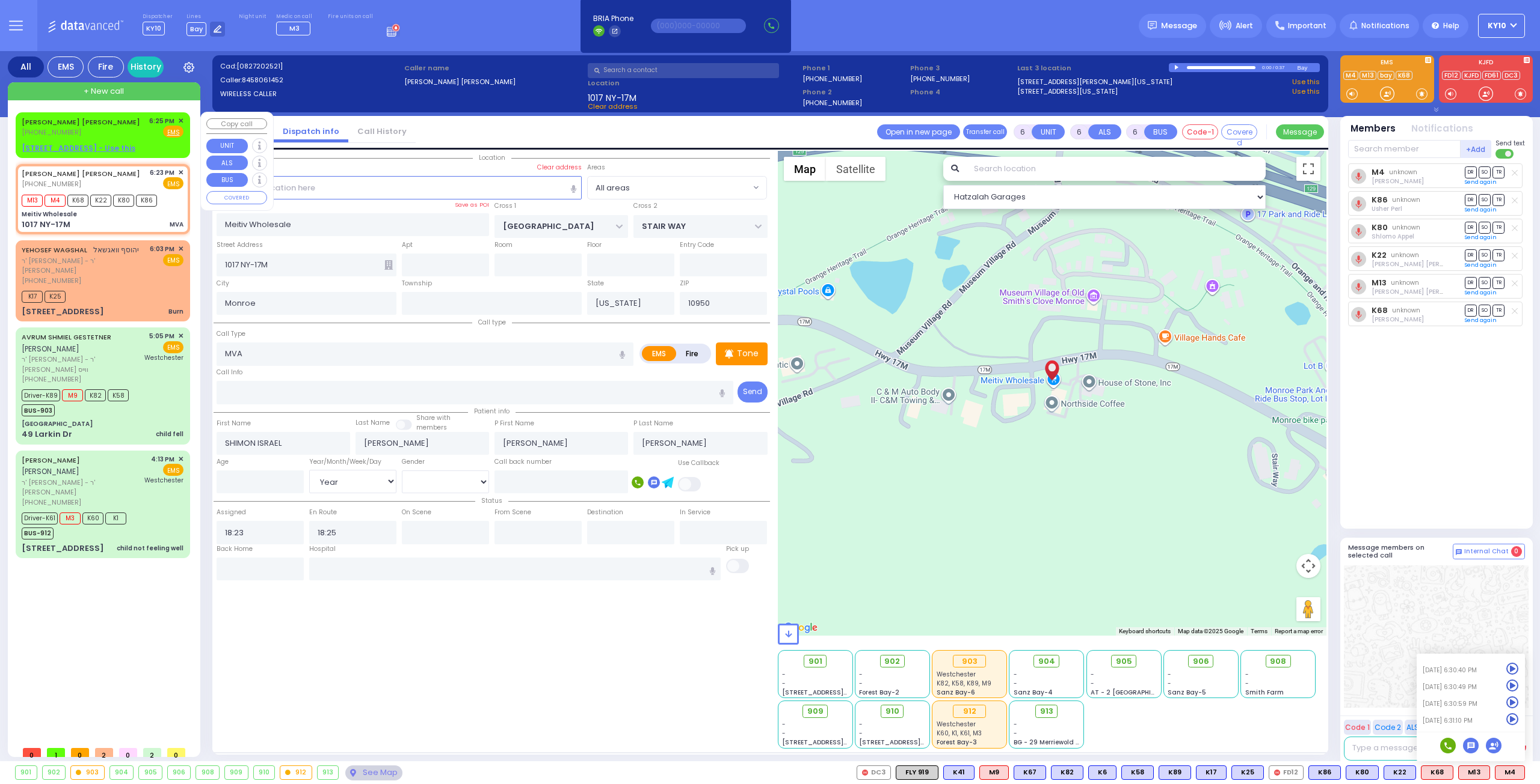
type input "1"
select select
radio input "true"
select select
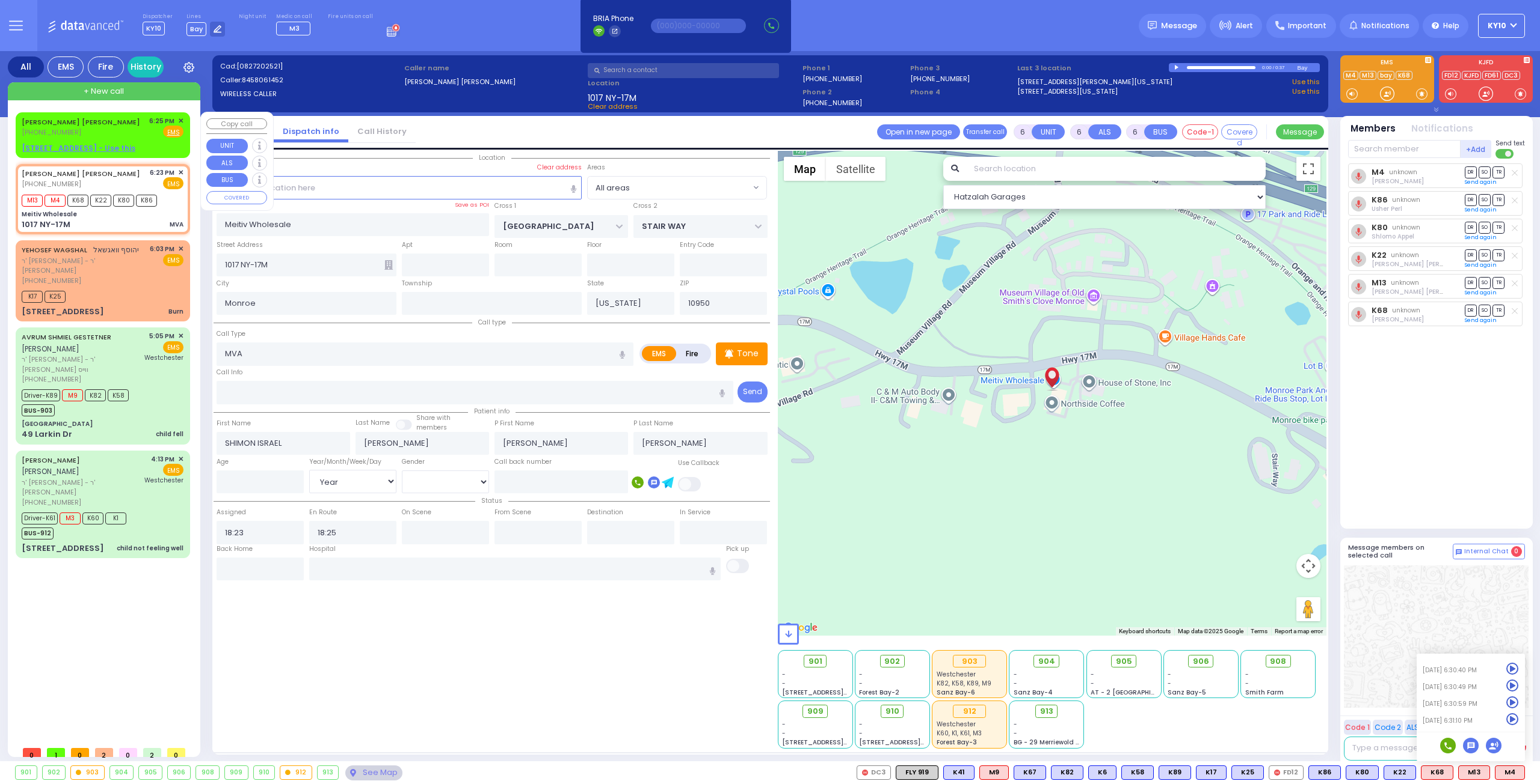
type input "18:25"
select select "Hatzalah Garages"
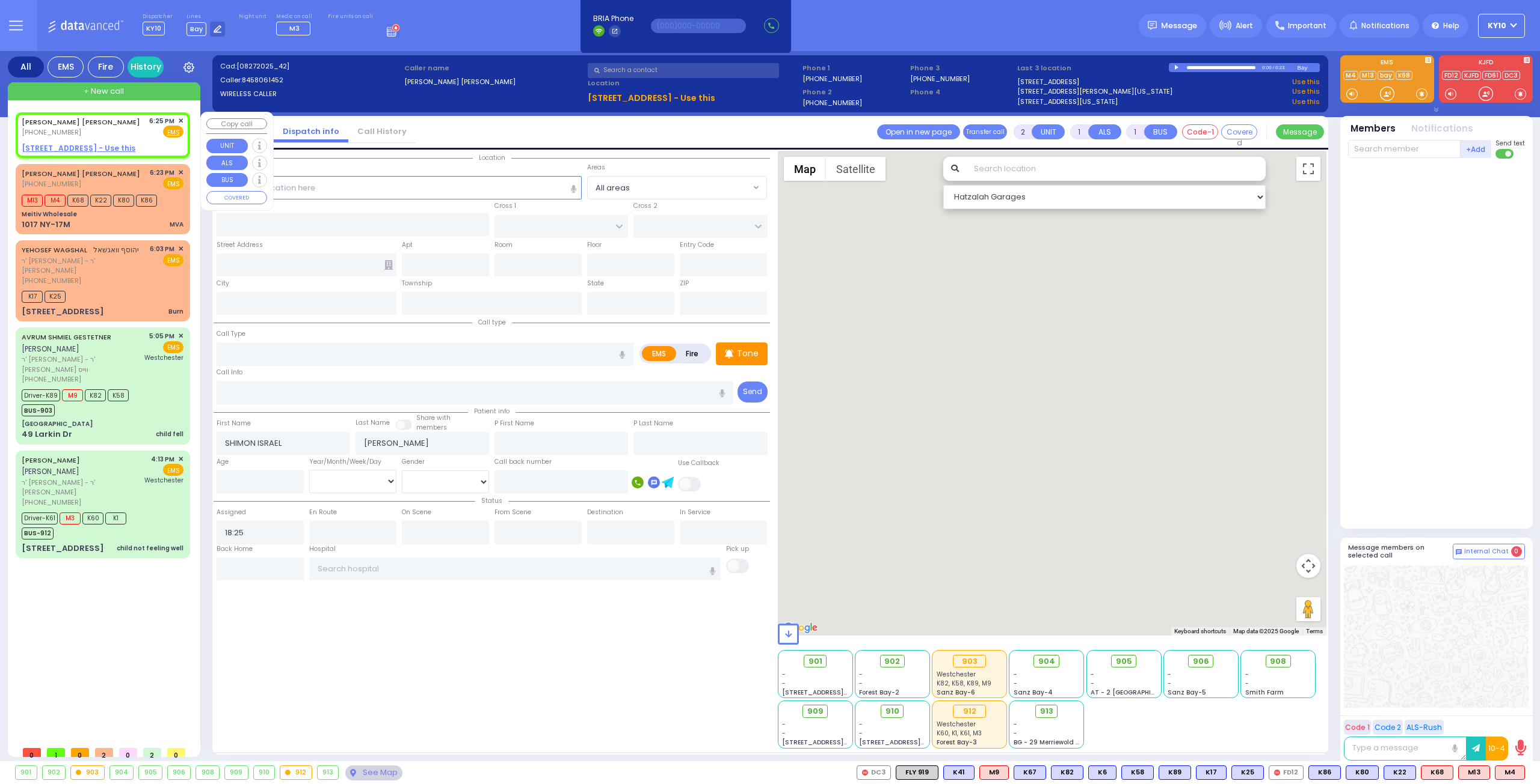
click at [182, 119] on span "✕" at bounding box center [181, 121] width 5 height 10
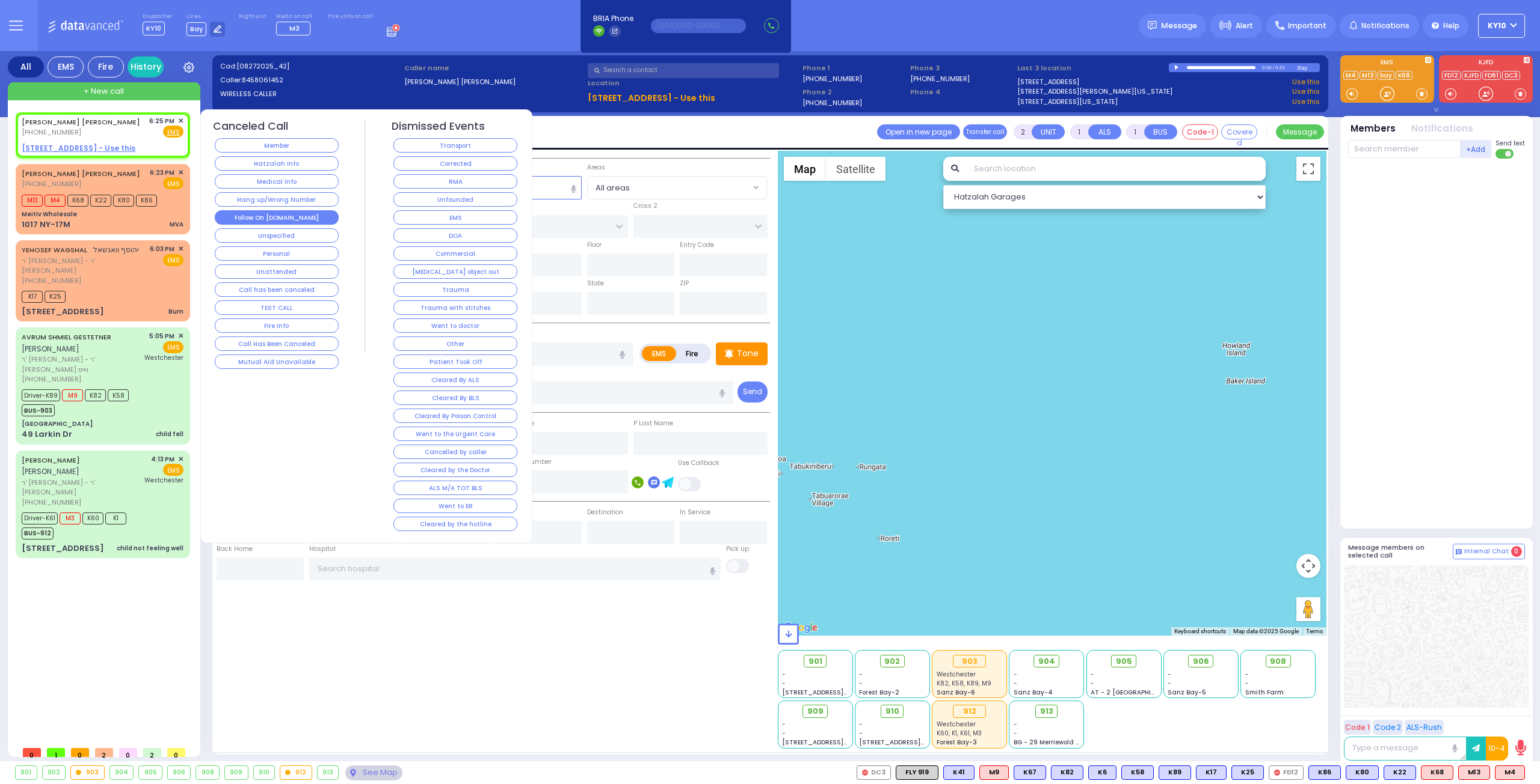
click at [313, 216] on button "Follow On [DOMAIN_NAME]" at bounding box center [276, 218] width 124 height 14
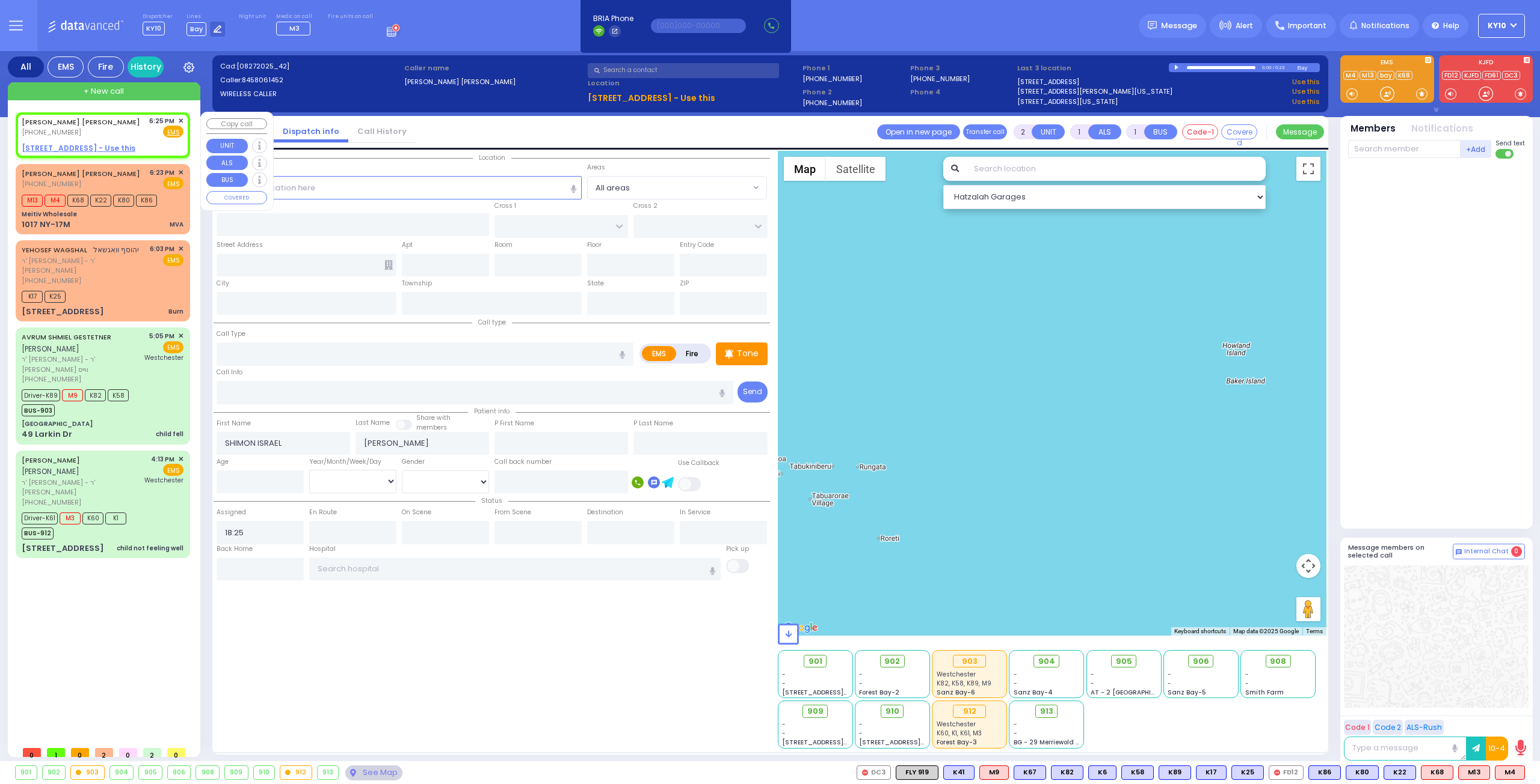
select select
radio input "true"
select select
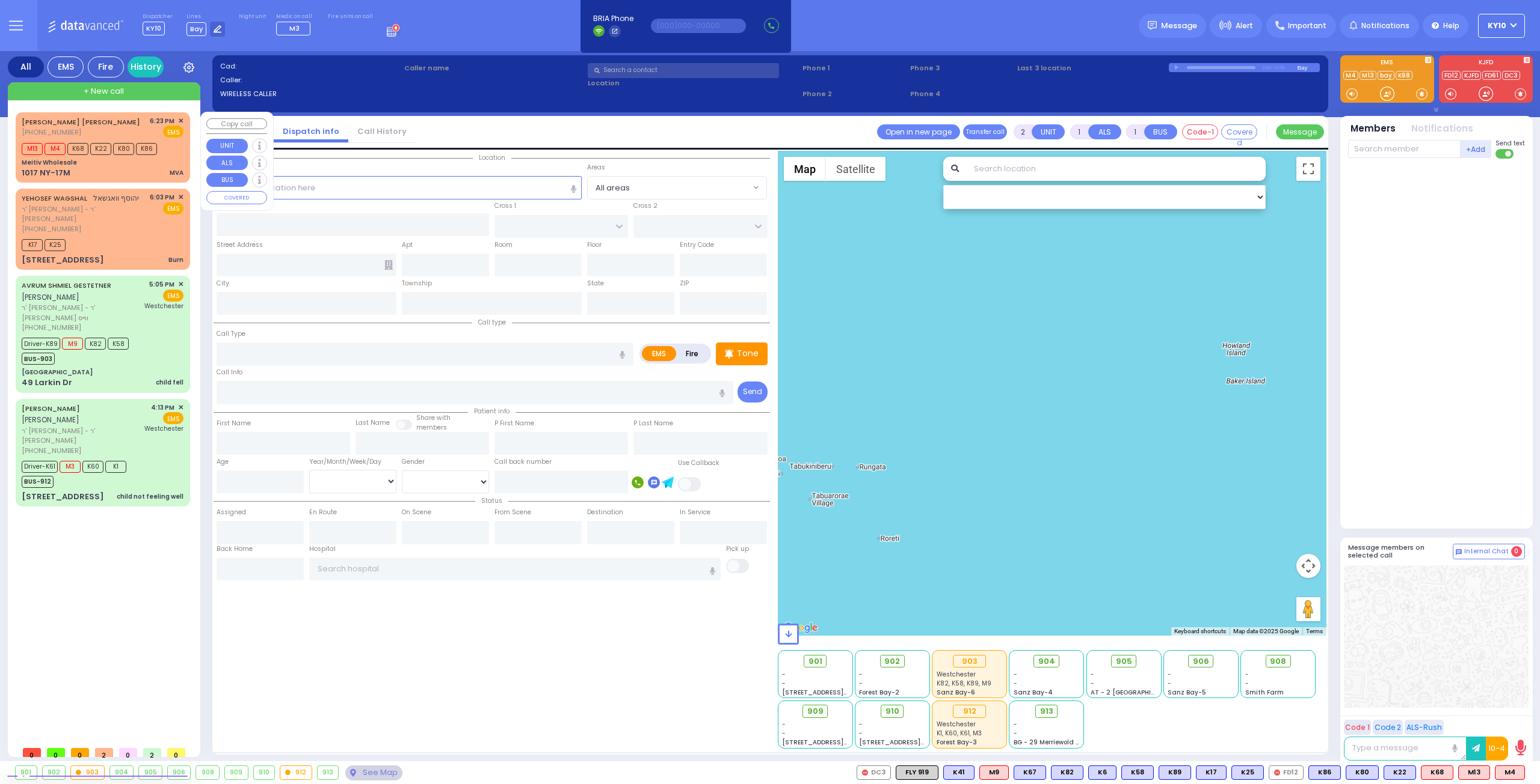
click at [125, 119] on div "[PERSON_NAME] [PERSON_NAME] [PHONE_NUMBER] 6:23 PM ✕ EMS" at bounding box center [103, 127] width 162 height 23
type input "6"
select select
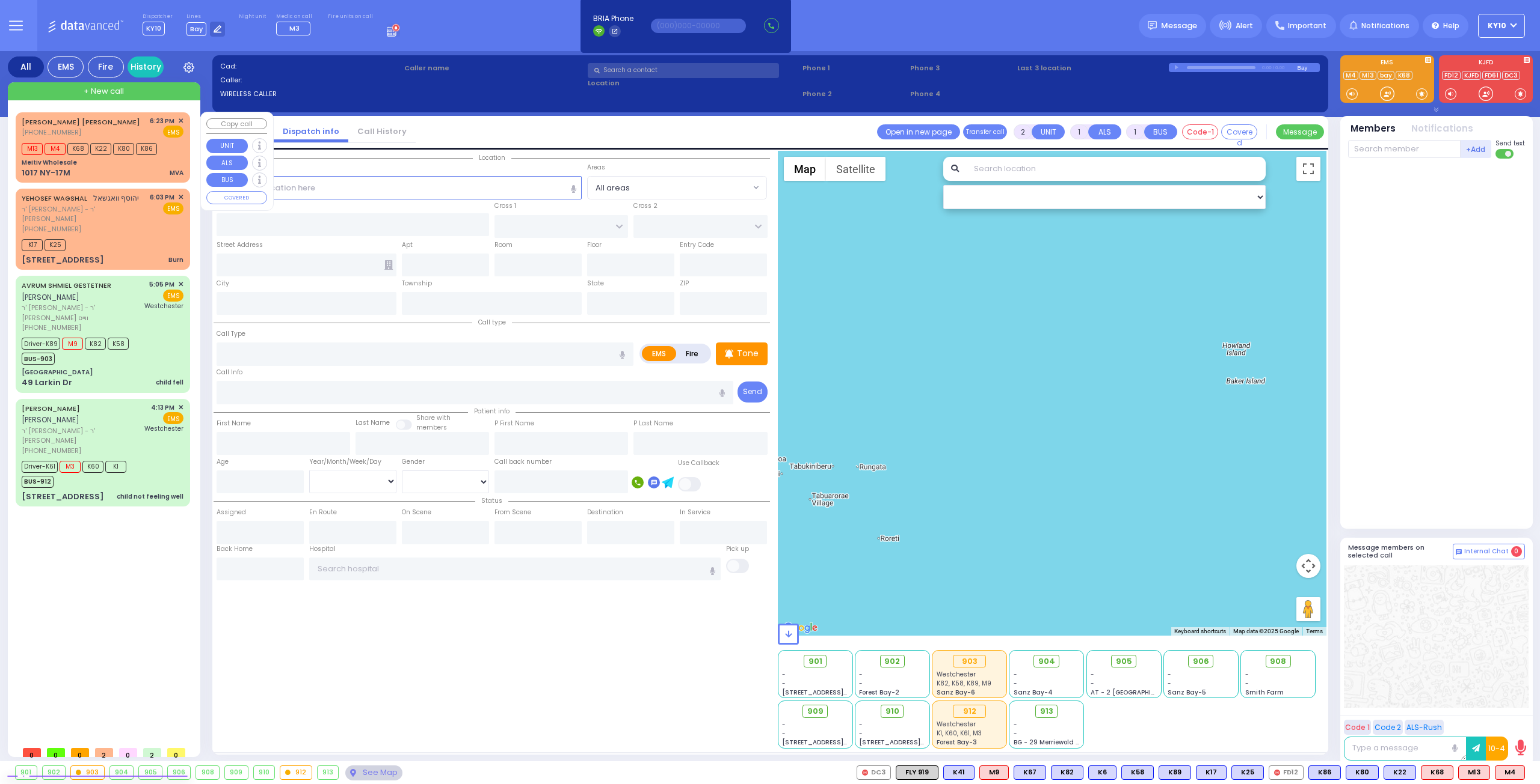
type input "MVA"
radio input "true"
type input "SHIMON ISRAEL"
type input "[PERSON_NAME]"
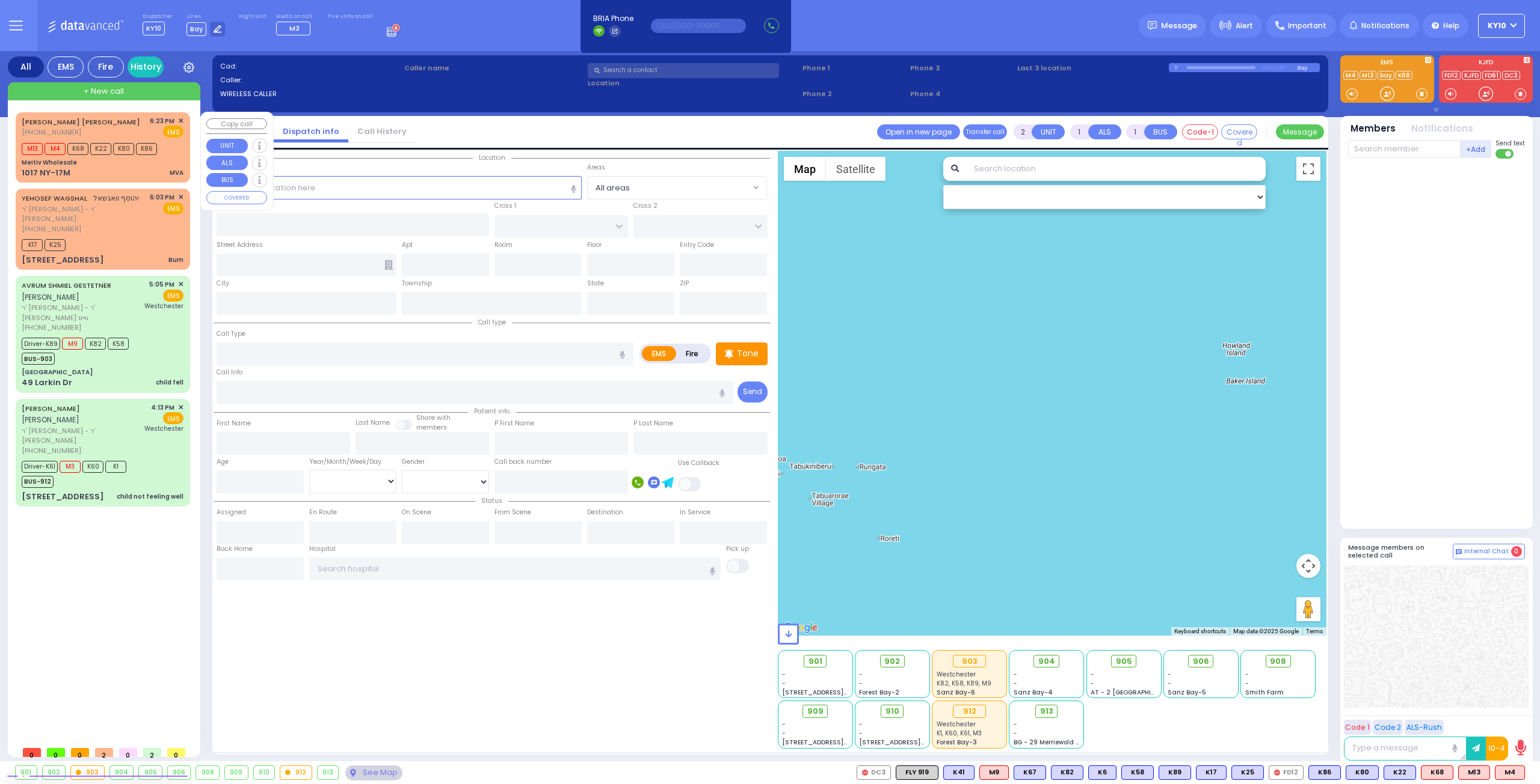
type input "[PERSON_NAME]"
select select "Year"
type input "18:23"
type input "18:25"
select select "Hatzalah Garages"
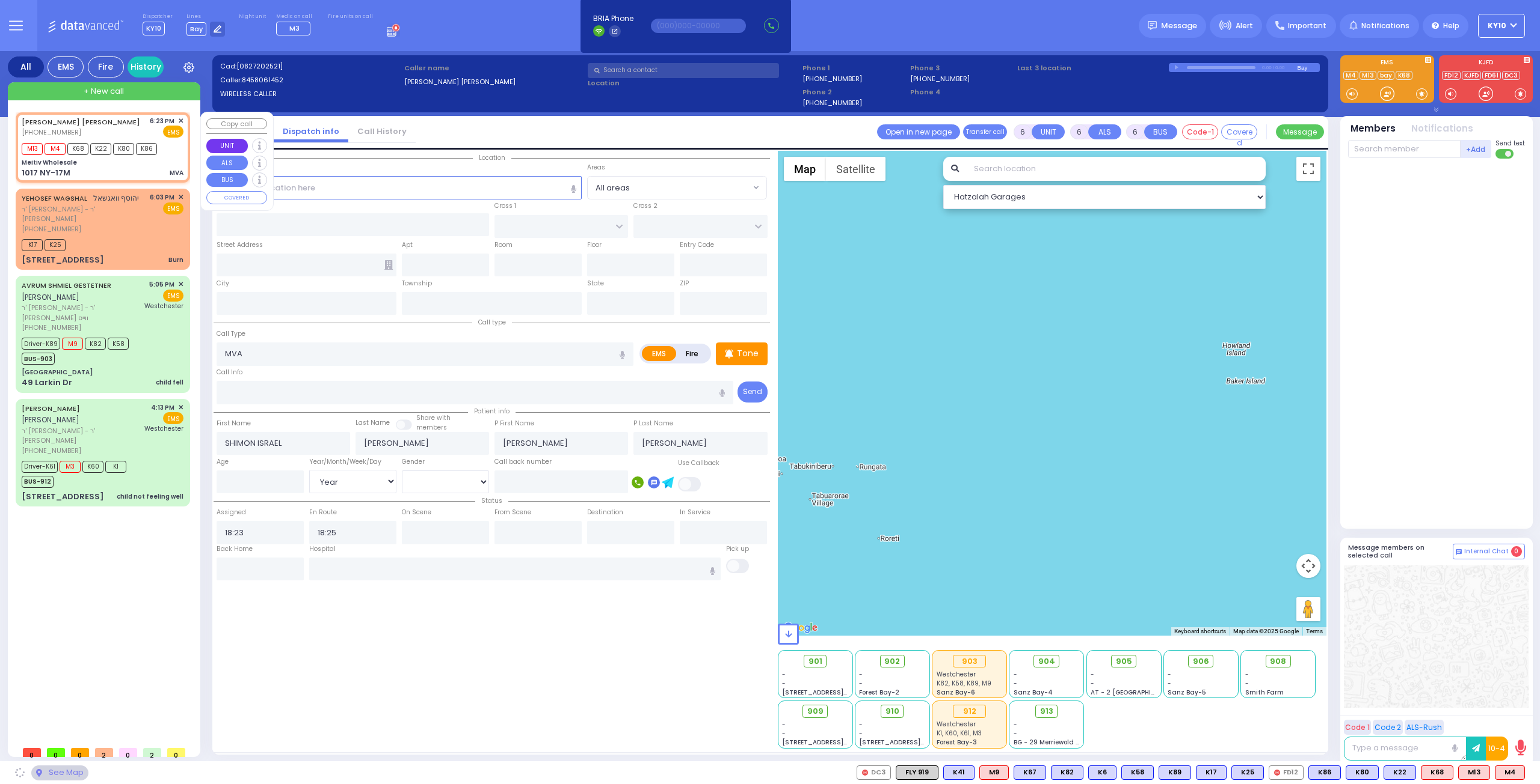
type input "Meitiv Wholesale"
type input "[GEOGRAPHIC_DATA]"
type input "STAIR WAY"
type input "1017 NY-17M"
type input "Monroe"
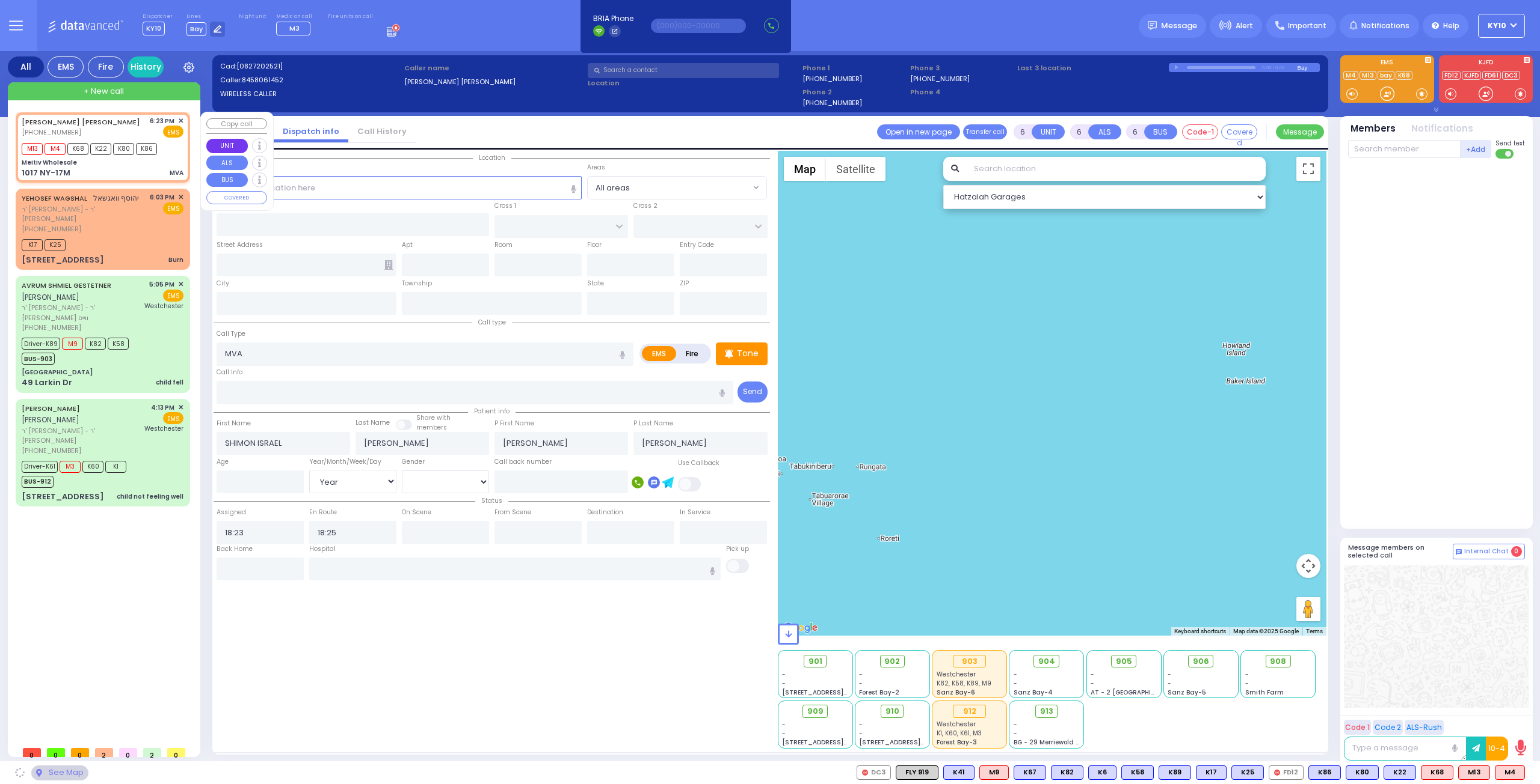
type input "[US_STATE]"
type input "10950"
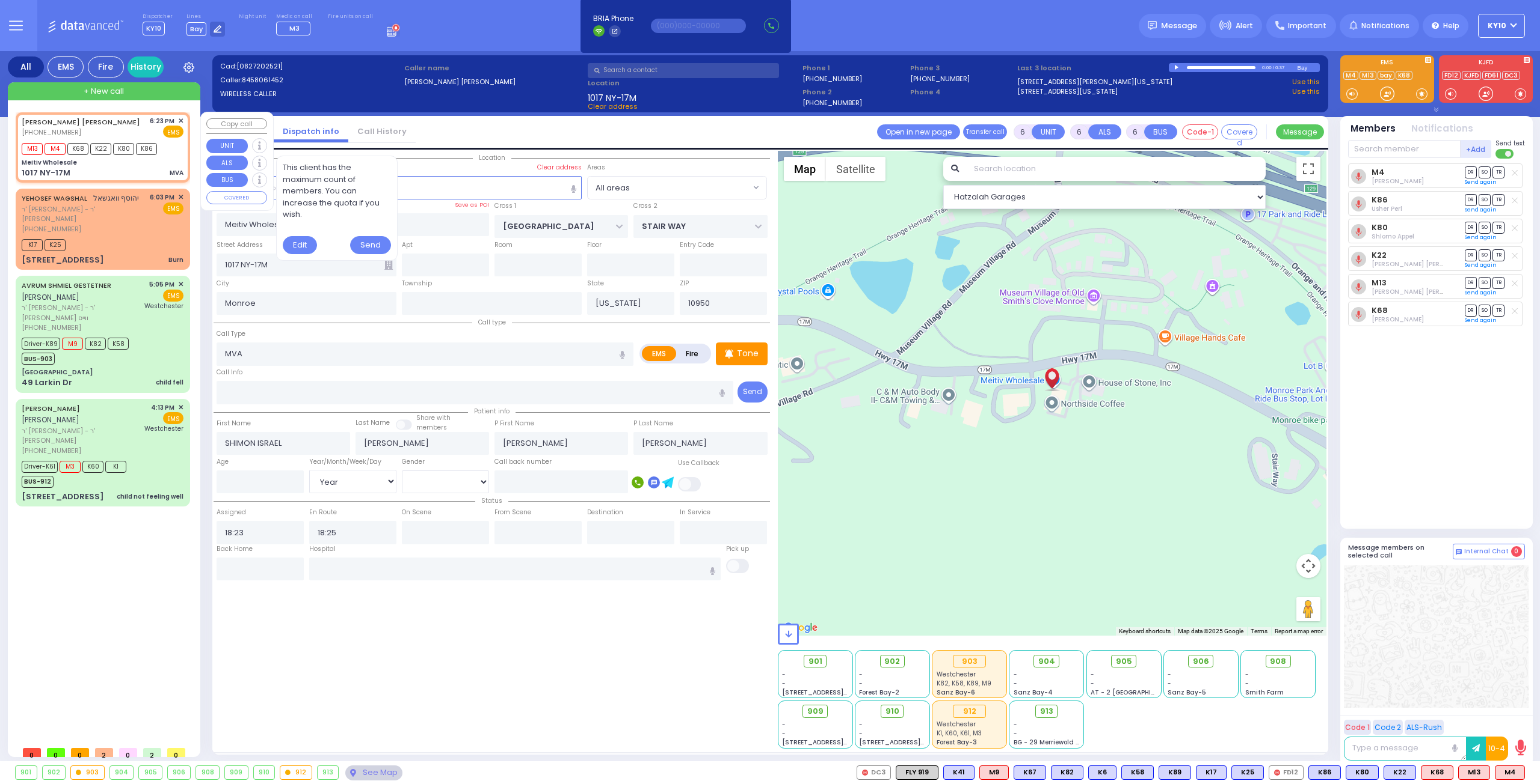
select select
radio input "true"
select select "Year"
select select "Hatzalah Garages"
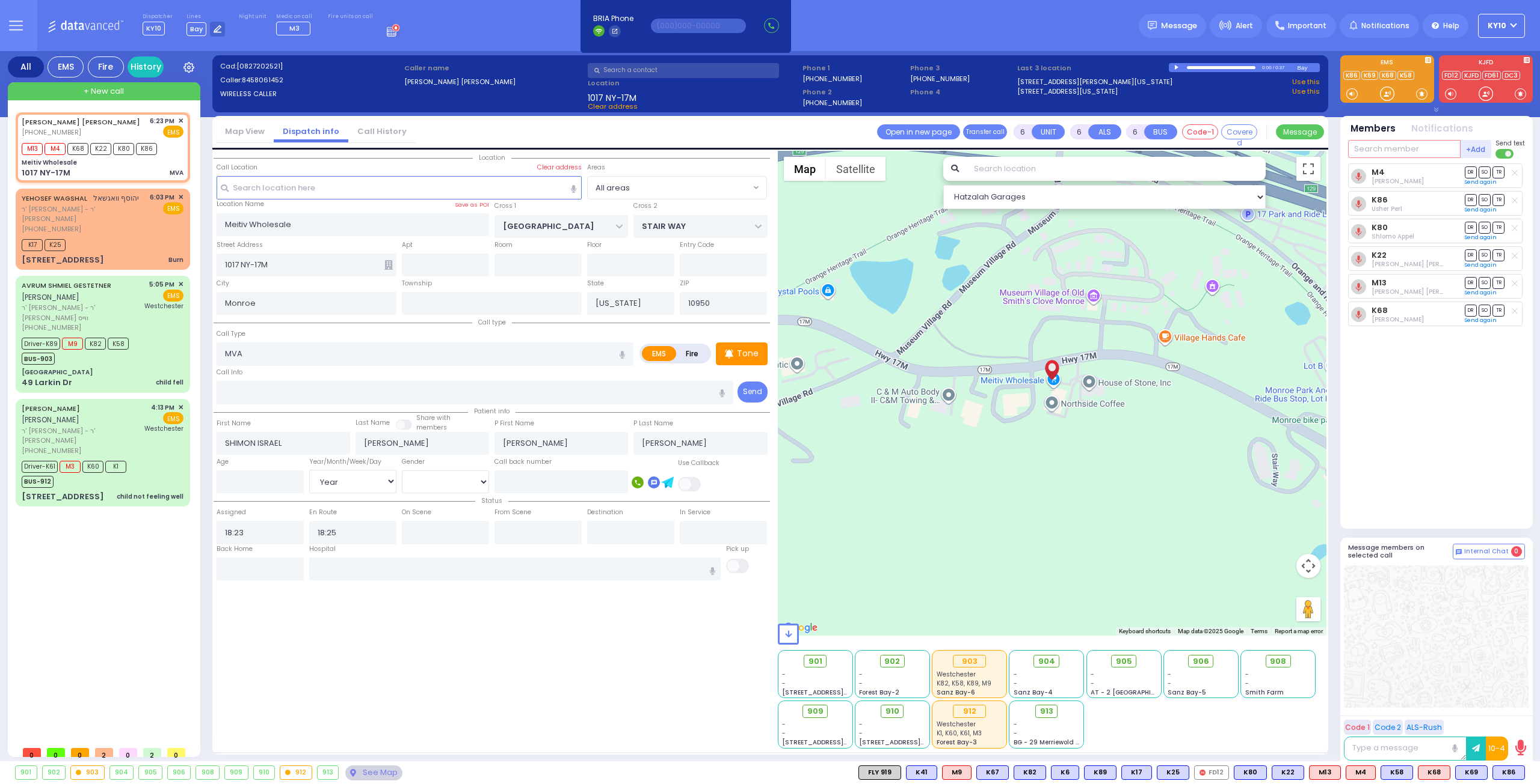
drag, startPoint x: 1387, startPoint y: 151, endPoint x: 1412, endPoint y: 161, distance: 26.9
click at [1399, 158] on input "text" at bounding box center [1404, 149] width 113 height 18
type input "908"
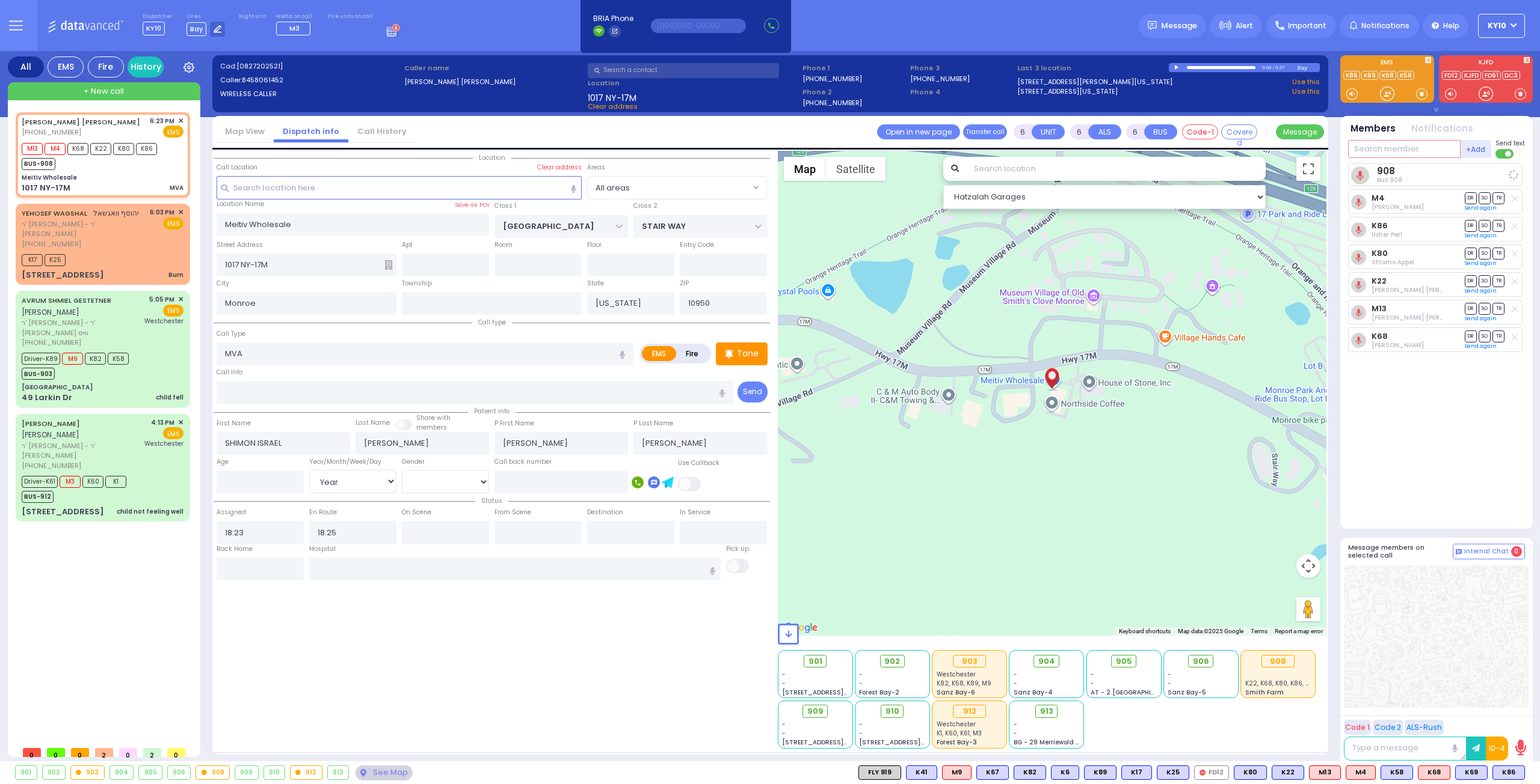
select select
radio input "true"
select select "Year"
select select "Hatzalah Garages"
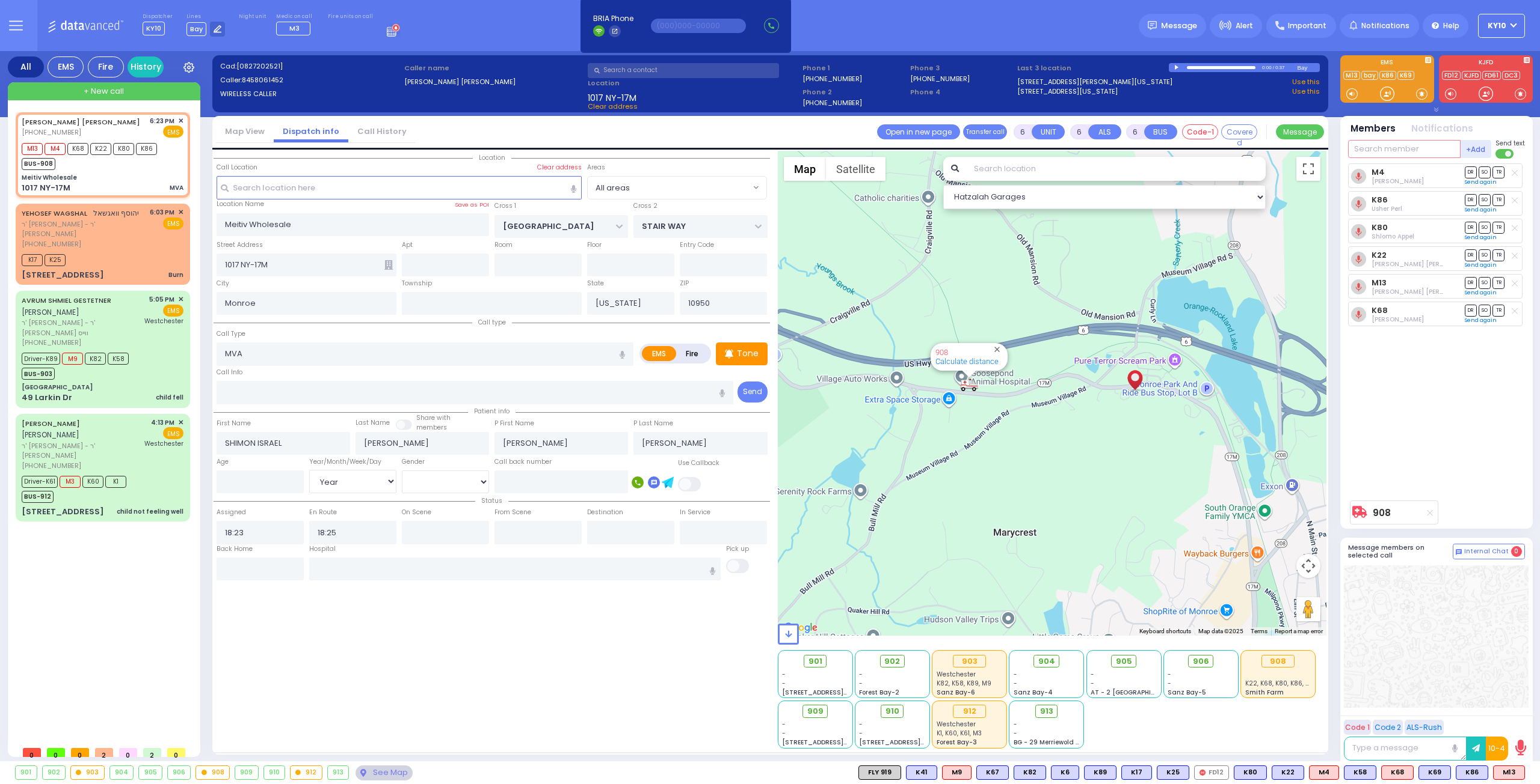
select select
radio input "true"
select select "Year"
select select "Hatzalah Garages"
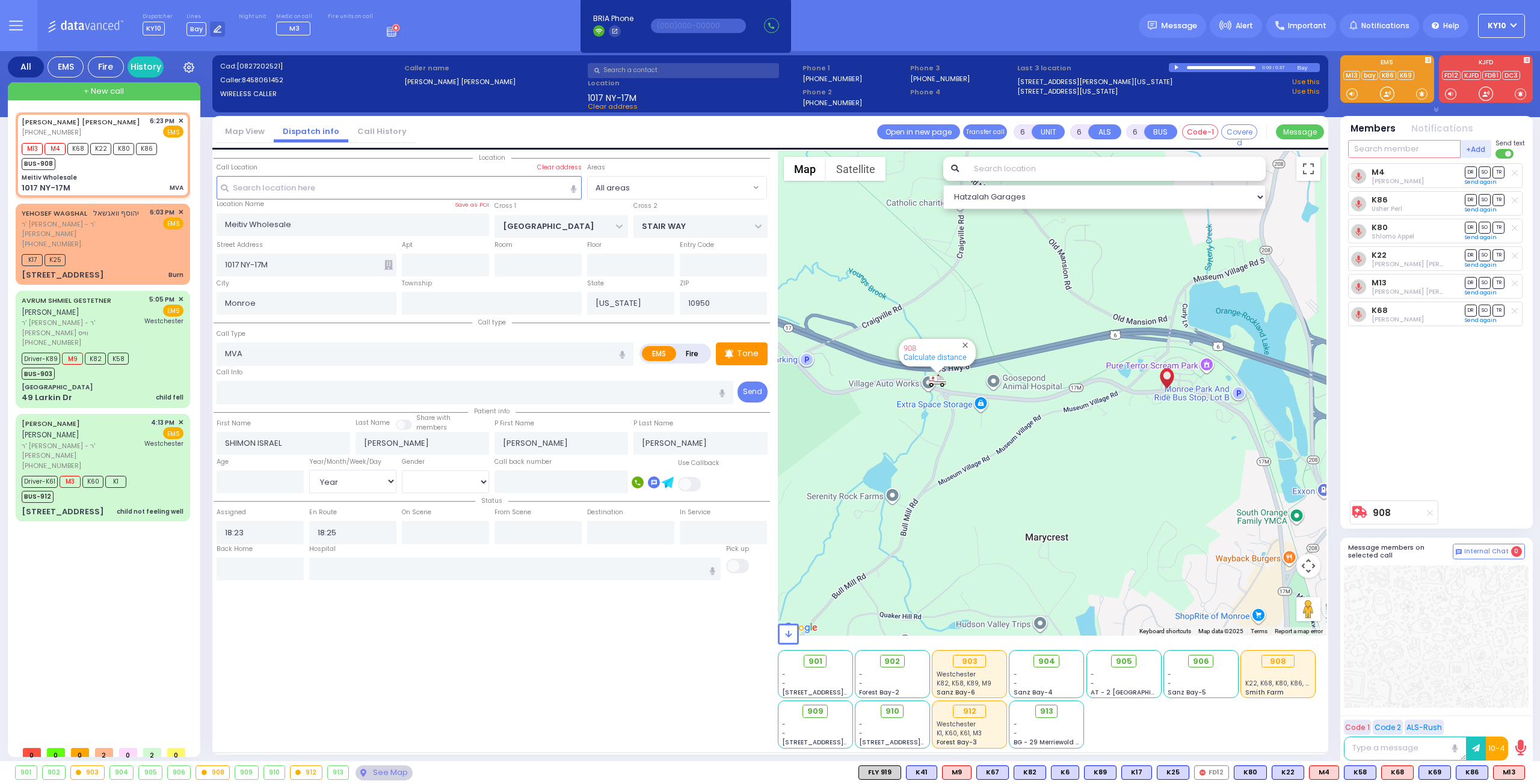
select select
radio input "true"
select select "Year"
select select "Hatzalah Garages"
select select
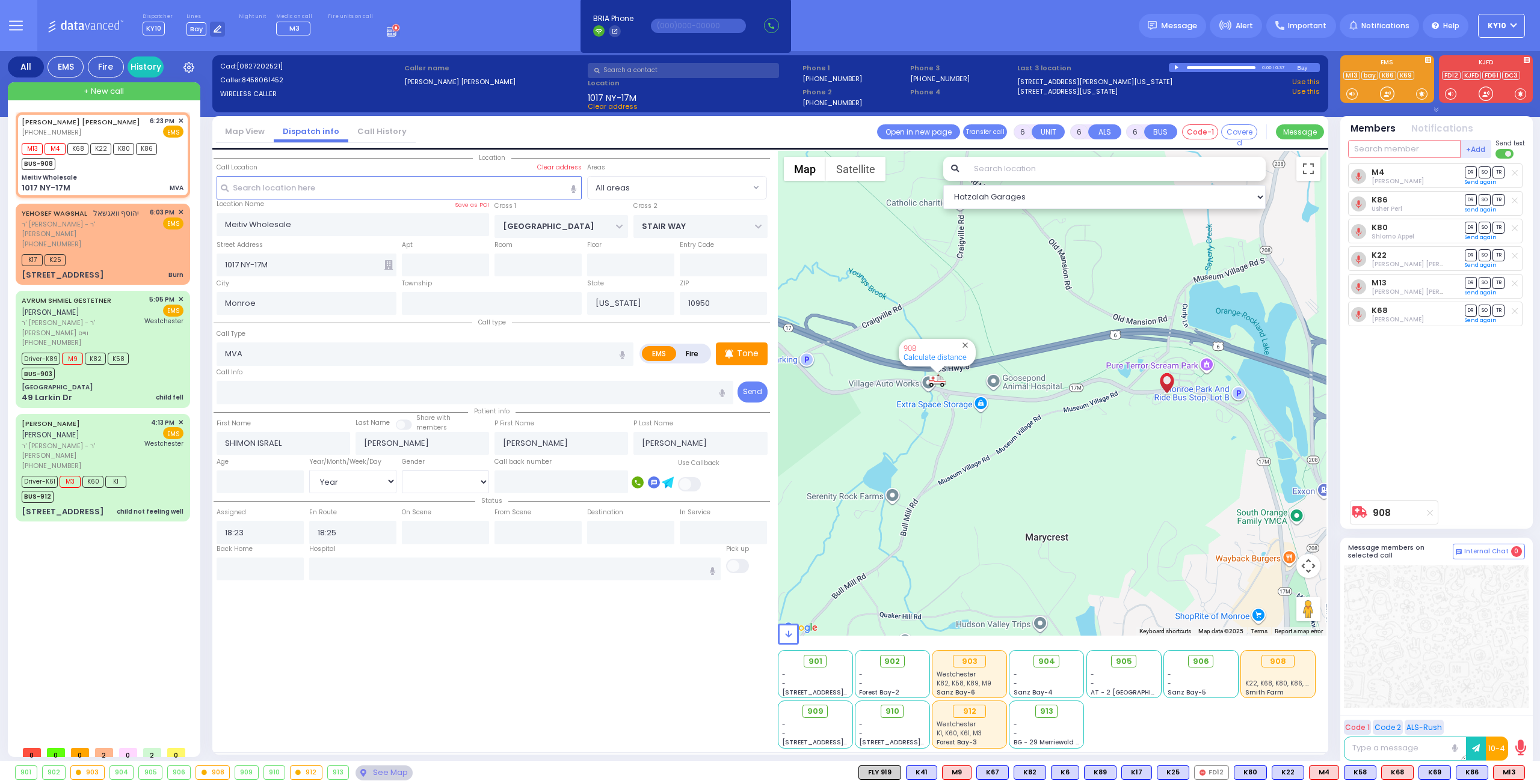
radio input "true"
select select "Year"
select select "Hatzalah Garages"
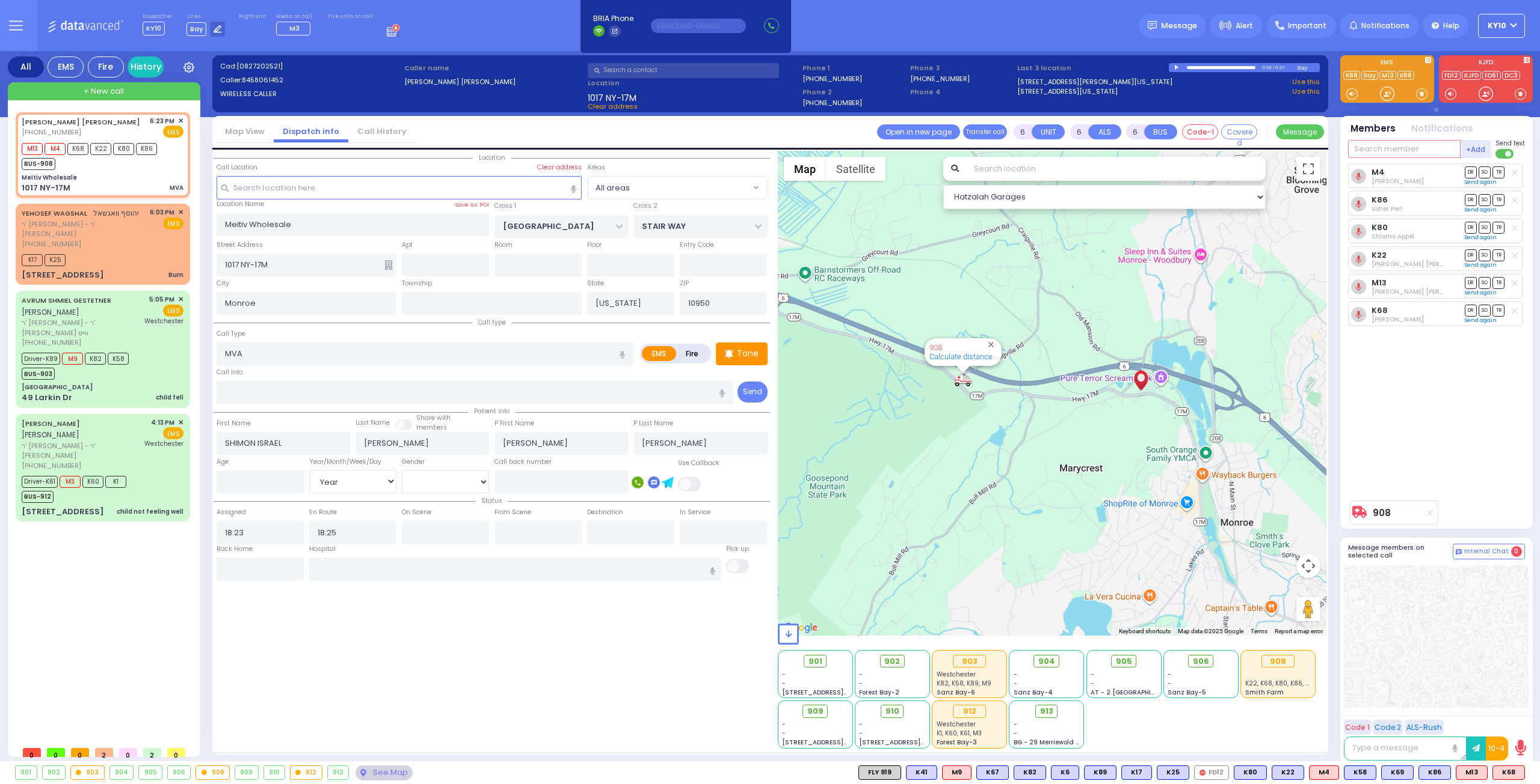
select select
radio input "true"
select select "Year"
select select "Hatzalah Garages"
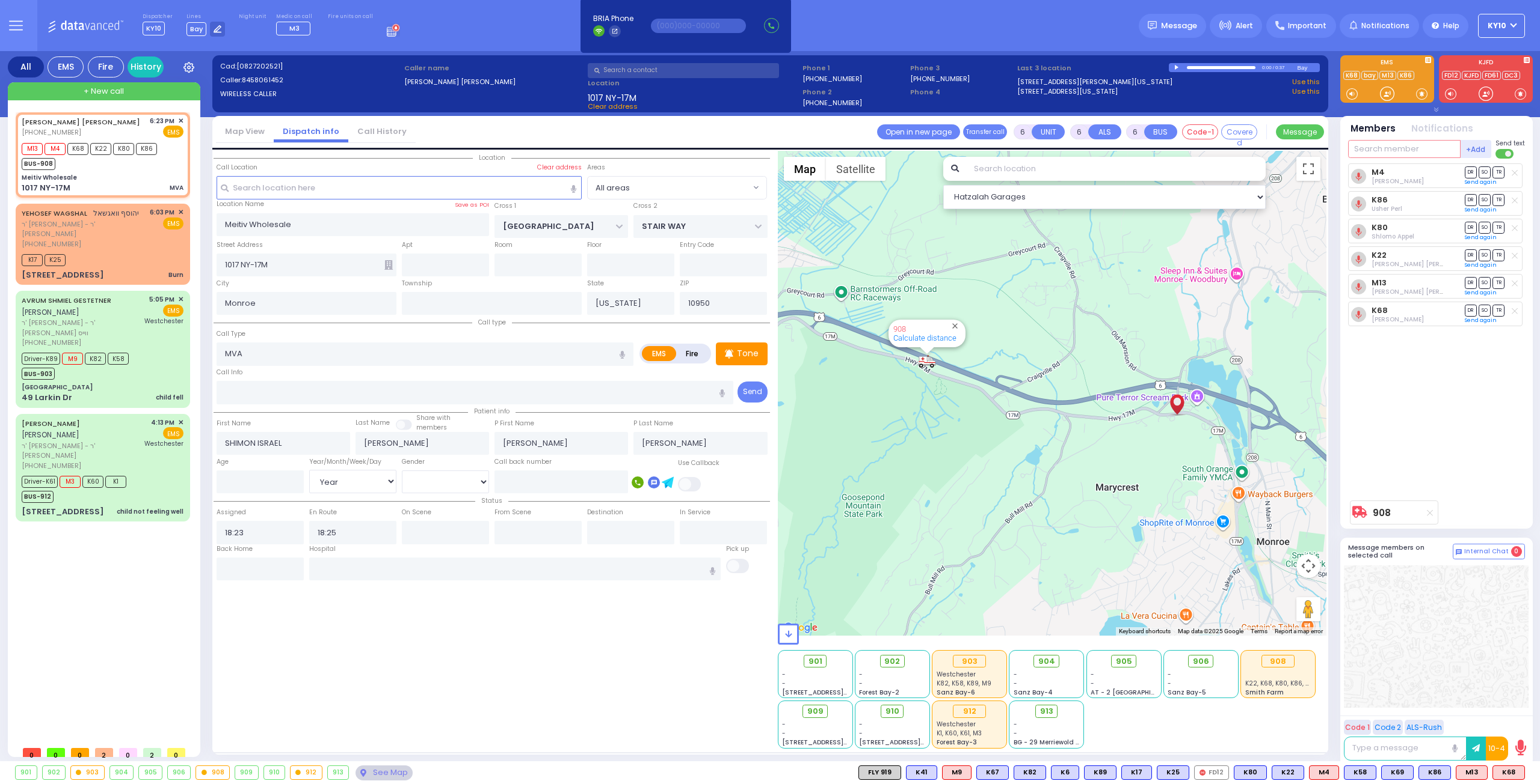
select select
radio input "true"
type input "20"
select select "Year"
select select "[DEMOGRAPHIC_DATA]"
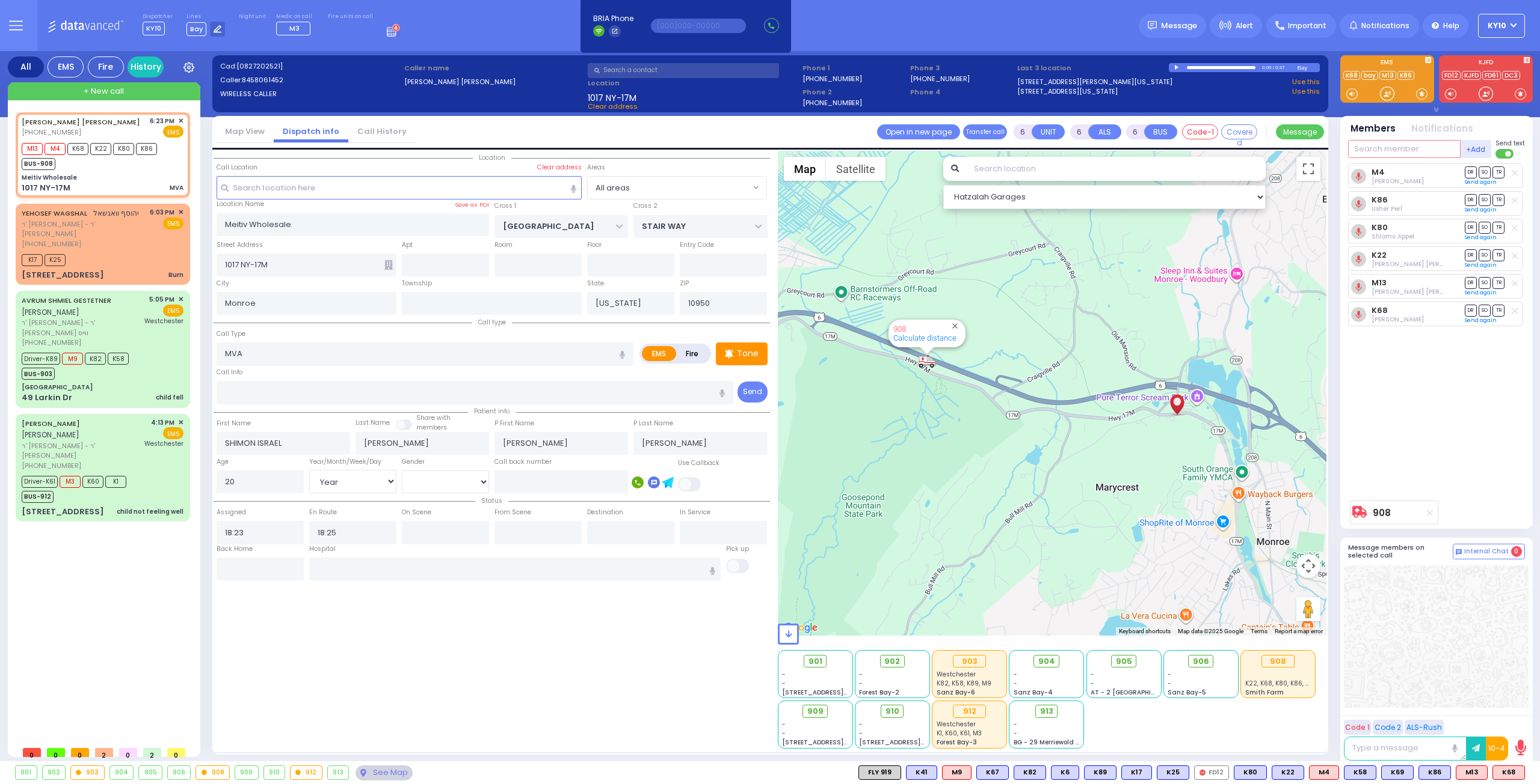
select select "Hatzalah Garages"
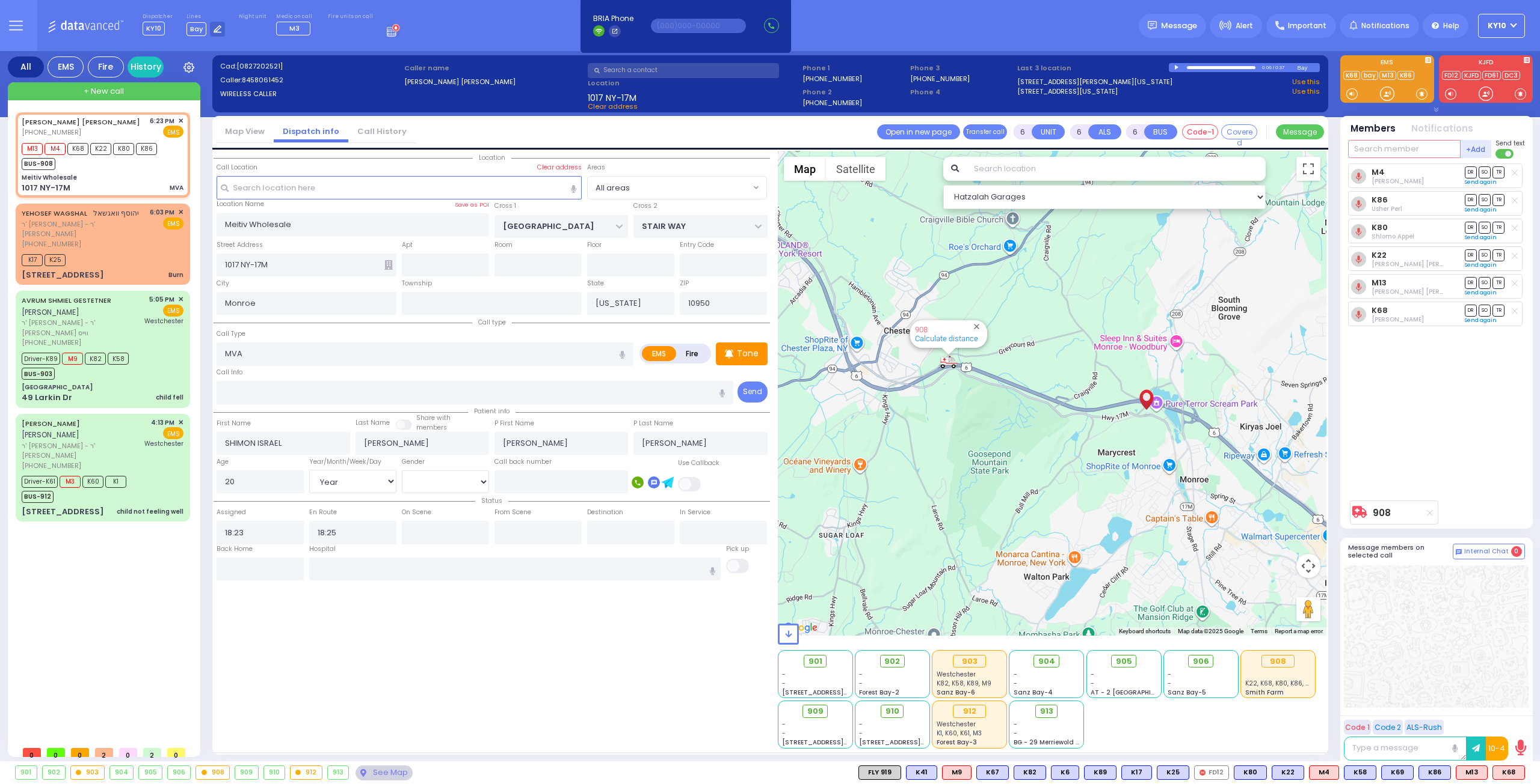
select select
radio input "true"
select select "Year"
select select "[DEMOGRAPHIC_DATA]"
select select "Hatzalah Garages"
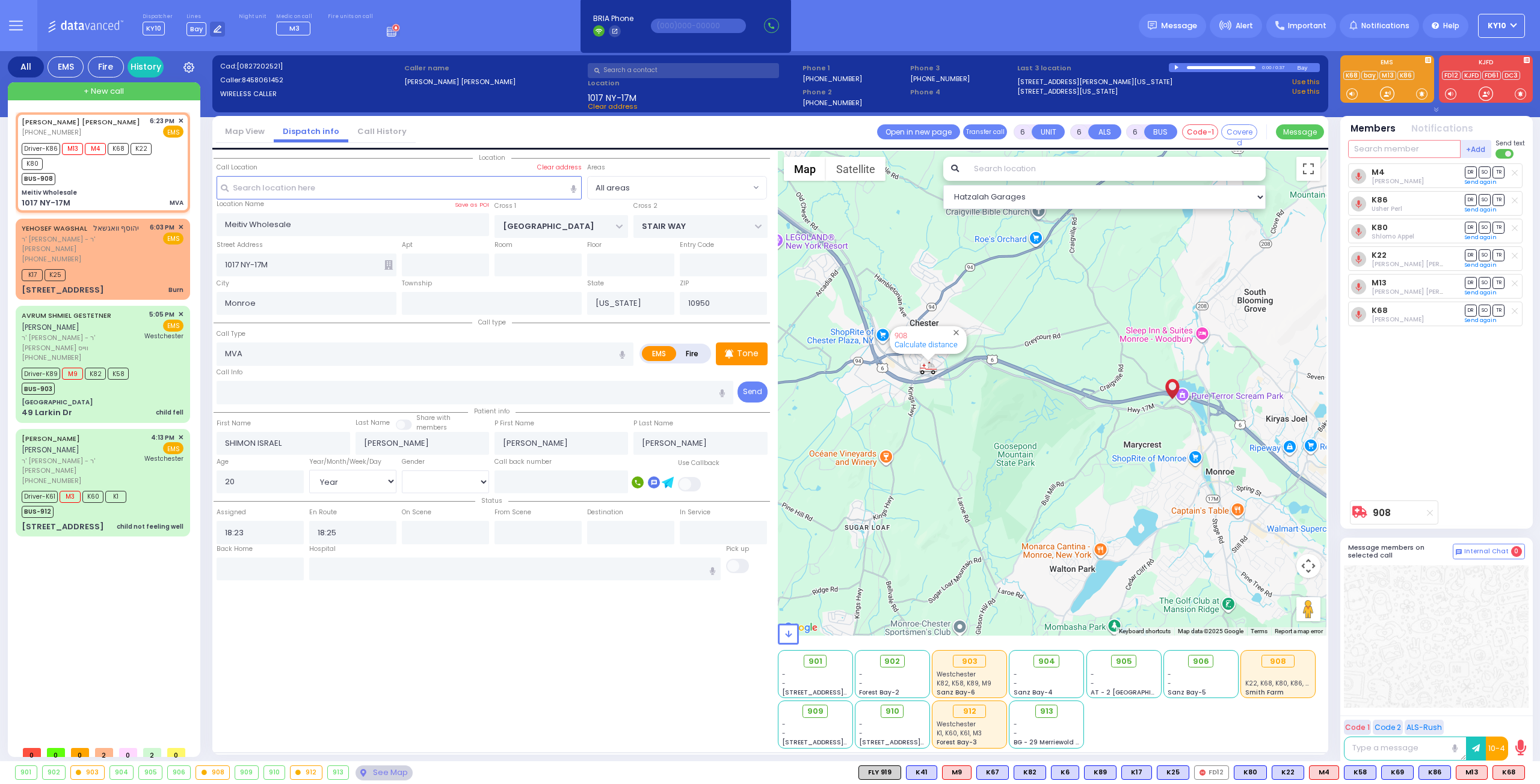
select select
radio input "true"
select select "Year"
select select "[DEMOGRAPHIC_DATA]"
select select "Hatzalah Garages"
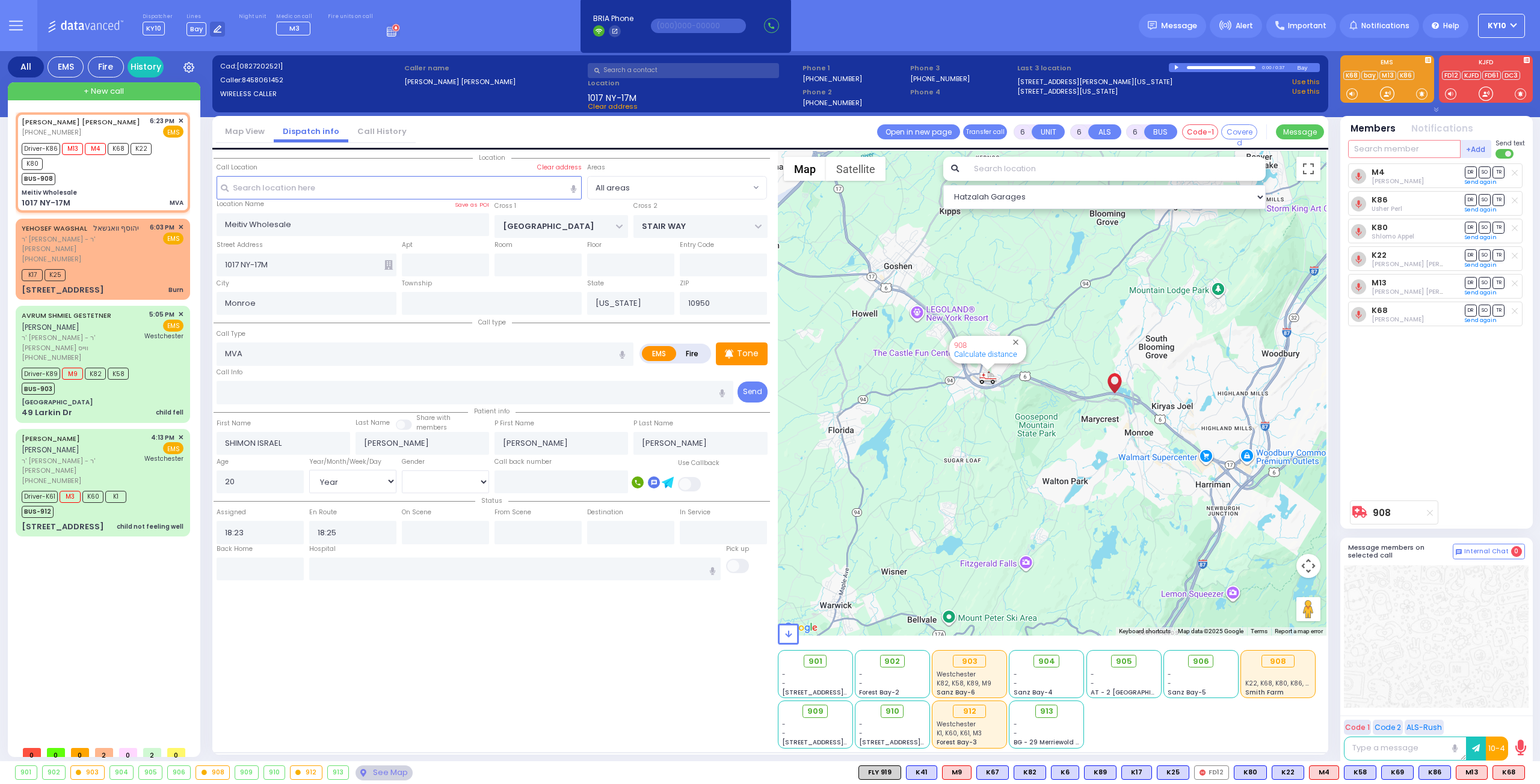
select select
radio input "true"
select select "Year"
select select "[DEMOGRAPHIC_DATA]"
select select "Hatzalah Garages"
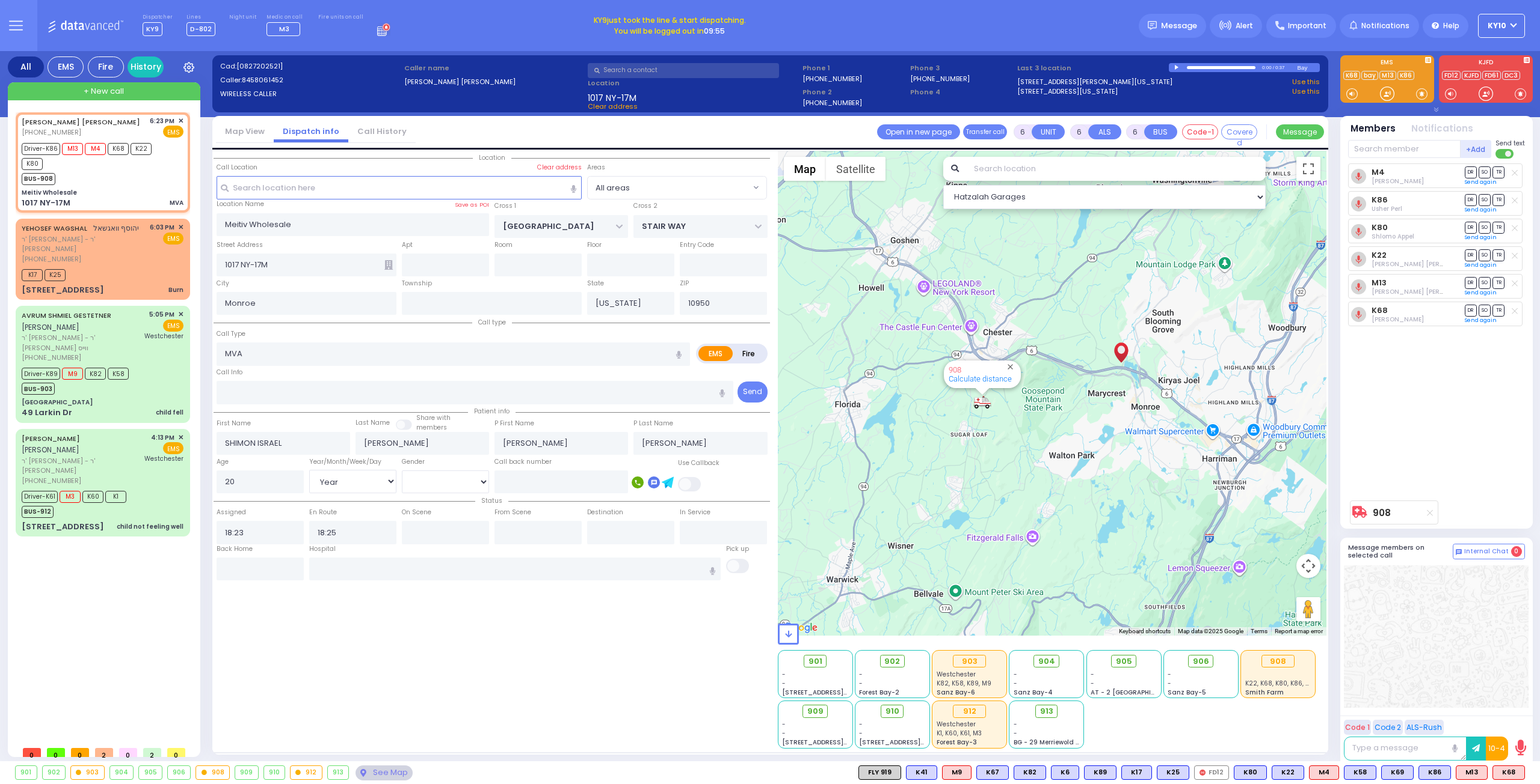
click at [1498, 33] on button "KY10" at bounding box center [1501, 25] width 47 height 24
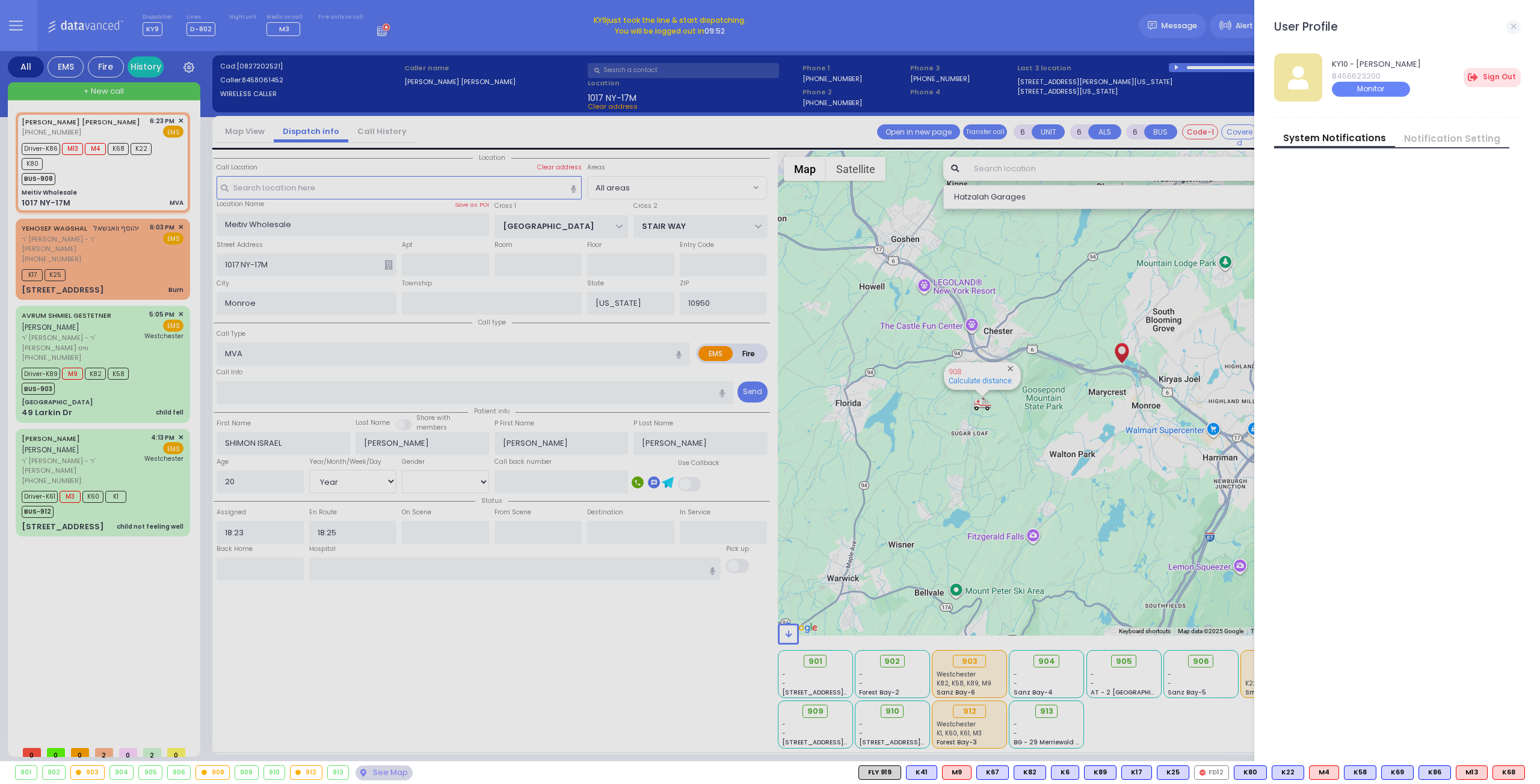
click at [134, 266] on div at bounding box center [770, 392] width 1540 height 784
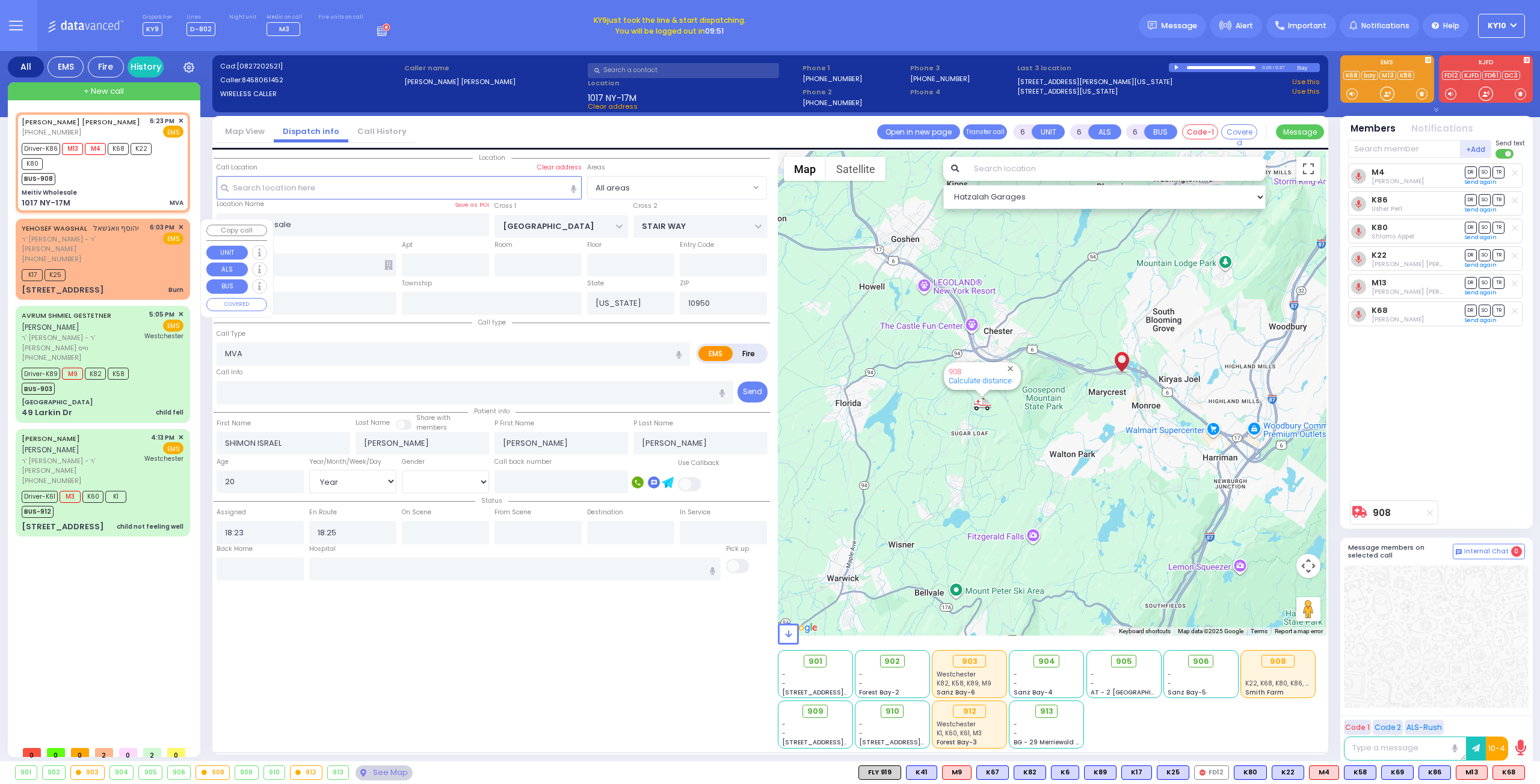
click at [179, 225] on span "✕" at bounding box center [181, 227] width 5 height 10
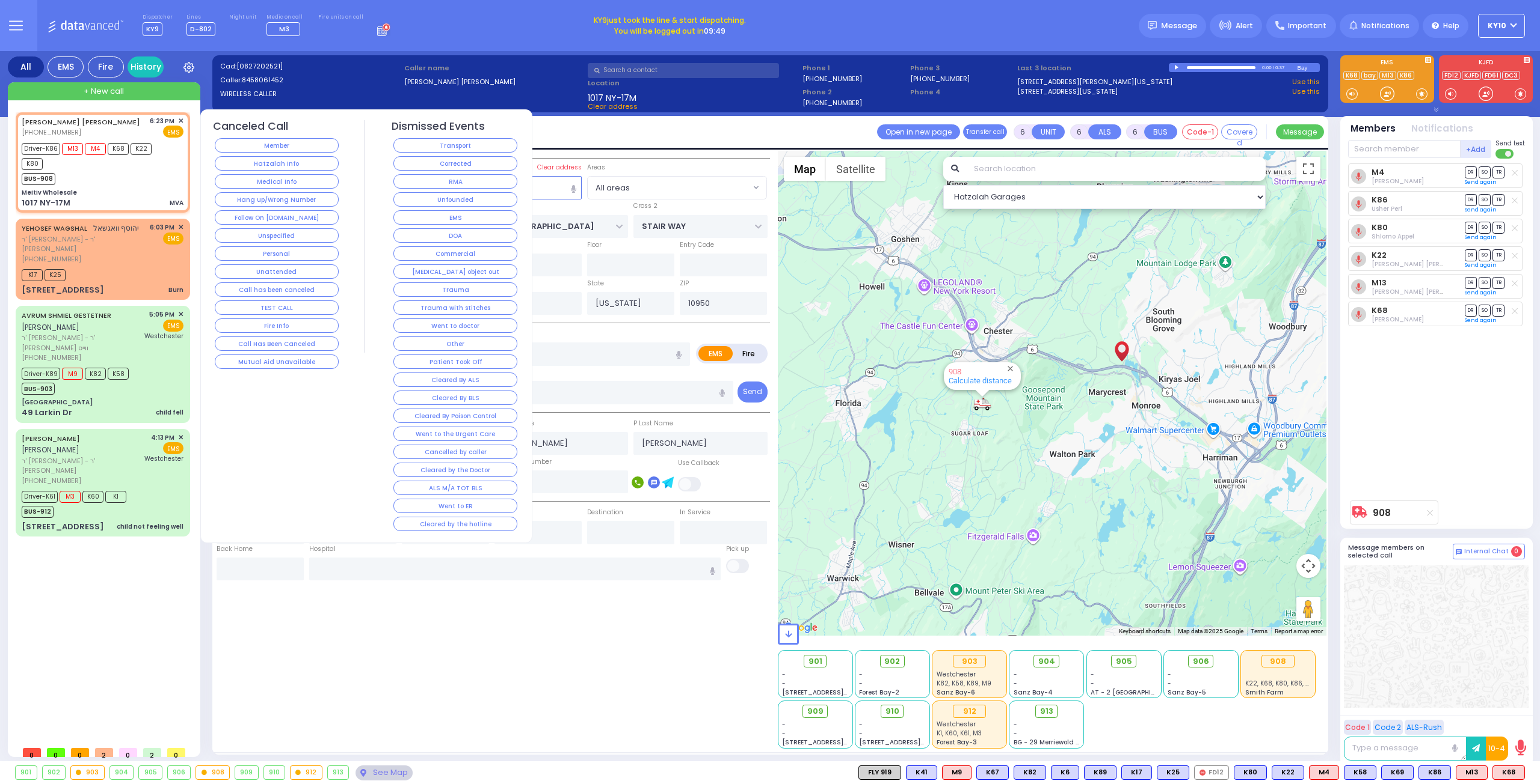
click at [180, 225] on span "✕" at bounding box center [181, 227] width 5 height 10
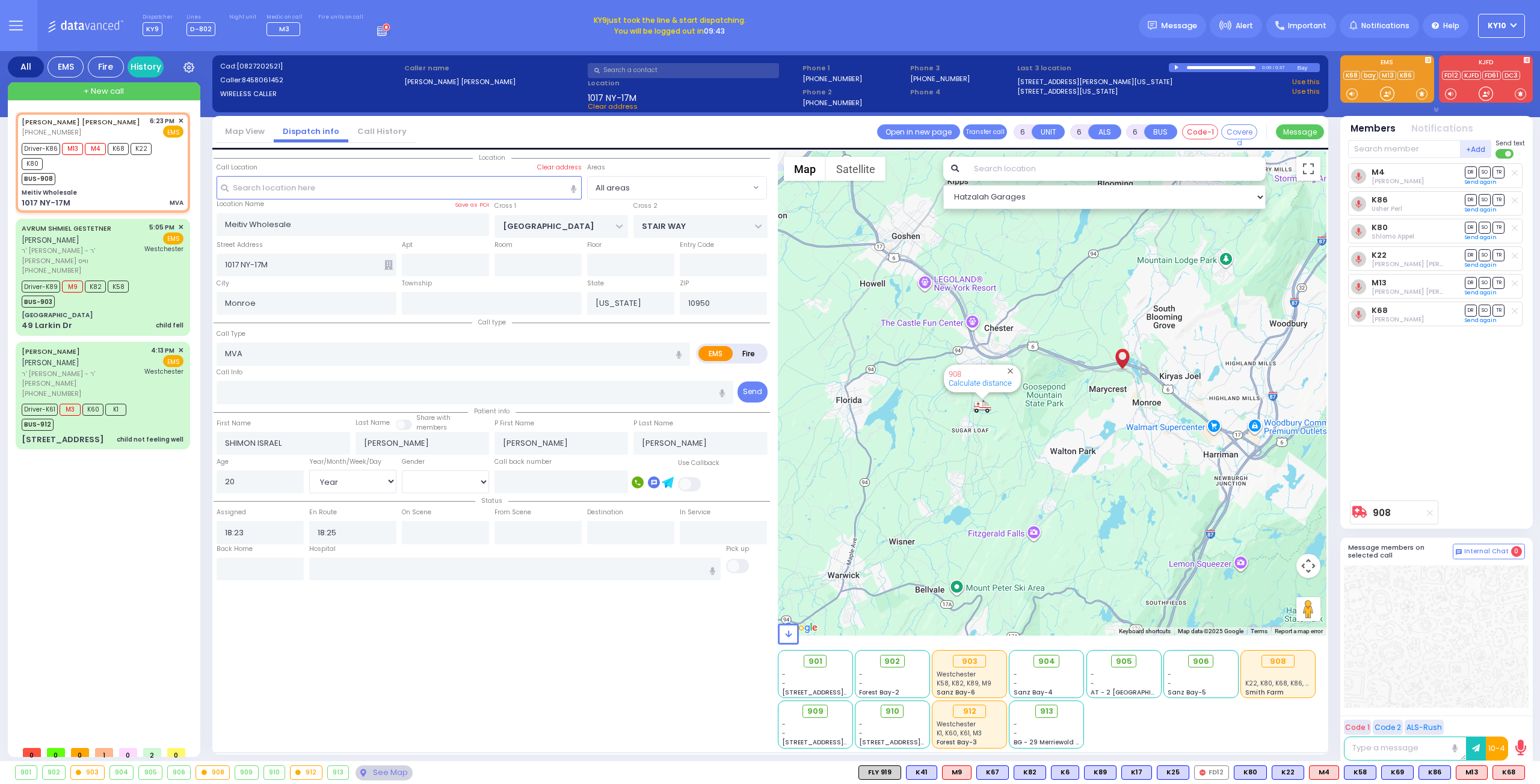
click at [1505, 24] on span "KY10" at bounding box center [1496, 26] width 19 height 11
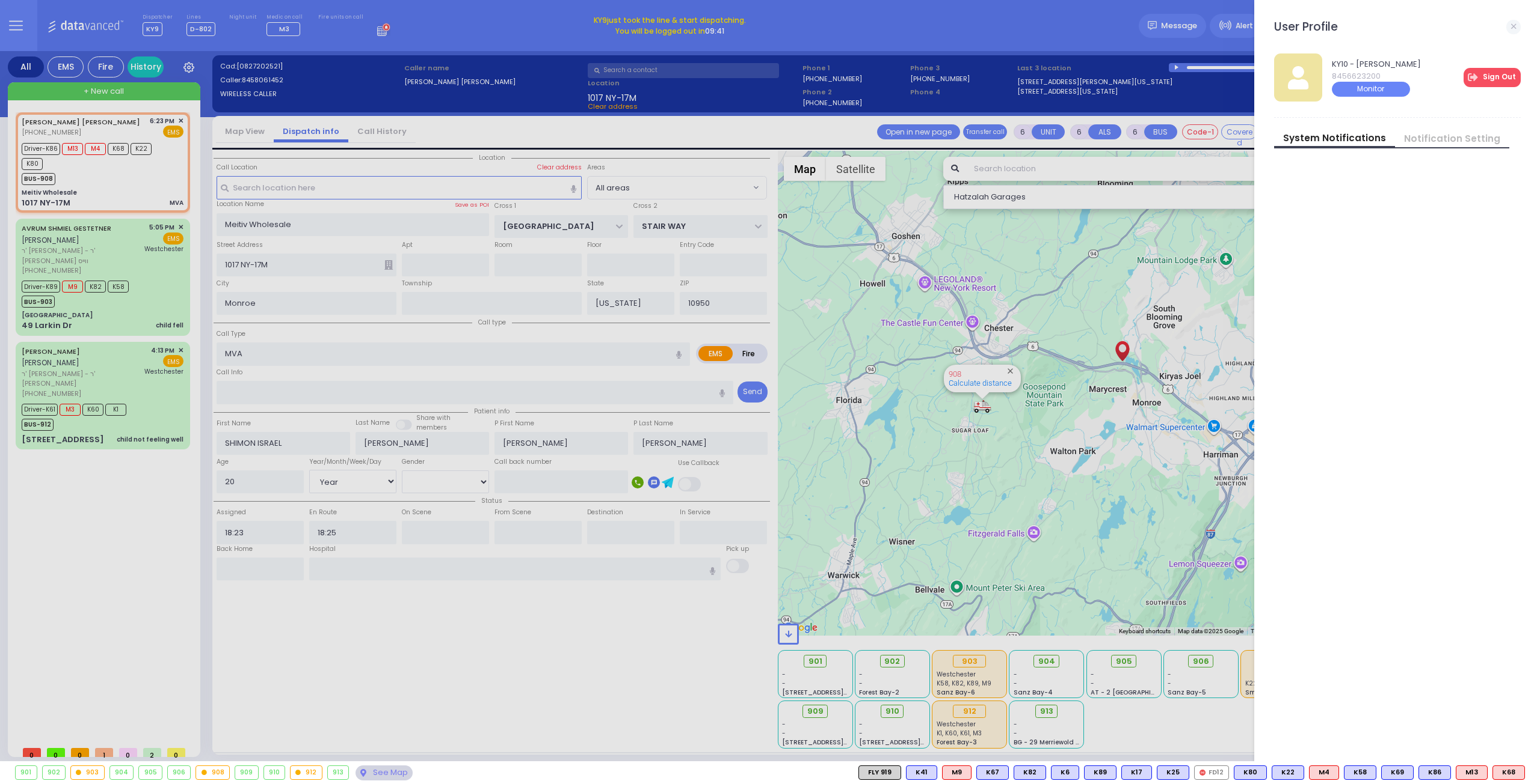
click at [1490, 81] on link "Sign Out" at bounding box center [1491, 77] width 57 height 19
